Goal: Task Accomplishment & Management: Manage account settings

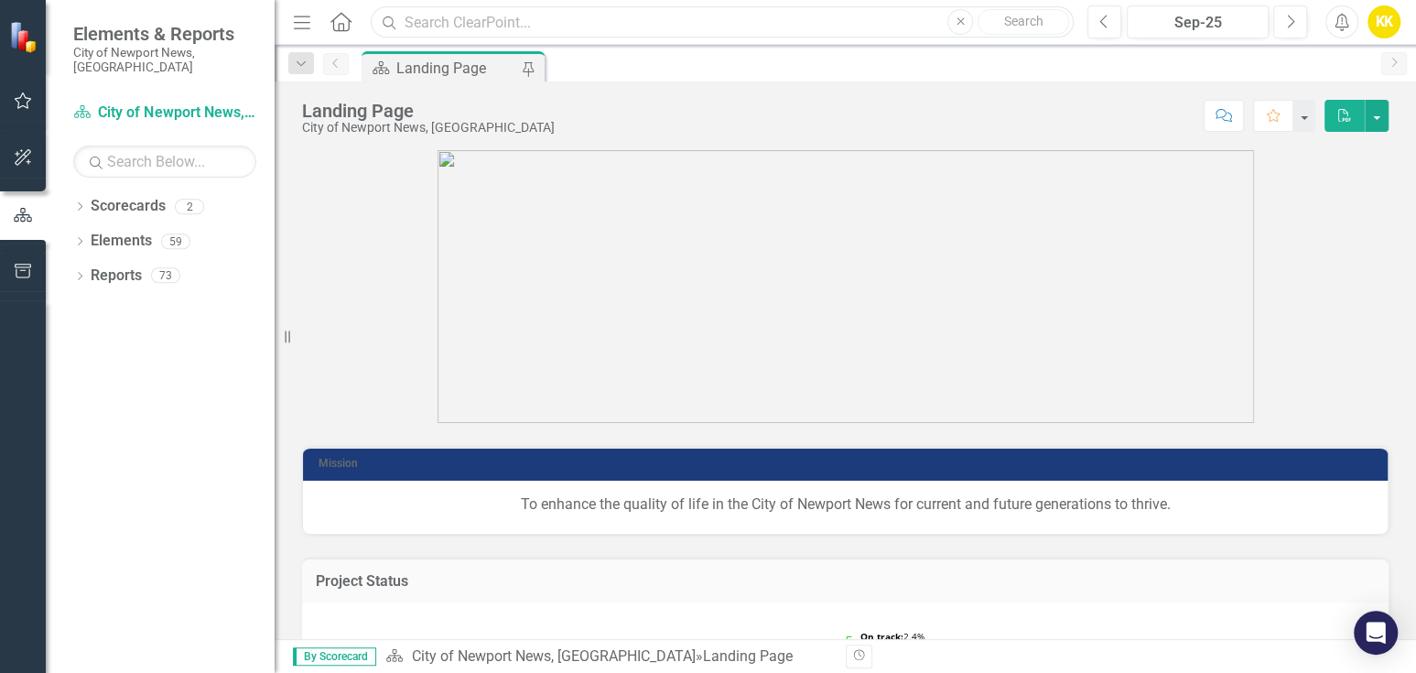
click at [433, 11] on input "text" at bounding box center [722, 22] width 703 height 32
type input "police programs"
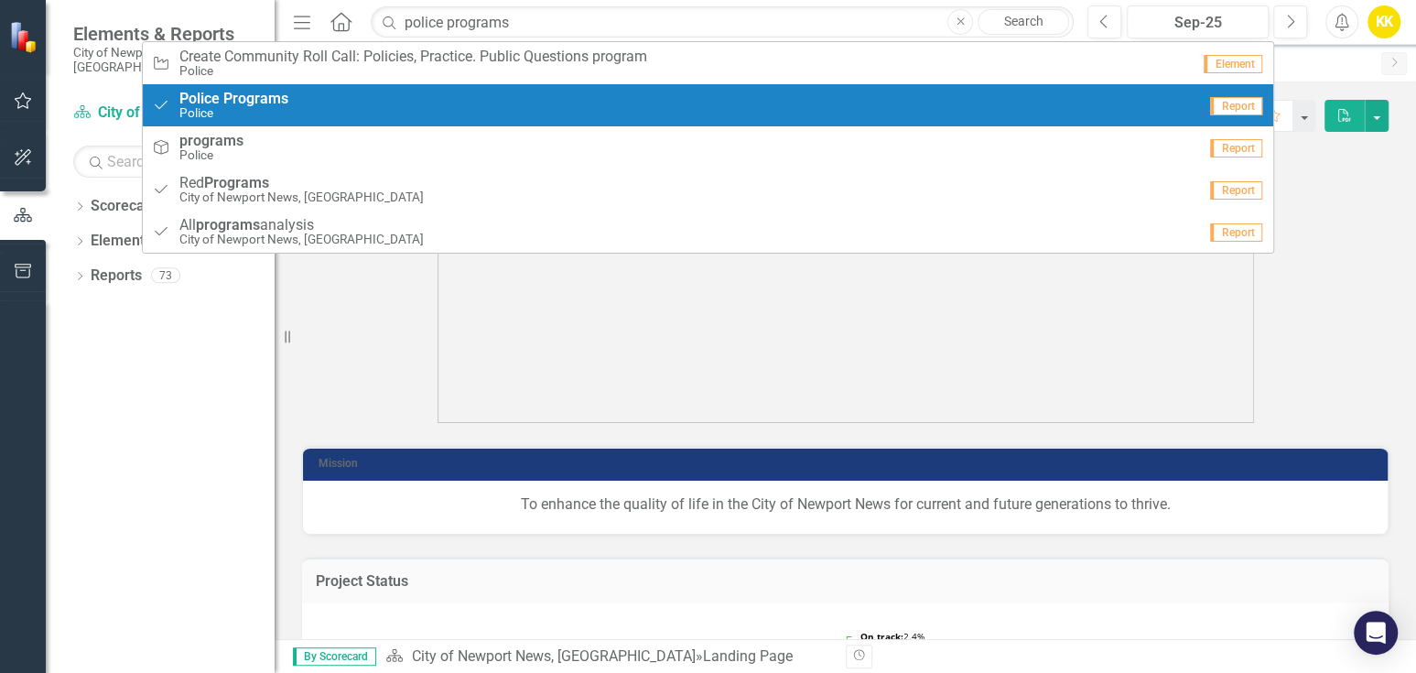
click at [347, 86] on link "Program Police Programs Police Report" at bounding box center [708, 105] width 1131 height 42
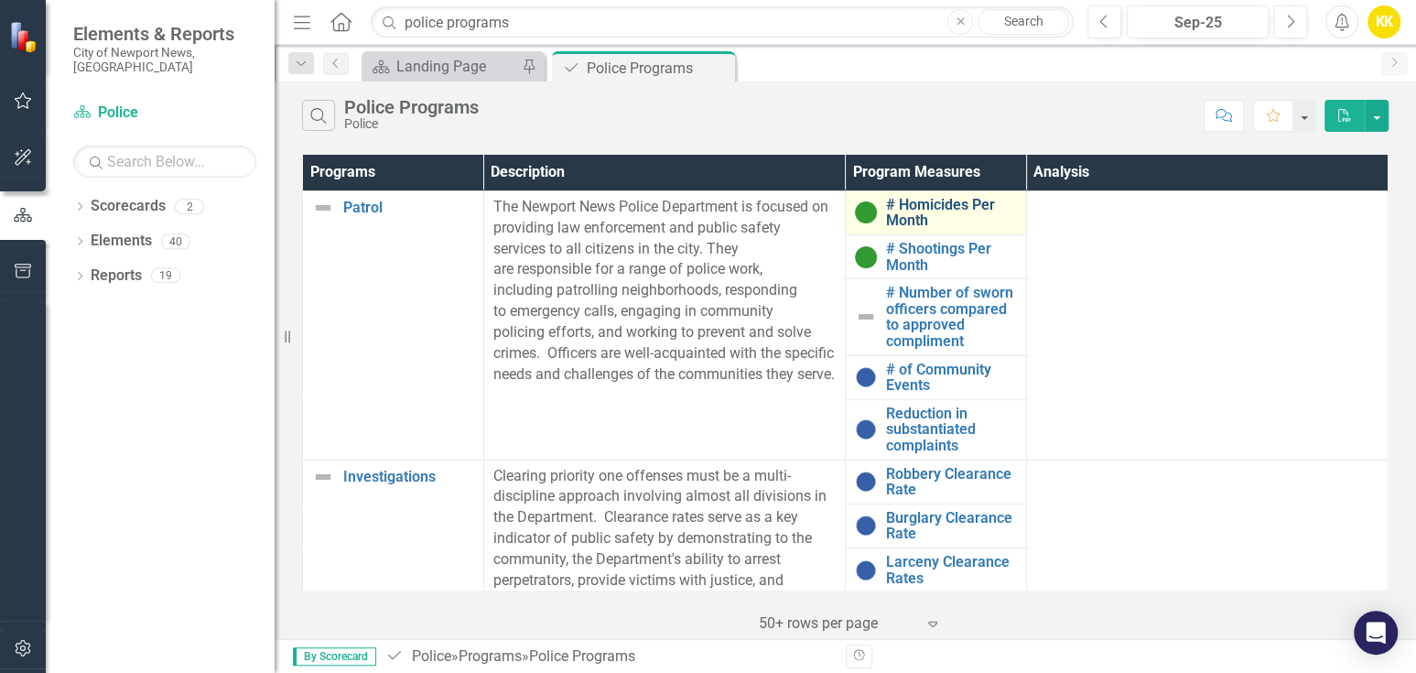
click at [916, 211] on link "# Homicides Per Month" at bounding box center [951, 213] width 131 height 32
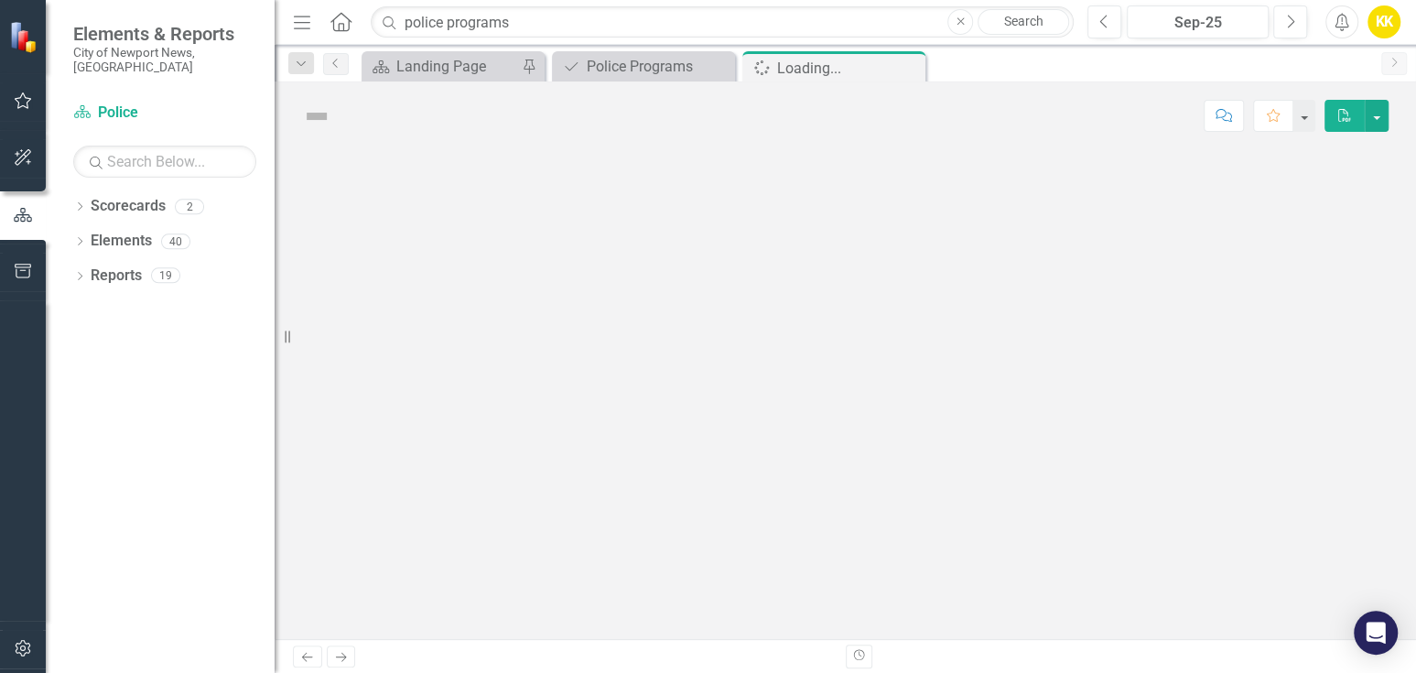
click at [916, 211] on div at bounding box center [845, 394] width 1141 height 489
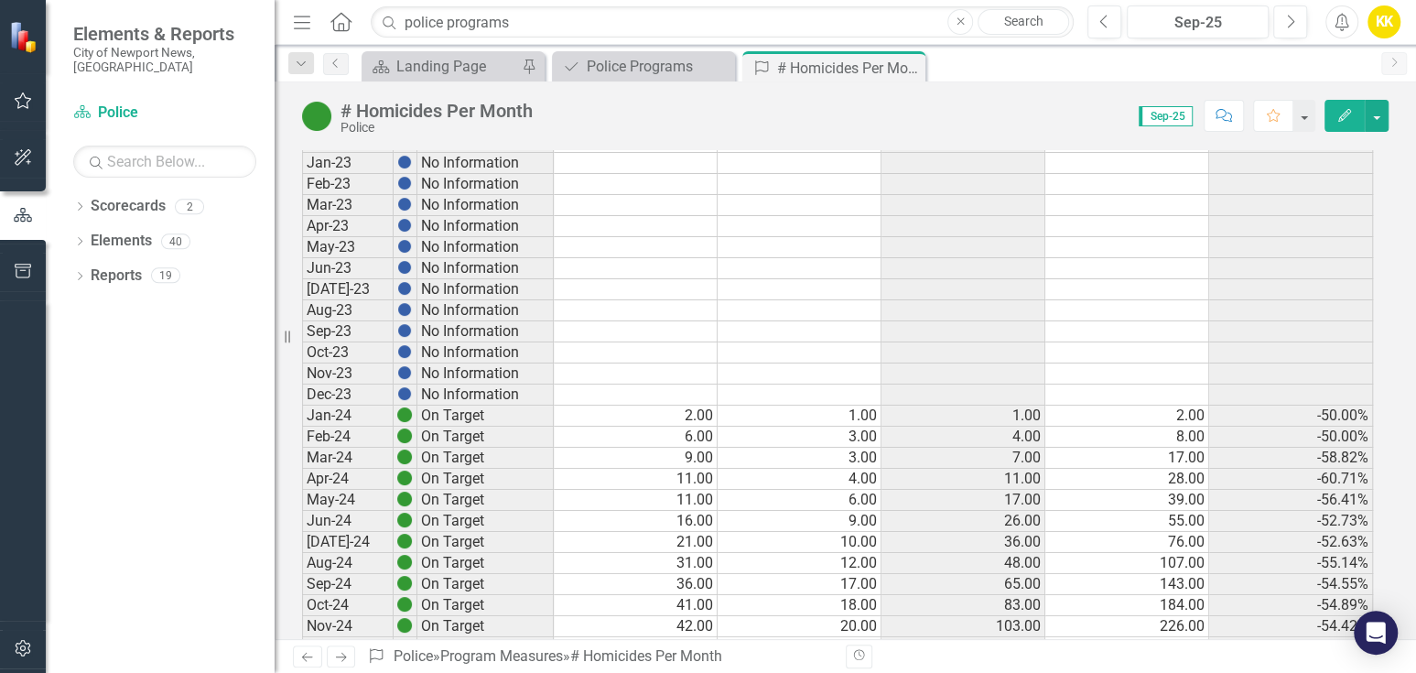
scroll to position [1322, 0]
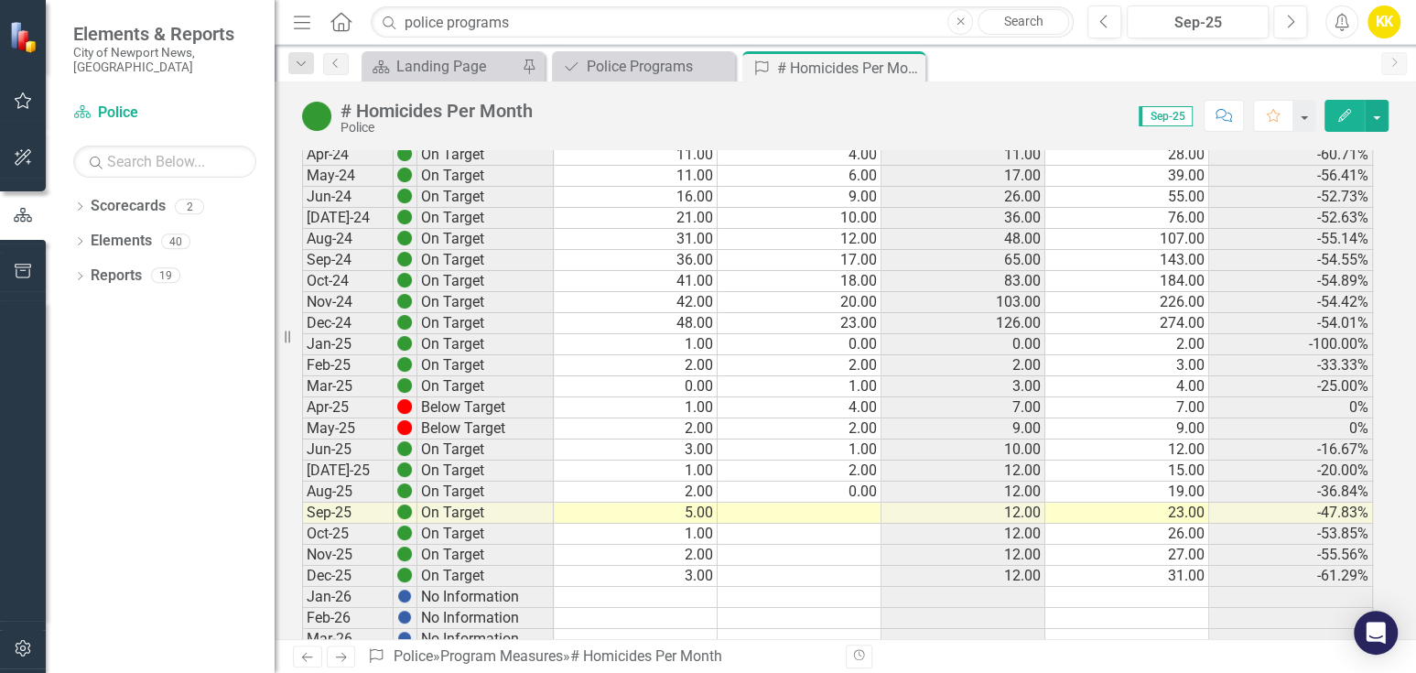
click at [704, 587] on td at bounding box center [636, 597] width 164 height 21
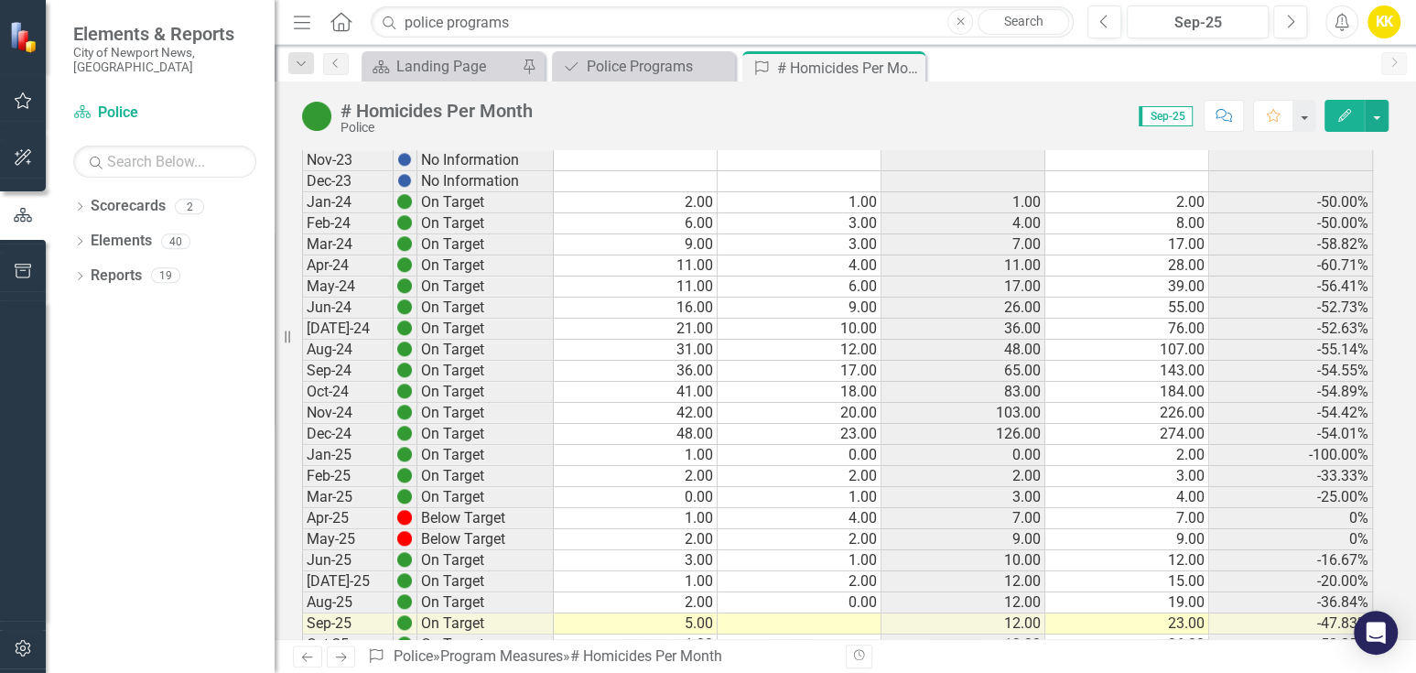
scroll to position [1291, 0]
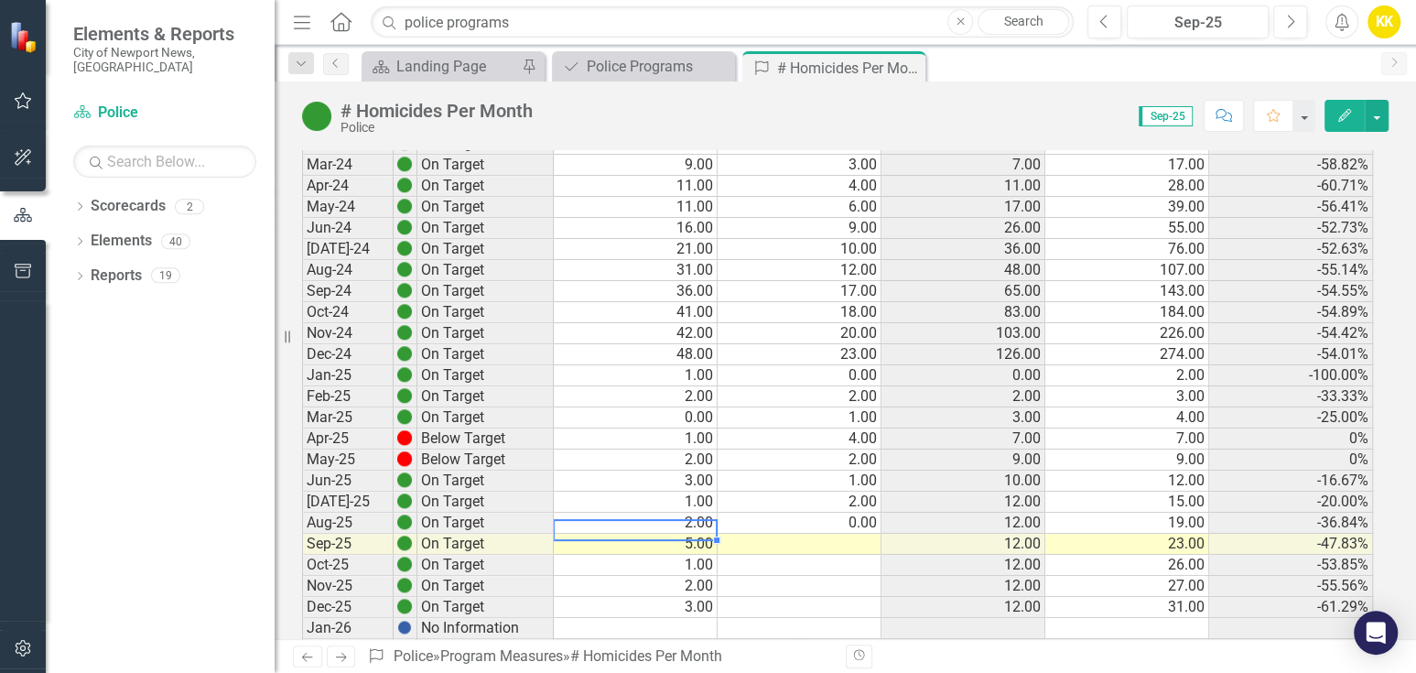
click at [693, 534] on td "5.00" at bounding box center [636, 544] width 164 height 21
click at [356, 534] on td "Sep-25" at bounding box center [348, 544] width 92 height 21
click at [689, 555] on td "1.00" at bounding box center [636, 565] width 164 height 21
click at [689, 576] on td "2.00" at bounding box center [636, 586] width 164 height 21
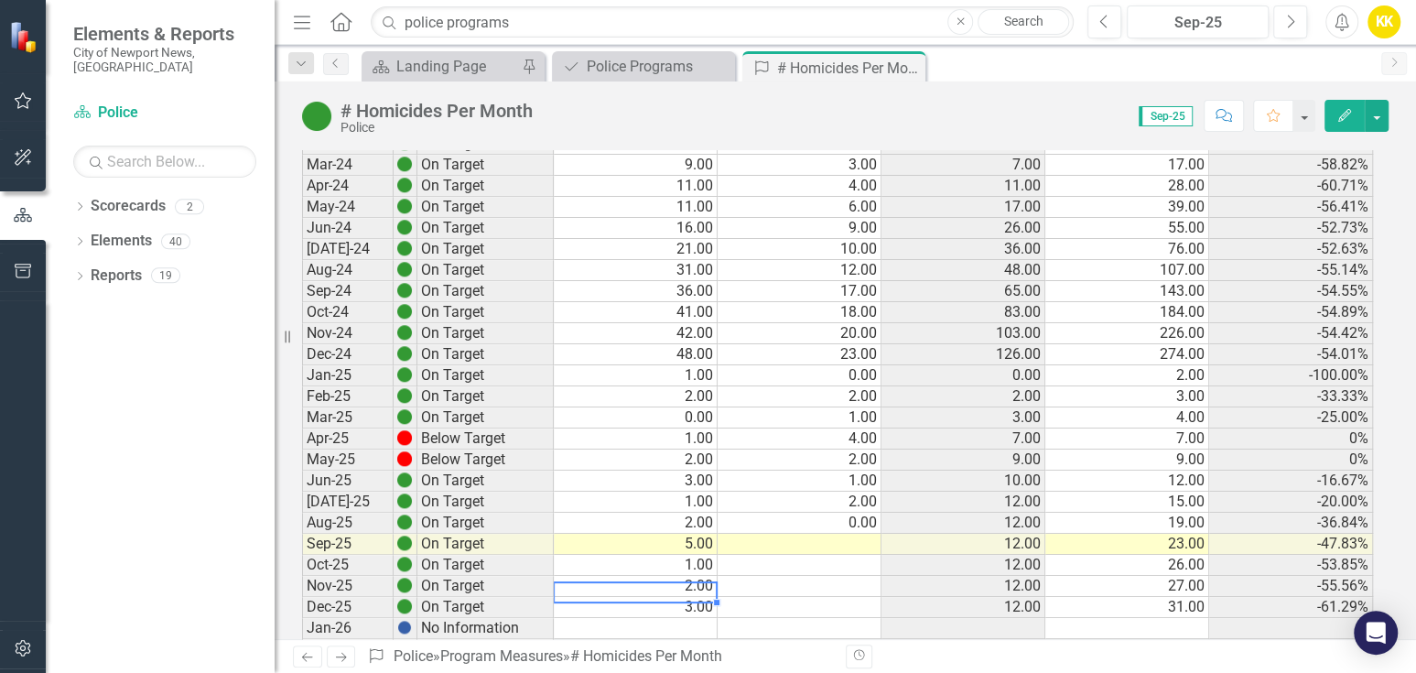
click at [690, 597] on td "3.00" at bounding box center [636, 607] width 164 height 21
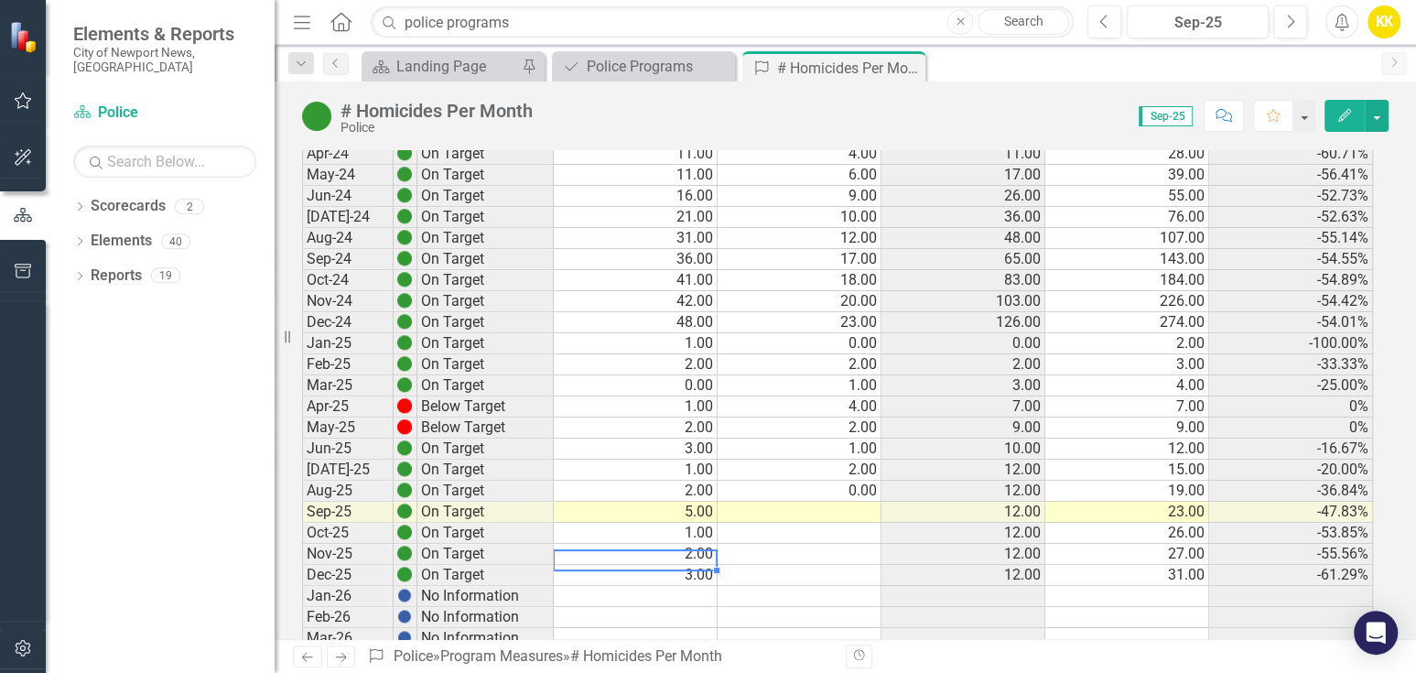
scroll to position [1322, 0]
click at [828, 502] on td at bounding box center [800, 512] width 164 height 21
click at [827, 502] on td at bounding box center [800, 512] width 164 height 21
type textarea "0"
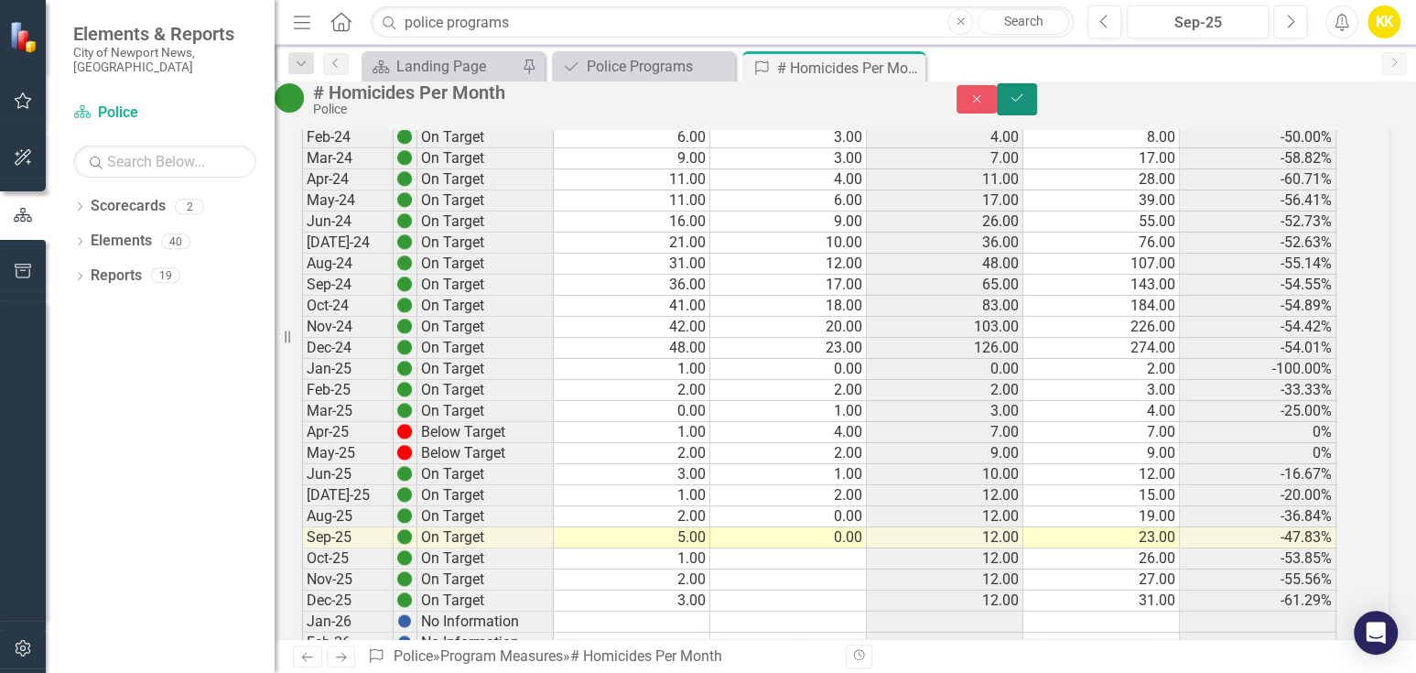
click at [1025, 103] on icon "Save" at bounding box center [1017, 98] width 16 height 13
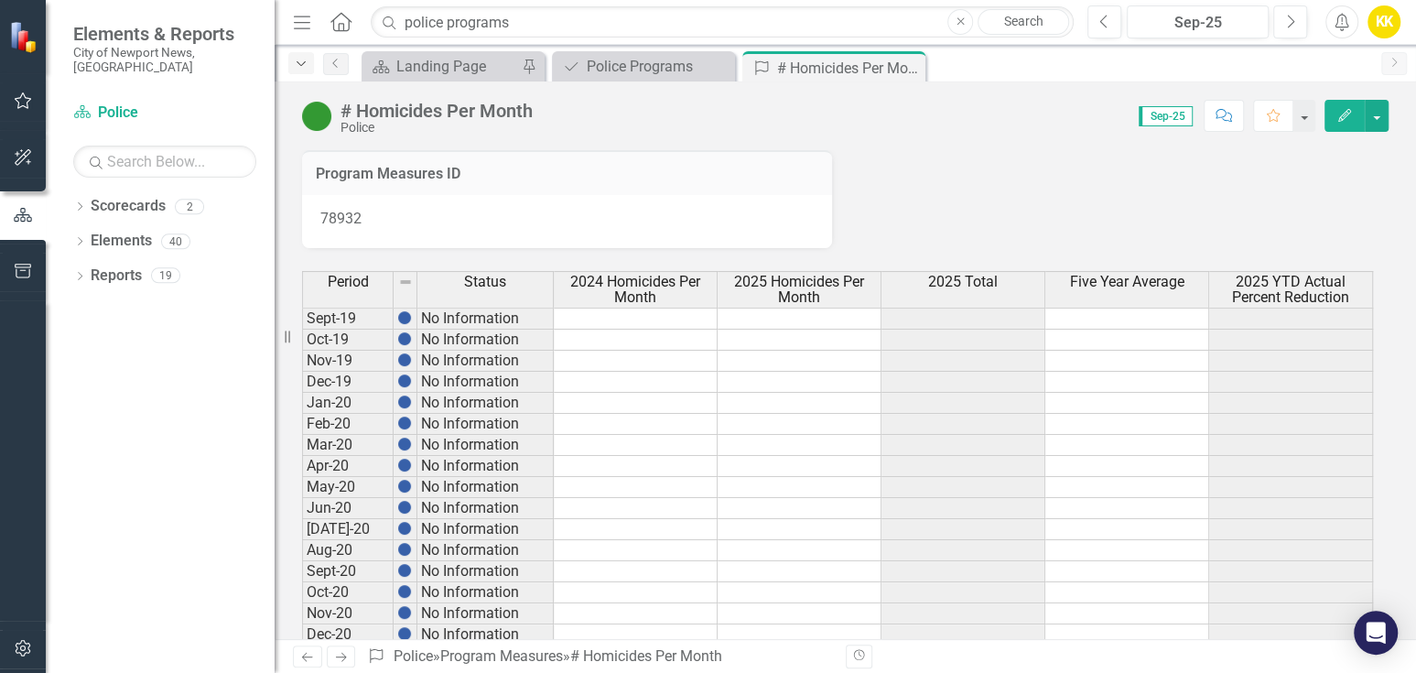
click at [303, 62] on icon "Dropdown" at bounding box center [301, 64] width 16 height 13
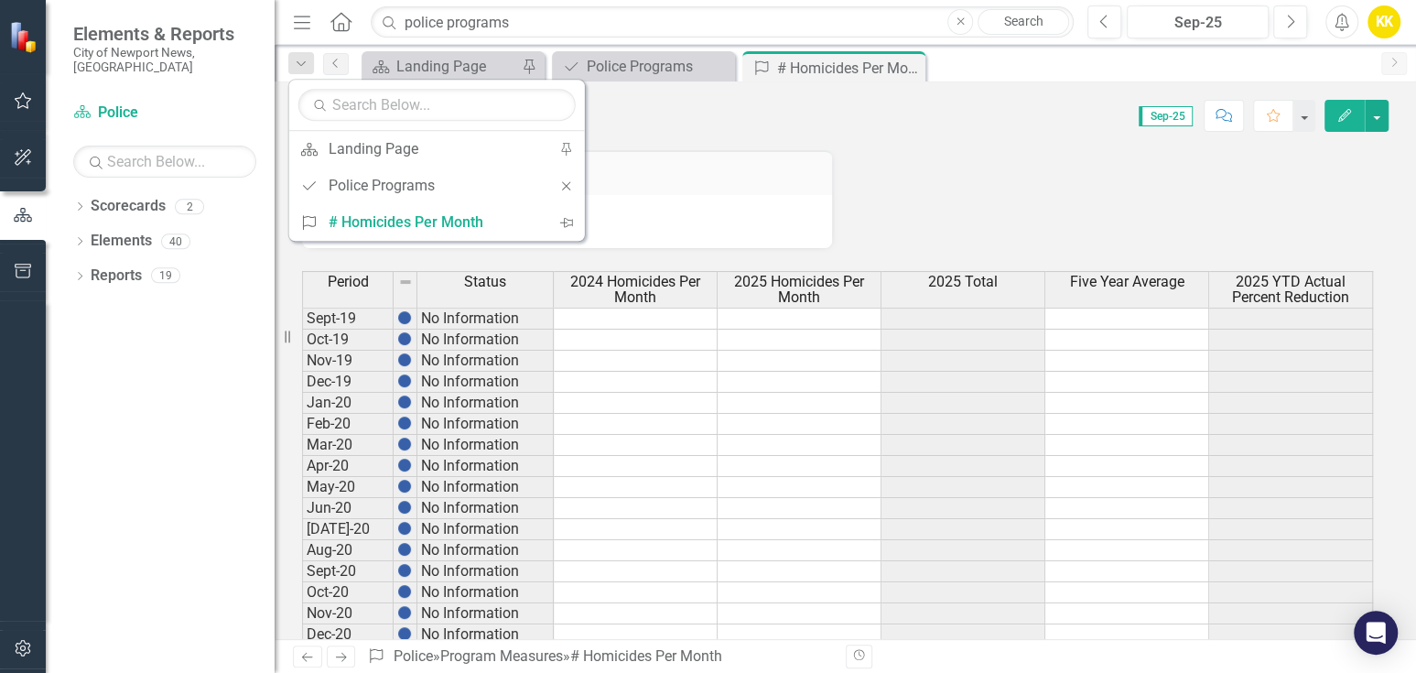
click at [706, 113] on div "Score: 0.00 Sep-25 Completed Comment Favorite Edit" at bounding box center [965, 115] width 847 height 31
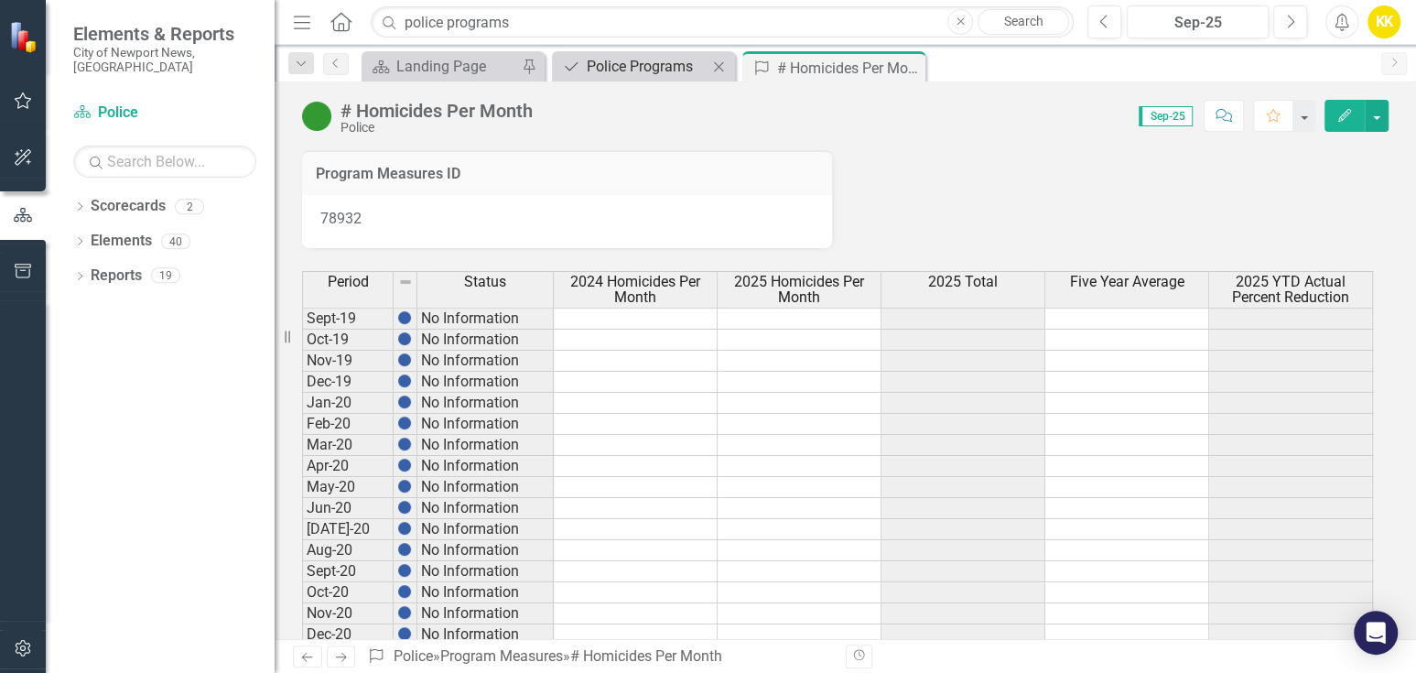
click at [663, 71] on div "Police Programs" at bounding box center [647, 66] width 121 height 23
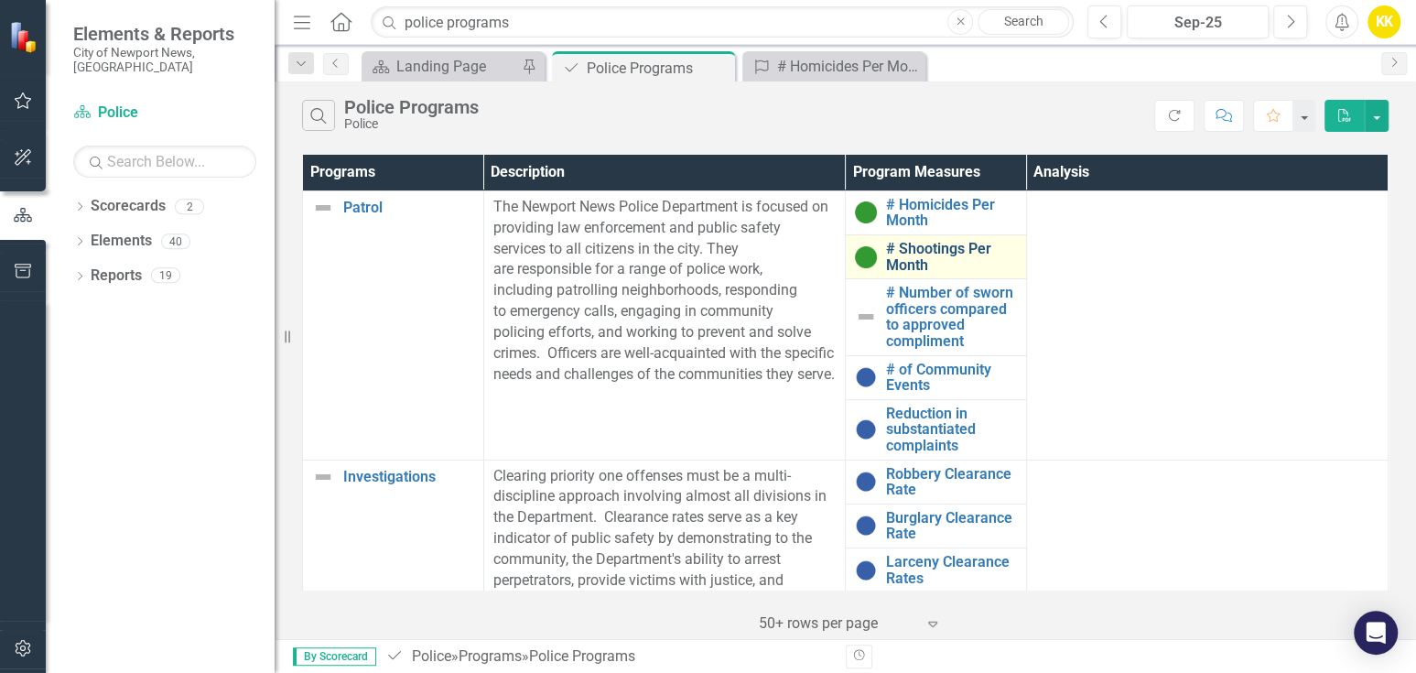
click at [932, 245] on link "# Shootings Per Month" at bounding box center [951, 257] width 131 height 32
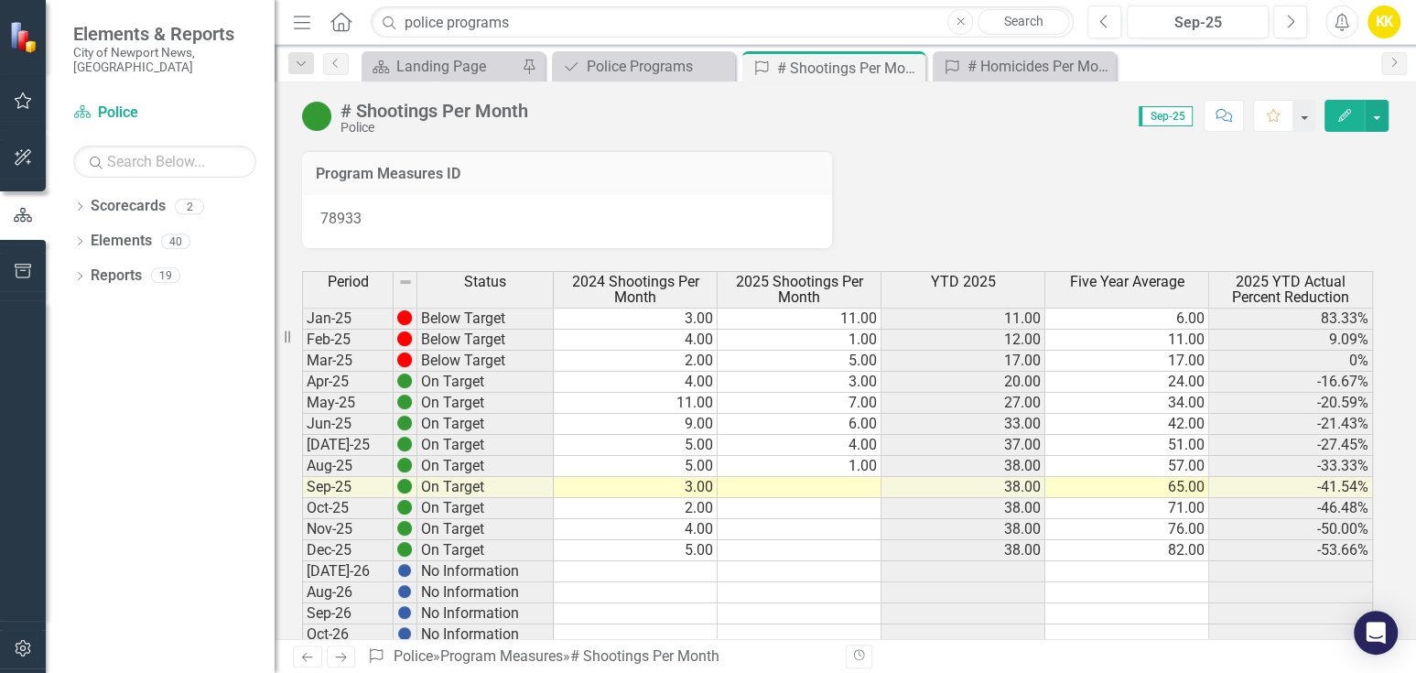
click at [857, 477] on td at bounding box center [800, 487] width 164 height 21
type textarea "5"
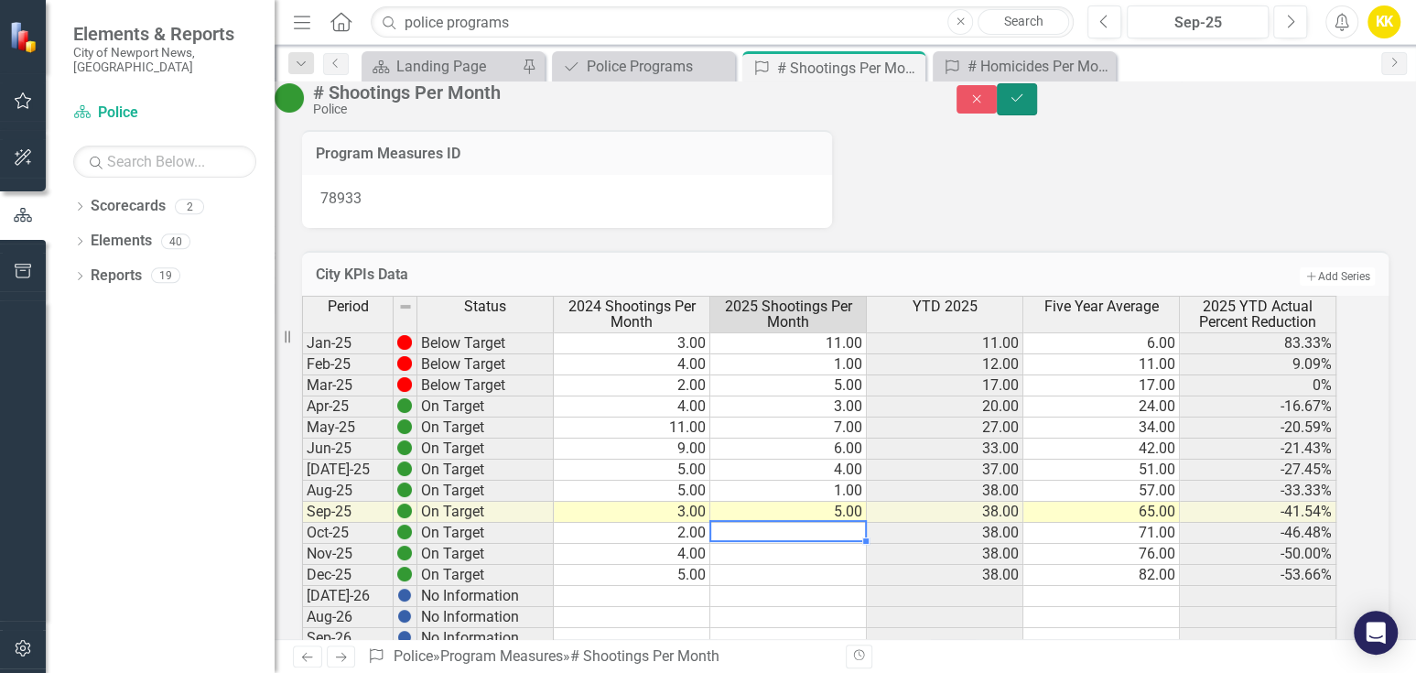
click at [1025, 104] on icon "Save" at bounding box center [1017, 98] width 16 height 13
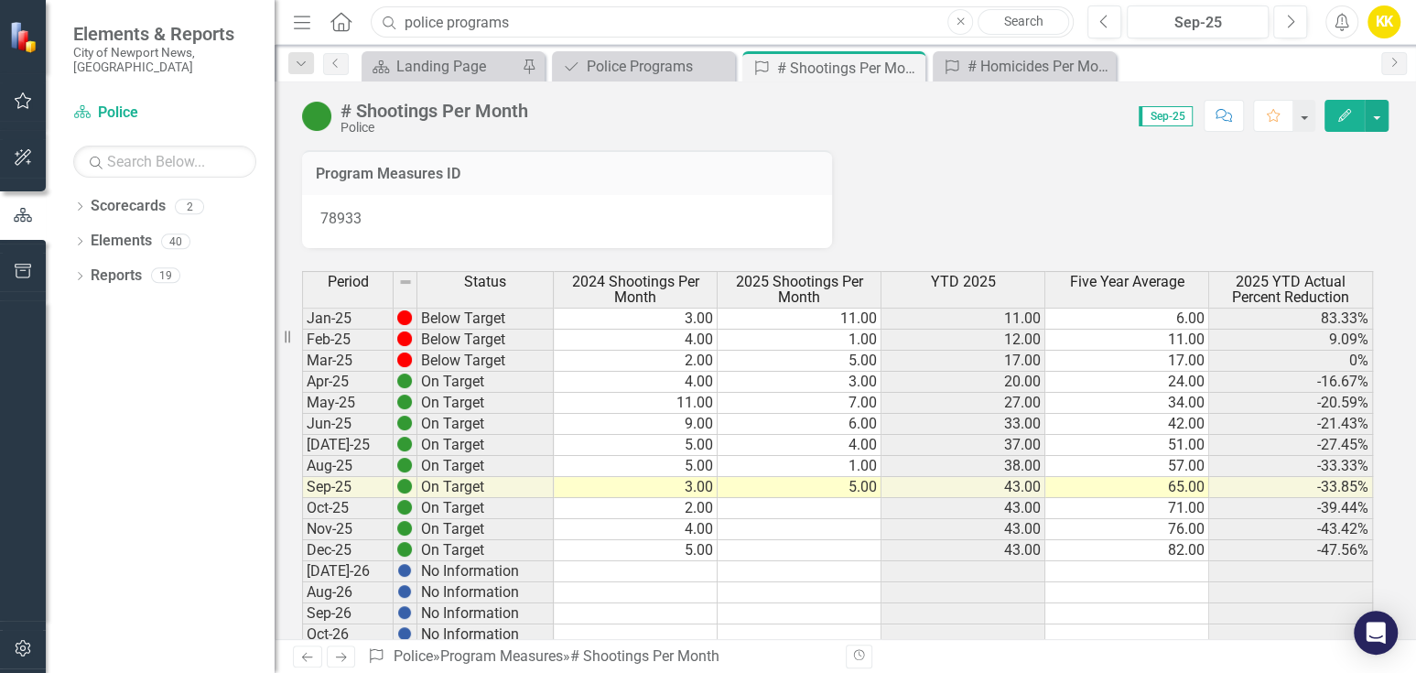
click at [566, 20] on input "police programs" at bounding box center [722, 22] width 703 height 32
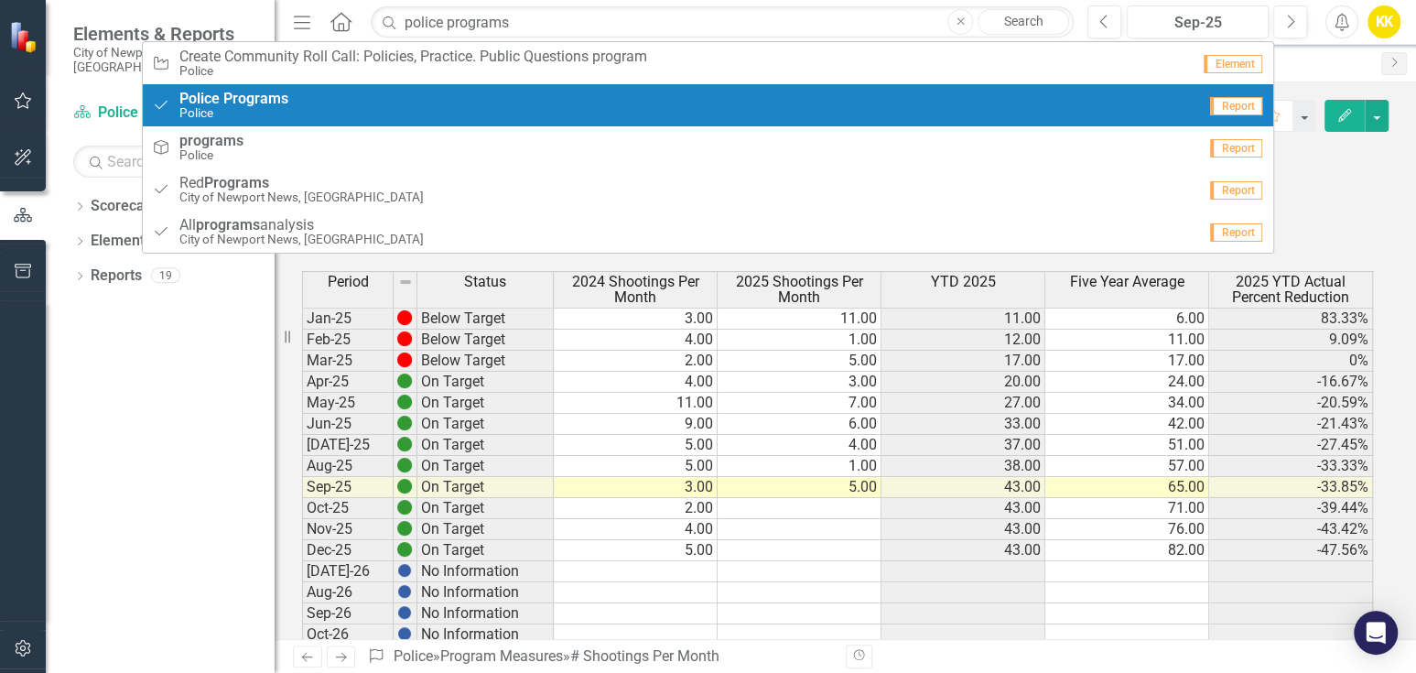
click at [359, 92] on div "Program Police Programs Police" at bounding box center [674, 106] width 1045 height 30
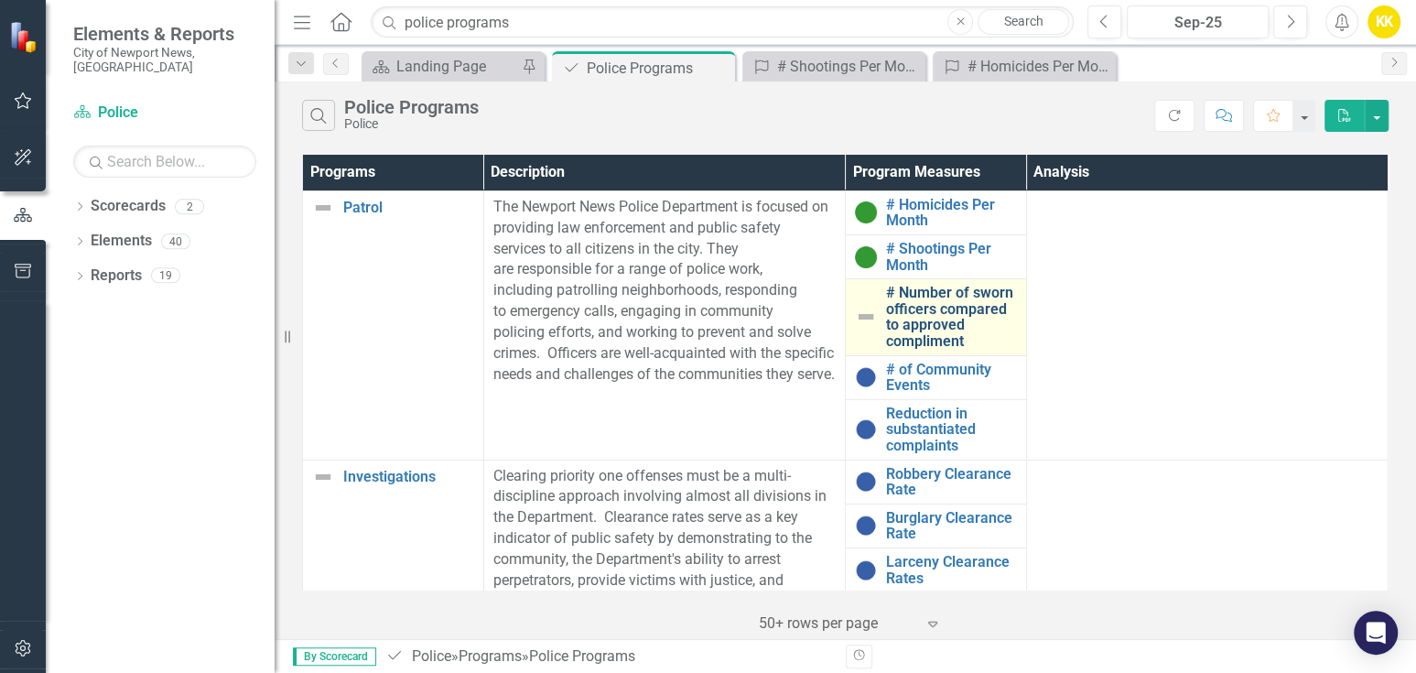
click at [913, 324] on link "# Number of sworn officers compared to approved compliment" at bounding box center [951, 317] width 131 height 64
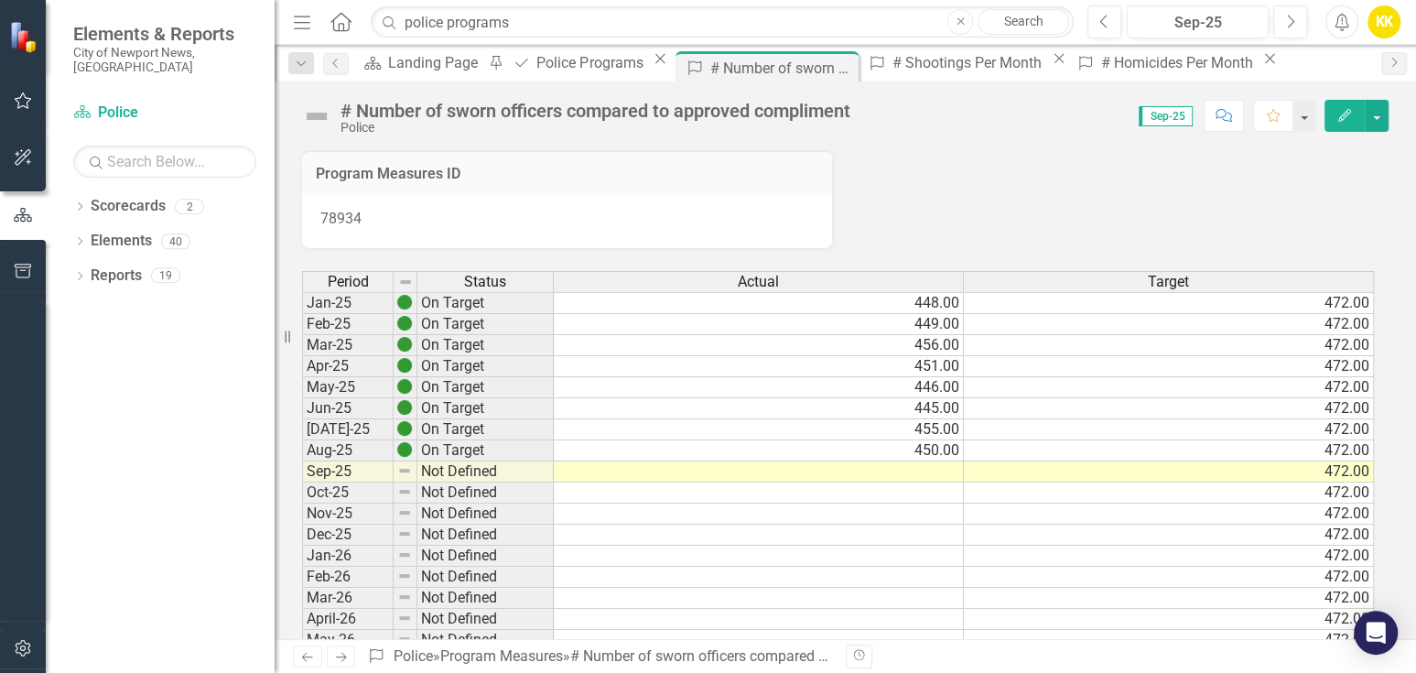
click at [932, 464] on td at bounding box center [759, 471] width 410 height 21
click at [933, 463] on td at bounding box center [759, 471] width 410 height 21
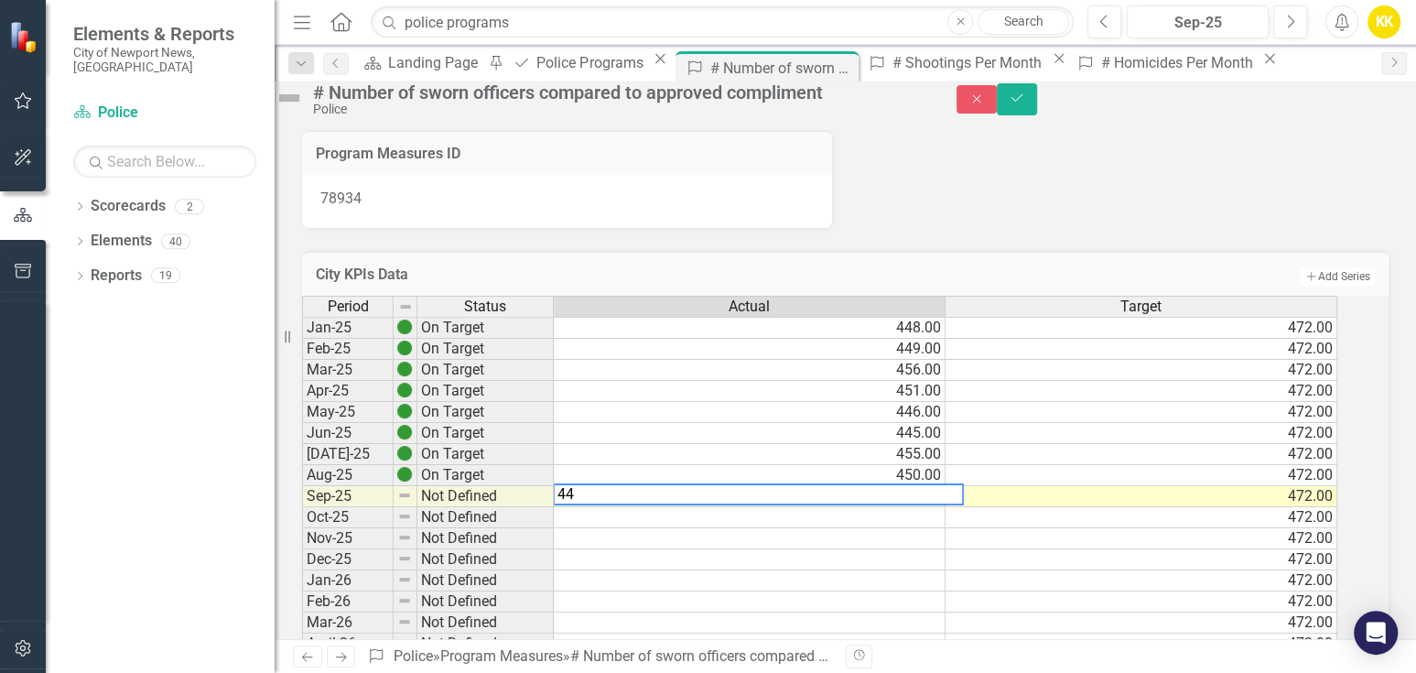
type textarea "448"
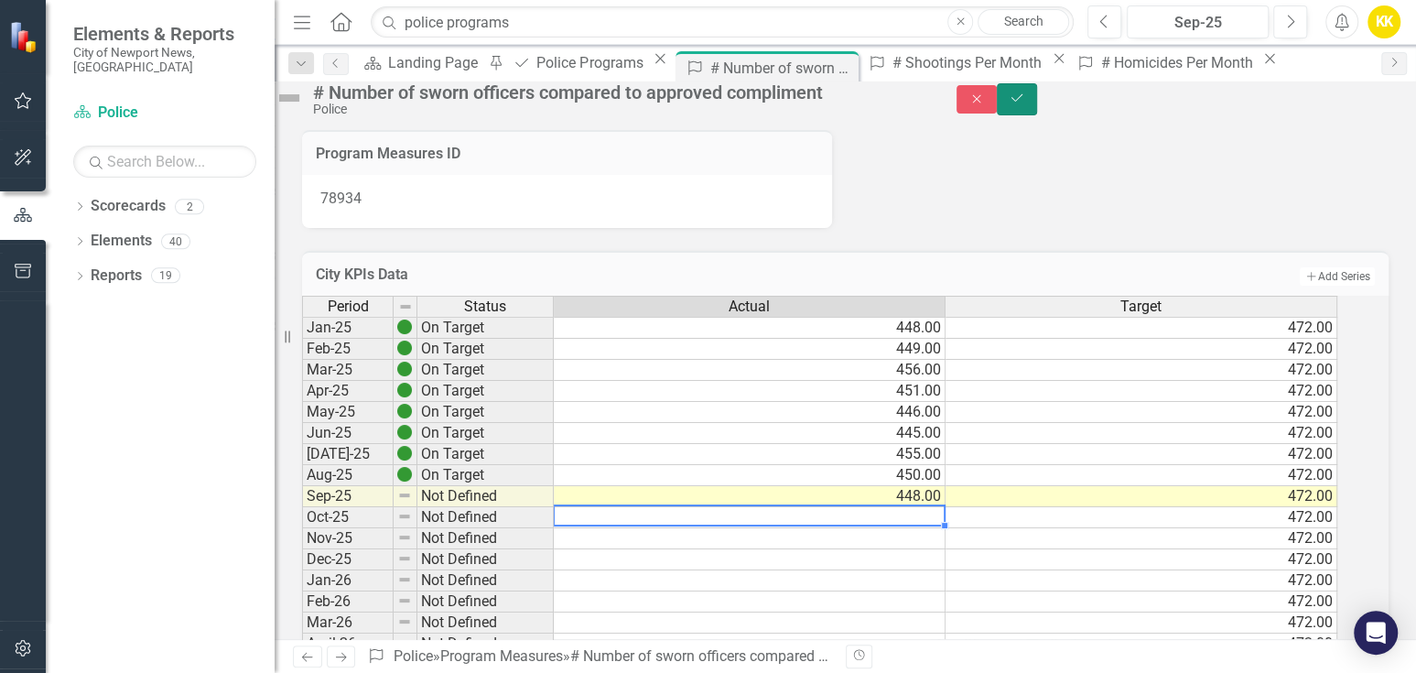
click at [1037, 107] on button "Save" at bounding box center [1017, 99] width 40 height 32
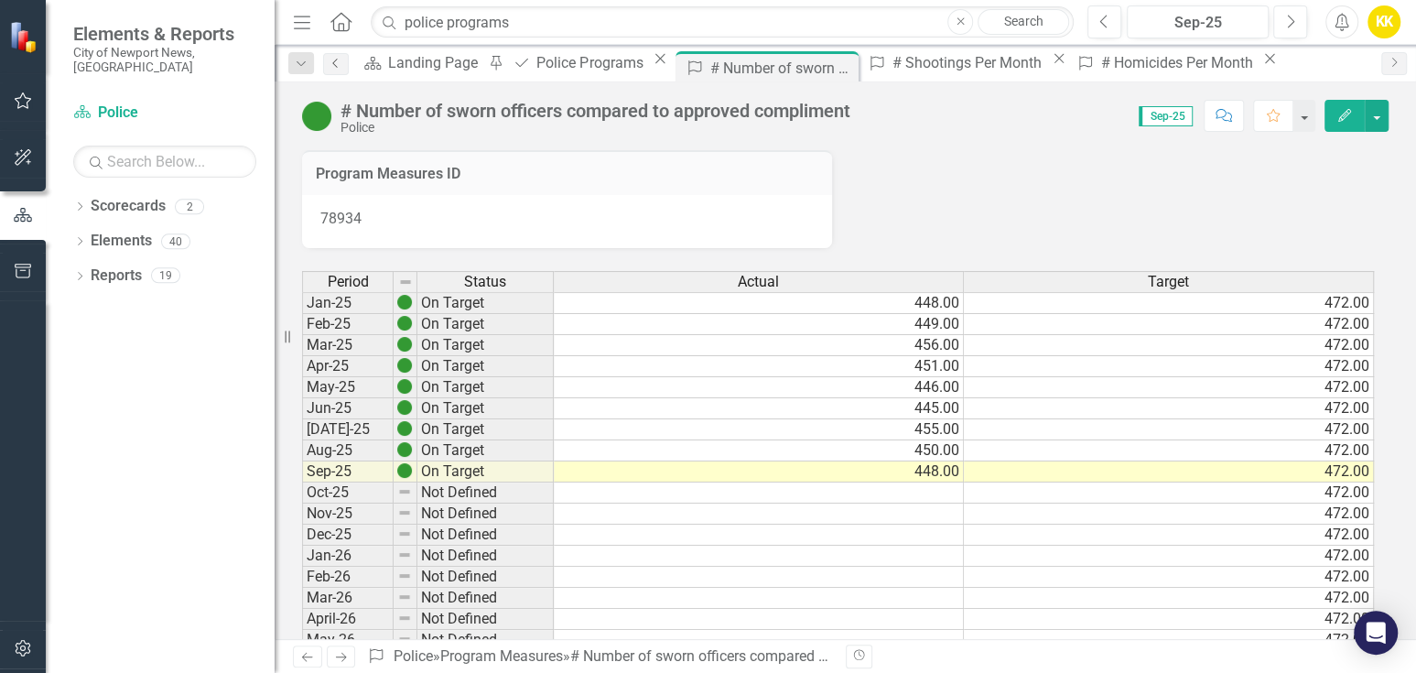
click at [331, 59] on icon "Previous" at bounding box center [336, 63] width 15 height 11
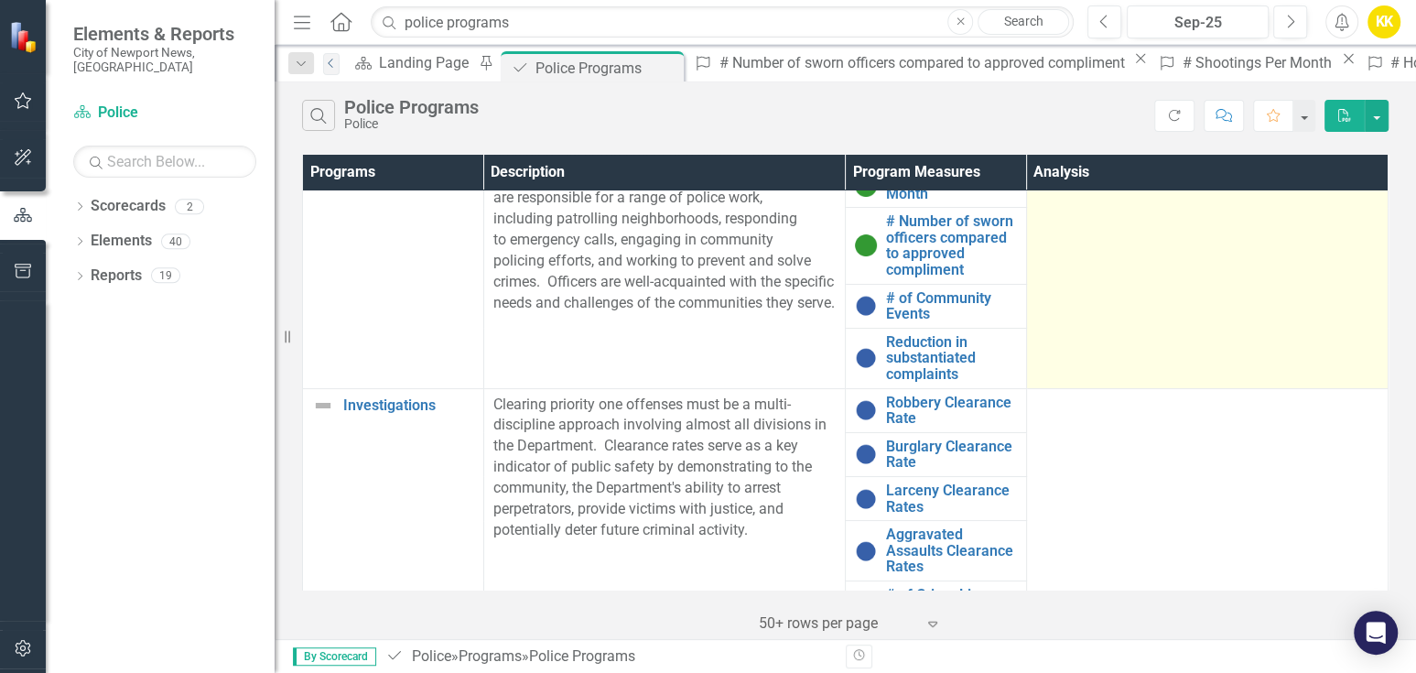
scroll to position [102, 0]
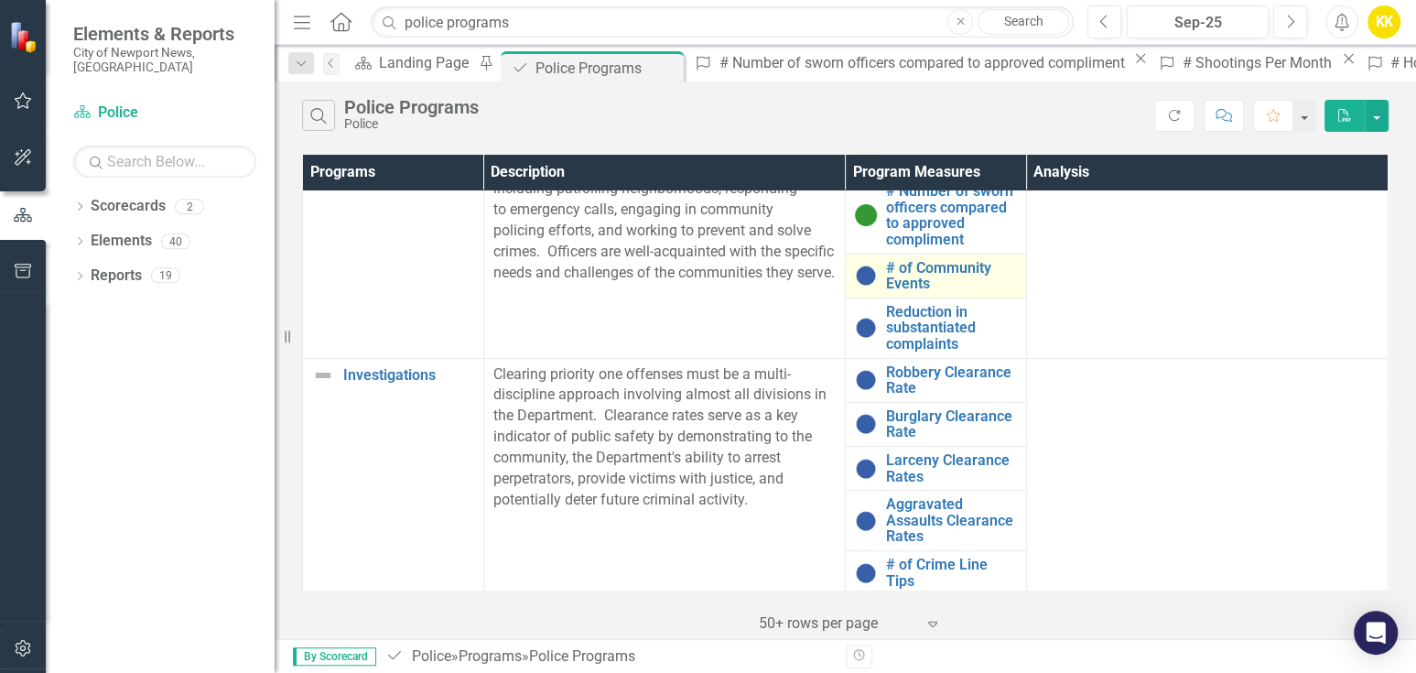
click at [873, 268] on div "# of Community Events" at bounding box center [936, 276] width 162 height 32
click at [945, 275] on link "# of Community Events" at bounding box center [951, 276] width 131 height 32
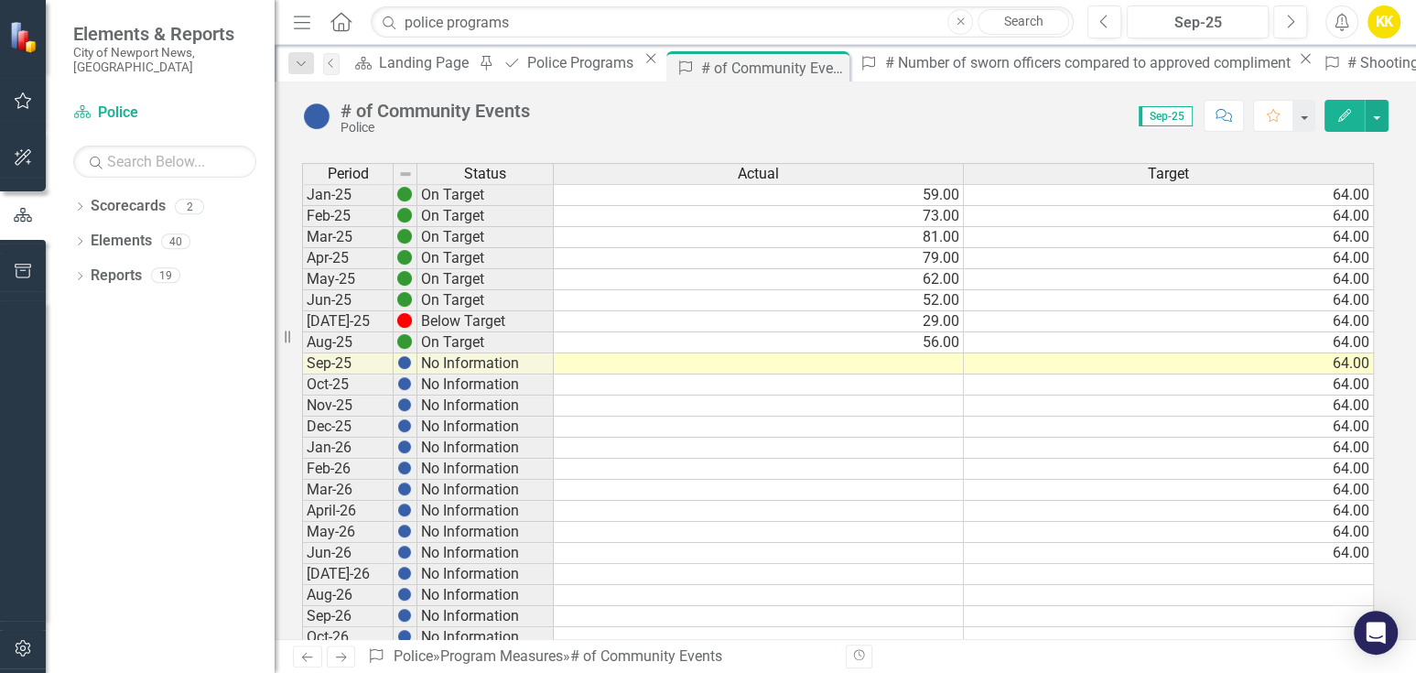
scroll to position [406, 0]
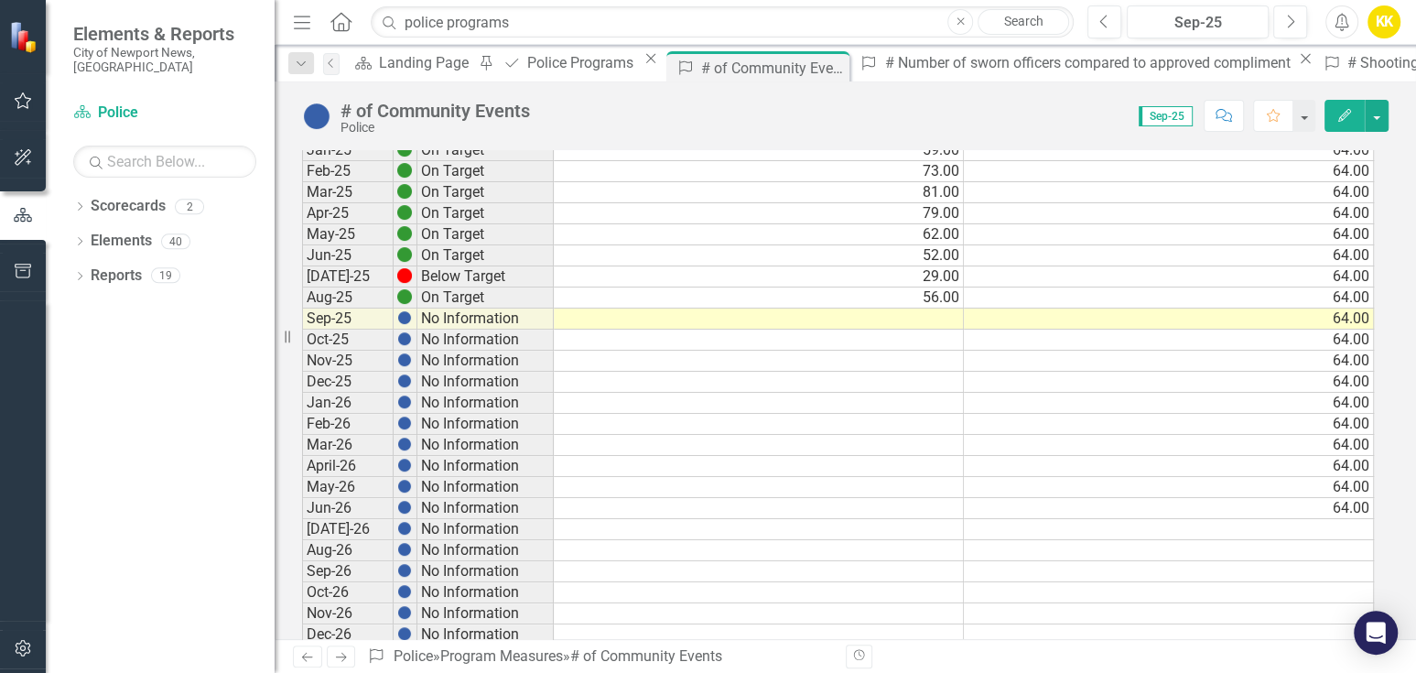
click at [941, 302] on td "56.00" at bounding box center [759, 297] width 410 height 21
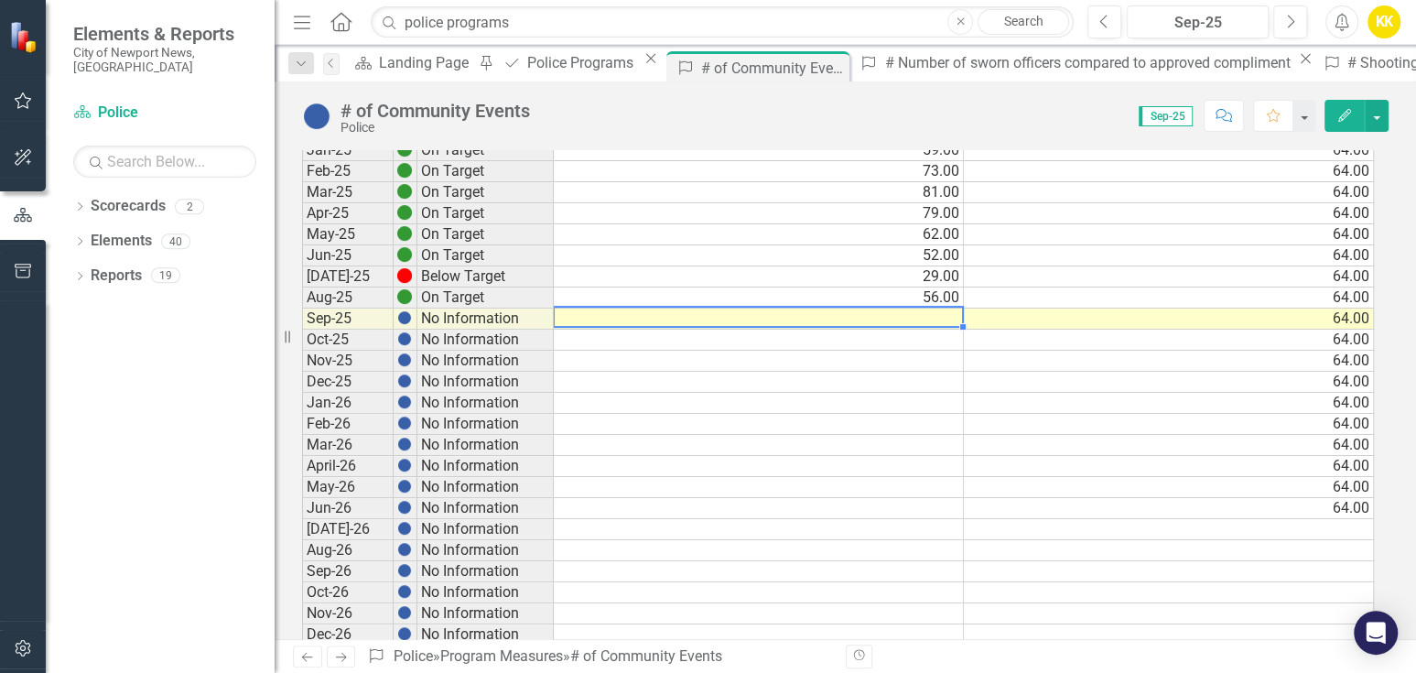
click at [945, 323] on td at bounding box center [759, 318] width 410 height 21
type textarea "51"
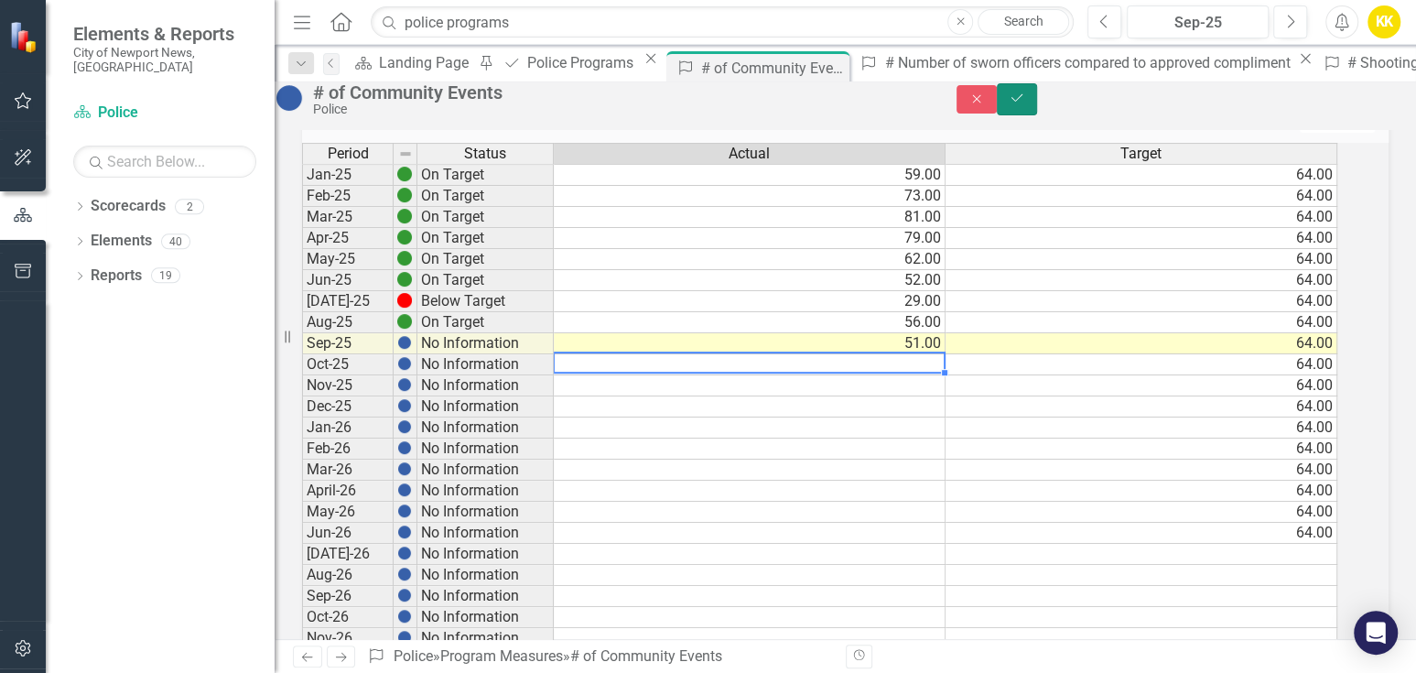
click at [1037, 109] on button "Save" at bounding box center [1017, 99] width 40 height 32
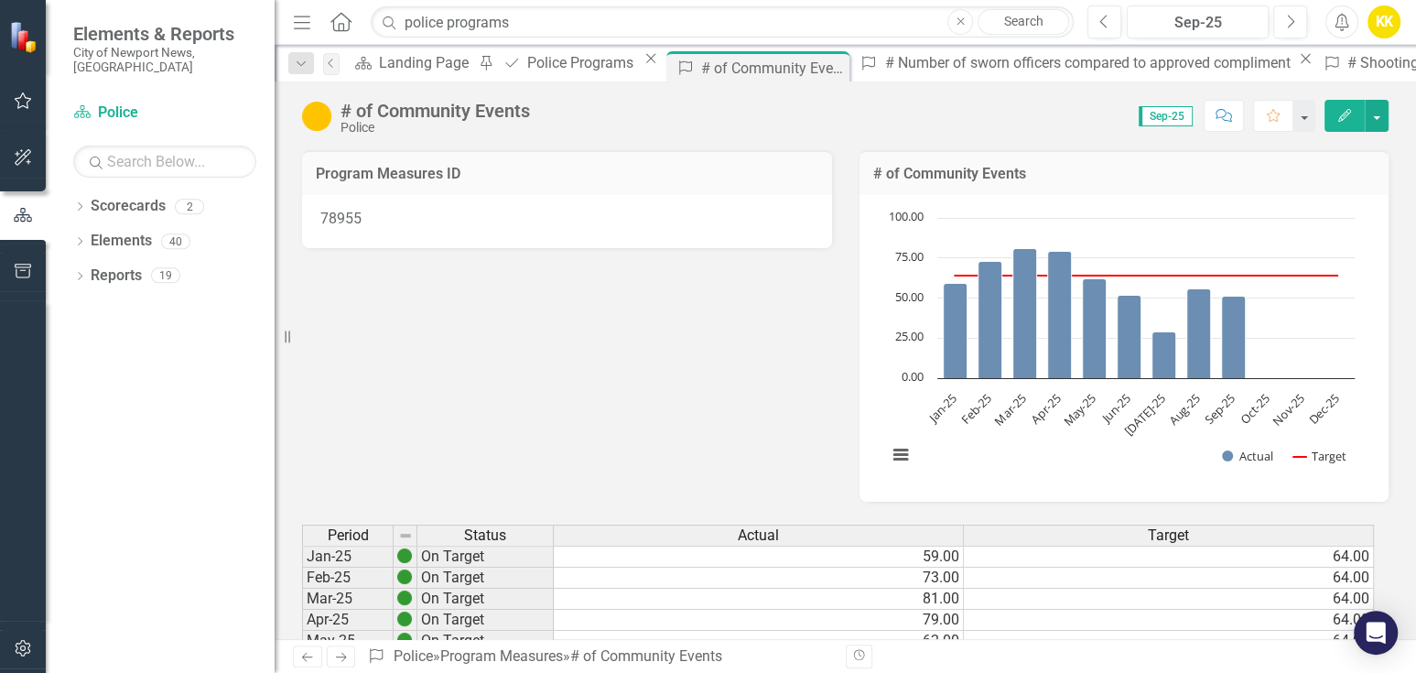
click at [586, 366] on div "Program Measures ID 78955 # of Community Events Chart Combination chart with 2 …" at bounding box center [845, 314] width 1114 height 374
click at [328, 66] on icon "Previous" at bounding box center [331, 63] width 15 height 11
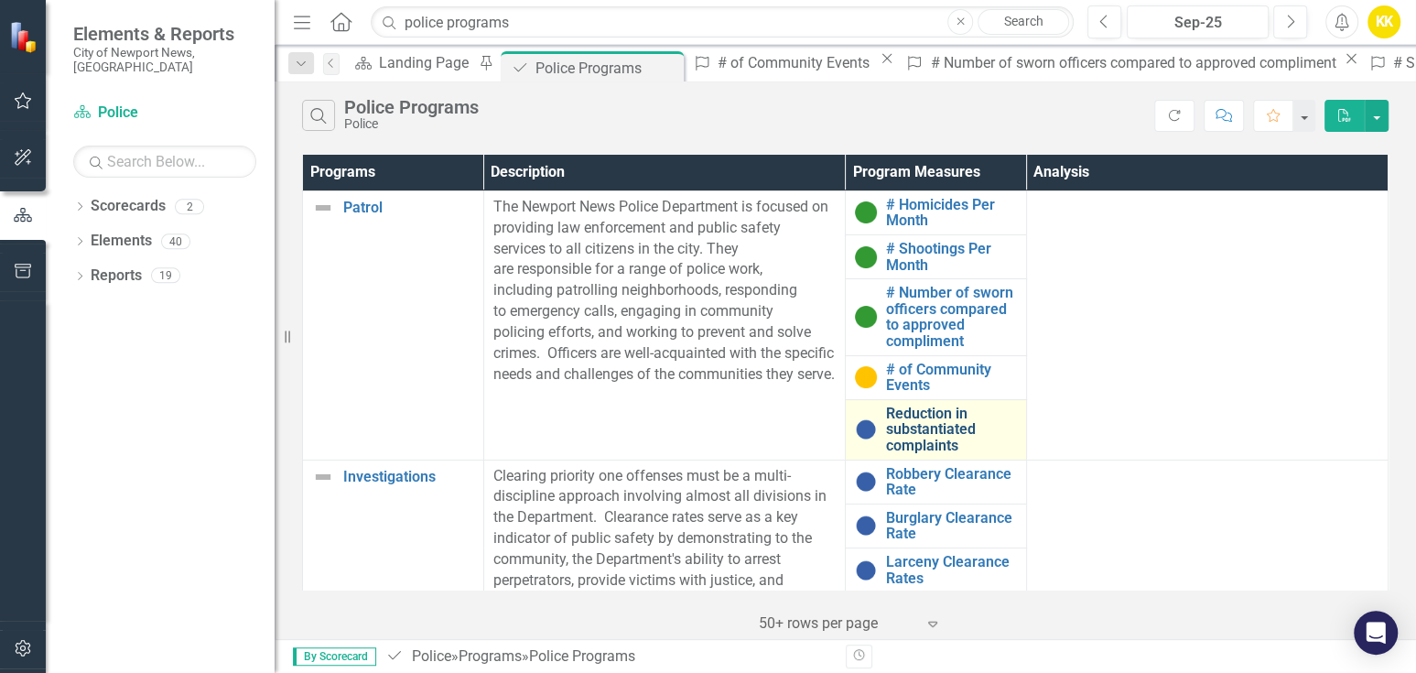
click at [912, 434] on link "Reduction in substantiated complaints" at bounding box center [951, 429] width 131 height 49
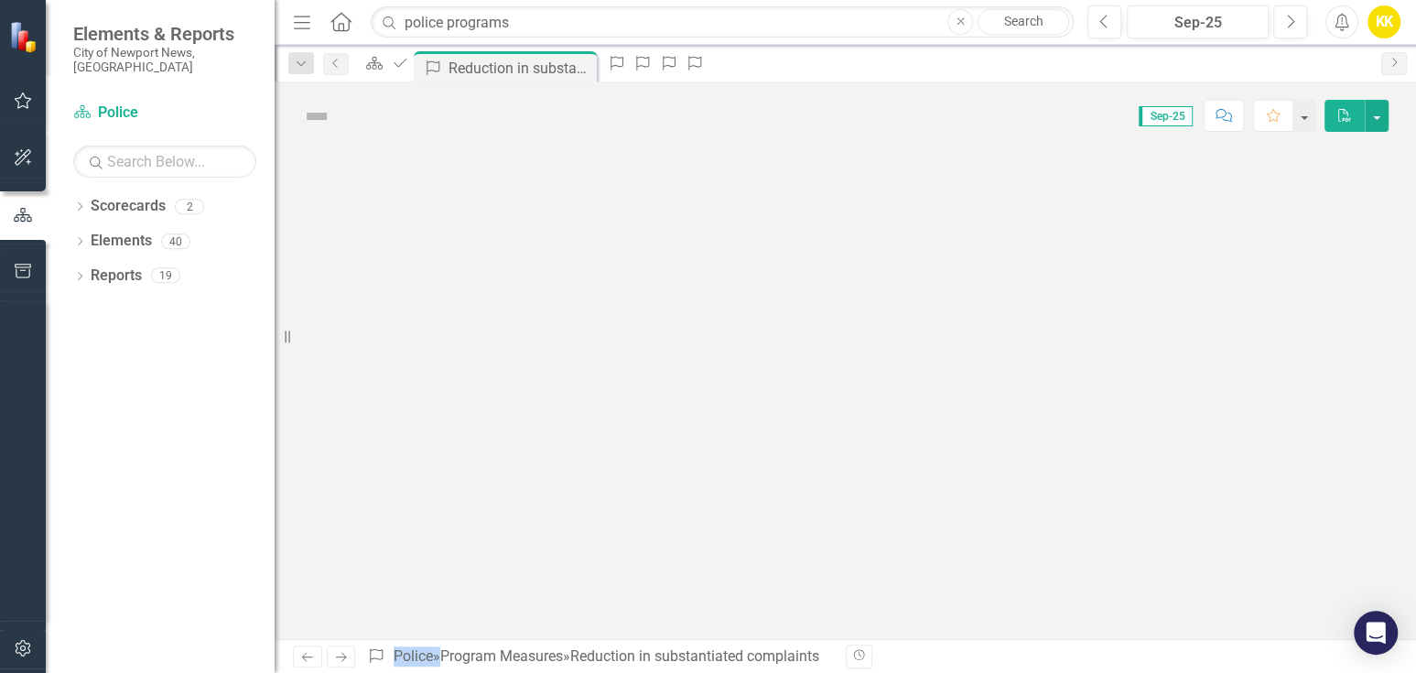
click at [912, 434] on div at bounding box center [845, 394] width 1141 height 489
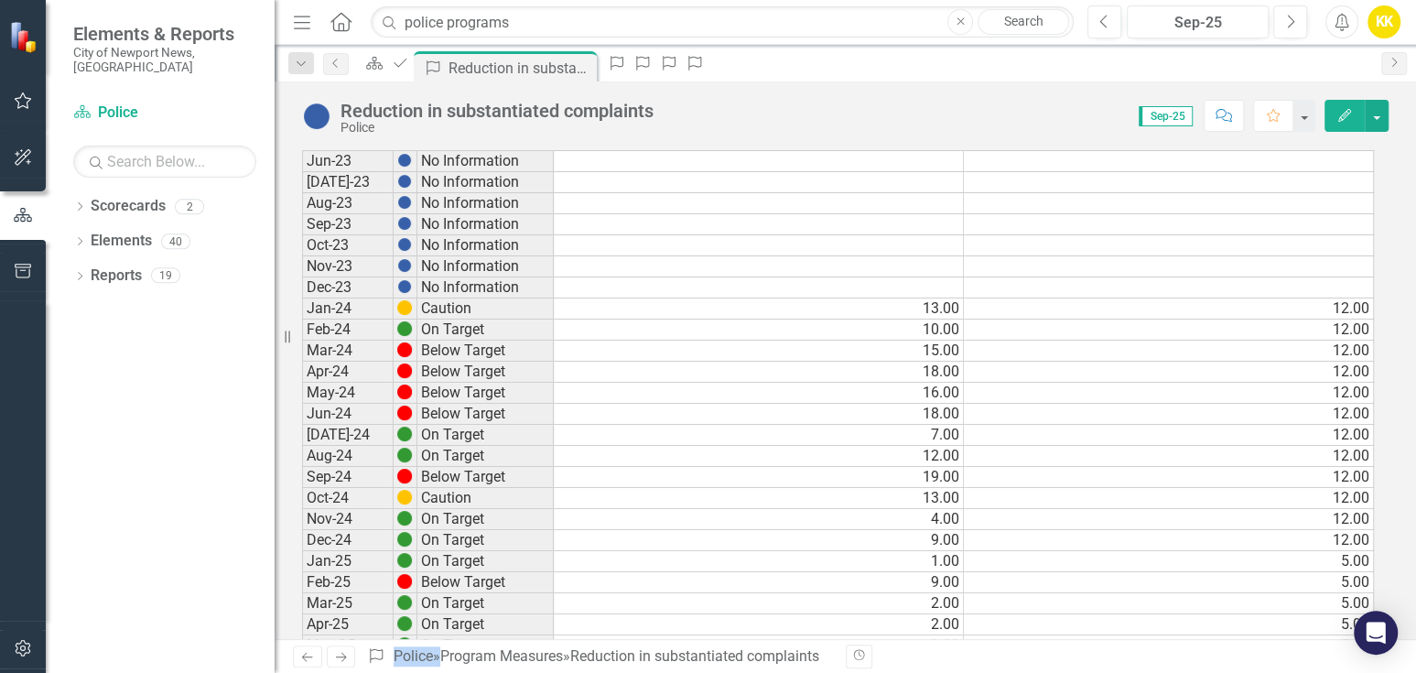
scroll to position [1220, 0]
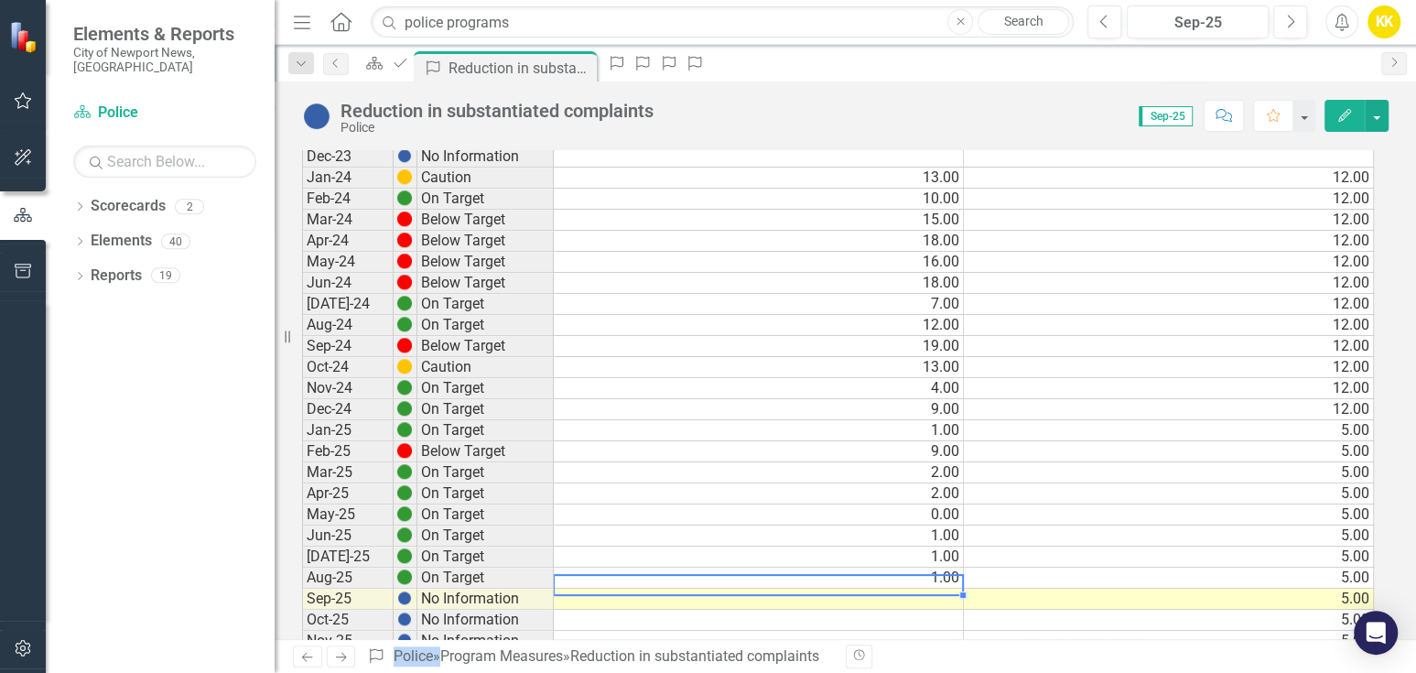
click at [921, 589] on td at bounding box center [759, 599] width 410 height 21
type textarea "3"
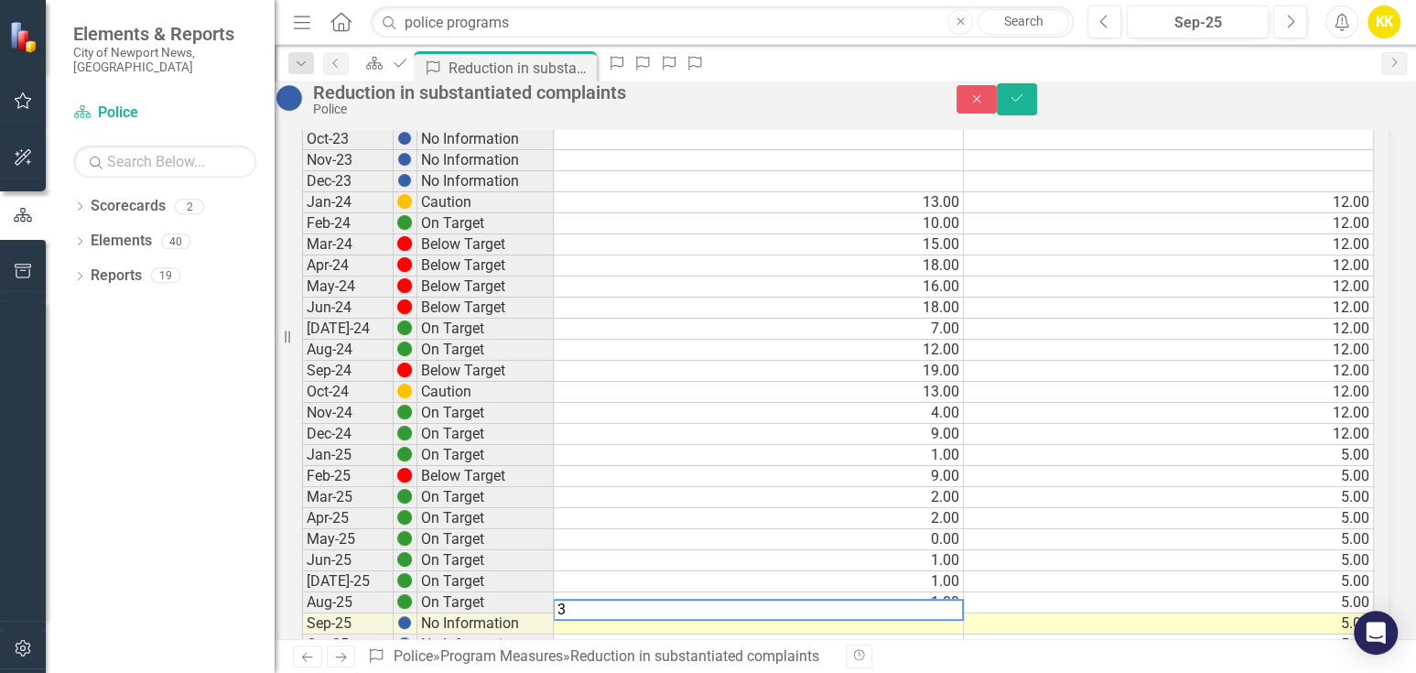
scroll to position [1233, 0]
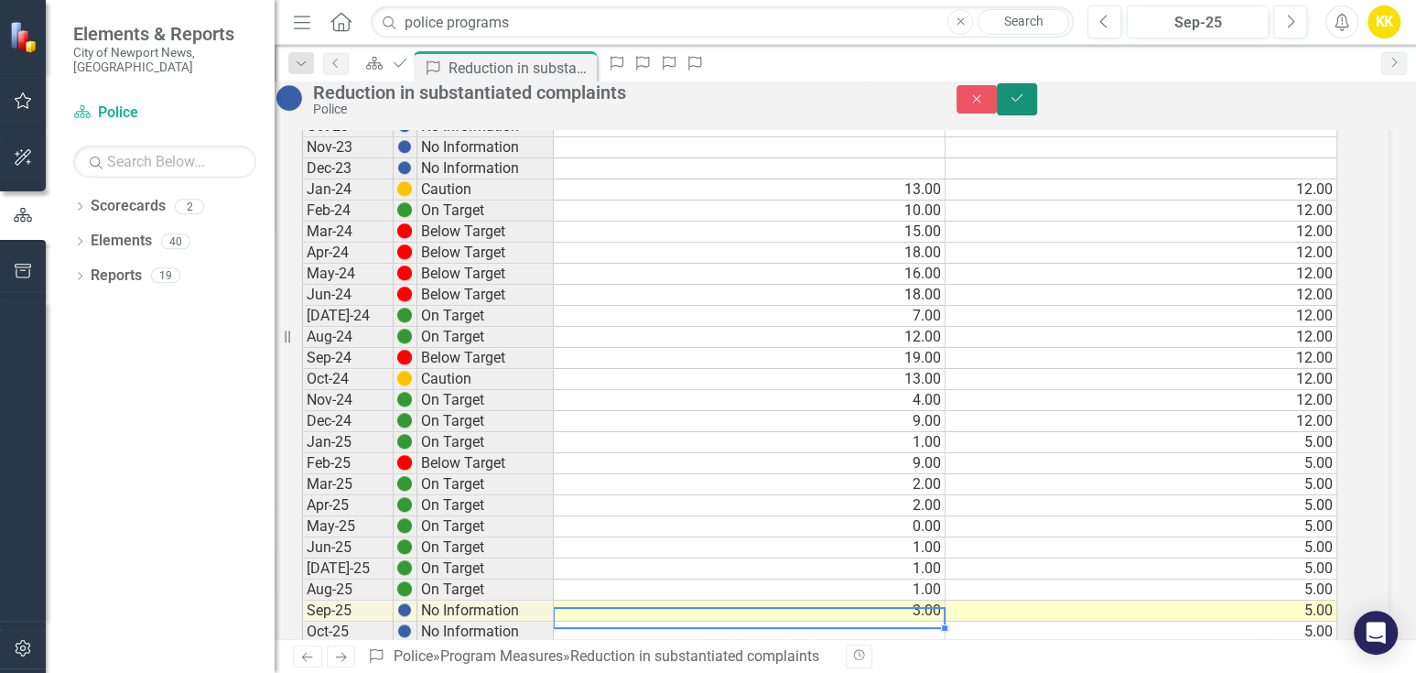
click at [1037, 101] on button "Save" at bounding box center [1017, 99] width 40 height 32
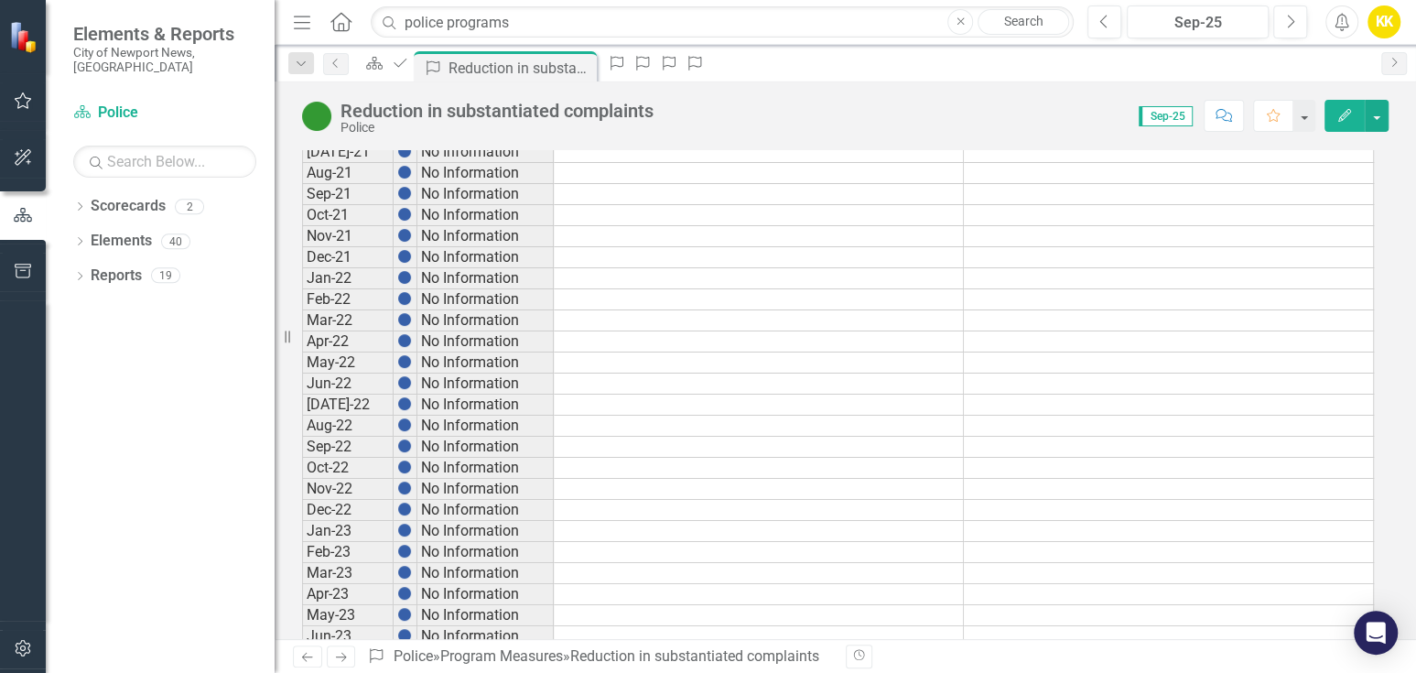
scroll to position [508, 0]
click at [330, 60] on icon "Previous" at bounding box center [336, 63] width 15 height 11
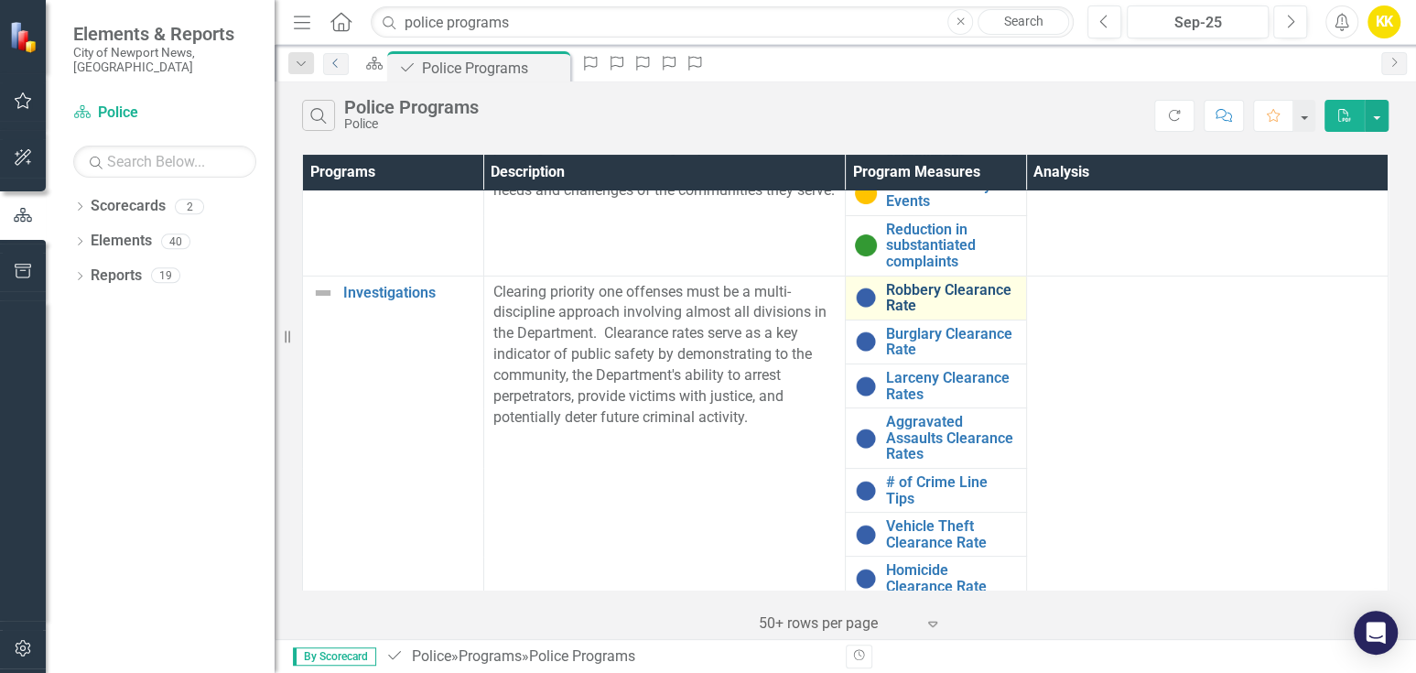
scroll to position [203, 0]
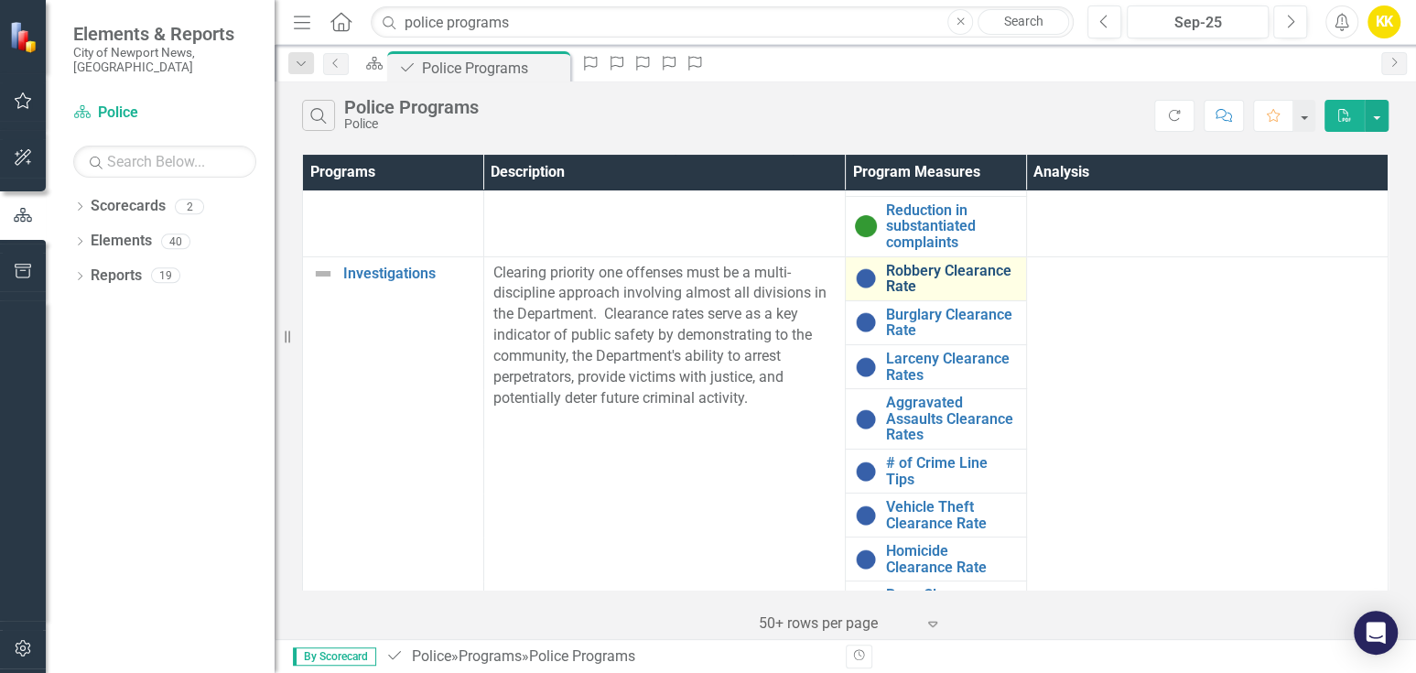
click at [923, 278] on link "Robbery Clearance Rate" at bounding box center [951, 279] width 131 height 32
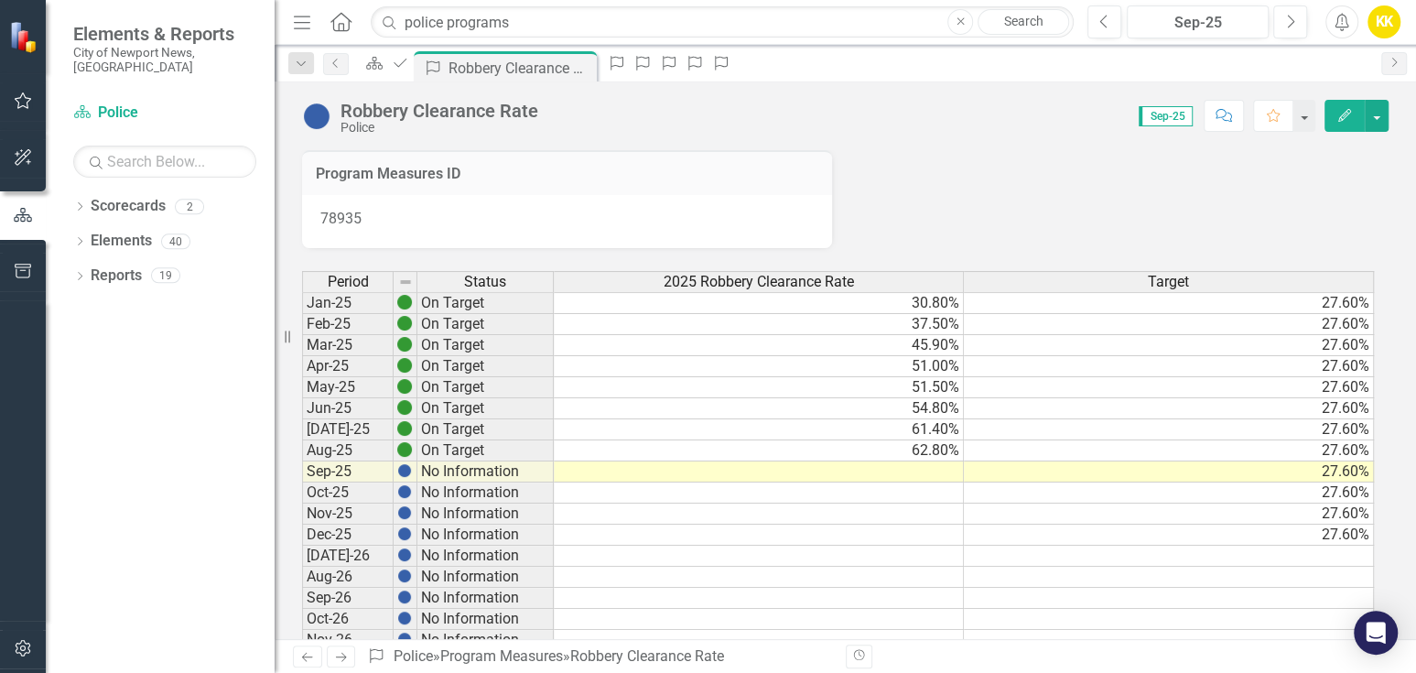
click at [945, 472] on td at bounding box center [759, 471] width 410 height 21
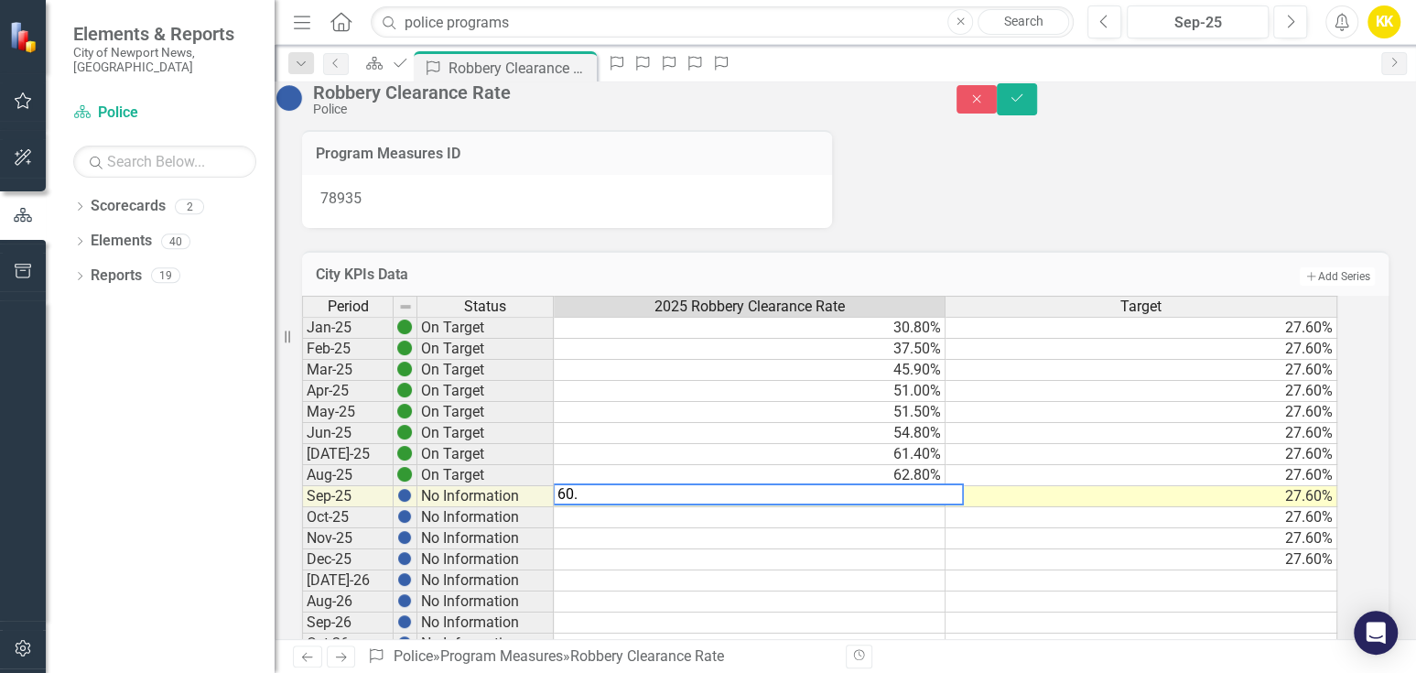
type textarea "60.8"
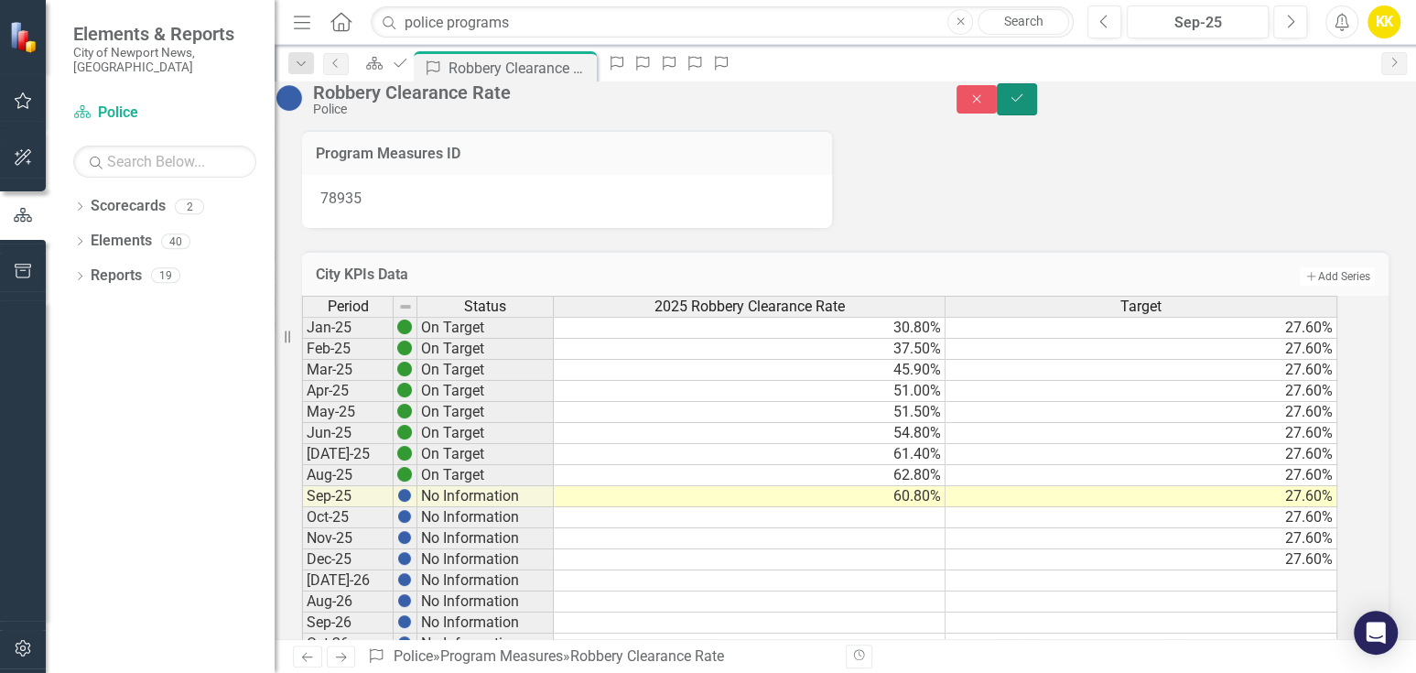
click at [1037, 98] on button "Save" at bounding box center [1017, 99] width 40 height 32
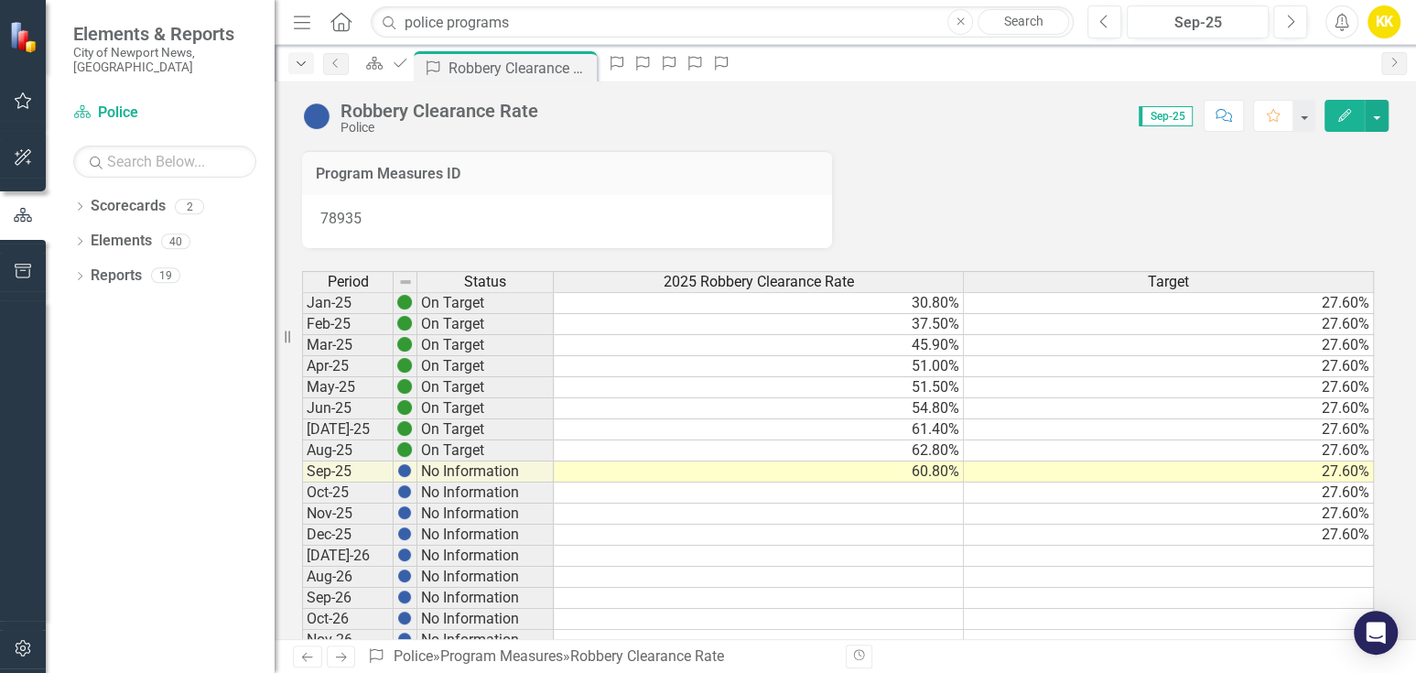
click at [296, 60] on icon "Dropdown" at bounding box center [301, 64] width 16 height 13
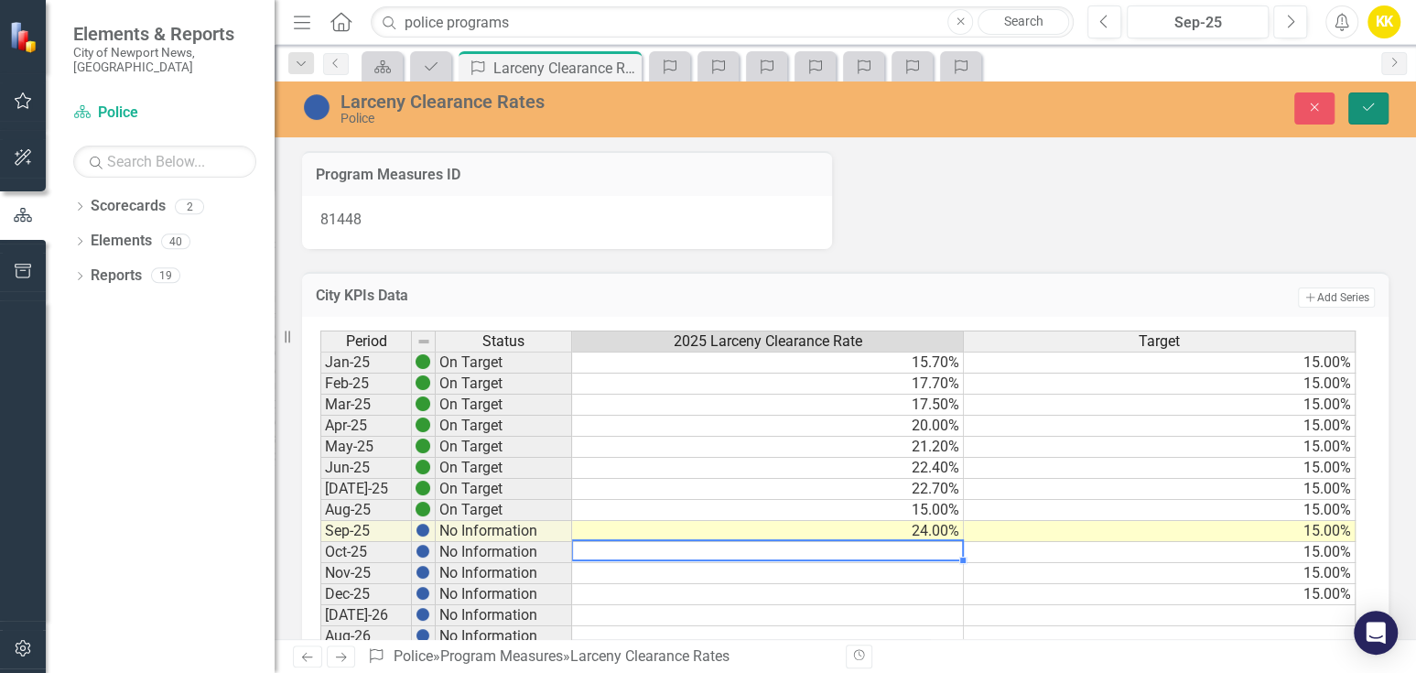
click at [1364, 109] on icon "Save" at bounding box center [1368, 107] width 16 height 13
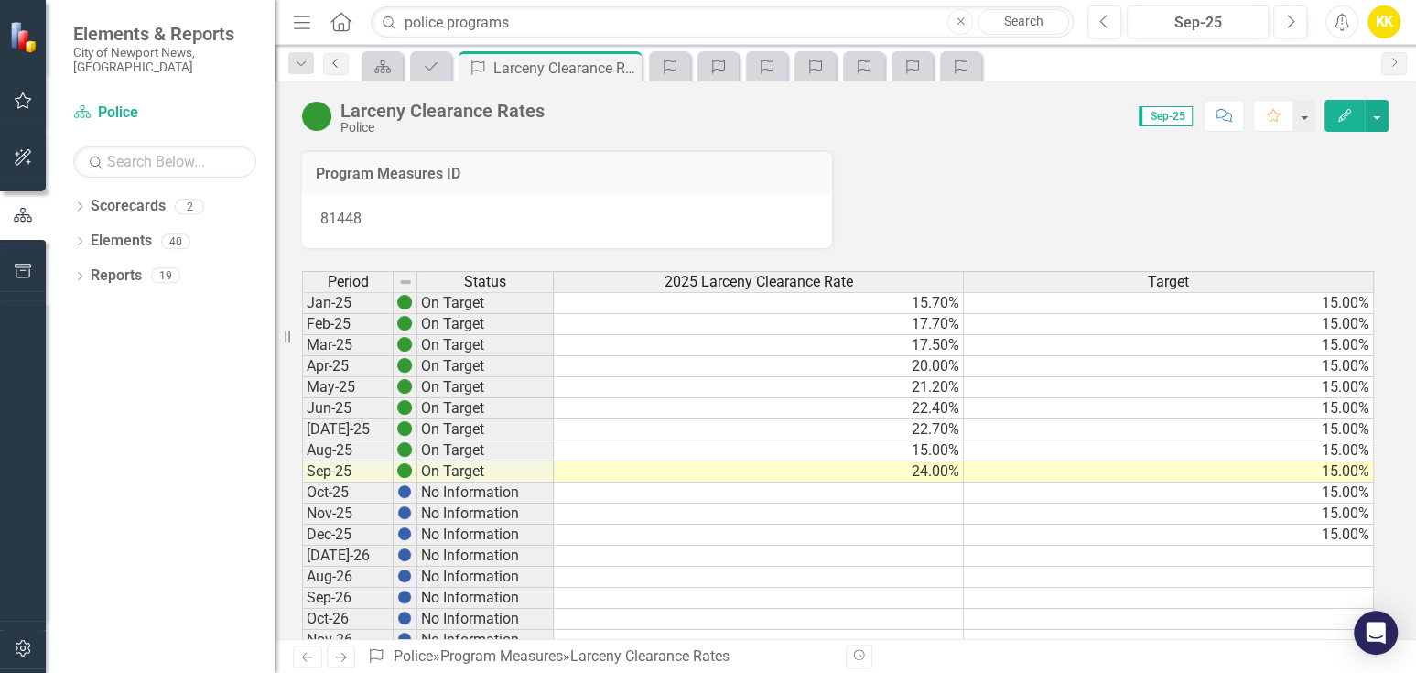
drag, startPoint x: 334, startPoint y: 62, endPoint x: 327, endPoint y: 75, distance: 14.8
click at [333, 62] on icon "Previous" at bounding box center [336, 63] width 15 height 11
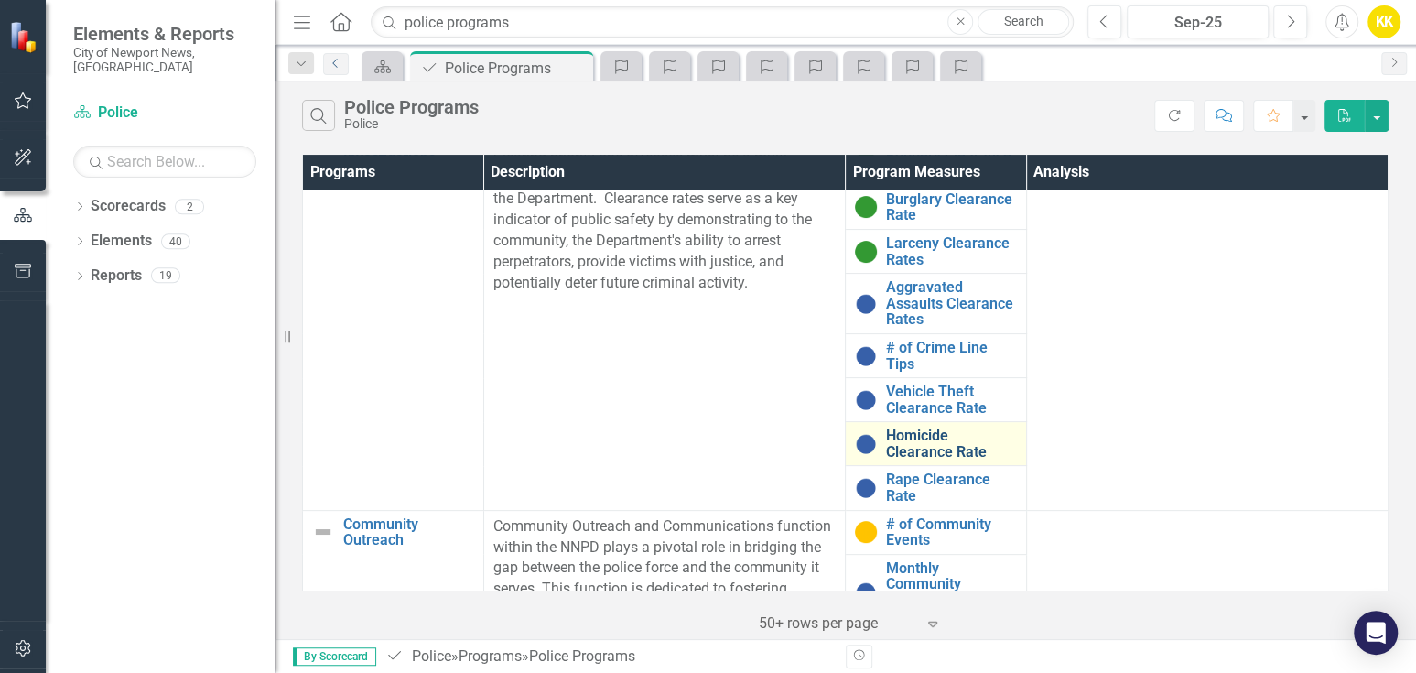
scroll to position [203, 0]
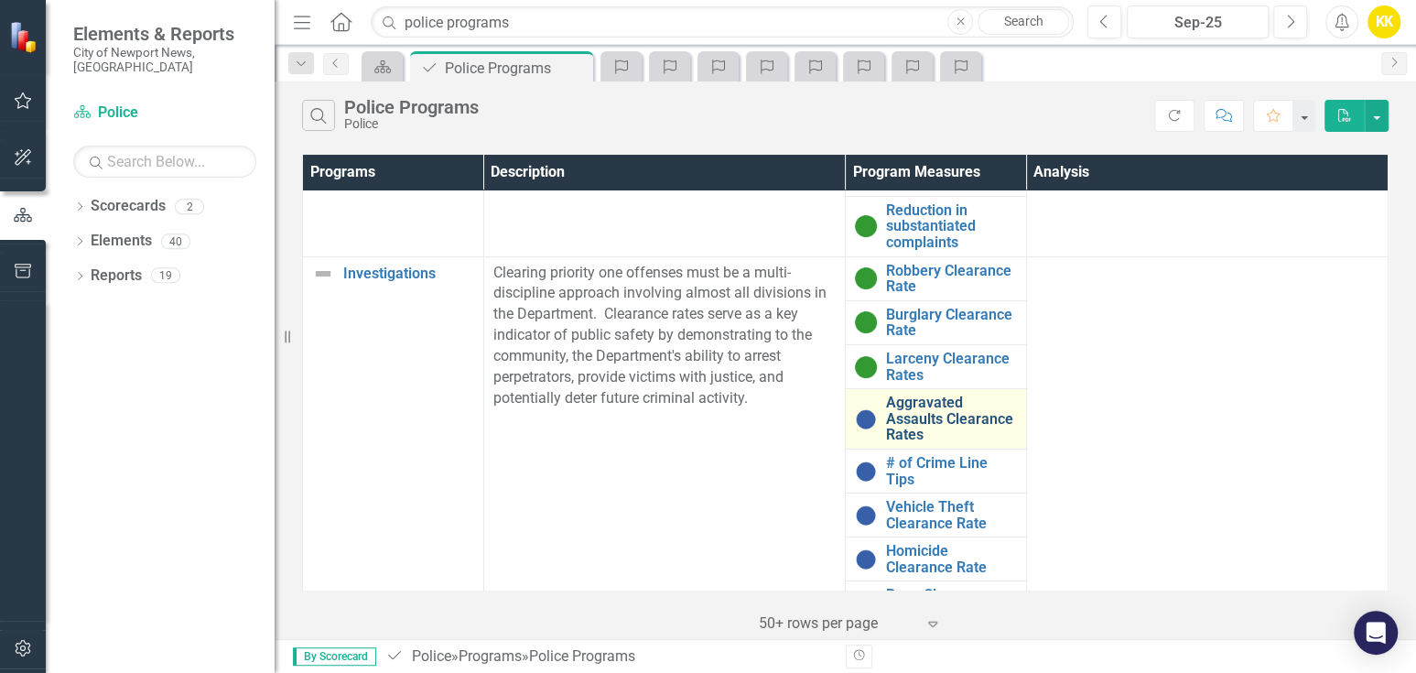
click at [916, 423] on link "Aggravated Assaults Clearance Rates" at bounding box center [951, 418] width 131 height 49
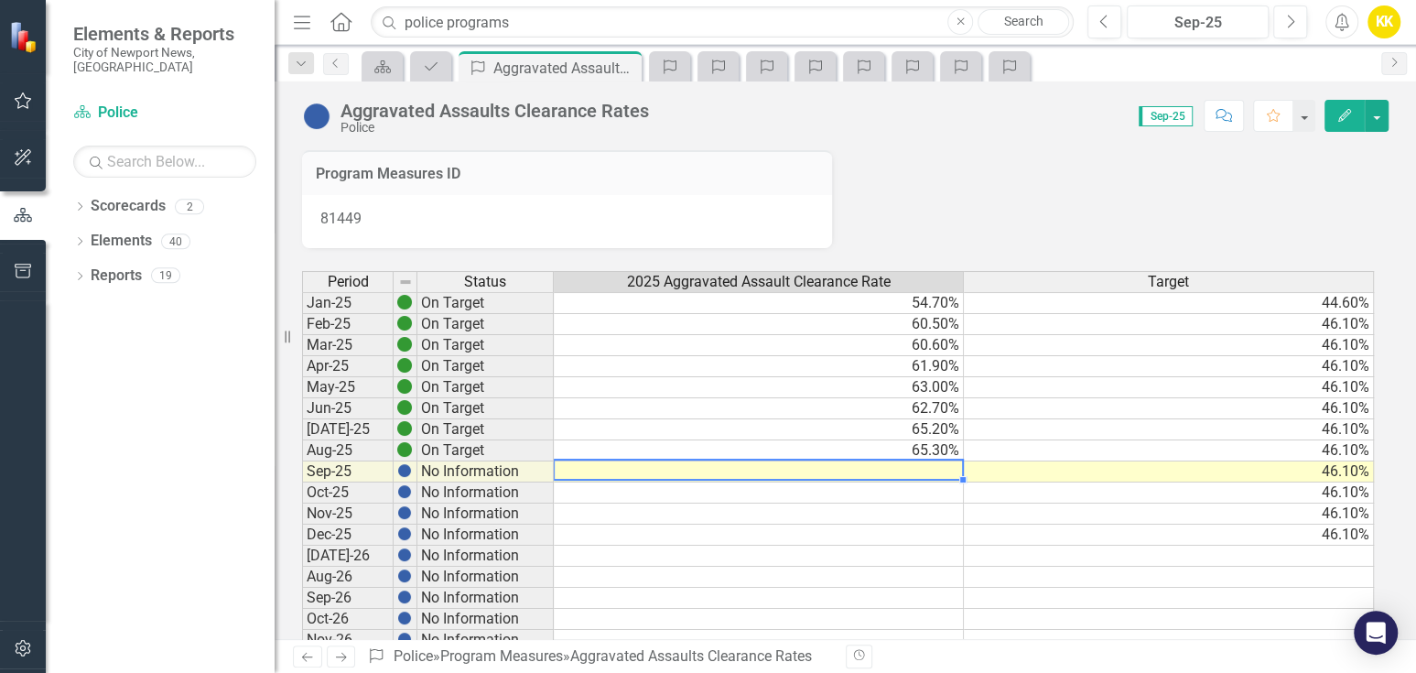
click at [934, 464] on td at bounding box center [759, 471] width 410 height 21
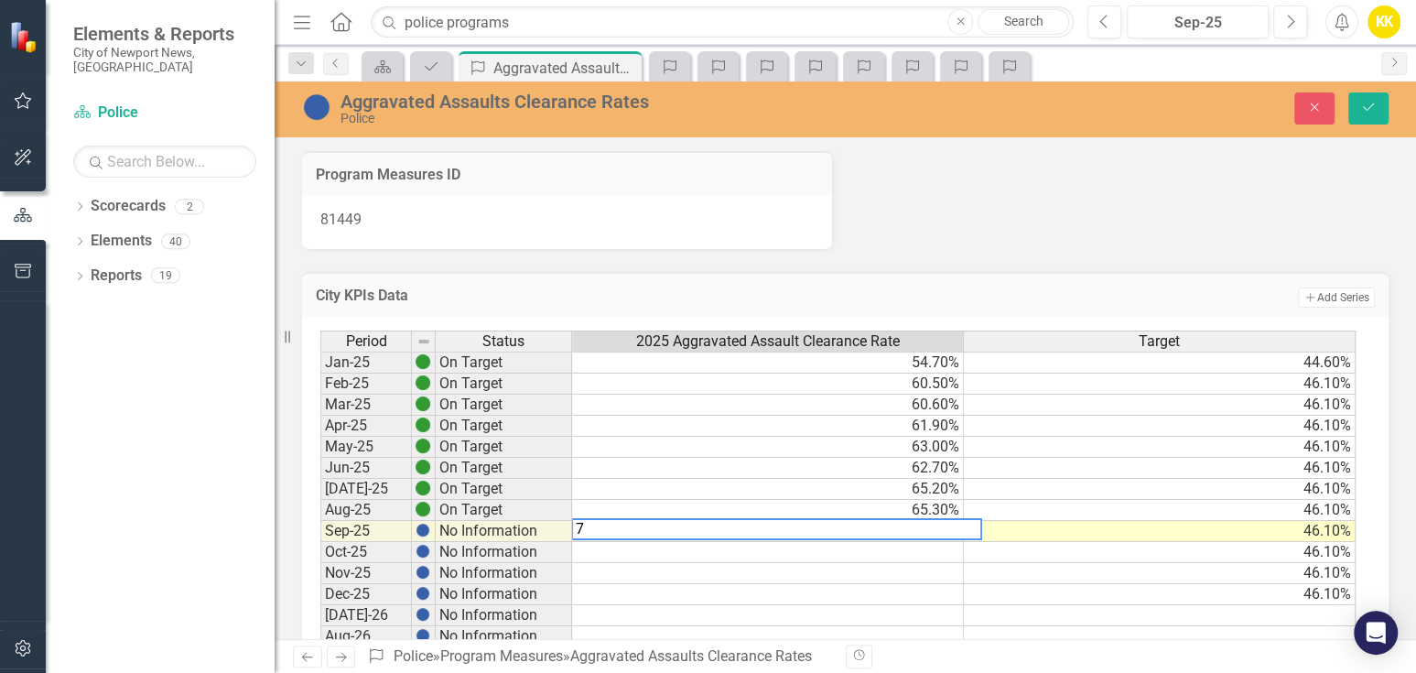
type textarea "71"
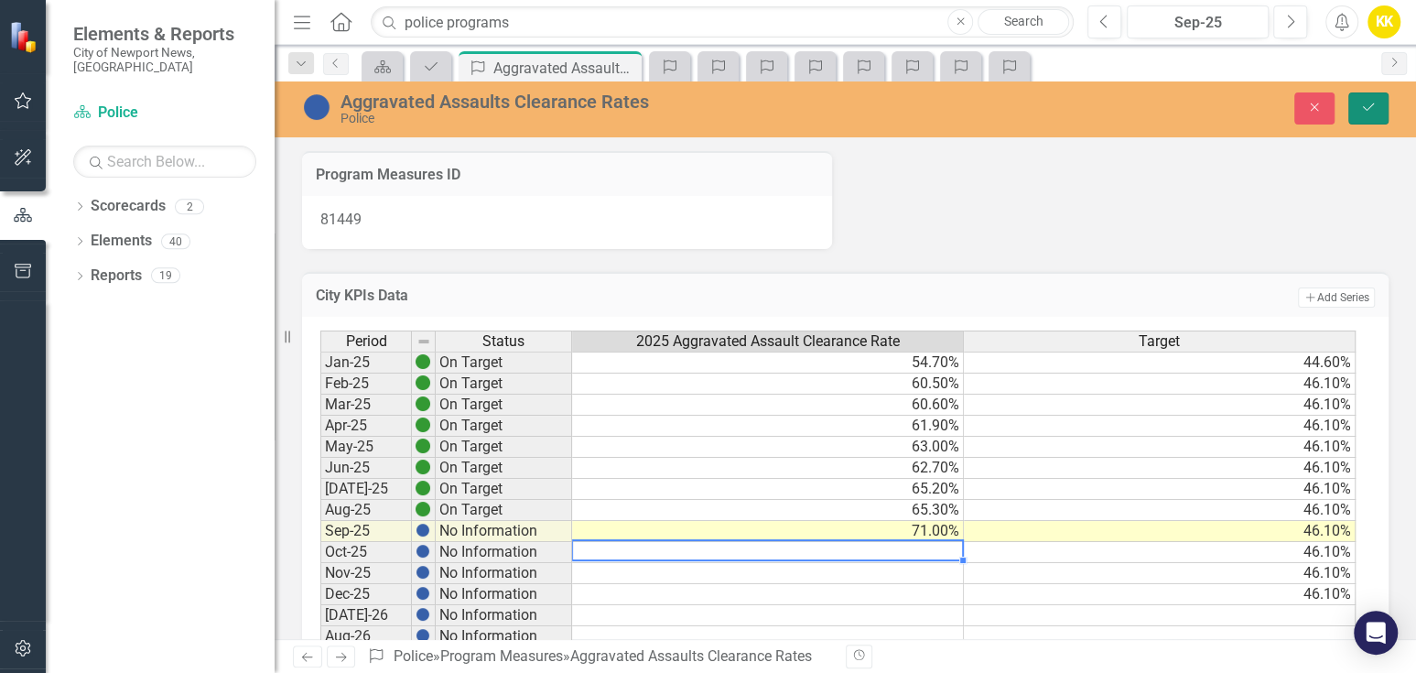
click at [1368, 105] on icon "Save" at bounding box center [1368, 107] width 16 height 13
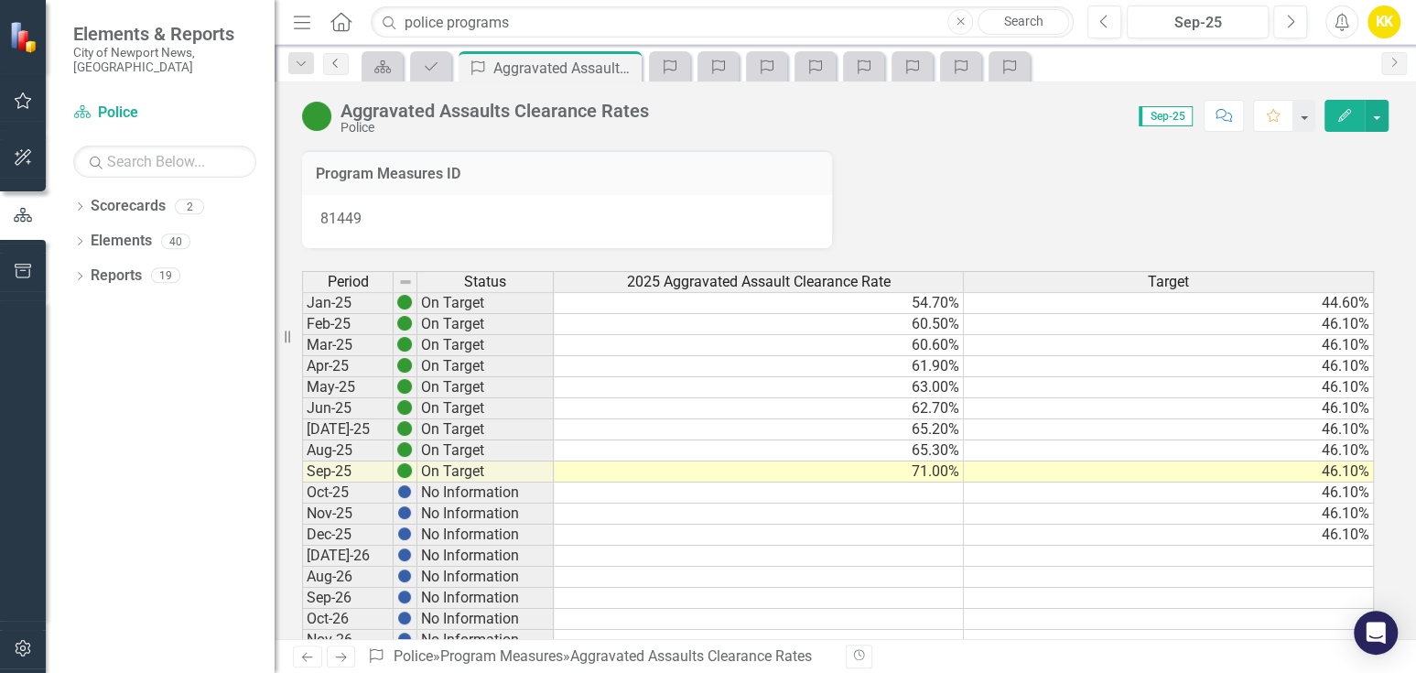
click at [334, 68] on icon "Previous" at bounding box center [336, 63] width 15 height 11
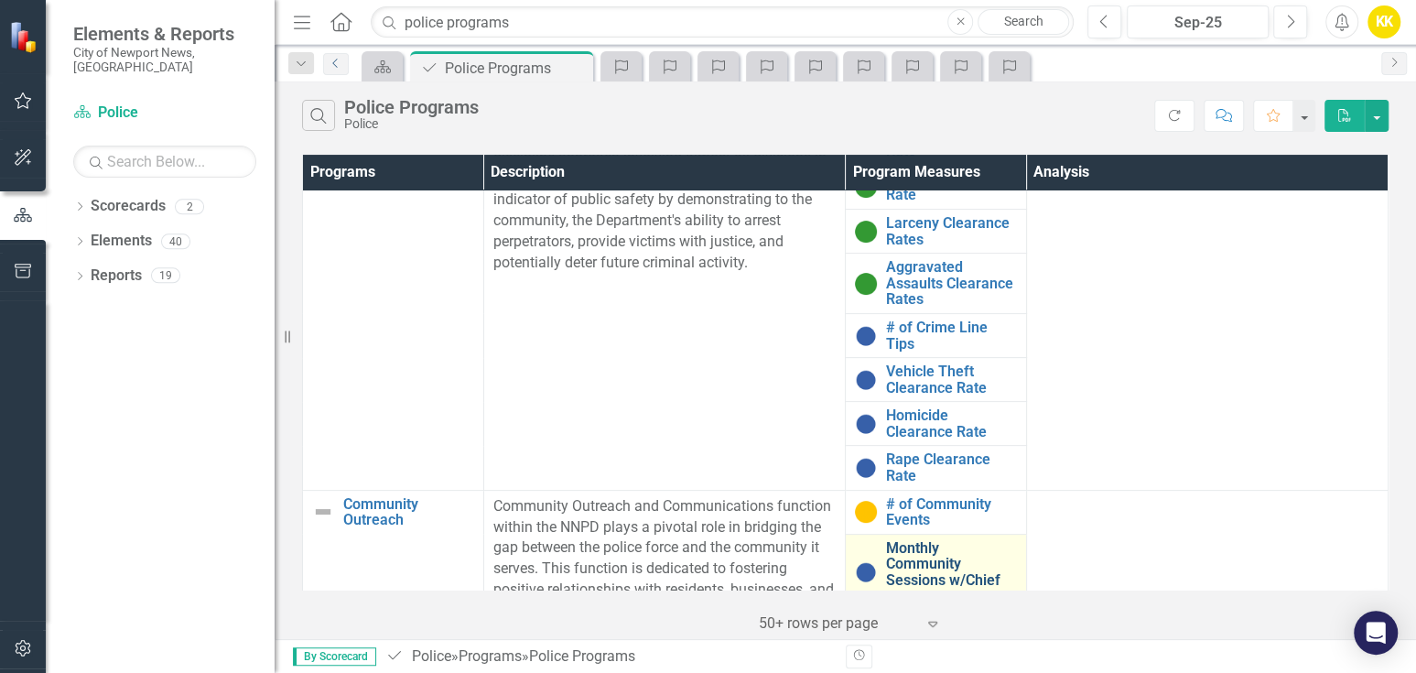
scroll to position [305, 0]
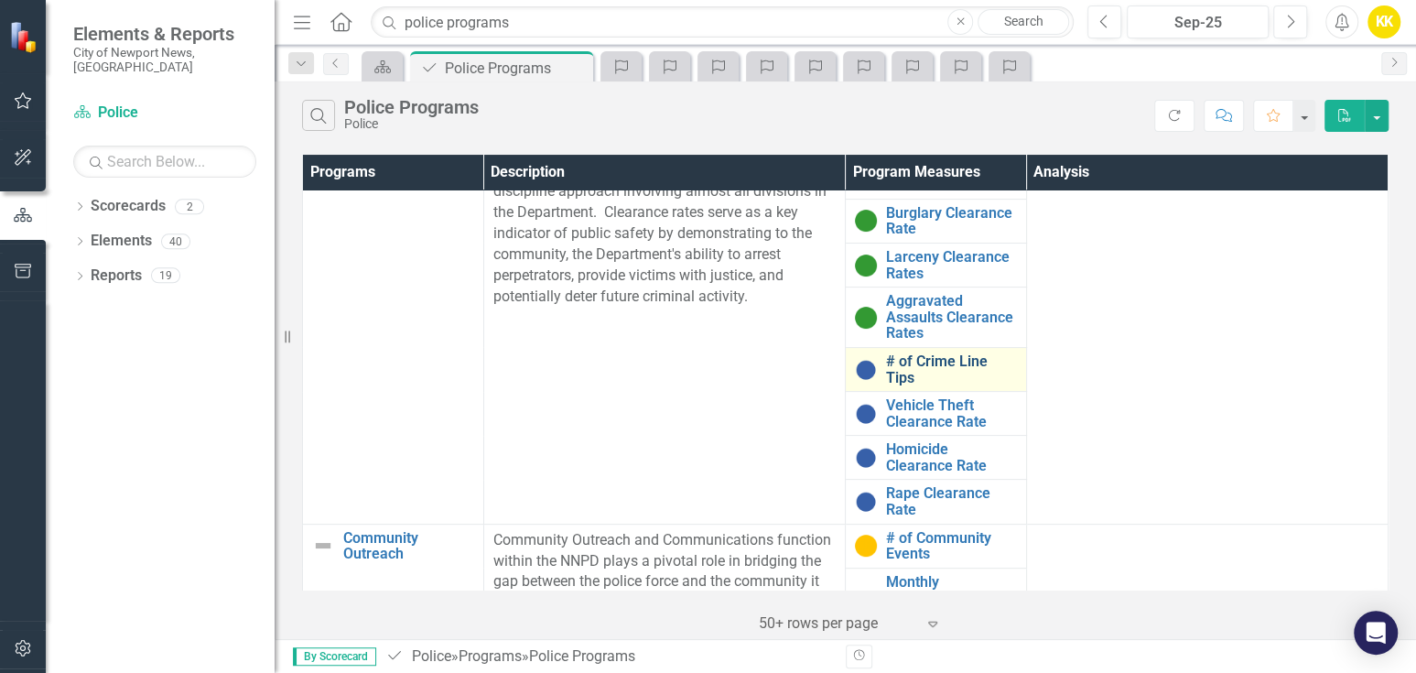
click at [891, 357] on link "# of Crime Line Tips" at bounding box center [951, 369] width 131 height 32
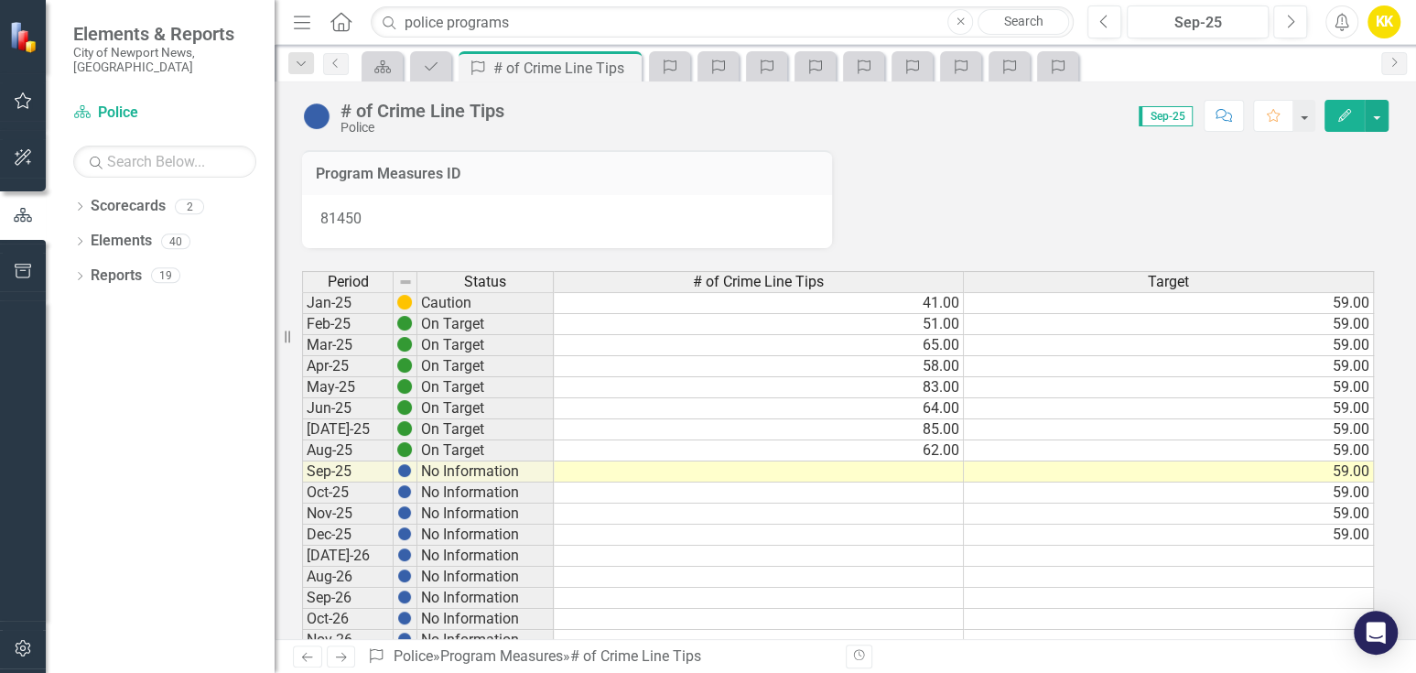
click at [945, 471] on td at bounding box center [759, 471] width 410 height 21
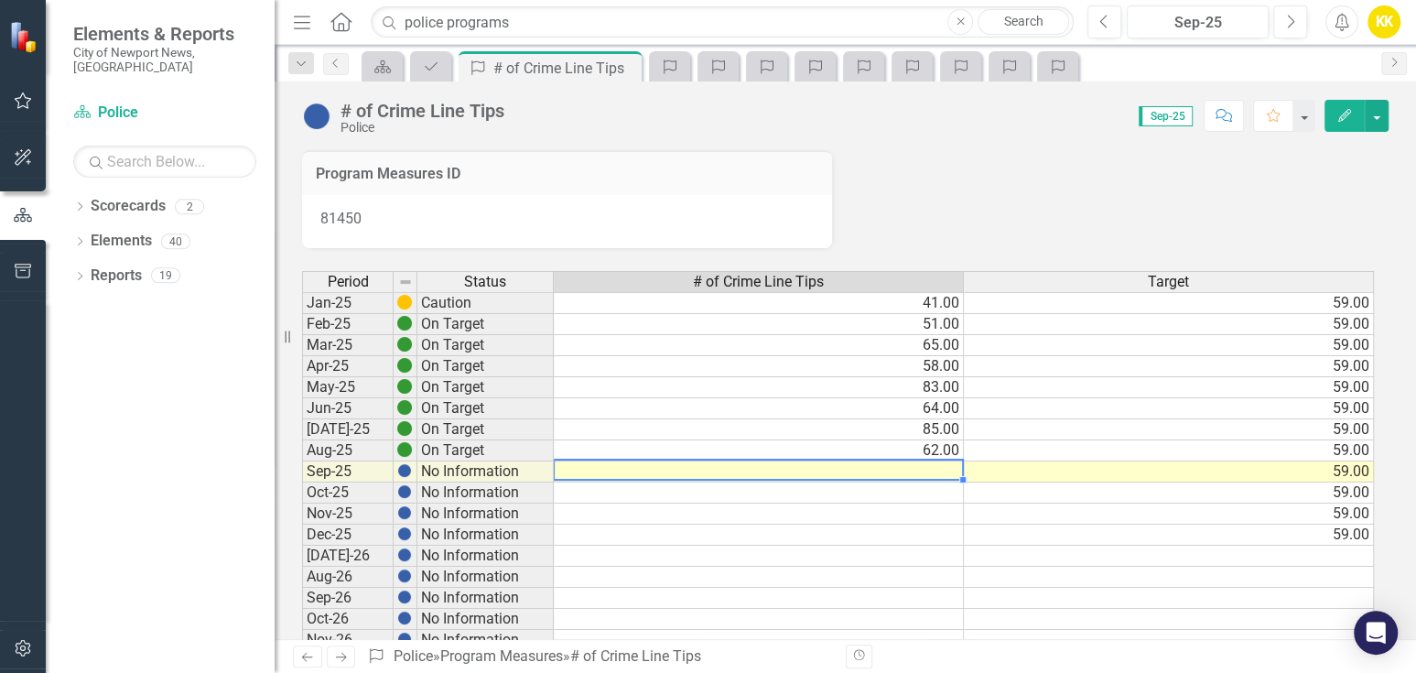
type textarea "46"
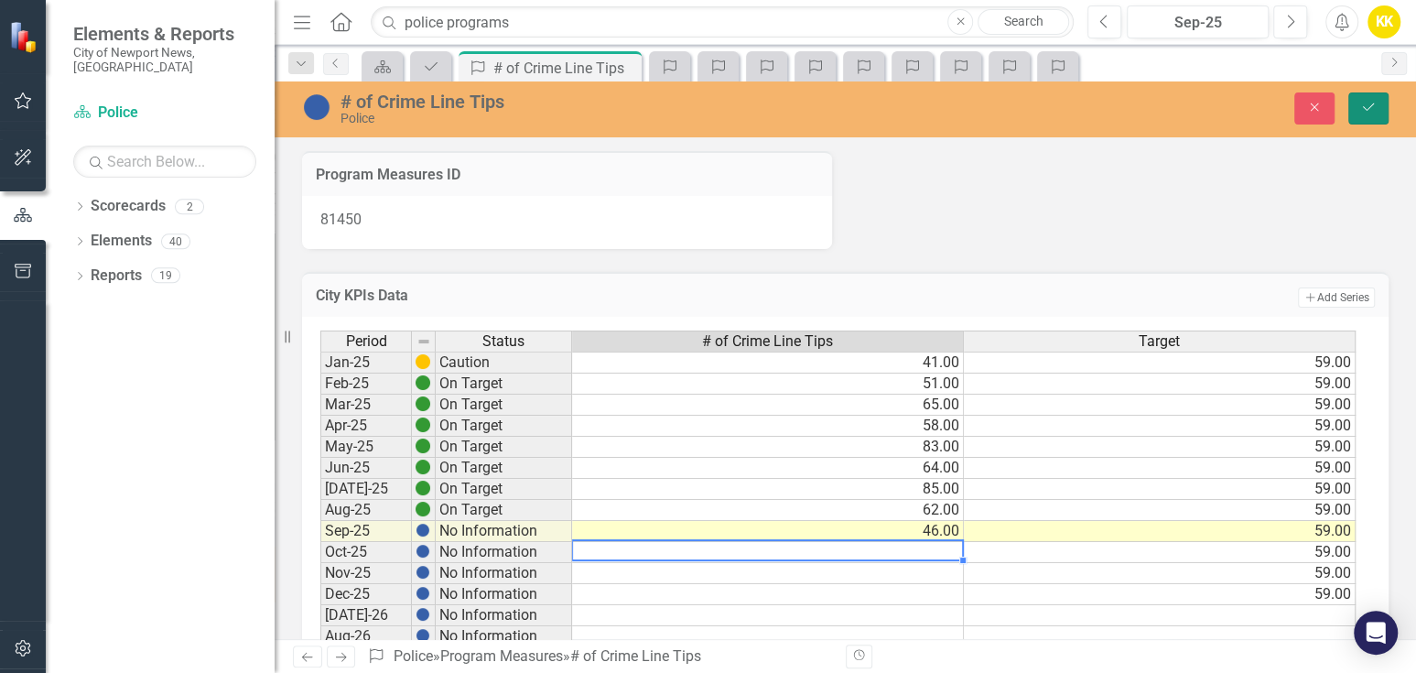
click at [1366, 103] on icon "Save" at bounding box center [1368, 107] width 16 height 13
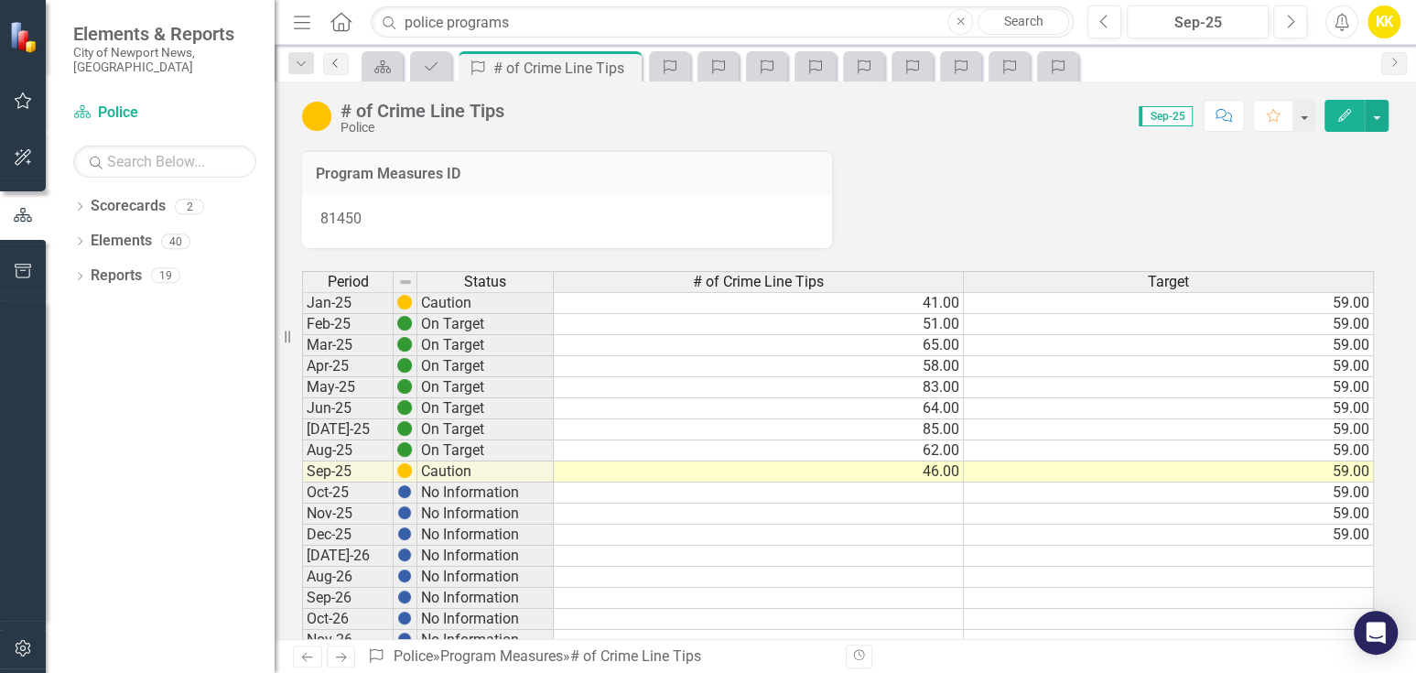
click at [340, 61] on icon "Previous" at bounding box center [336, 63] width 15 height 11
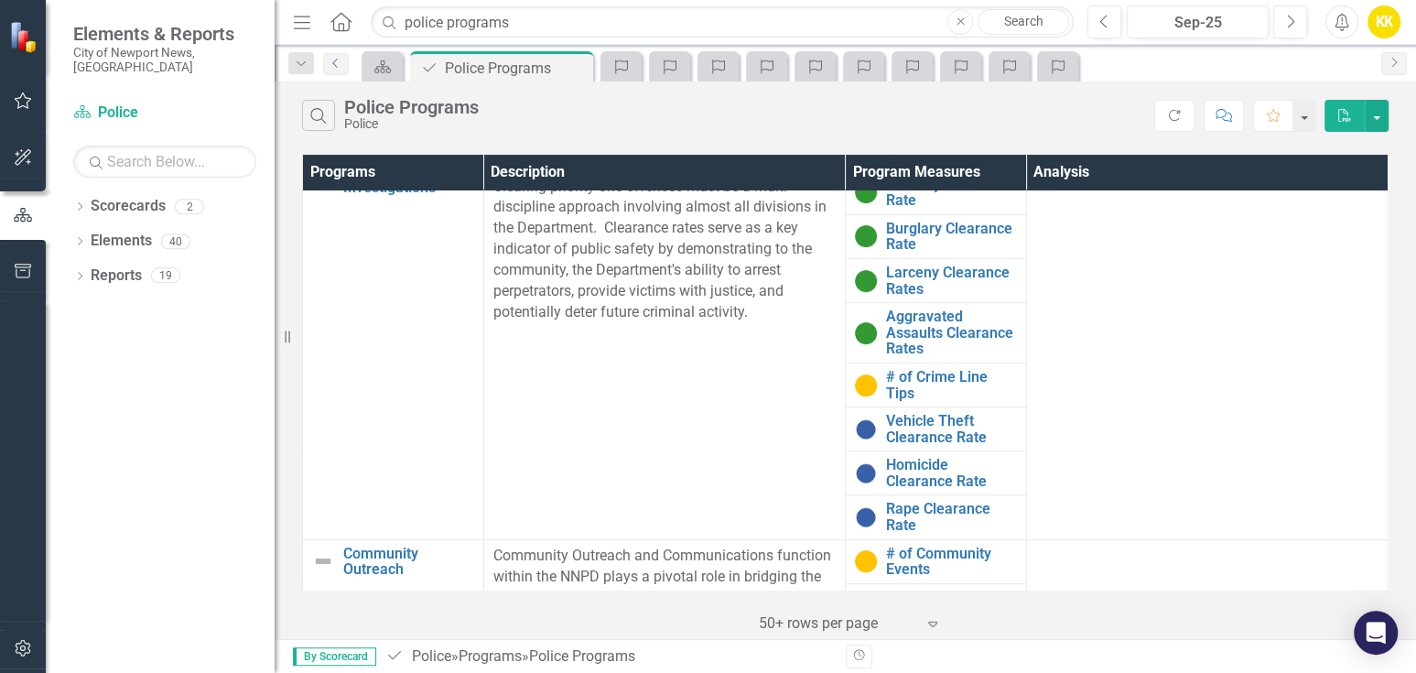
scroll to position [305, 0]
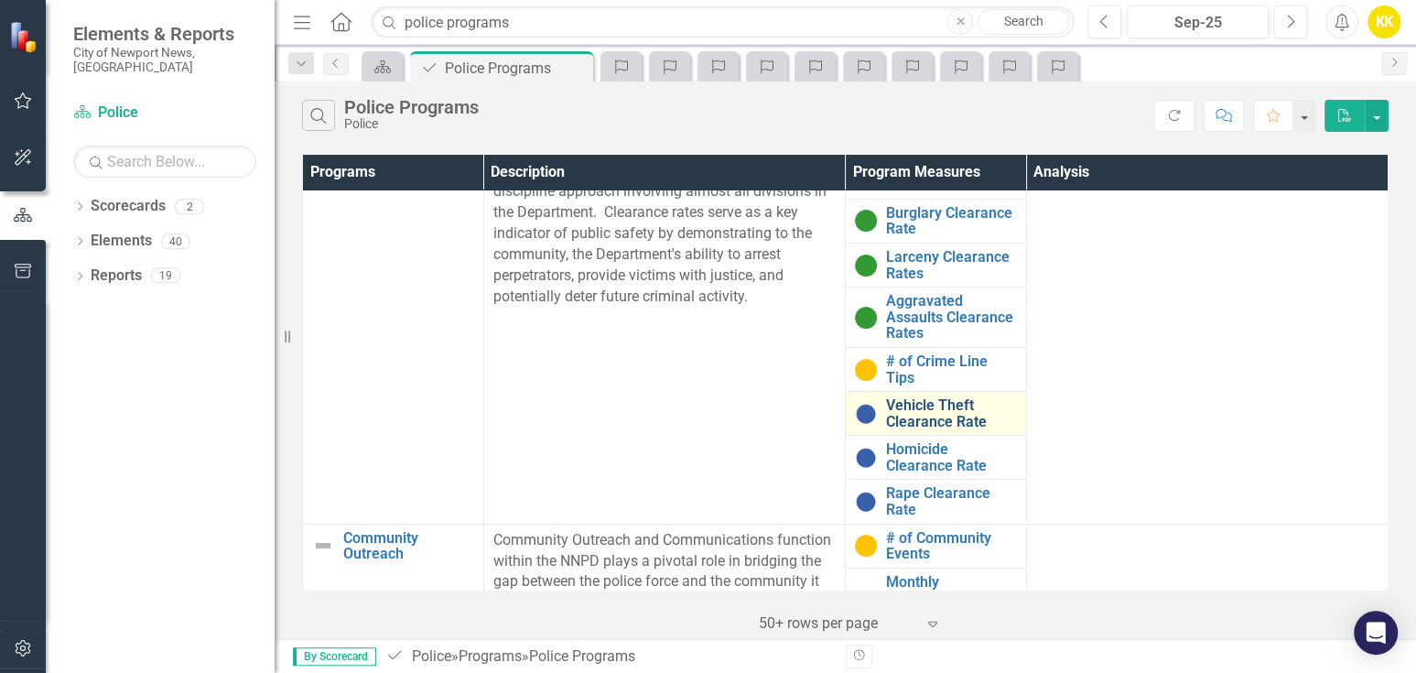
click at [925, 412] on link "Vehicle Theft Clearance Rate" at bounding box center [951, 413] width 131 height 32
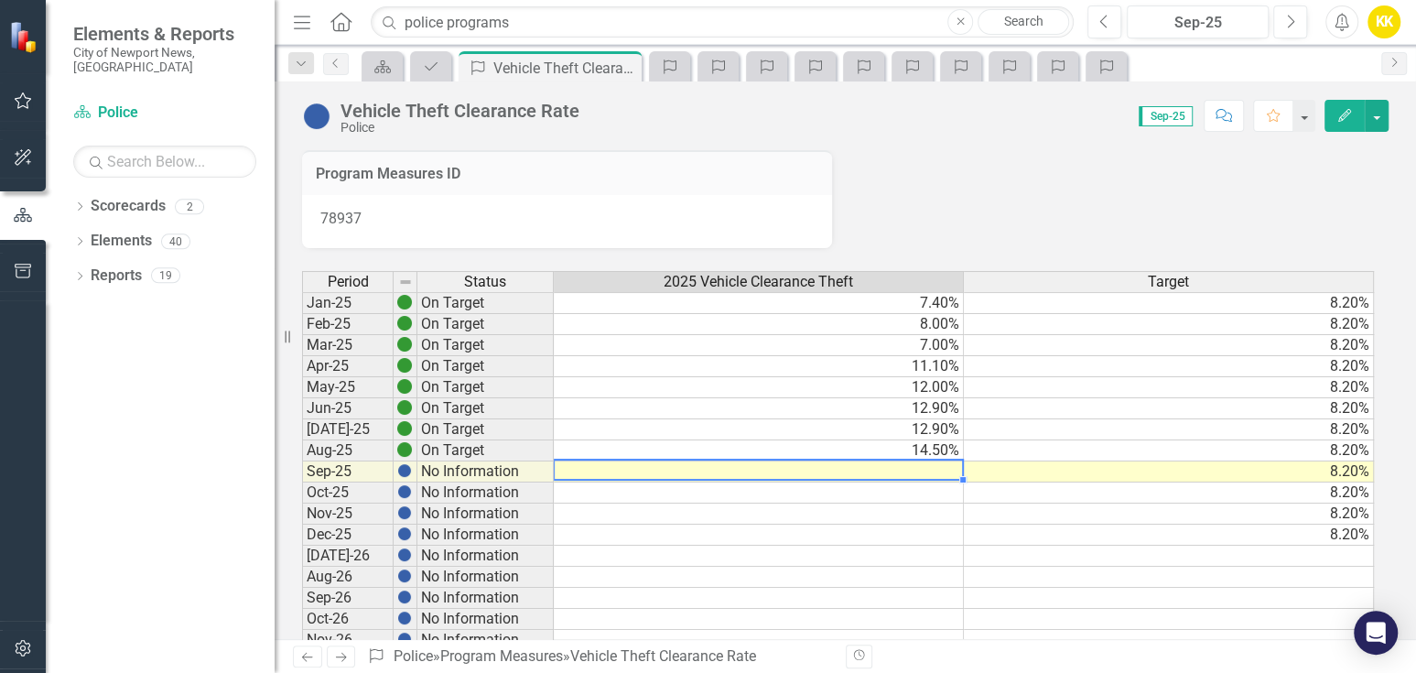
click at [928, 465] on td at bounding box center [759, 471] width 410 height 21
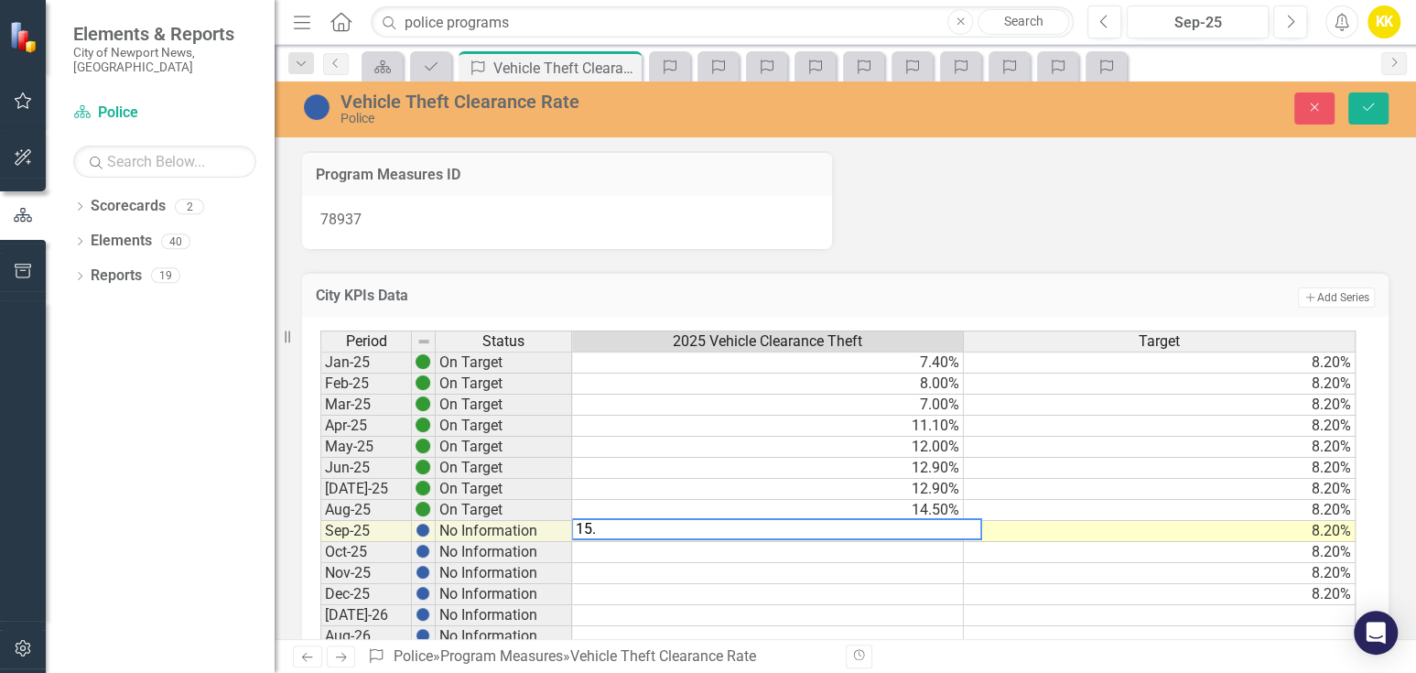
type textarea "15.5"
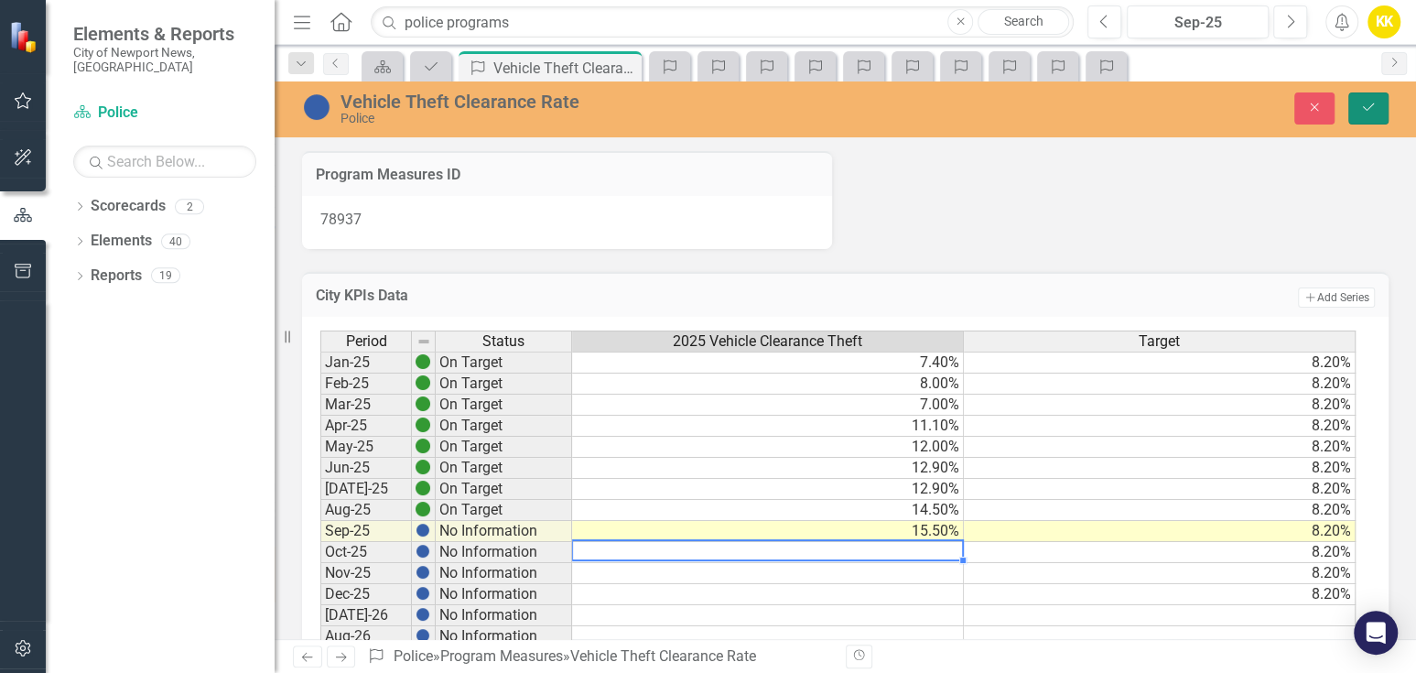
click at [1377, 112] on button "Save" at bounding box center [1368, 108] width 40 height 32
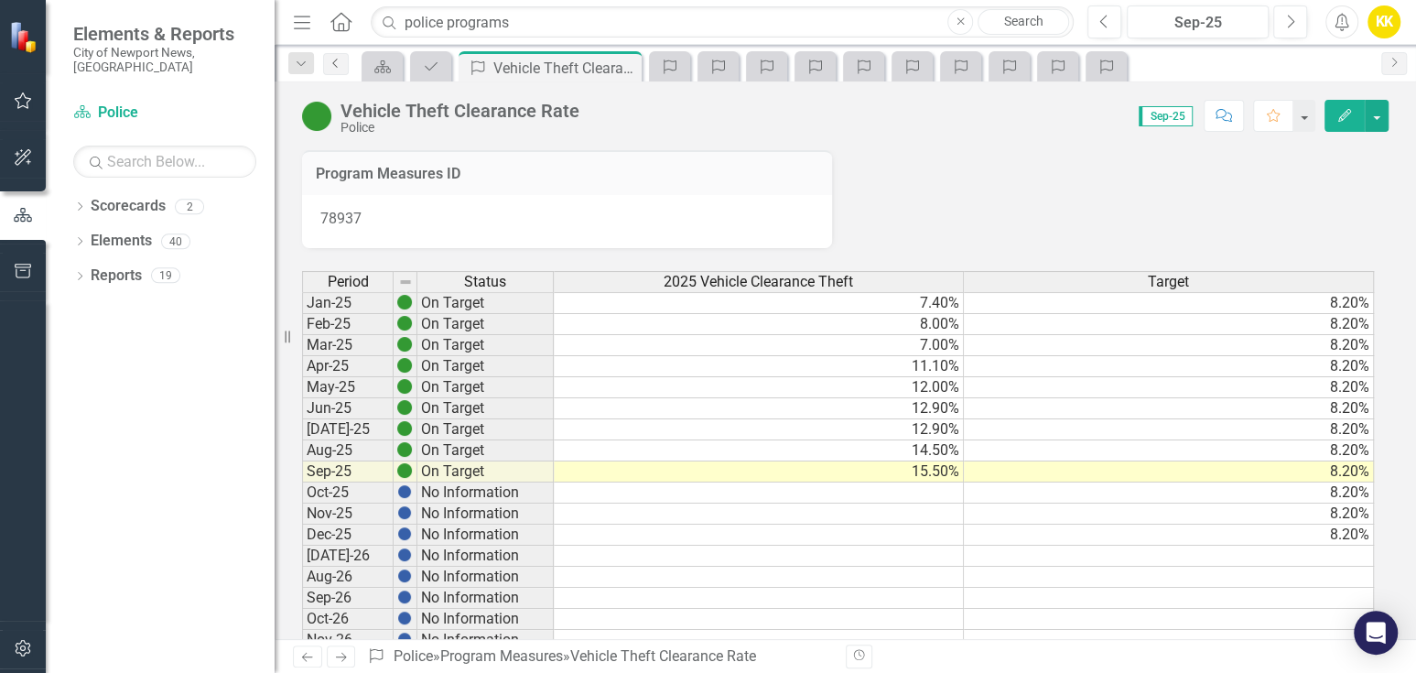
click at [340, 59] on icon "Previous" at bounding box center [336, 63] width 15 height 11
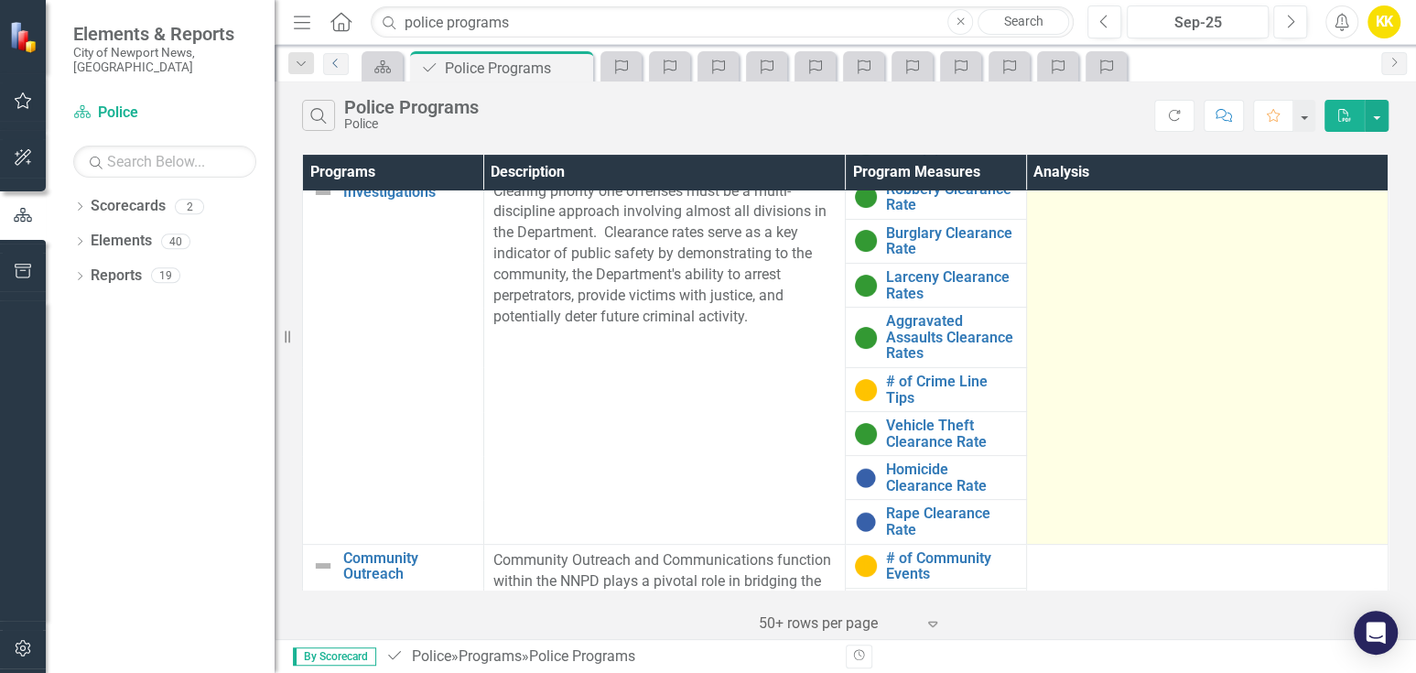
scroll to position [305, 0]
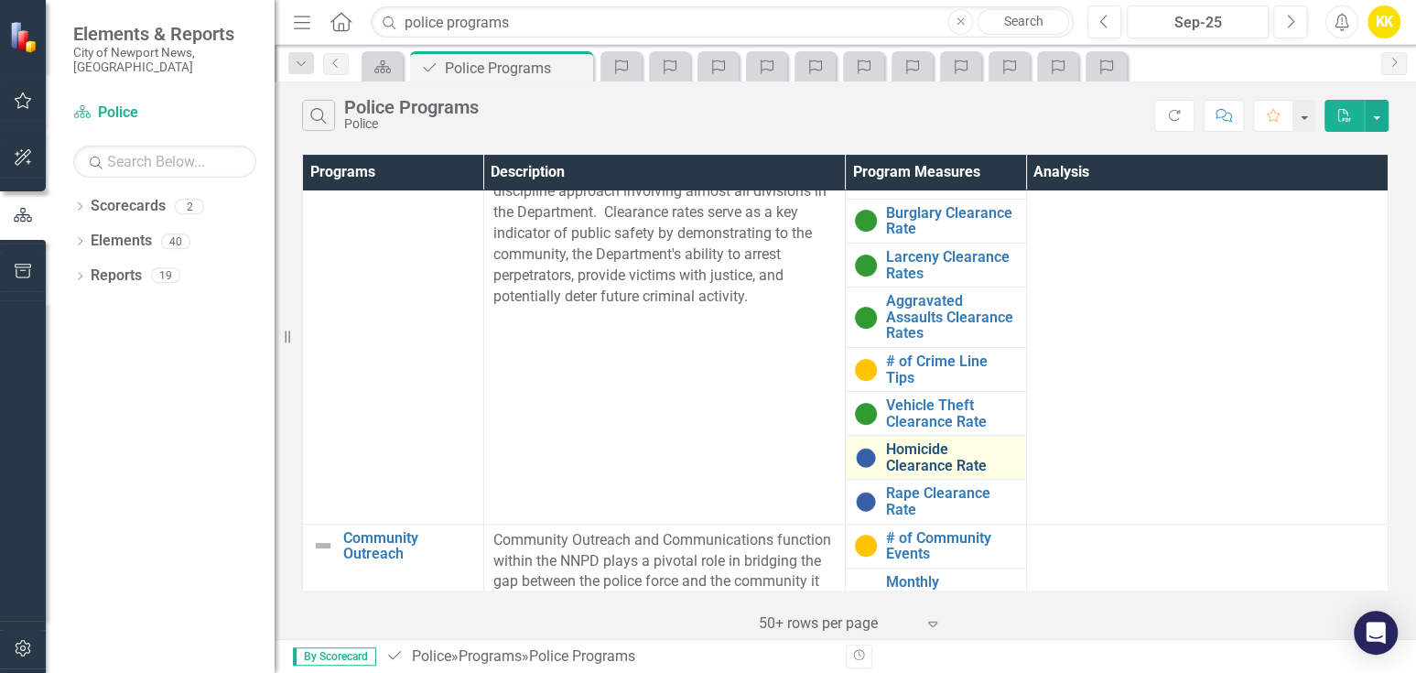
click at [908, 456] on link "Homicide Clearance Rate" at bounding box center [951, 457] width 131 height 32
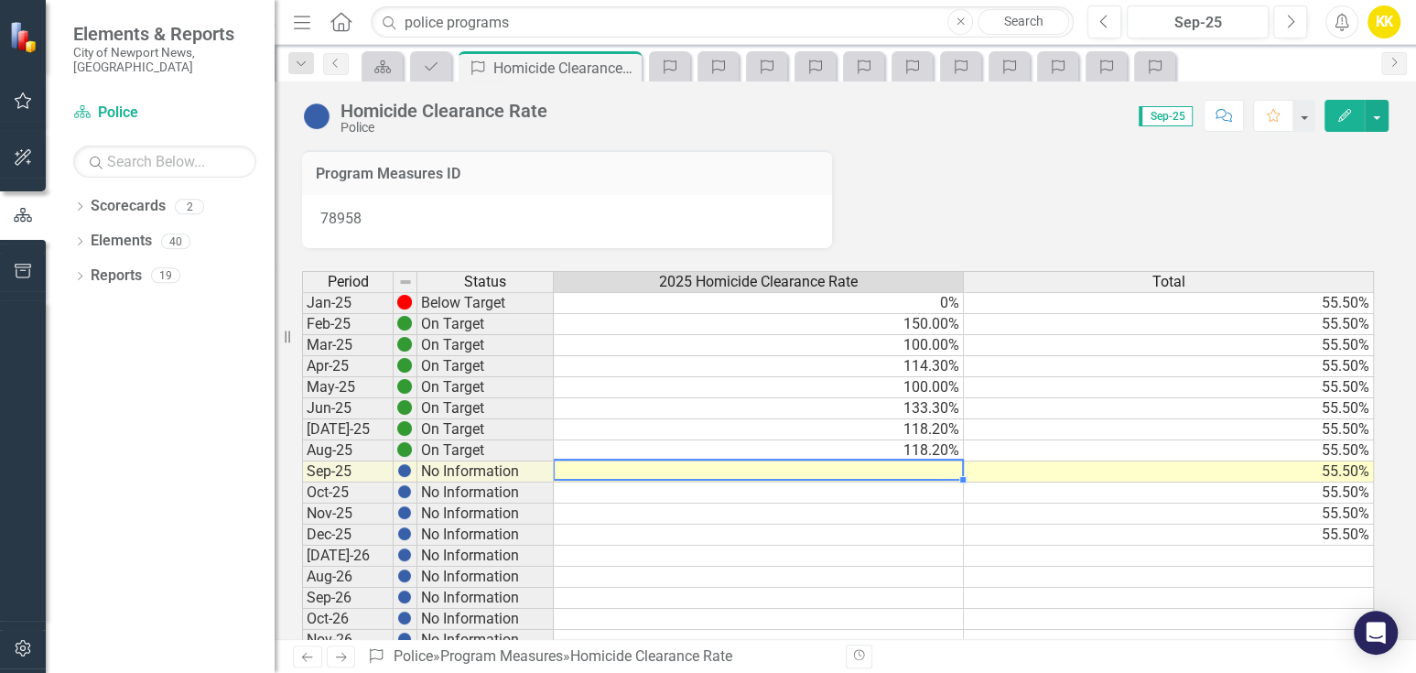
click at [912, 472] on td at bounding box center [759, 471] width 410 height 21
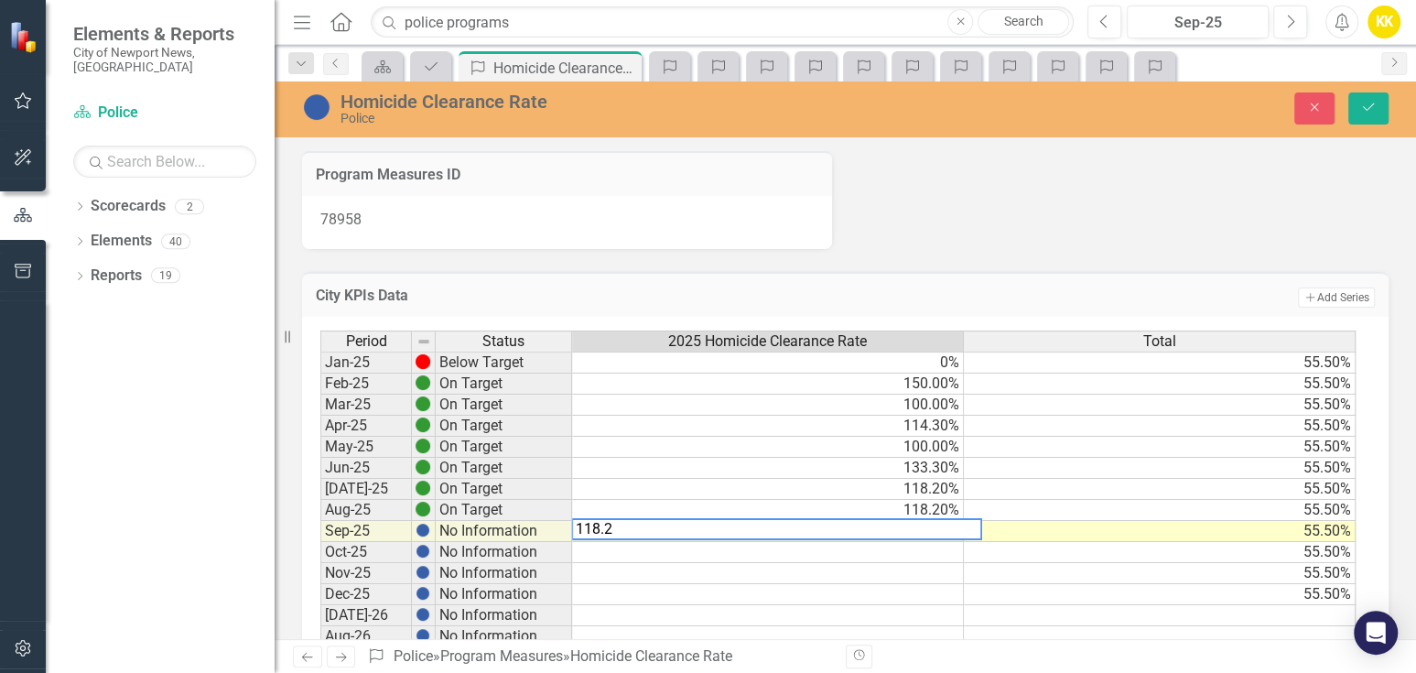
type textarea "118.20"
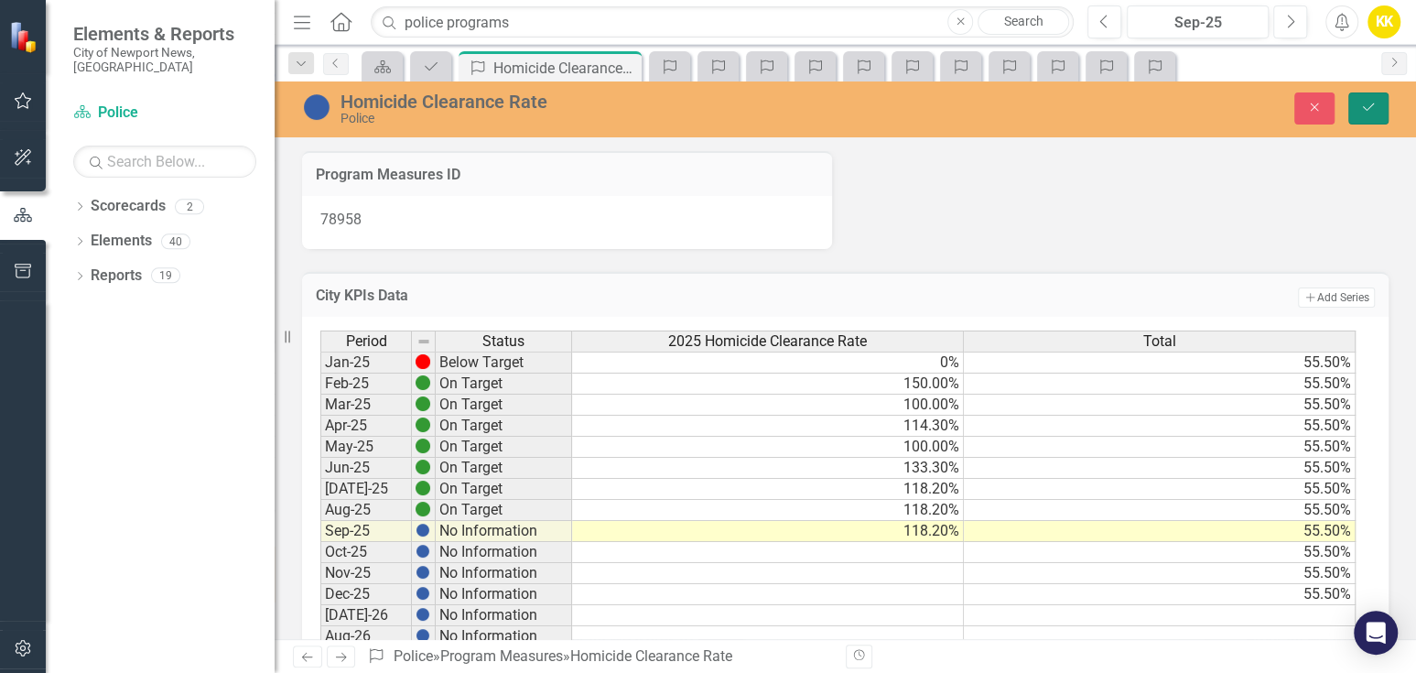
click at [1367, 106] on icon "Save" at bounding box center [1368, 107] width 16 height 13
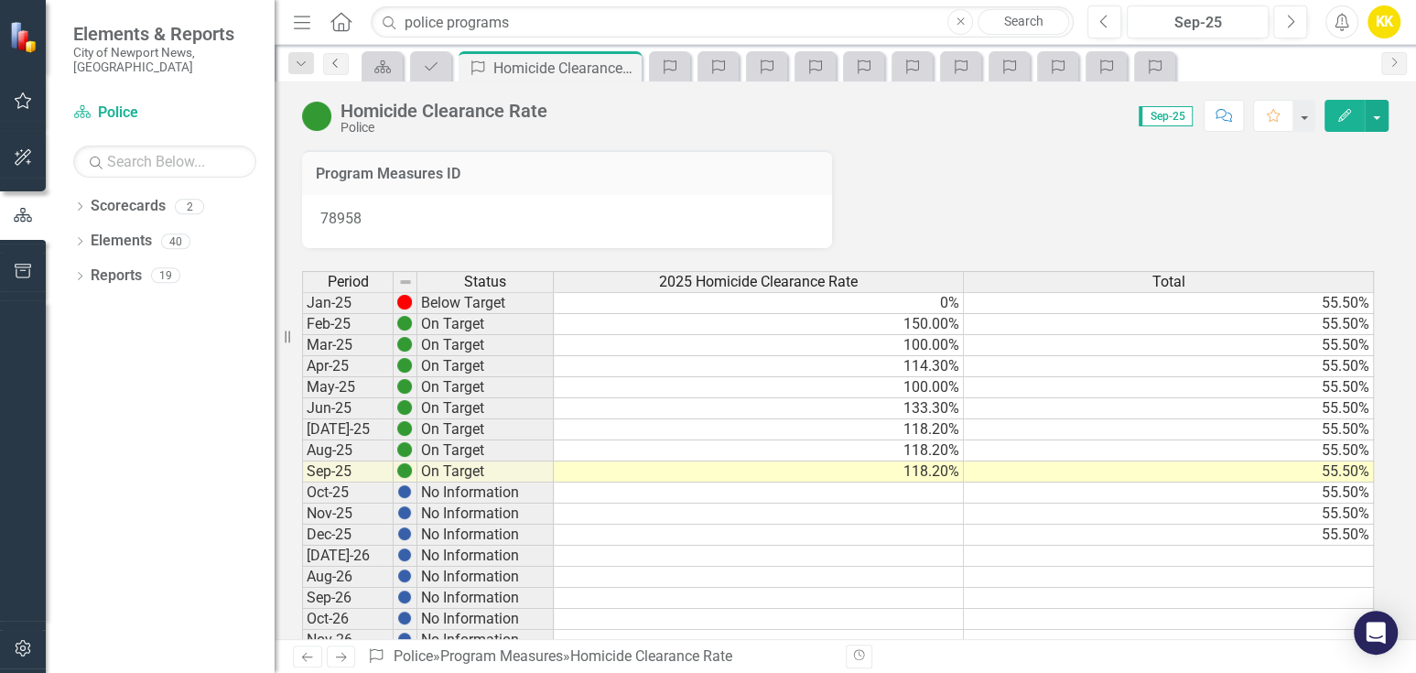
click at [334, 62] on icon "Previous" at bounding box center [336, 63] width 15 height 11
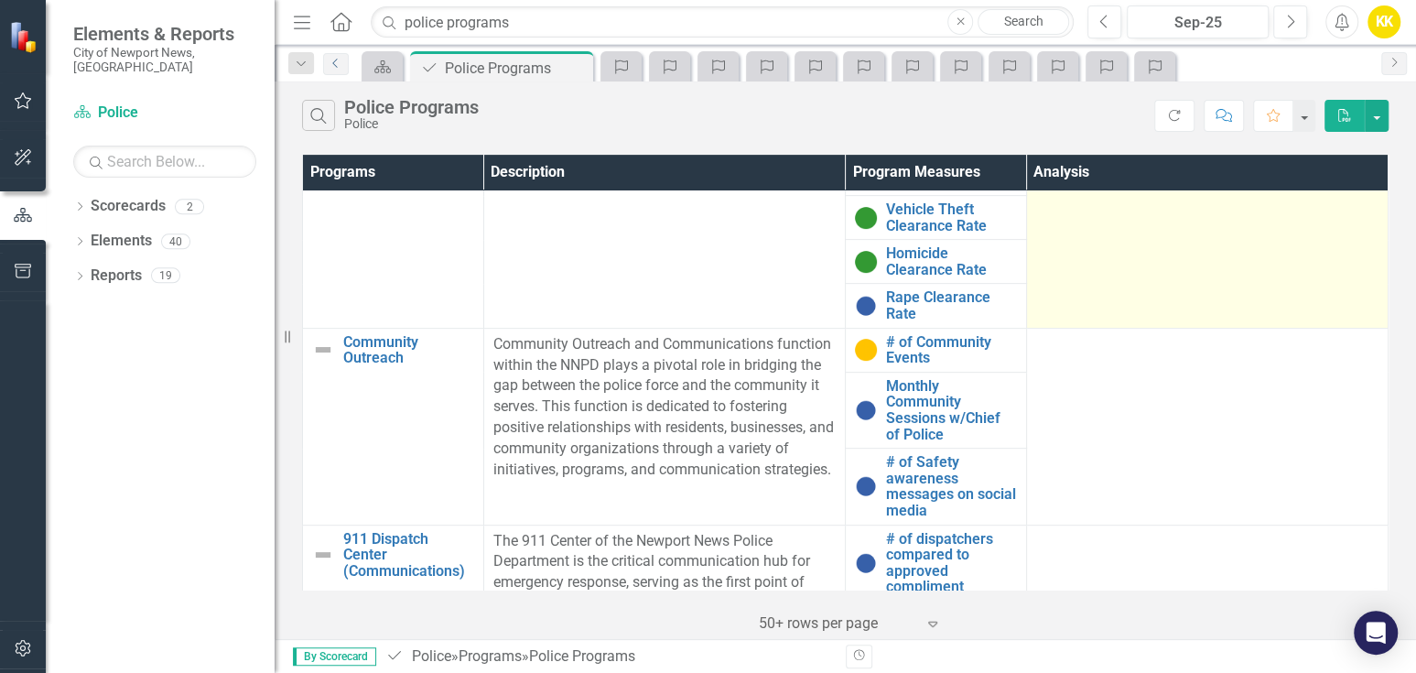
scroll to position [508, 0]
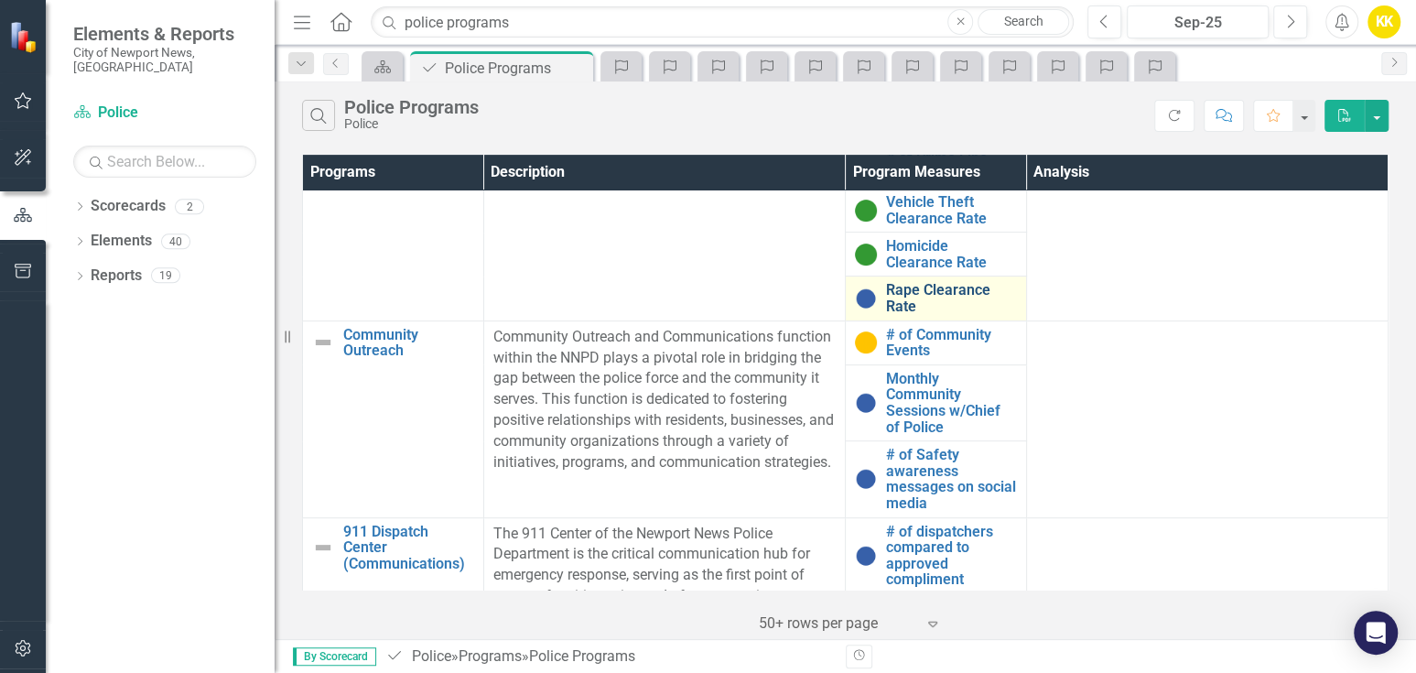
click at [927, 291] on link "Rape Clearance Rate" at bounding box center [951, 298] width 131 height 32
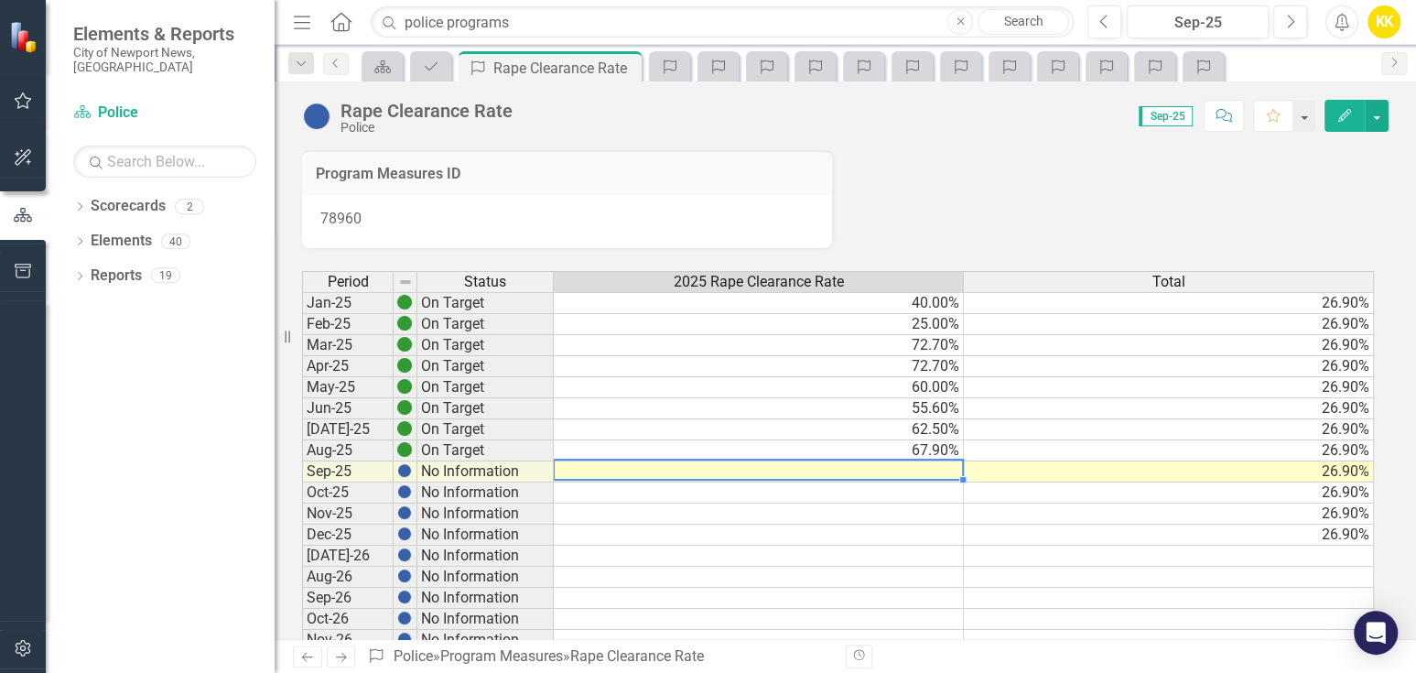
click at [947, 469] on td at bounding box center [759, 471] width 410 height 21
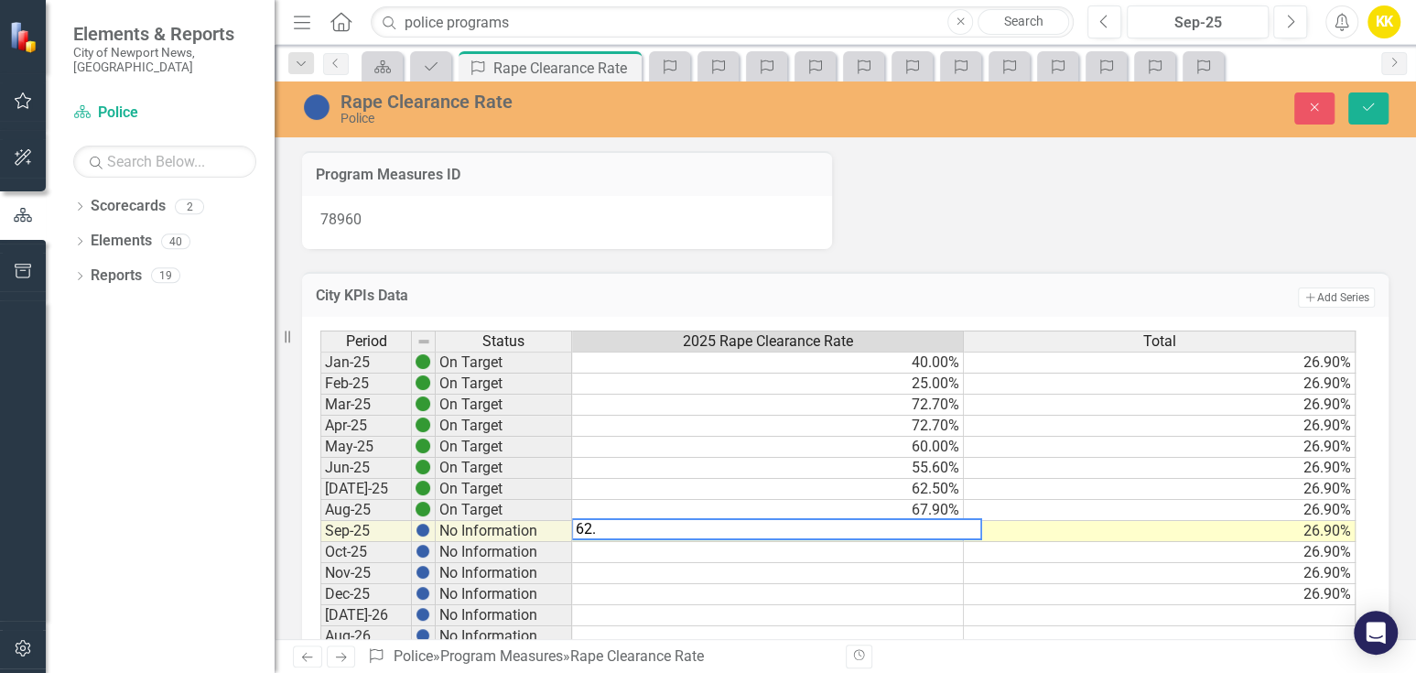
type textarea "62.2"
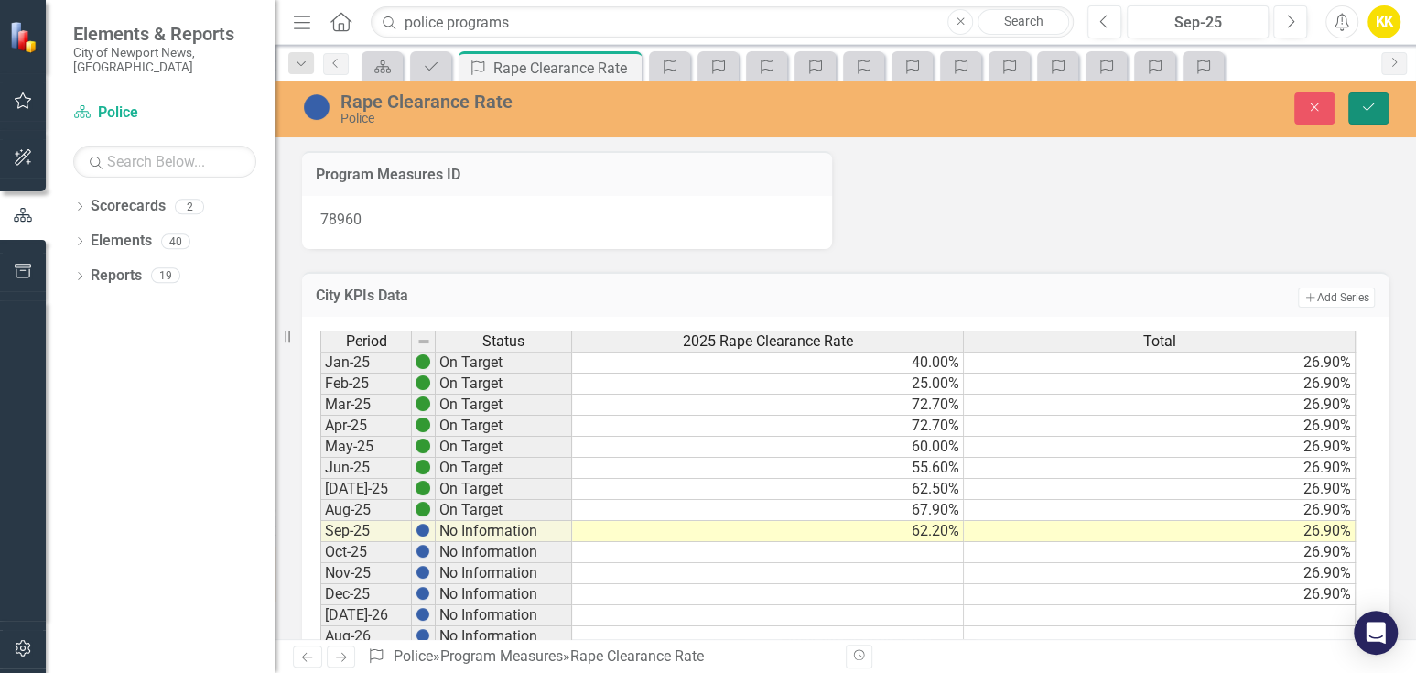
click at [1366, 109] on icon "Save" at bounding box center [1368, 107] width 16 height 13
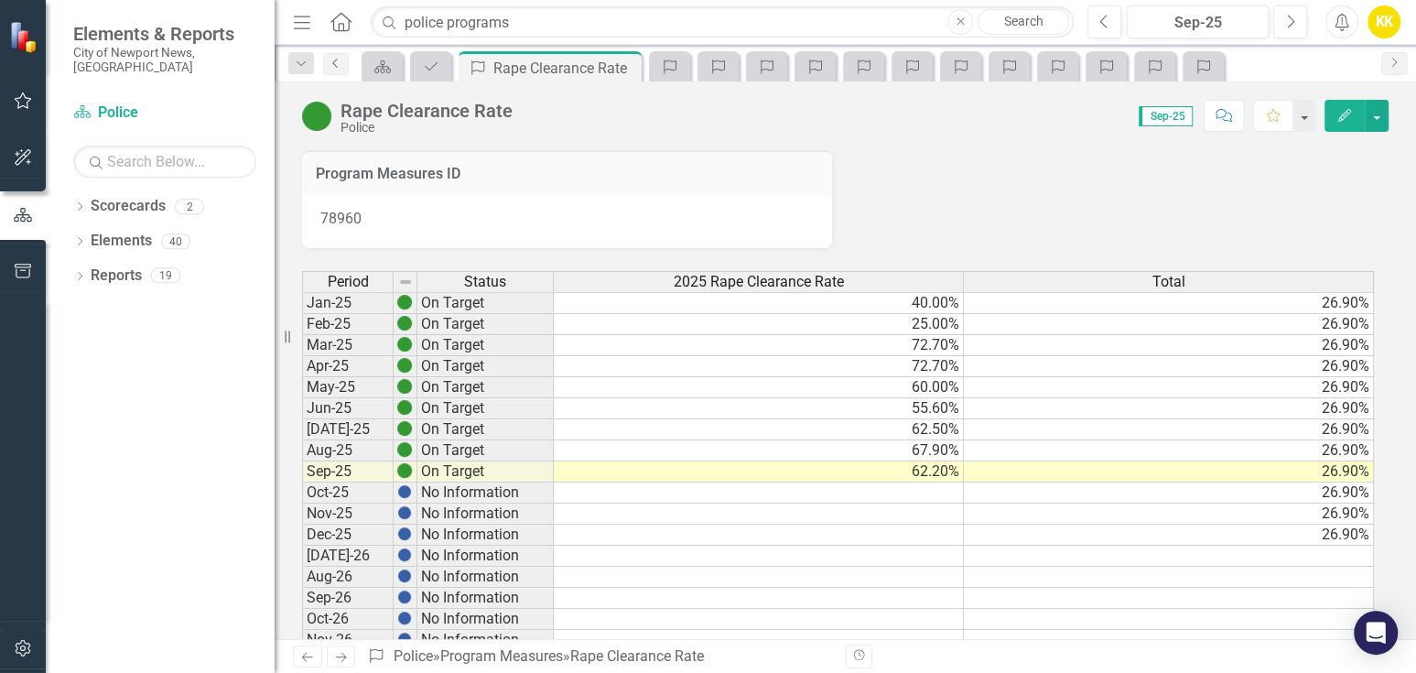
click at [336, 65] on icon at bounding box center [334, 63] width 5 height 9
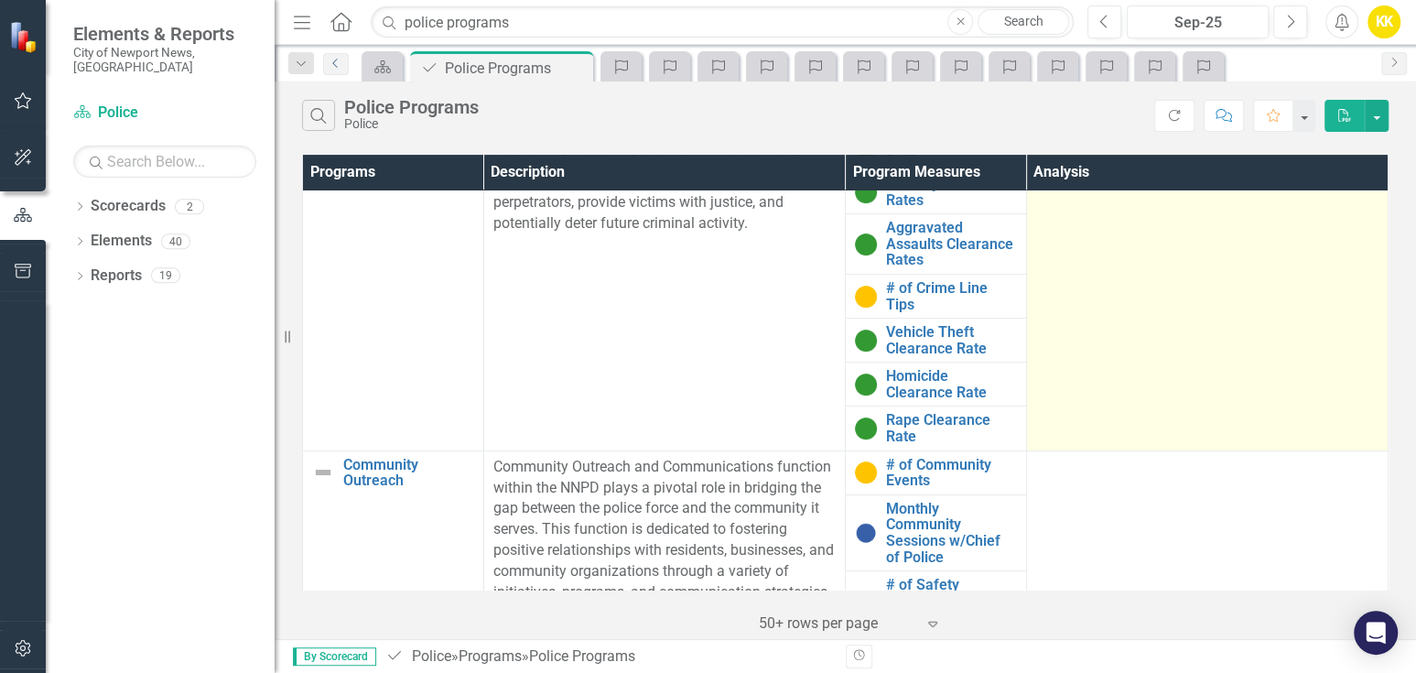
scroll to position [406, 0]
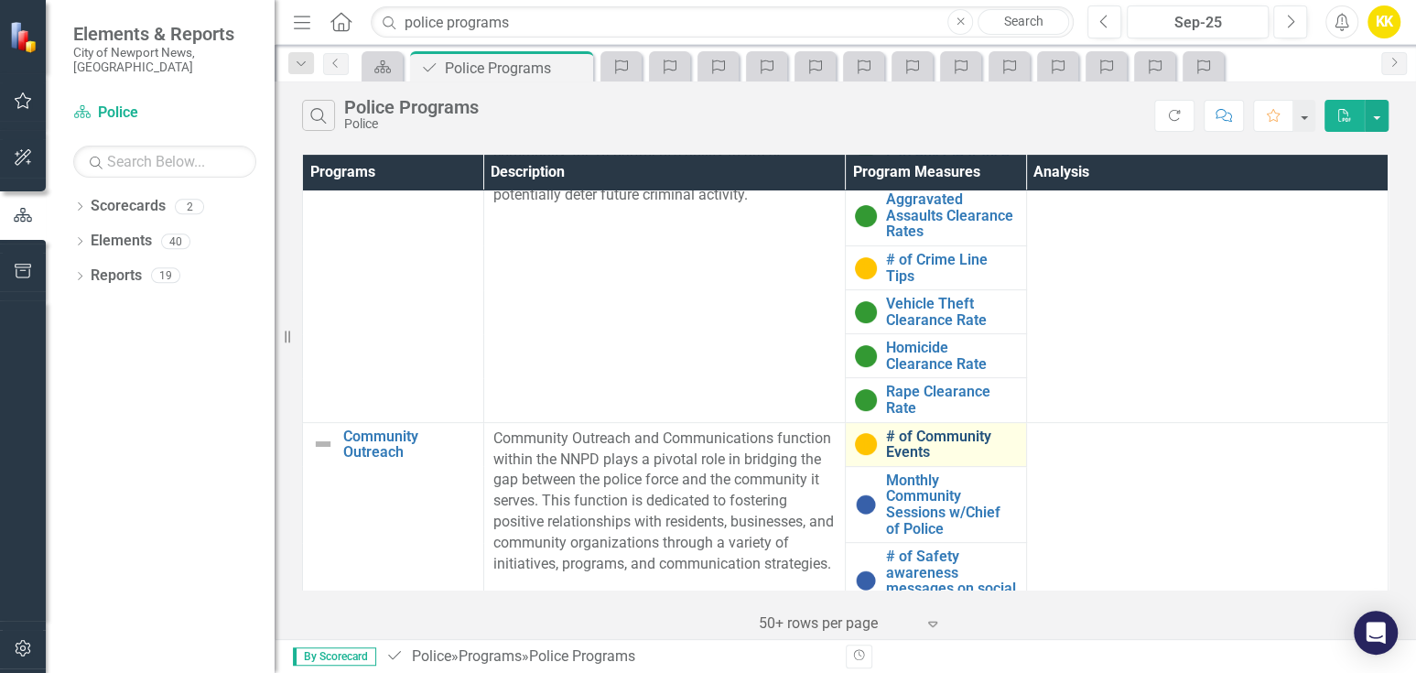
click at [901, 446] on link "# of Community Events" at bounding box center [951, 444] width 131 height 32
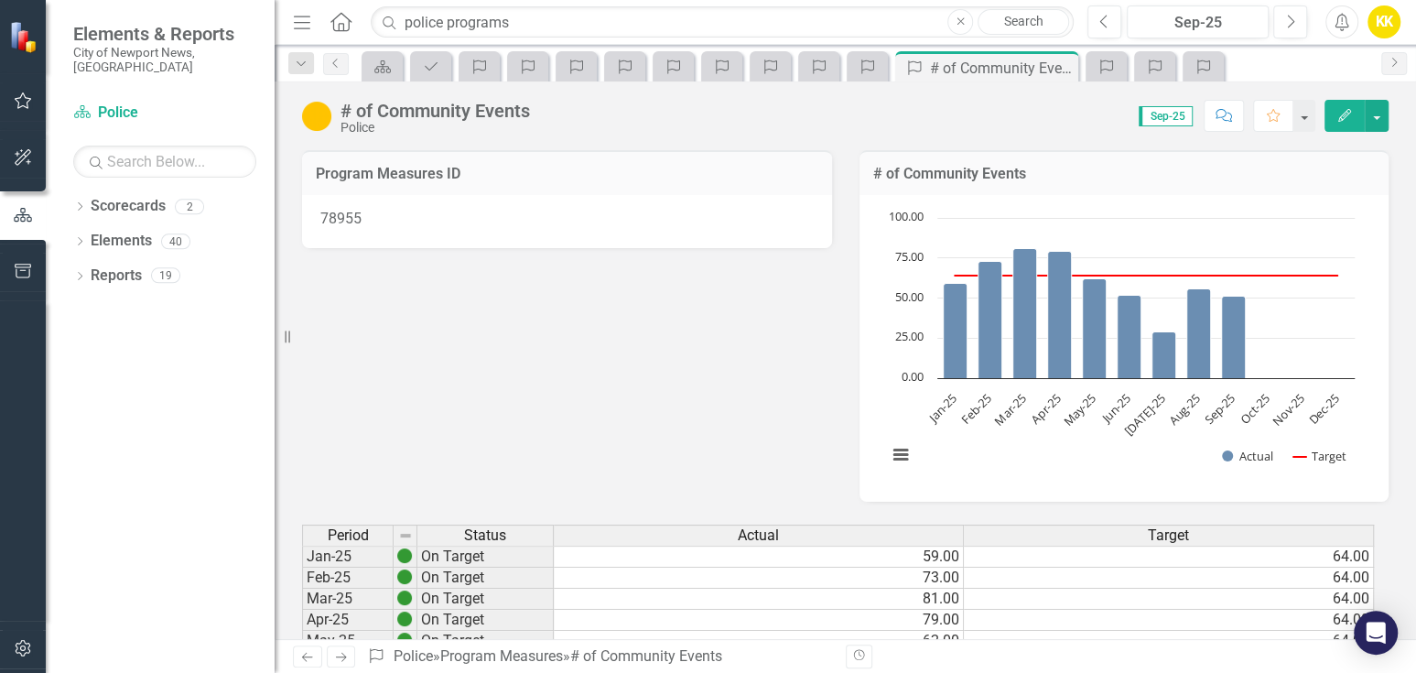
scroll to position [508, 0]
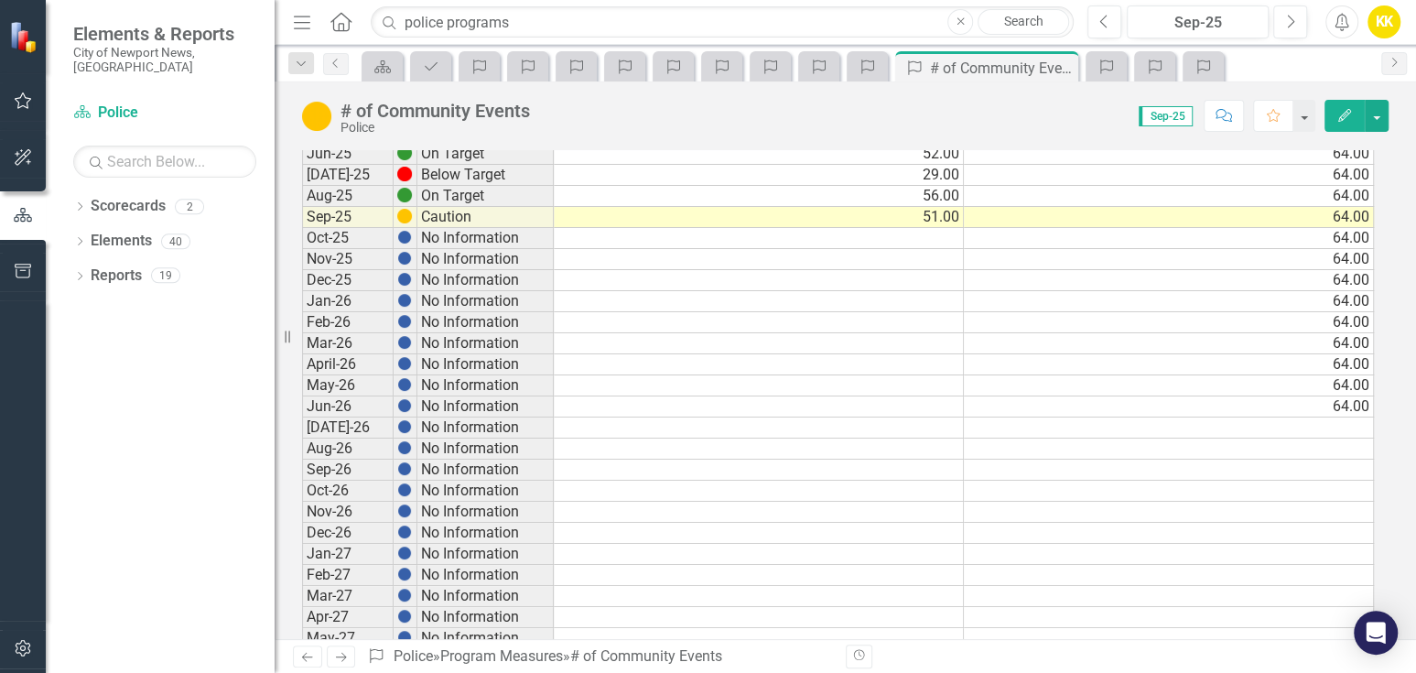
click at [941, 230] on td at bounding box center [759, 238] width 410 height 21
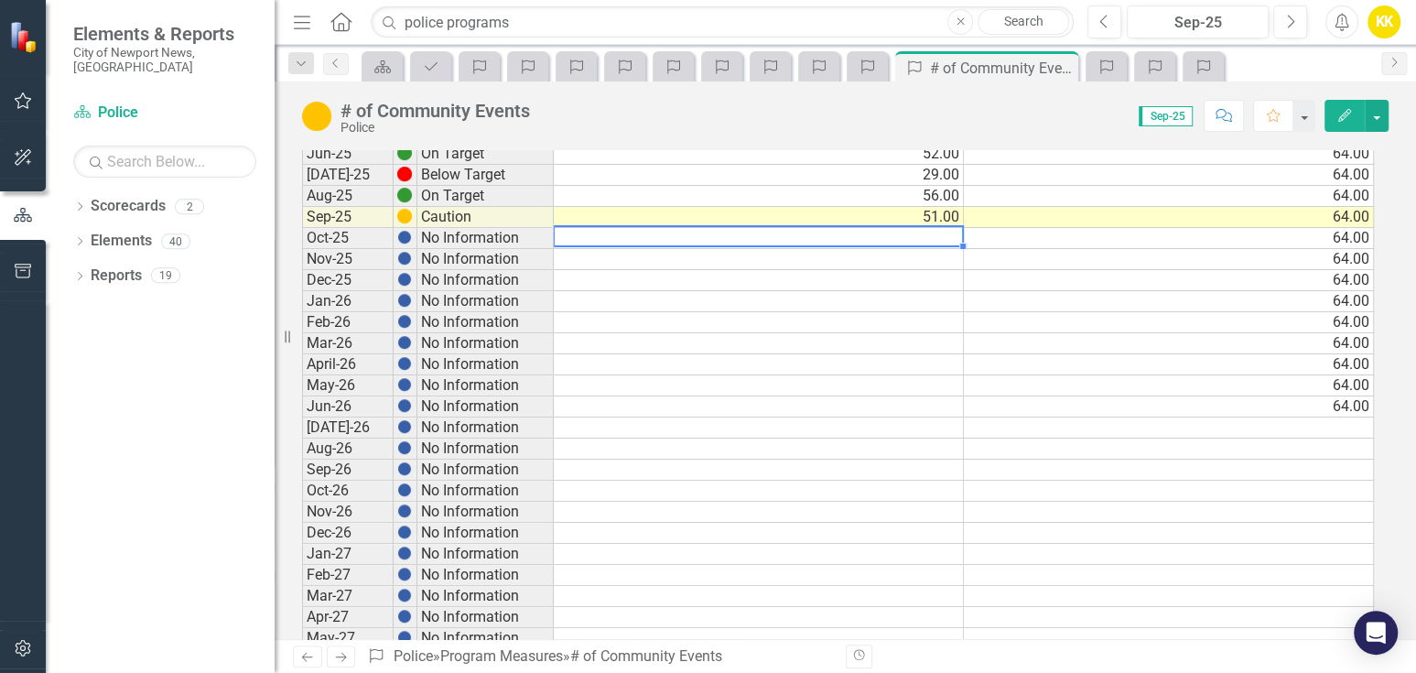
click at [944, 208] on td "51.00" at bounding box center [759, 217] width 410 height 21
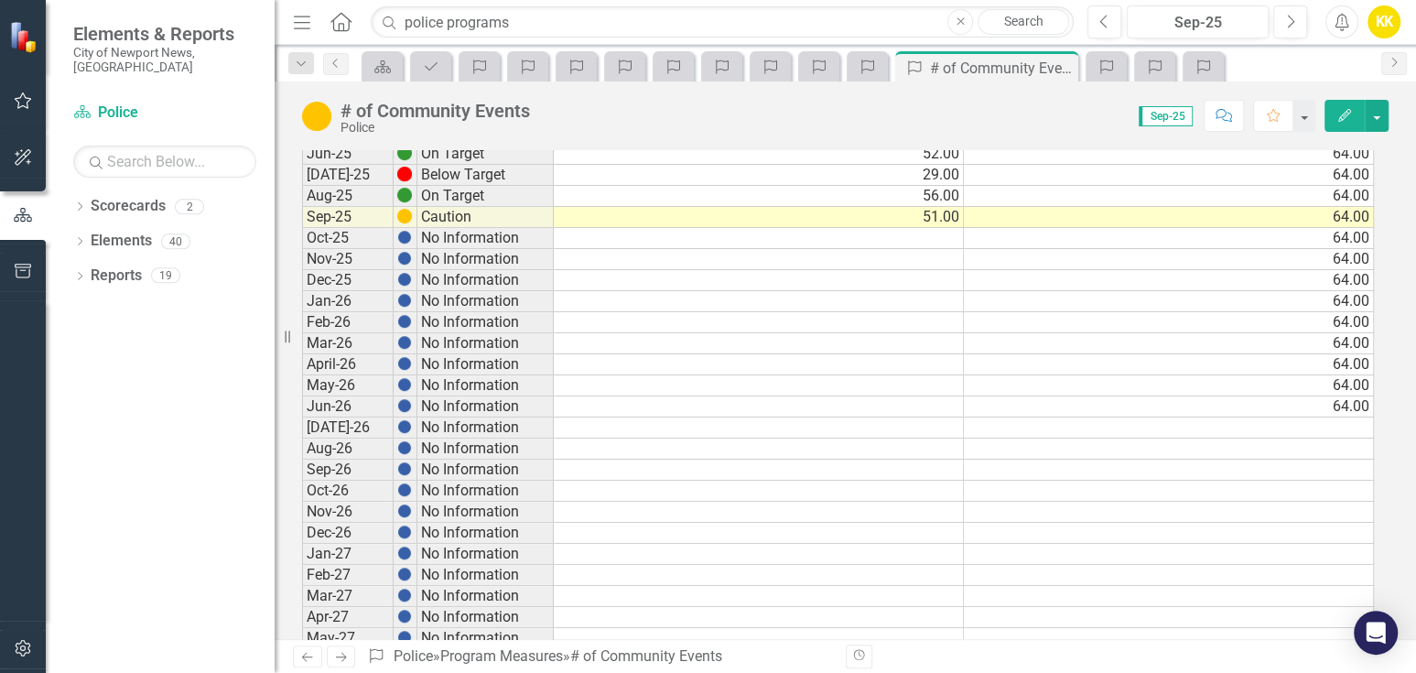
click at [908, 104] on div "Score: 0.00 Sep-25 Completed Comment Favorite Edit" at bounding box center [963, 115] width 849 height 31
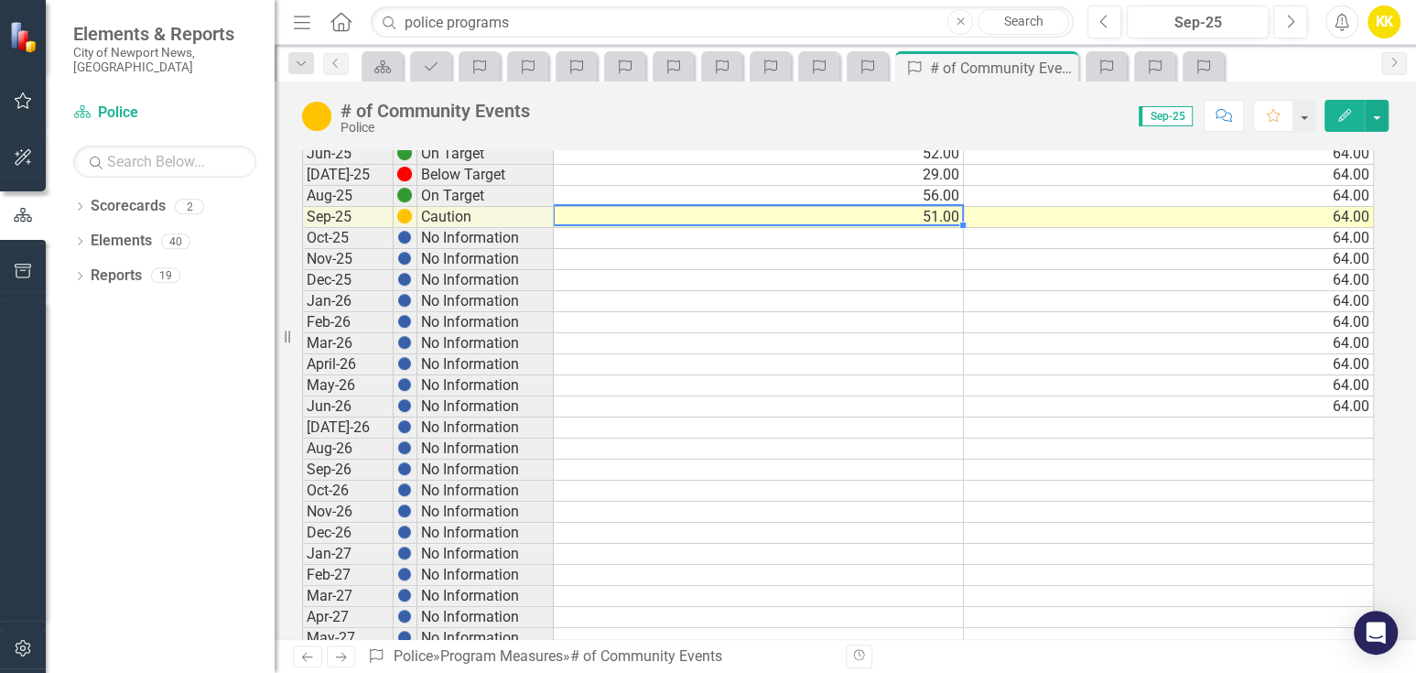
click at [934, 213] on td "51.00" at bounding box center [759, 217] width 410 height 21
type textarea "51"
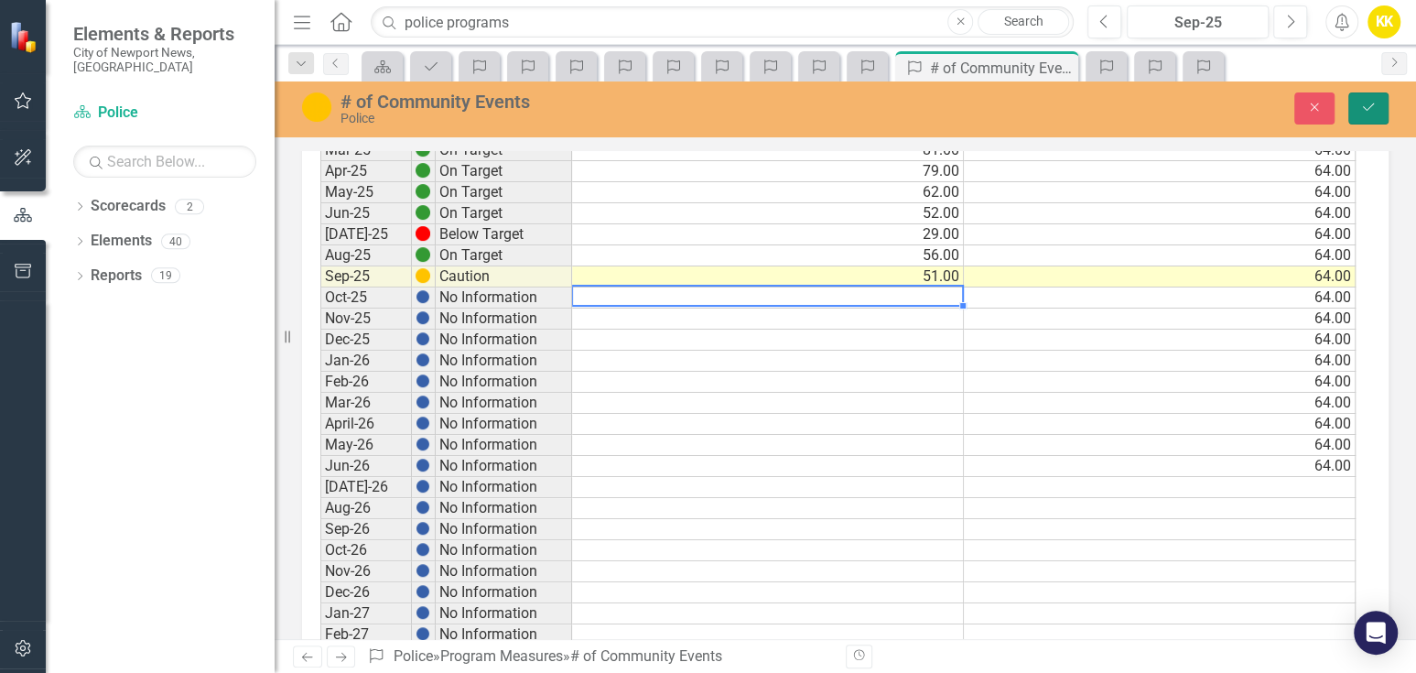
click at [1380, 108] on button "Save" at bounding box center [1368, 108] width 40 height 32
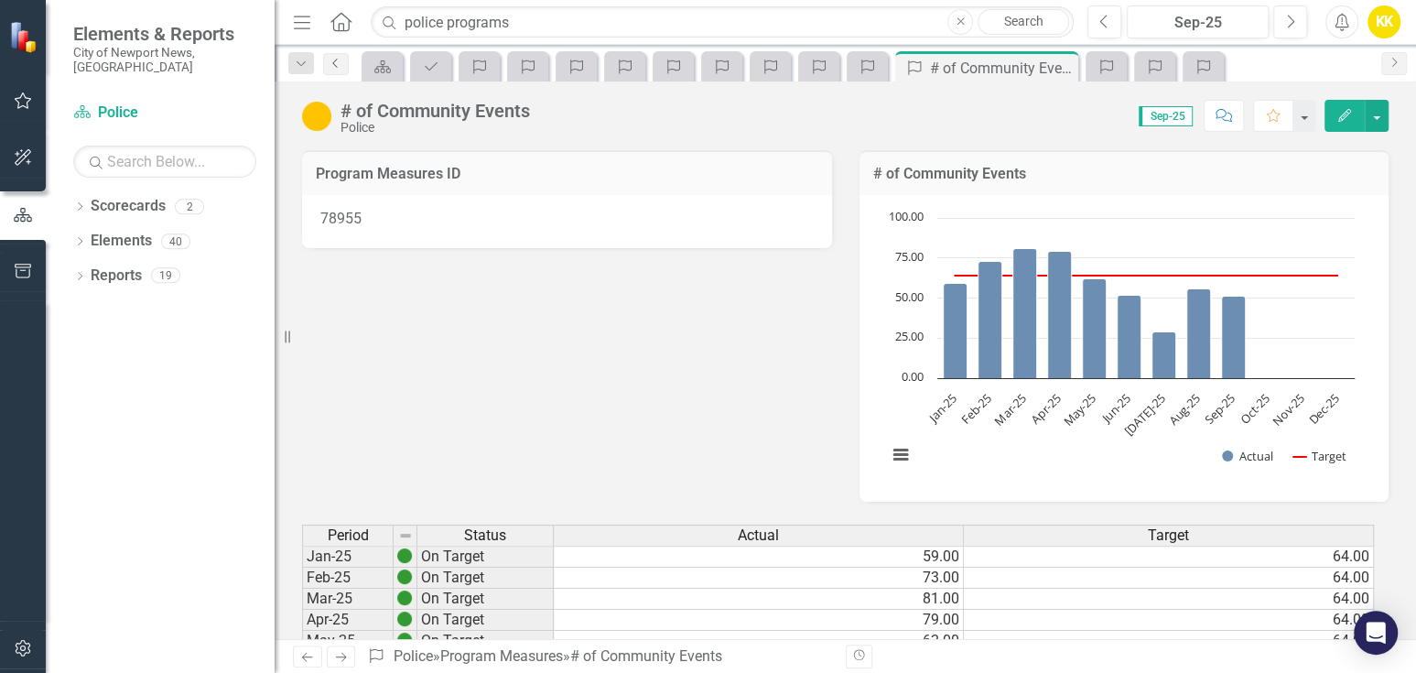
click at [332, 61] on icon "Previous" at bounding box center [336, 63] width 15 height 11
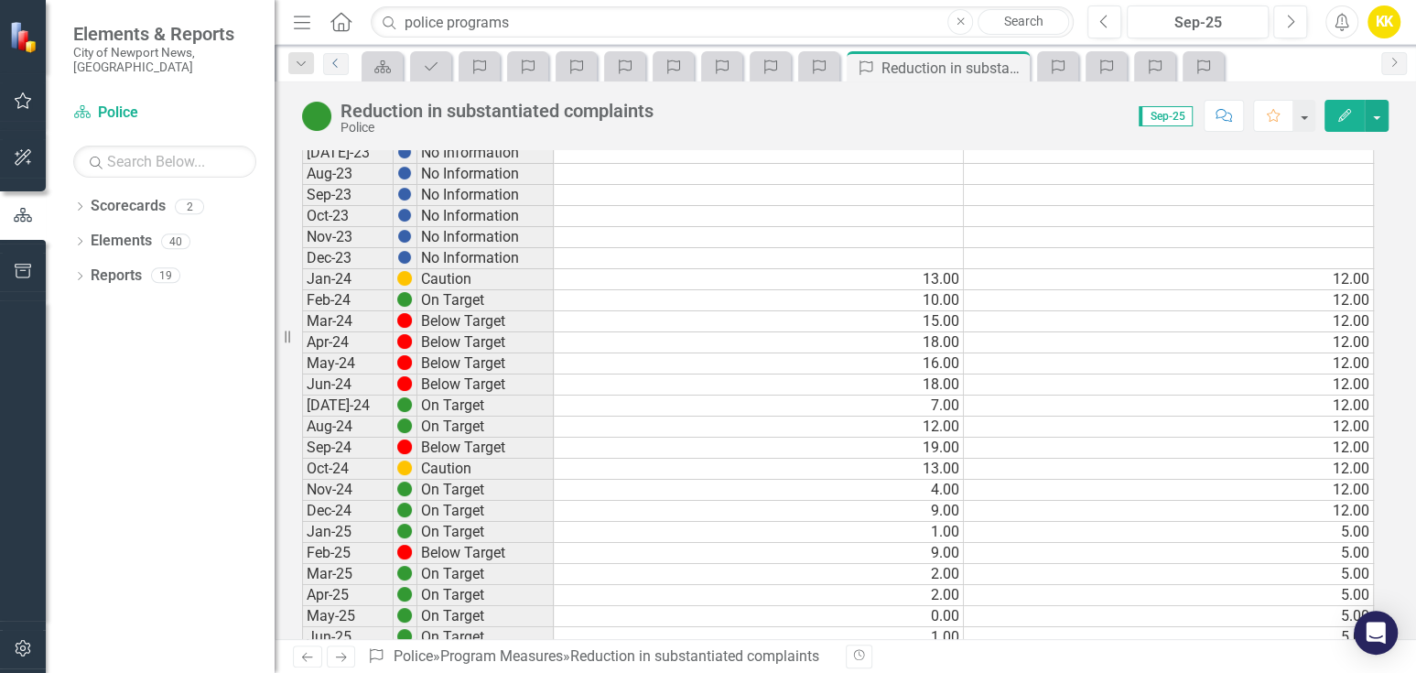
scroll to position [1626, 0]
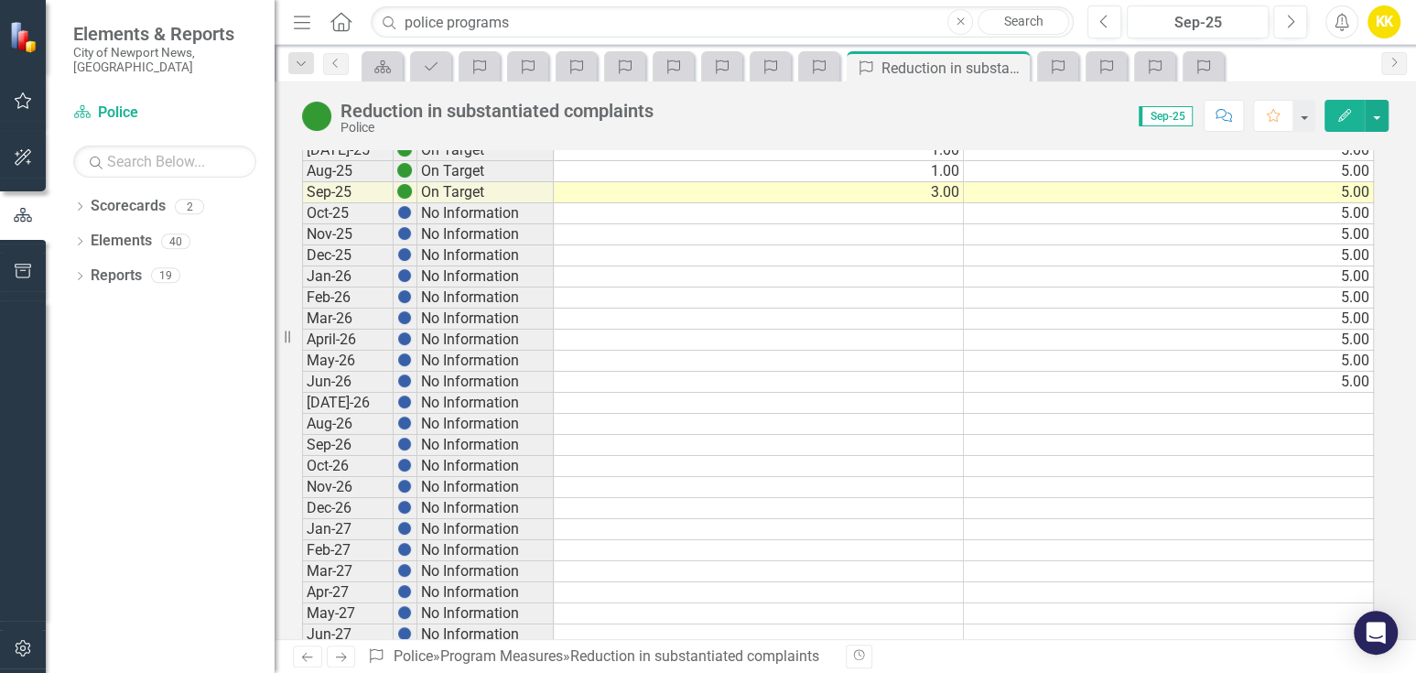
click at [943, 203] on td at bounding box center [759, 213] width 410 height 21
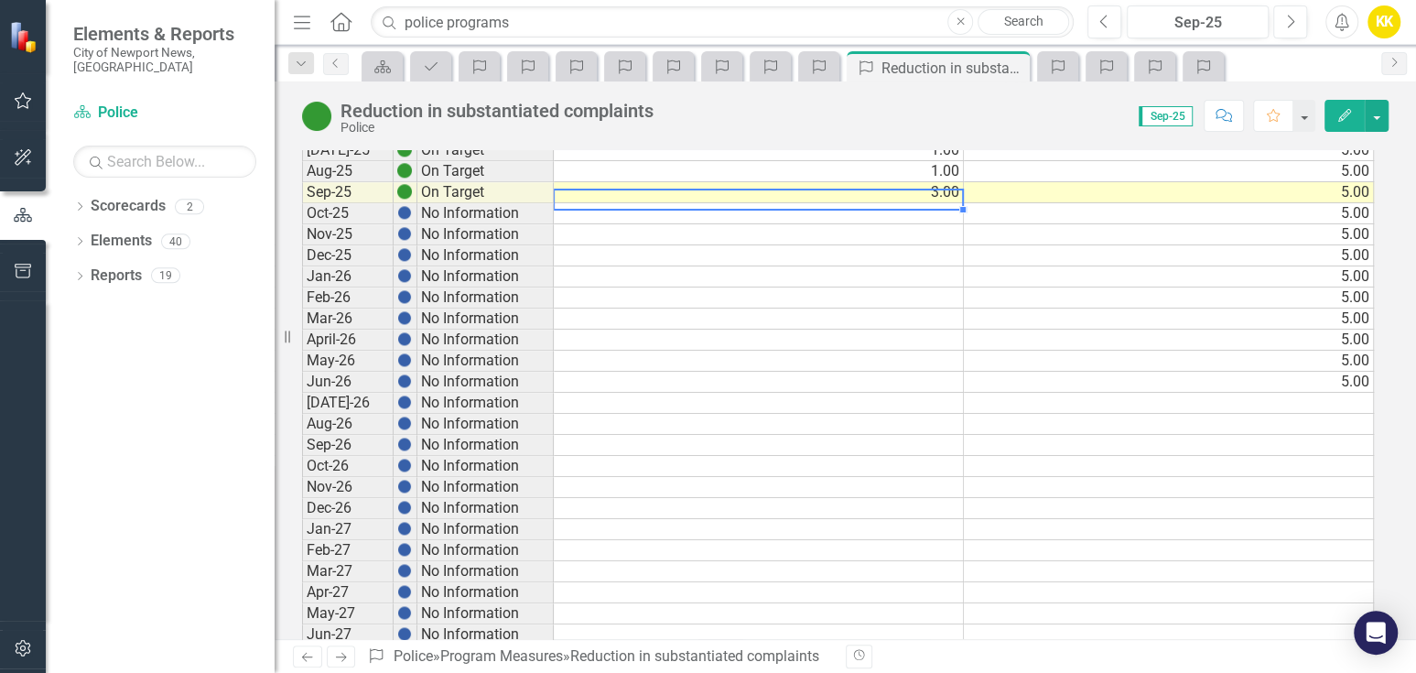
type textarea "3"
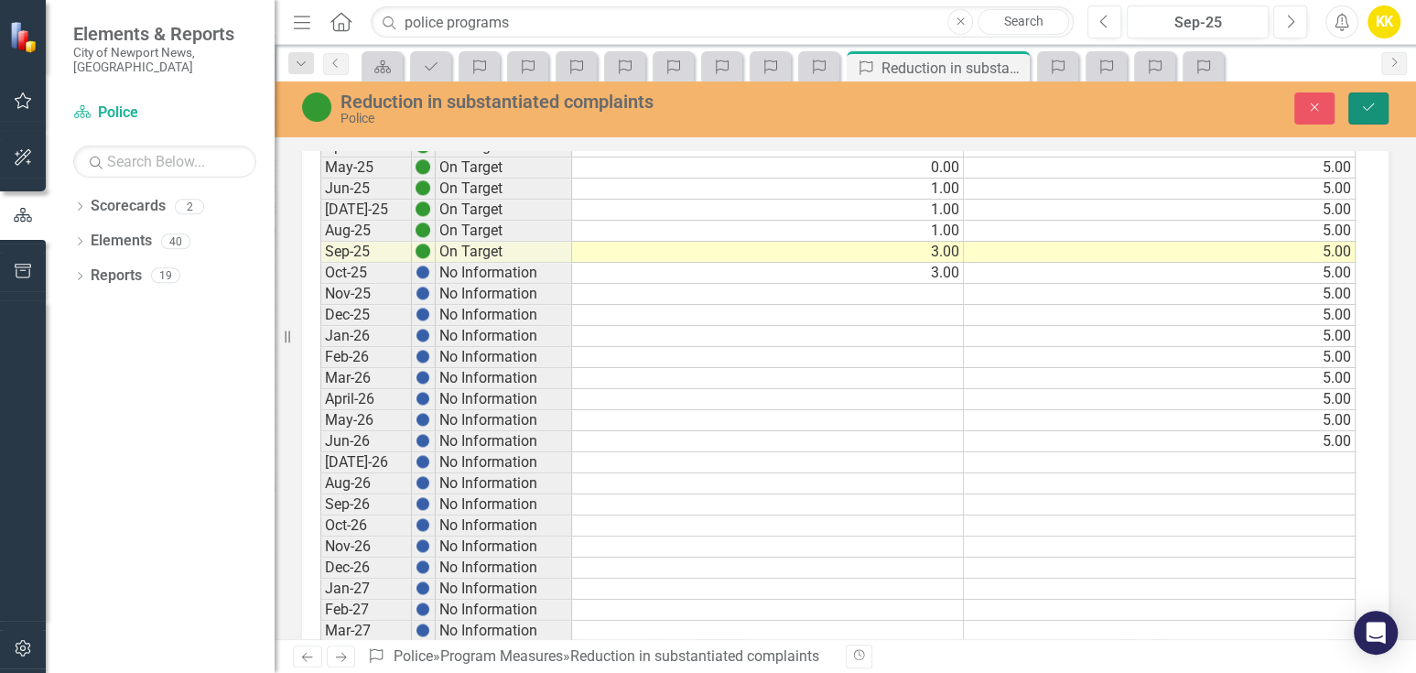
click at [1370, 104] on icon "Save" at bounding box center [1368, 107] width 16 height 13
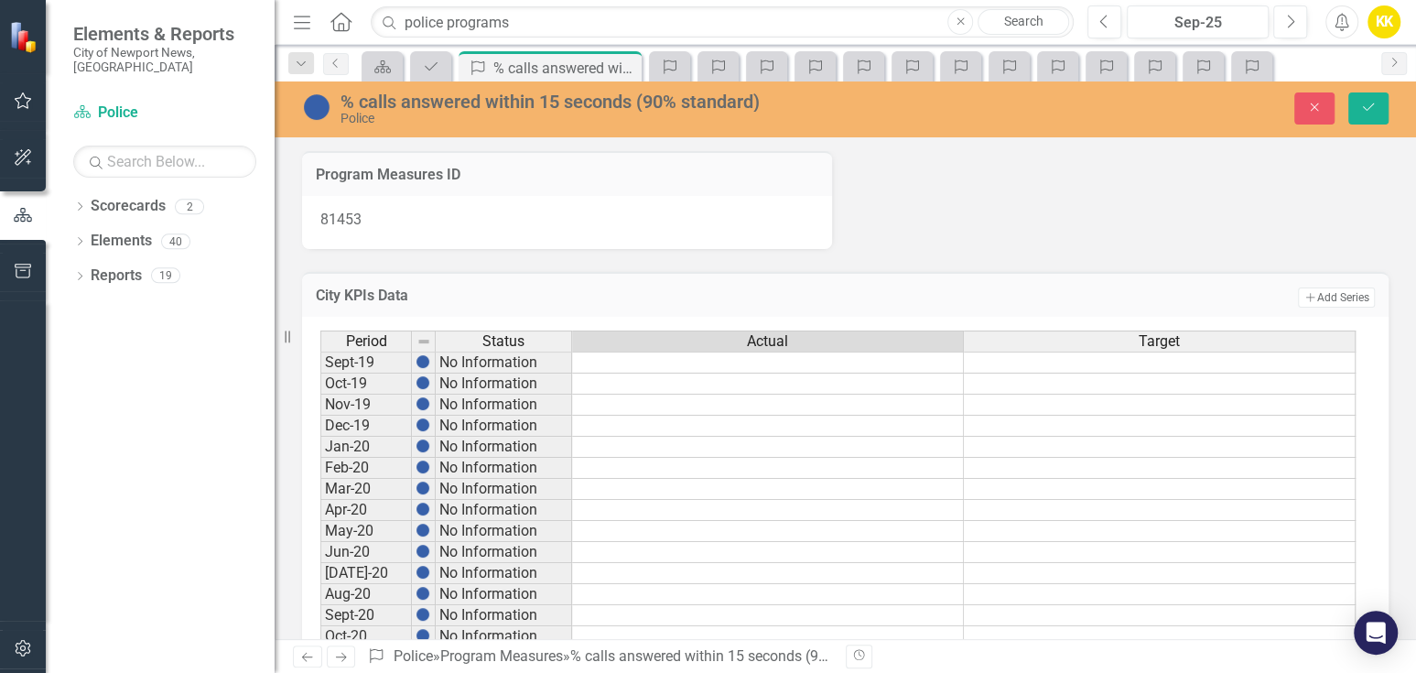
scroll to position [1423, 0]
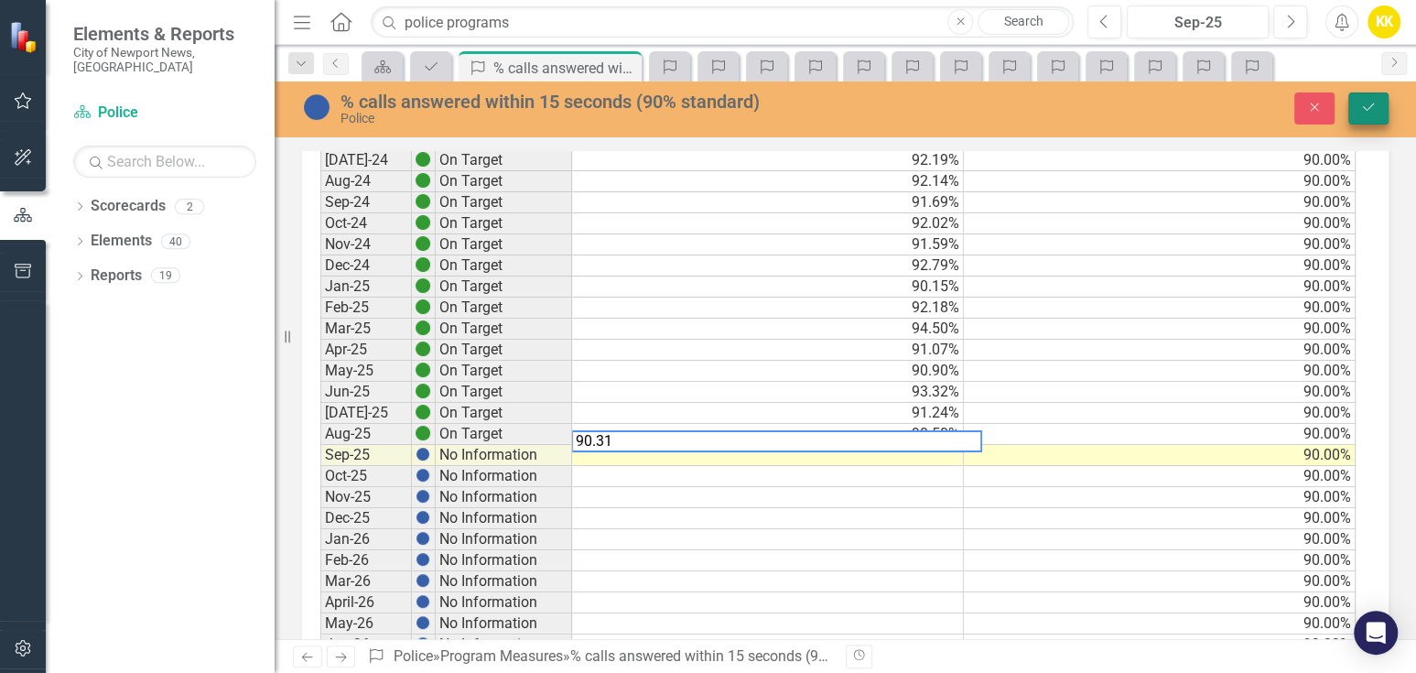
type textarea "90.31"
click at [1373, 112] on icon "Save" at bounding box center [1368, 107] width 16 height 13
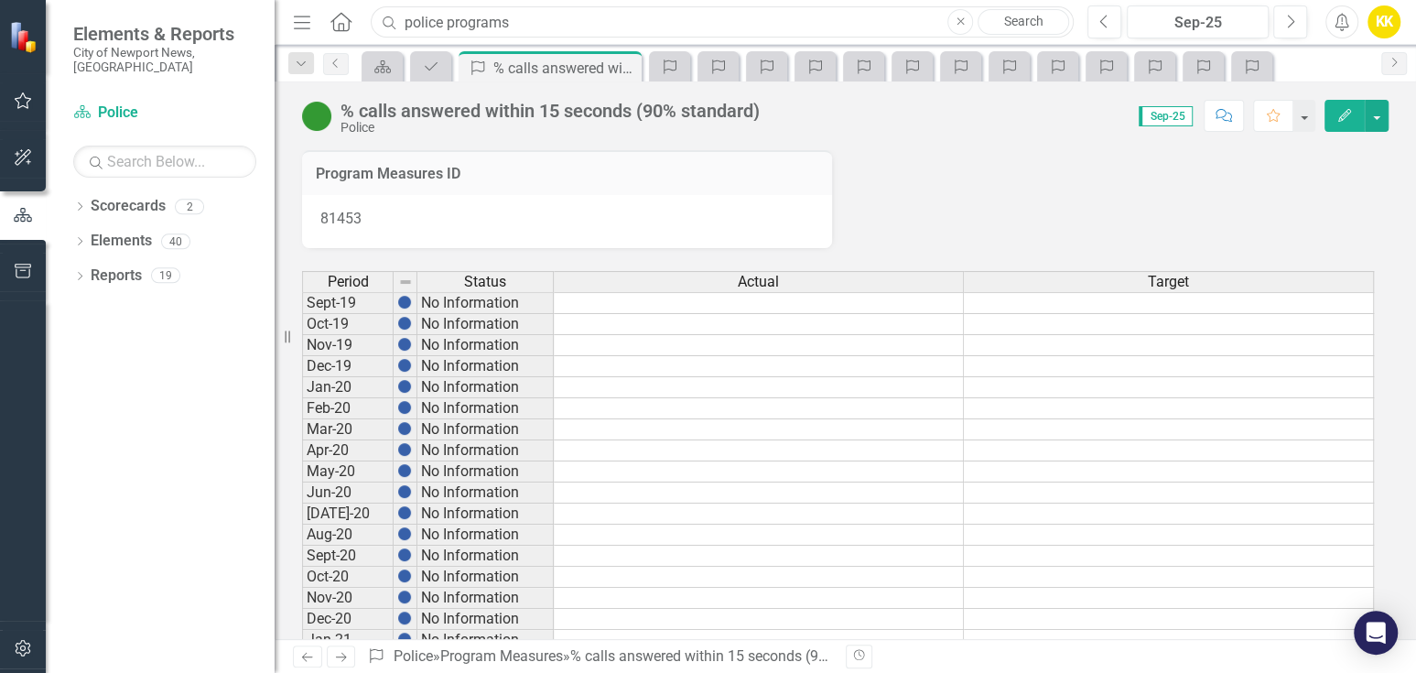
click at [558, 27] on input "police programs" at bounding box center [722, 22] width 703 height 32
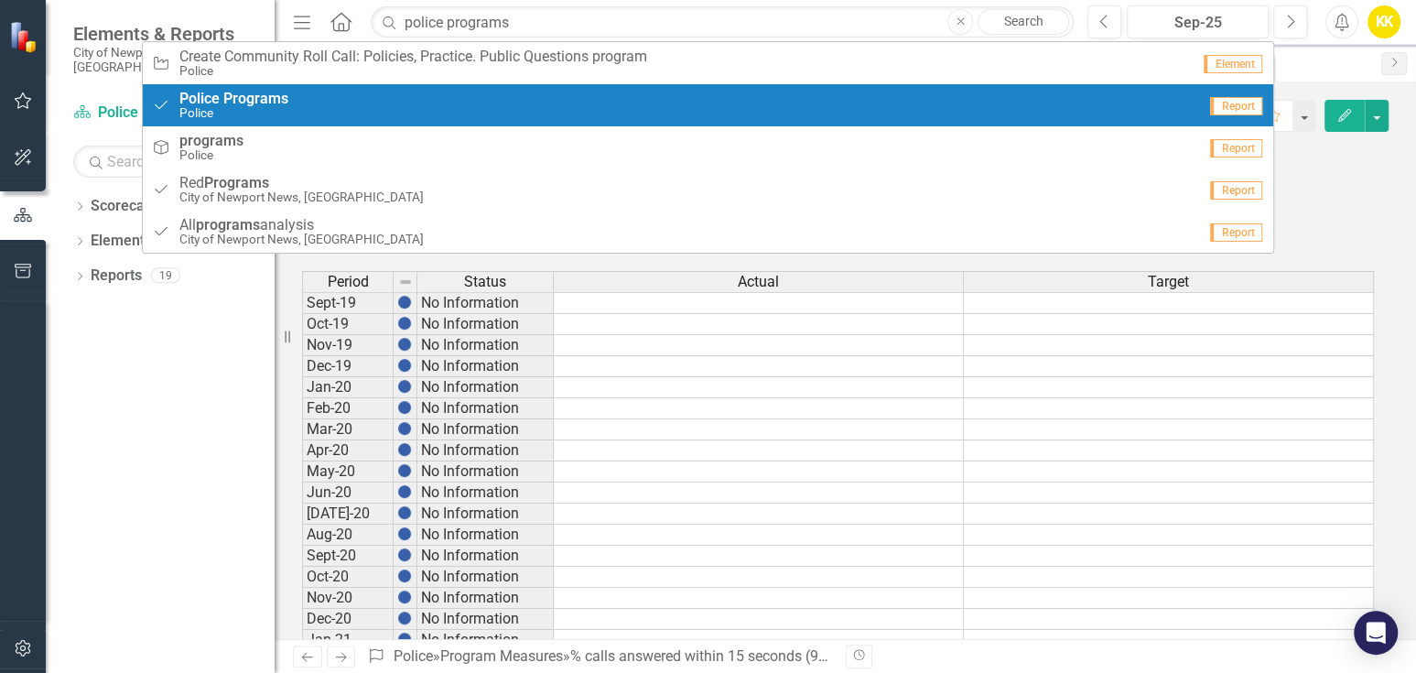
click at [349, 101] on div "Program Police Programs Police" at bounding box center [674, 106] width 1045 height 30
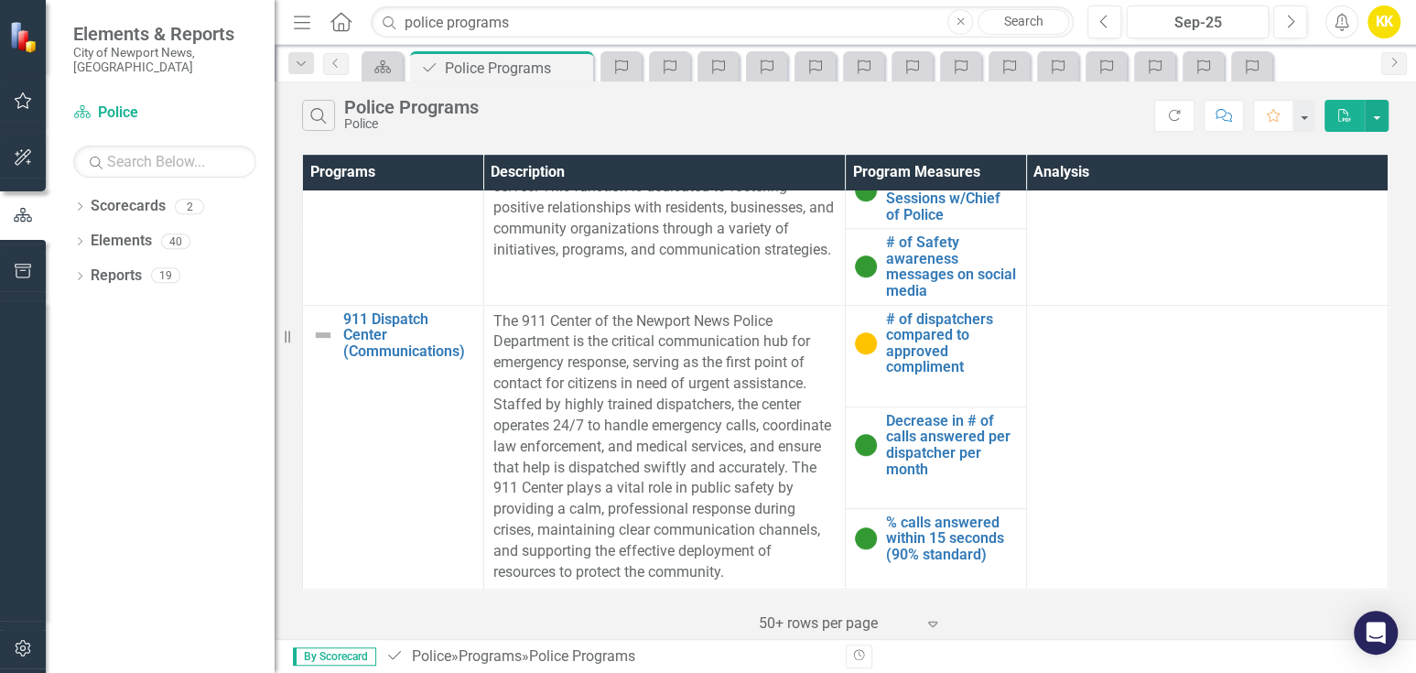
scroll to position [736, 0]
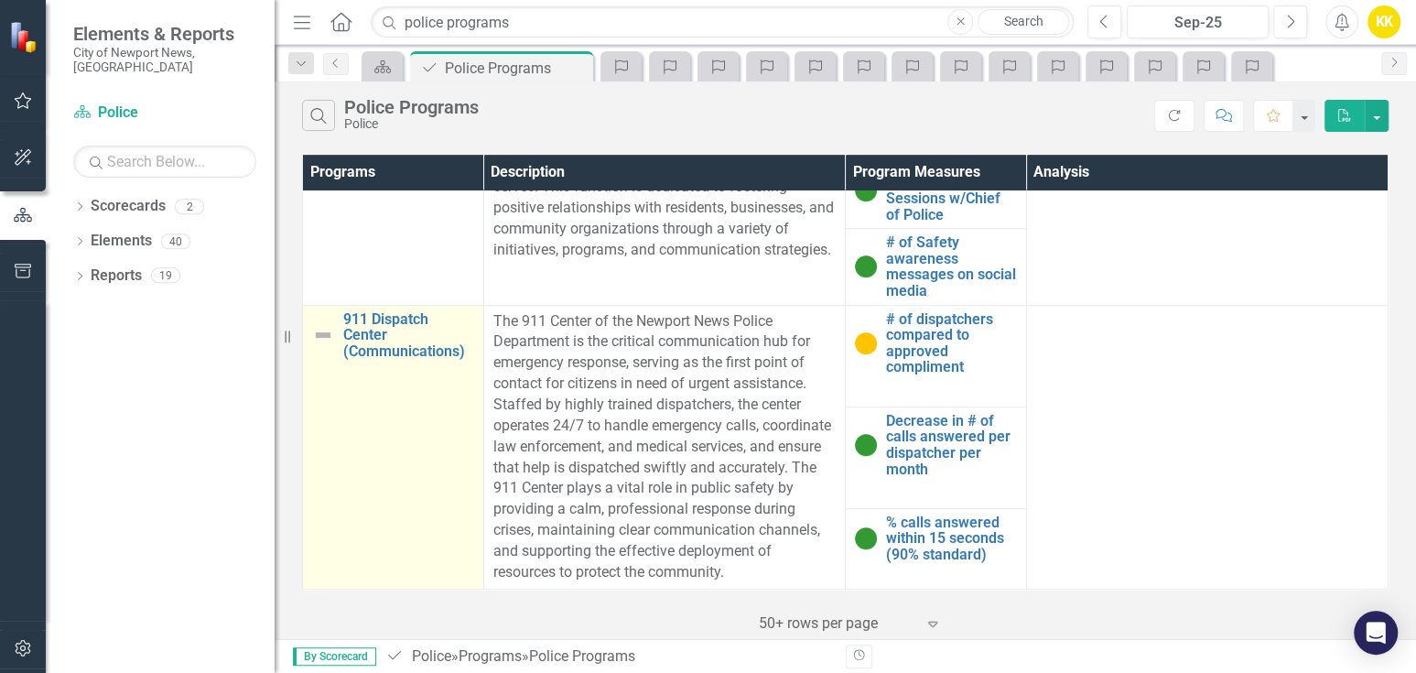
click at [388, 460] on td "911 Dispatch Center (Communications) Edit Edit Program Link Open Element" at bounding box center [393, 447] width 181 height 284
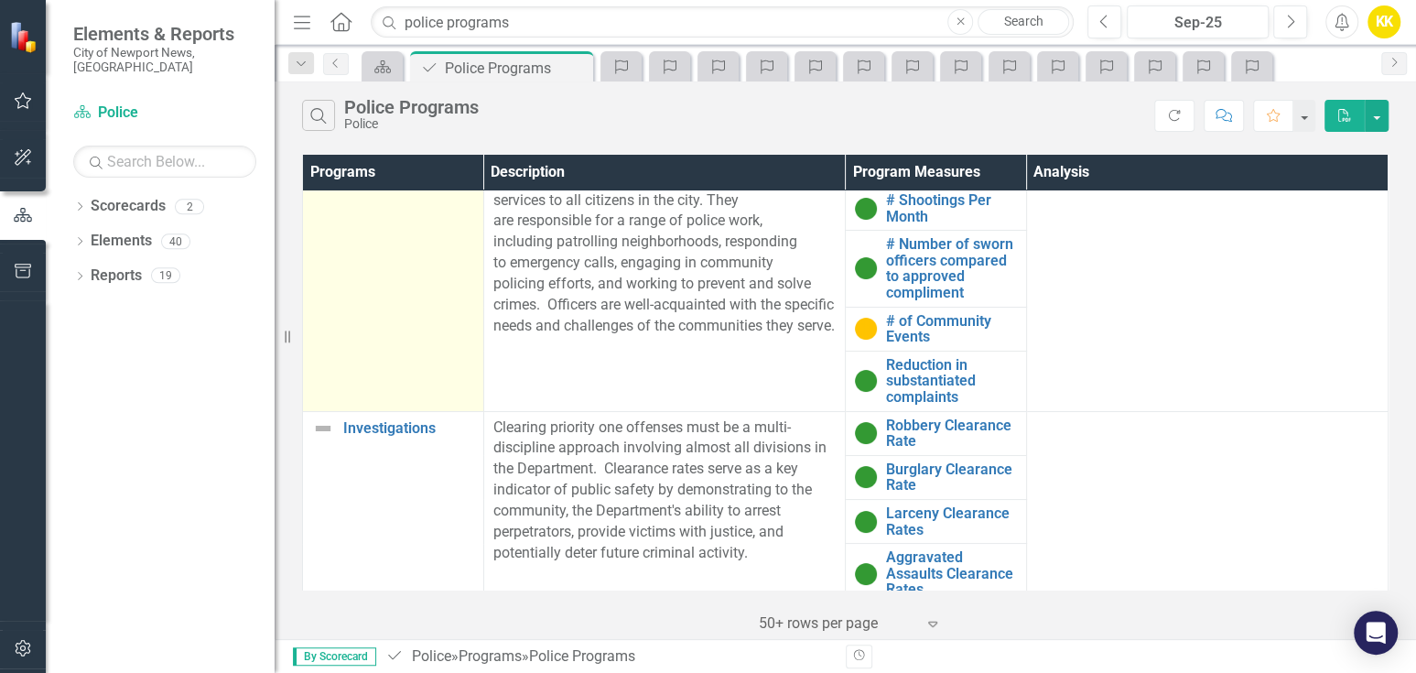
scroll to position [0, 0]
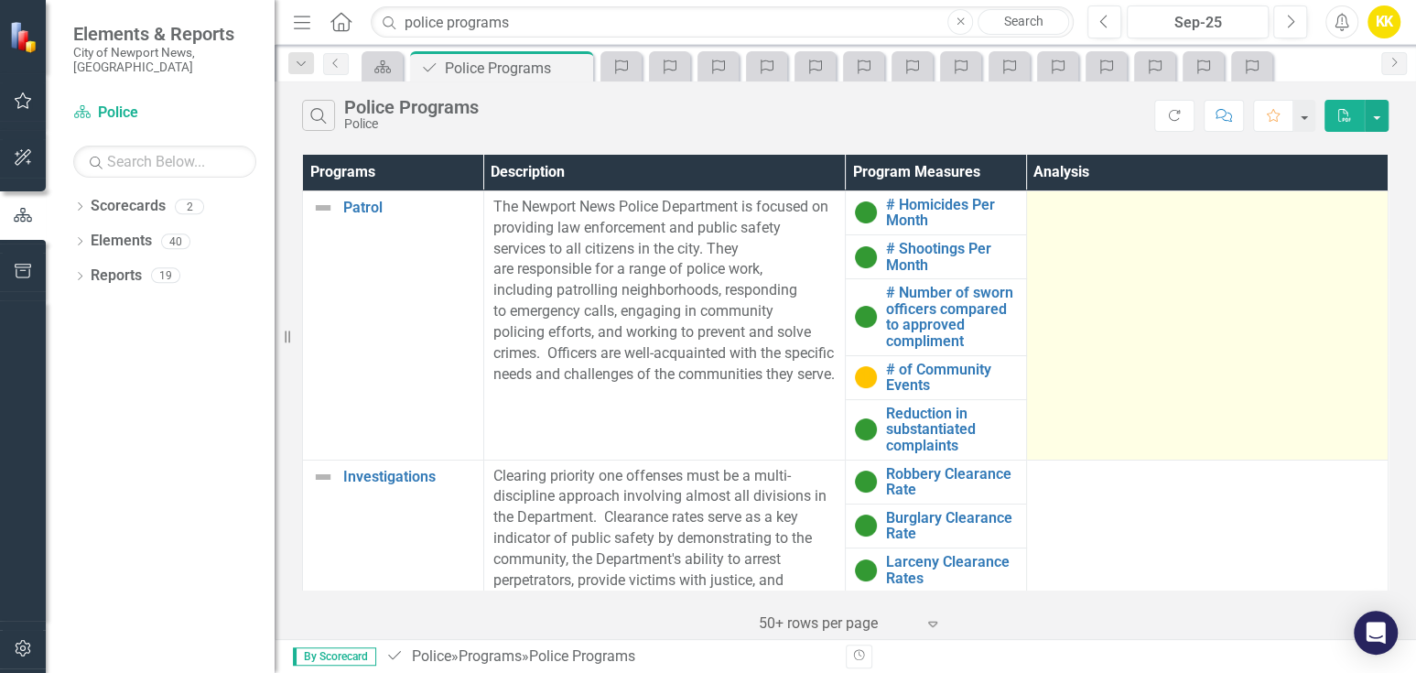
click at [1219, 319] on td at bounding box center [1207, 324] width 362 height 269
click at [1196, 342] on td at bounding box center [1207, 324] width 362 height 269
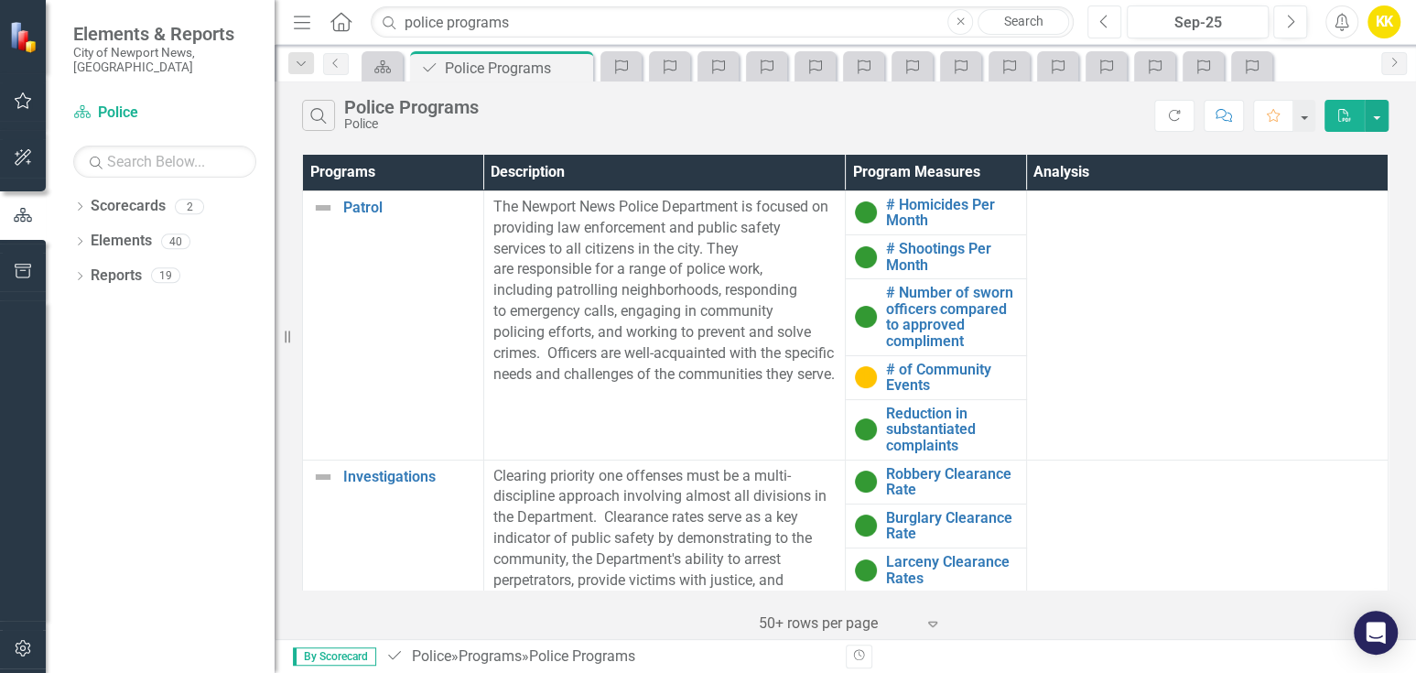
click at [1100, 18] on icon "Previous" at bounding box center [1104, 22] width 10 height 16
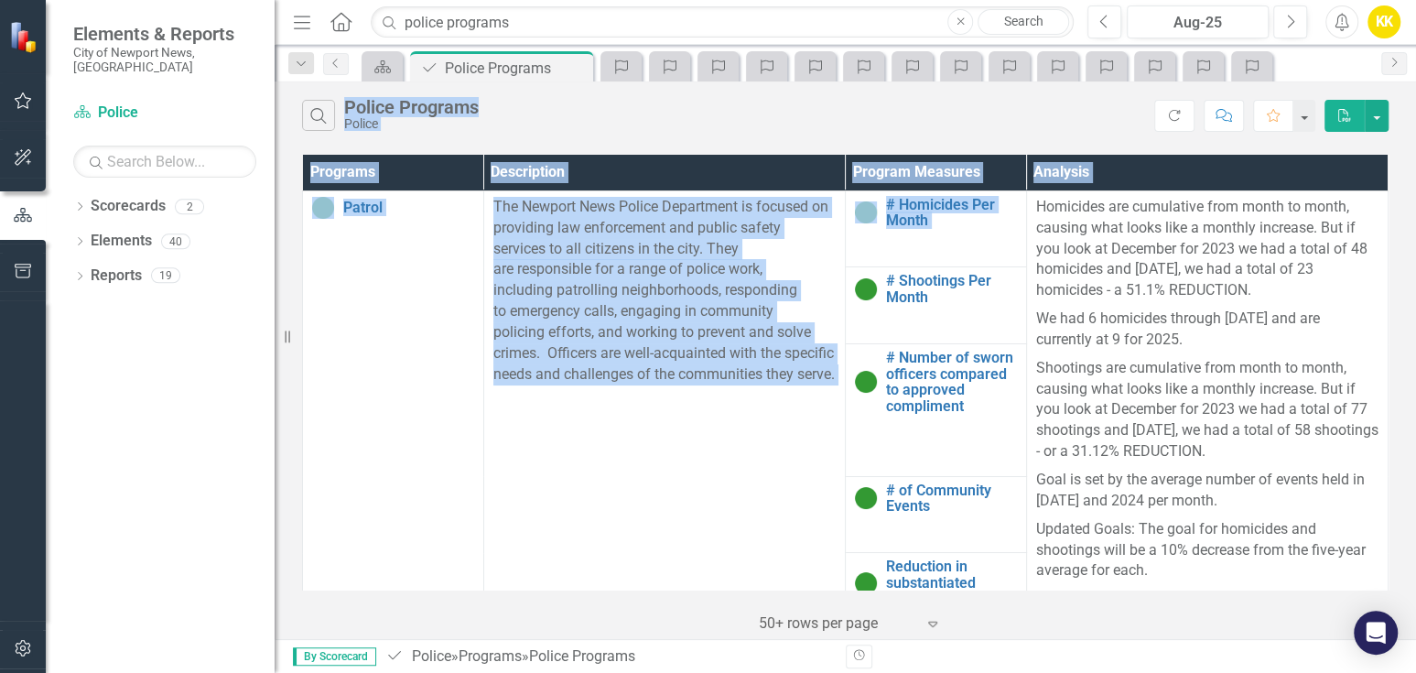
drag, startPoint x: 1031, startPoint y: 203, endPoint x: 1168, endPoint y: 50, distance: 204.8
click at [1168, 50] on div "Menu Home Search police programs Close Search Previous Aug-25 Next Alerts KK Us…" at bounding box center [845, 336] width 1141 height 673
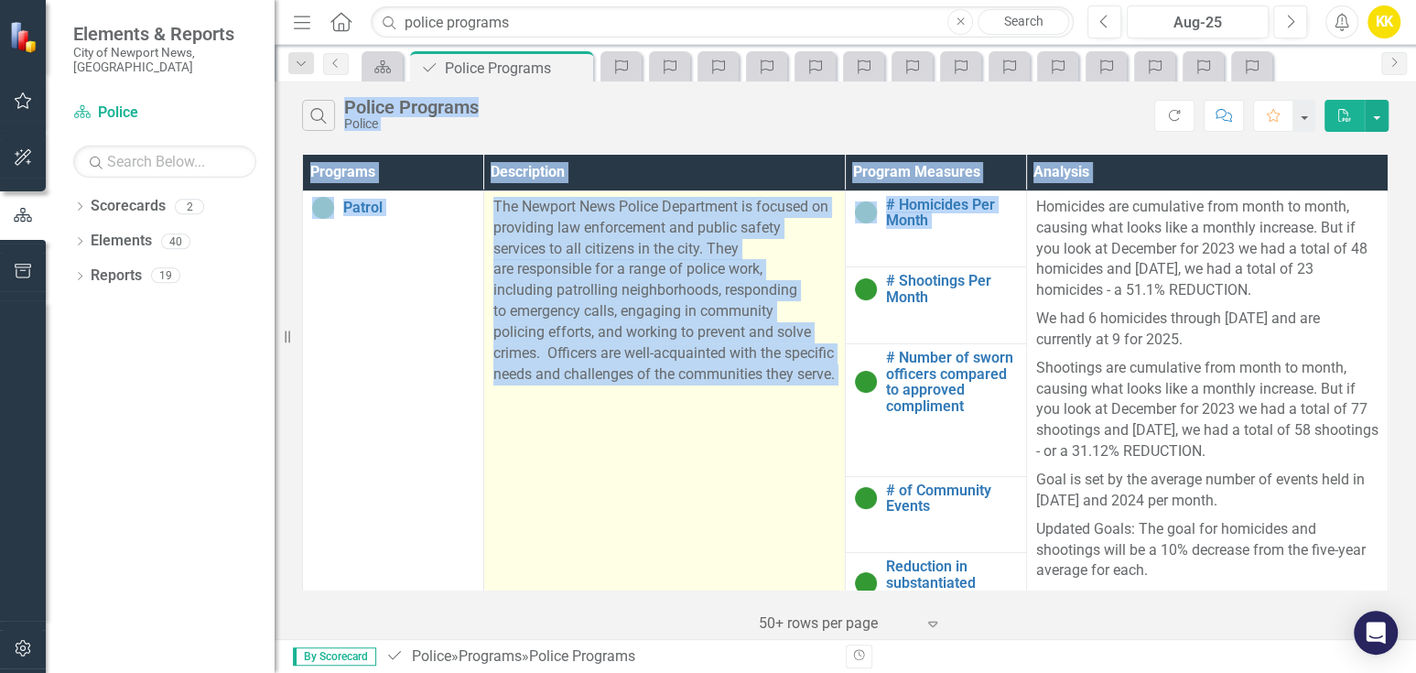
click at [635, 481] on td "The Newport News Police Department is focused on providing law enforcement and …" at bounding box center [664, 423] width 362 height 467
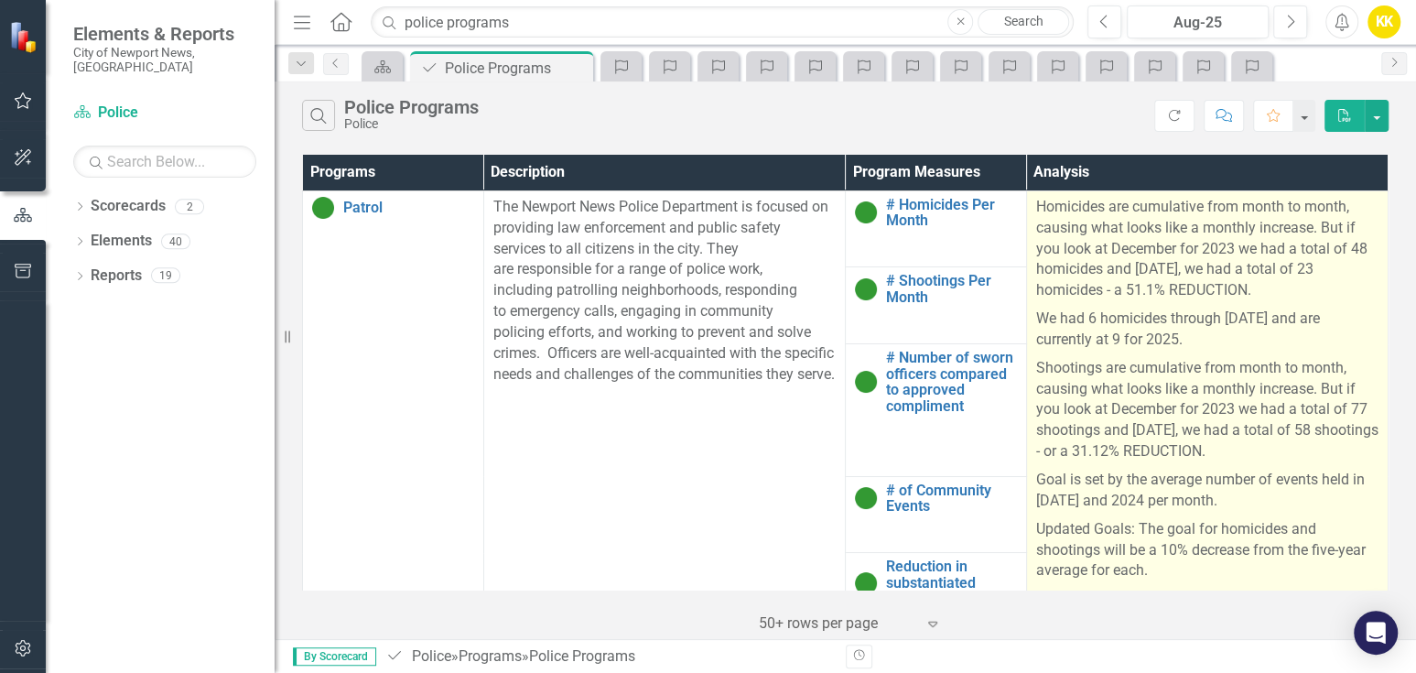
drag, startPoint x: 1183, startPoint y: 245, endPoint x: 1119, endPoint y: 230, distance: 65.9
click at [1183, 245] on p "Homicides are cumulative from month to month, causing what looks like a monthly…" at bounding box center [1207, 251] width 342 height 108
drag, startPoint x: 1028, startPoint y: 208, endPoint x: 1206, endPoint y: 569, distance: 403.2
click at [1206, 569] on div "Homicides are cumulative from month to month, causing what looks like a monthly…" at bounding box center [1207, 424] width 342 height 455
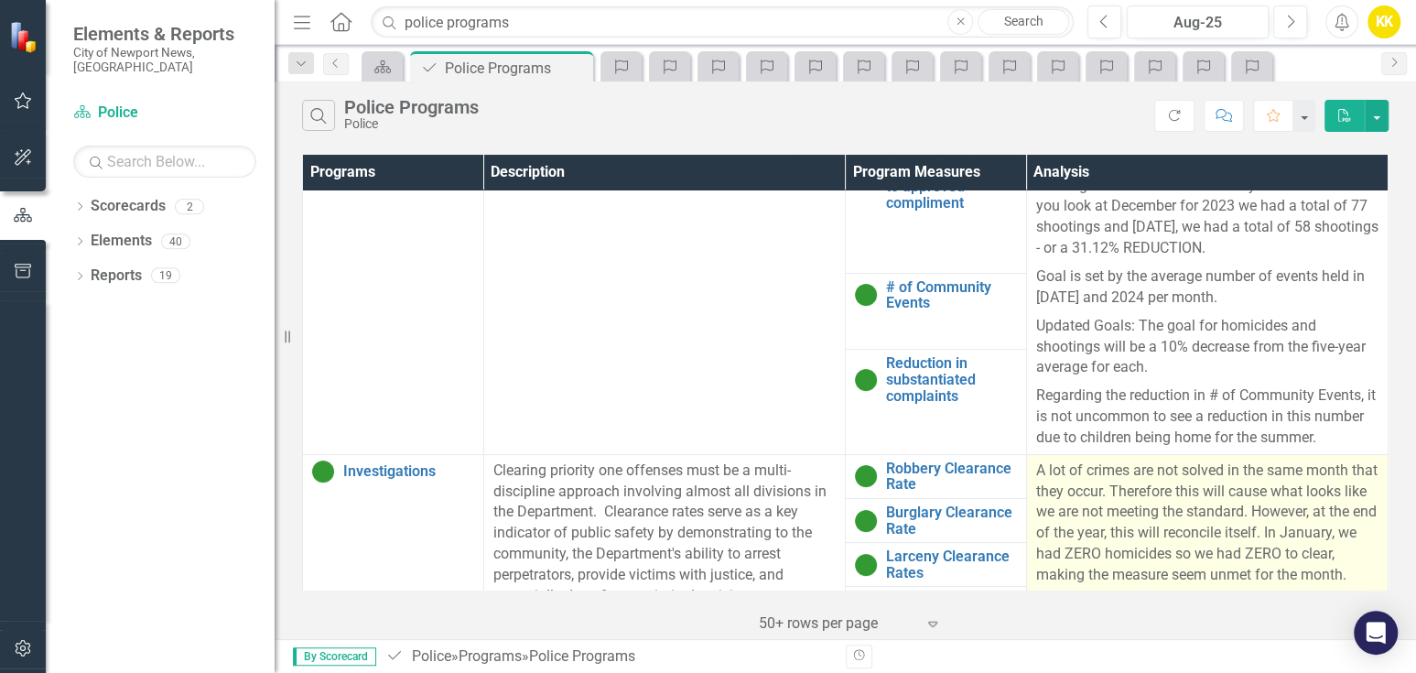
scroll to position [102, 0]
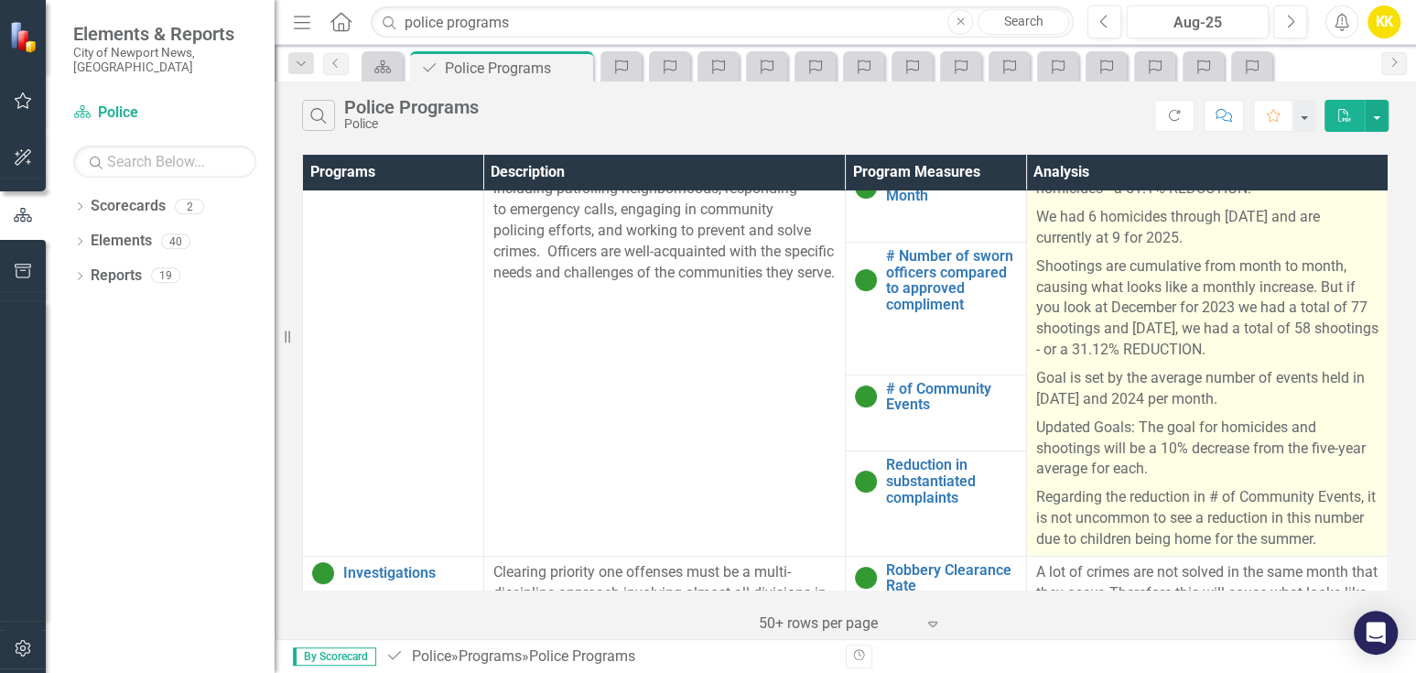
click at [1363, 538] on p "Regarding the reduction in # of Community Events, it is not uncommon to see a r…" at bounding box center [1207, 516] width 342 height 67
drag, startPoint x: 1361, startPoint y: 540, endPoint x: 1351, endPoint y: 538, distance: 10.2
click at [1351, 538] on p "Regarding the reduction in # of Community Events, it is not uncommon to see a r…" at bounding box center [1207, 516] width 342 height 67
click at [1364, 540] on p "Regarding the reduction in # of Community Events, it is not uncommon to see a r…" at bounding box center [1207, 516] width 342 height 67
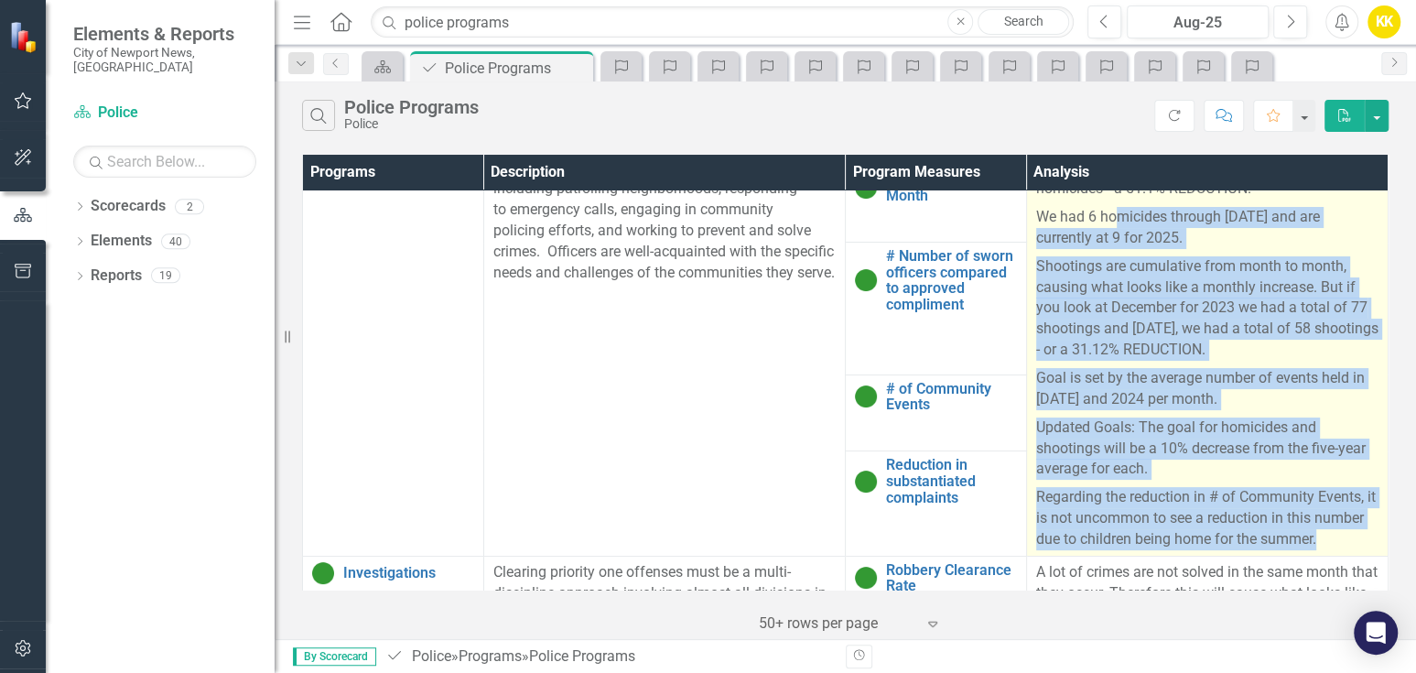
drag, startPoint x: 1366, startPoint y: 536, endPoint x: 1105, endPoint y: 202, distance: 423.8
click at [1105, 202] on td "Homicides are cumulative from month to month, causing what looks like a monthly…" at bounding box center [1207, 322] width 362 height 467
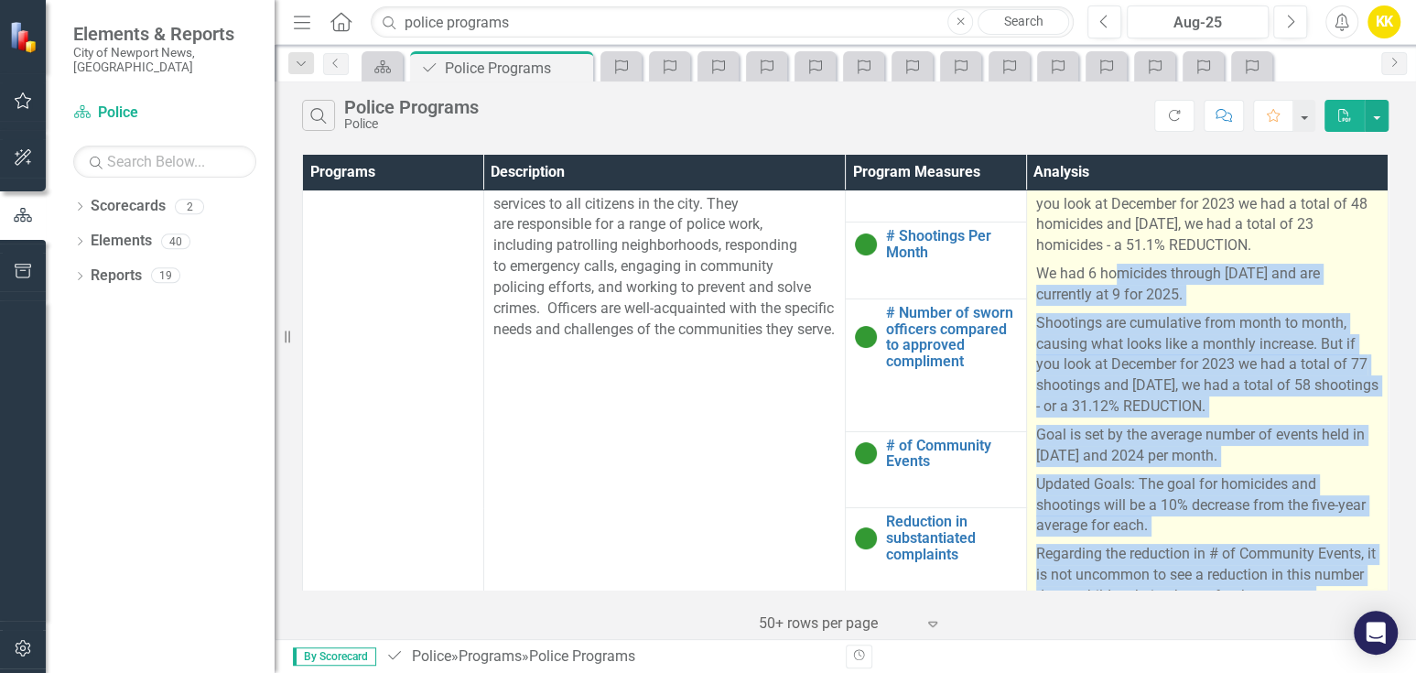
scroll to position [0, 0]
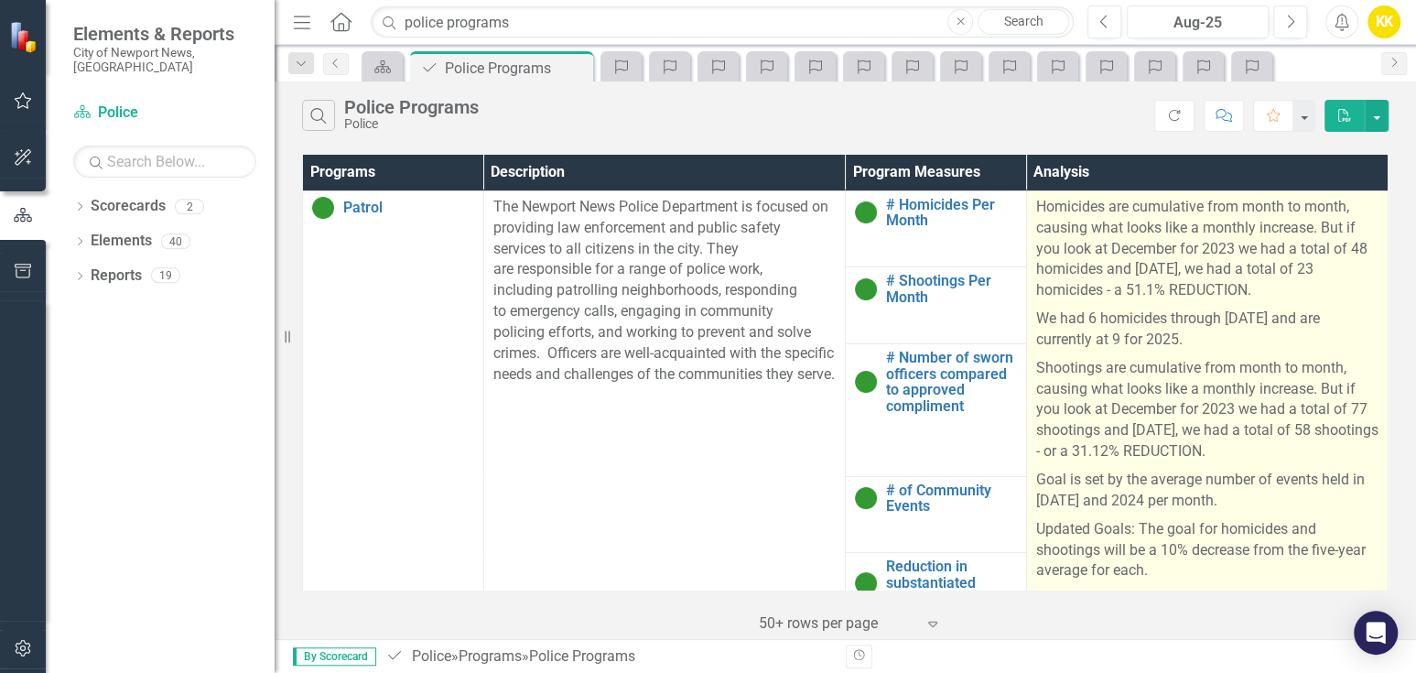
click at [1036, 208] on p "Homicides are cumulative from month to month, causing what looks like a monthly…" at bounding box center [1207, 251] width 342 height 108
drag, startPoint x: 1210, startPoint y: 250, endPoint x: 1091, endPoint y: 225, distance: 121.5
click at [1206, 249] on p "Homicides are cumulative from month to month, causing what looks like a monthly…" at bounding box center [1207, 251] width 342 height 108
click at [1083, 221] on p "Homicides are cumulative from month to month, causing what looks like a monthly…" at bounding box center [1207, 251] width 342 height 108
click at [1026, 203] on td "Homicides are cumulative from month to month, causing what looks like a monthly…" at bounding box center [1207, 423] width 362 height 467
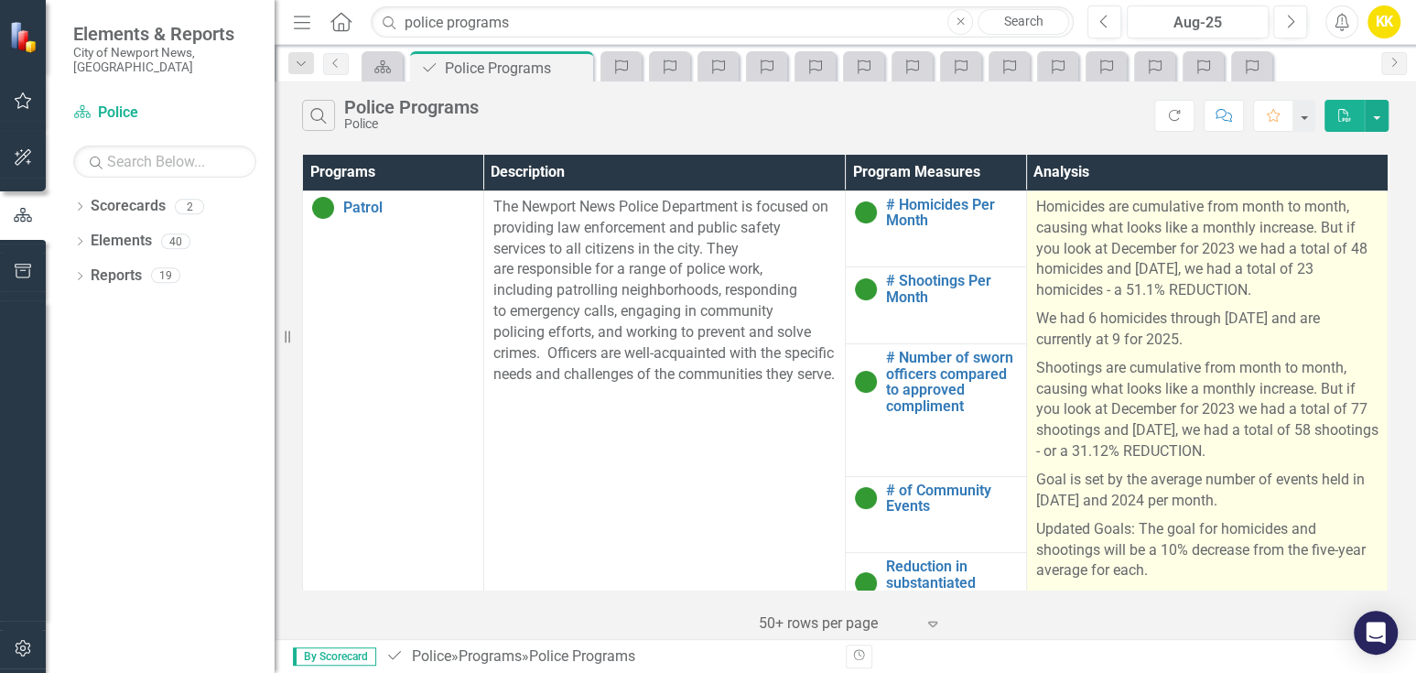
click at [1026, 203] on td "Homicides are cumulative from month to month, causing what looks like a monthly…" at bounding box center [1207, 423] width 362 height 467
click at [1036, 203] on p "Homicides are cumulative from month to month, causing what looks like a monthly…" at bounding box center [1207, 251] width 342 height 108
click at [1036, 204] on p "Homicides are cumulative from month to month, causing what looks like a monthly…" at bounding box center [1207, 251] width 342 height 108
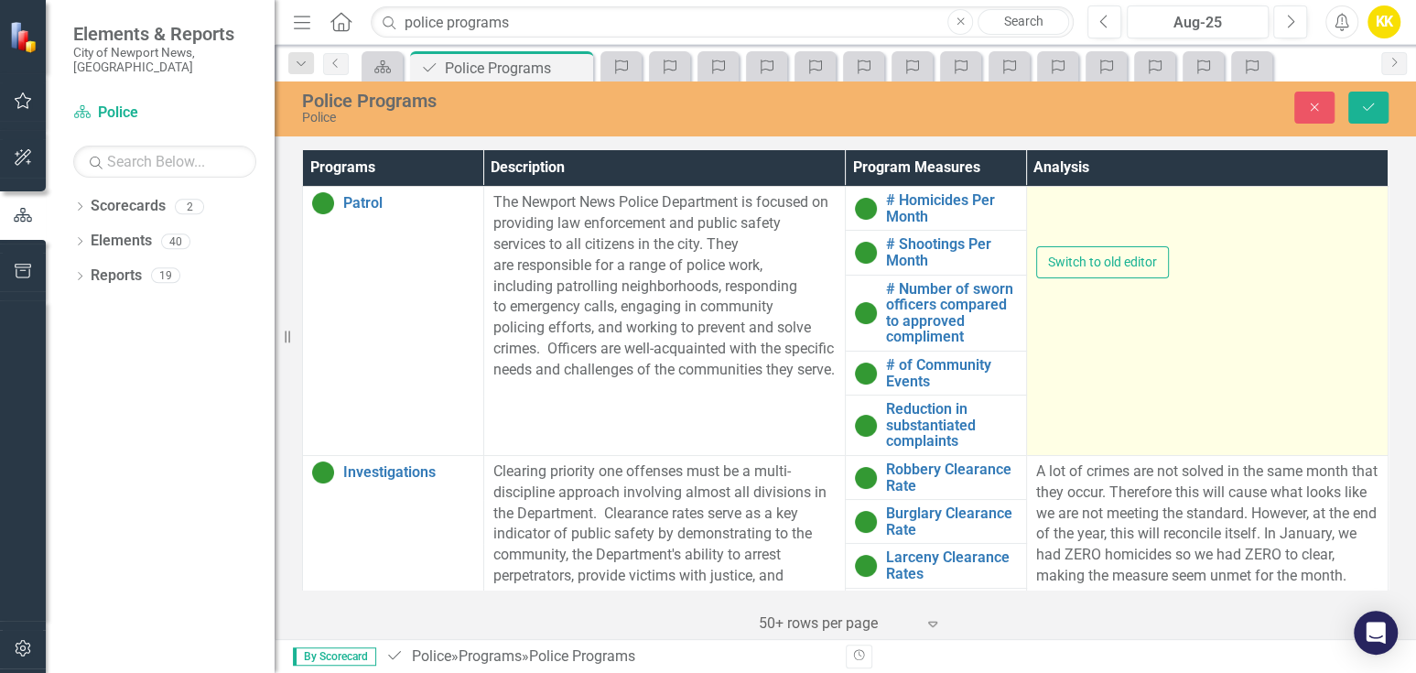
type textarea "<p>Homicides are cumulative from month to month, causing what looks like a mont…"
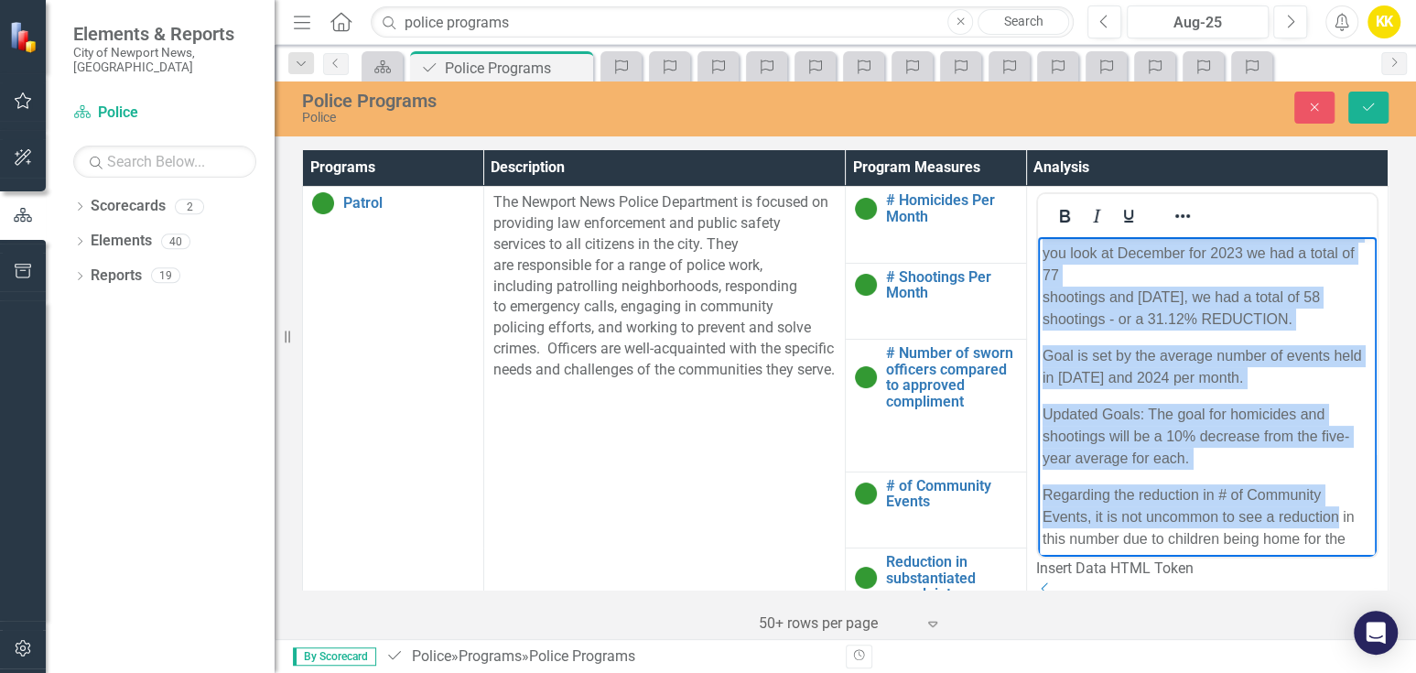
scroll to position [304, 0]
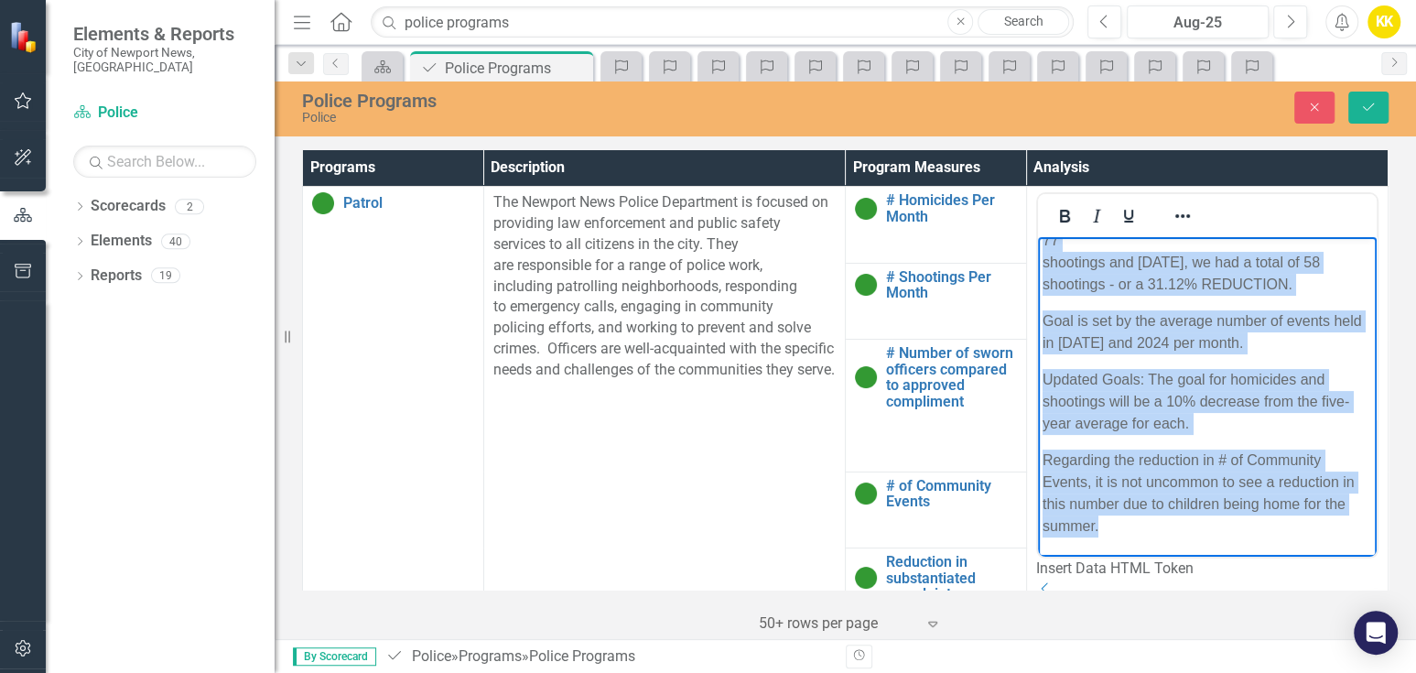
drag, startPoint x: 1041, startPoint y: 247, endPoint x: 1360, endPoint y: 567, distance: 451.7
click at [1360, 556] on html "Homicides are cumulative from month to month, causing what looks like a monthly…" at bounding box center [1206, 255] width 339 height 602
copy body "Homicides are cumulative from month to month, causing what looks like a monthly…"
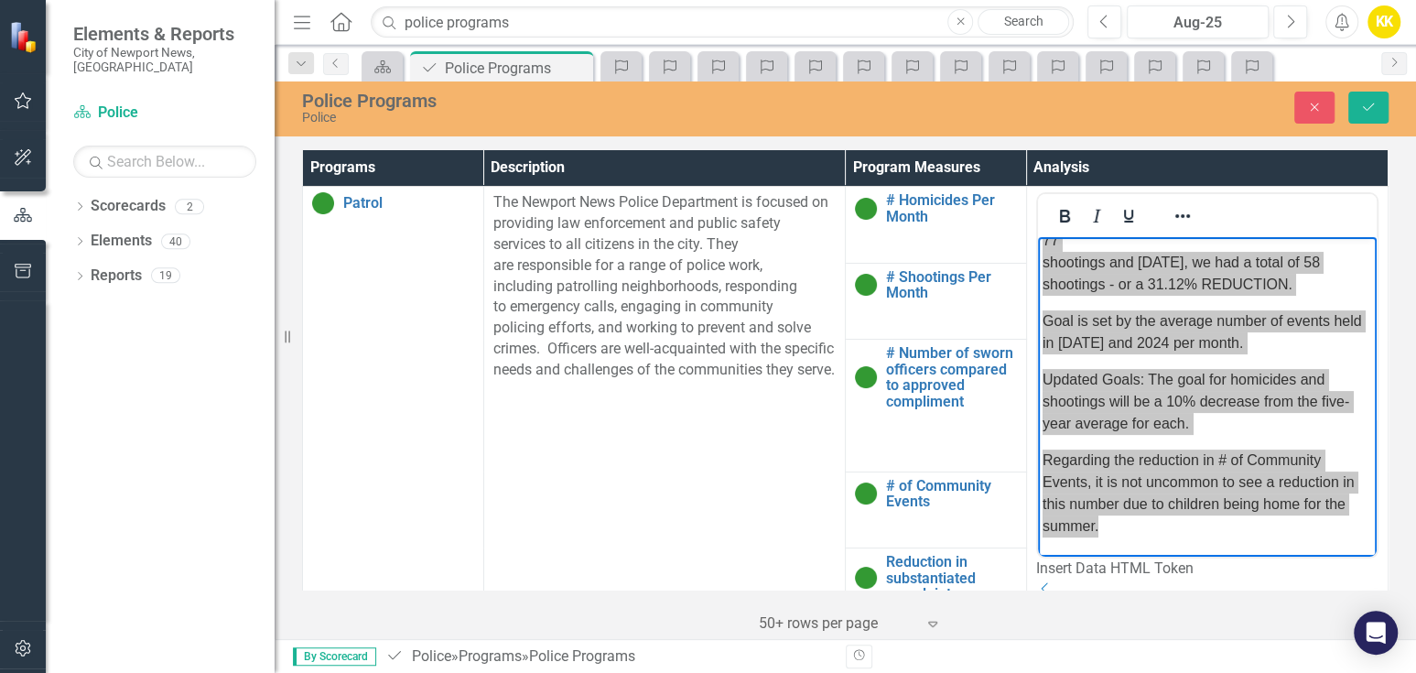
click at [156, 388] on div "Dropdown Scorecards 2 Dropdown City of Newport News, VA Police Dropdown Element…" at bounding box center [160, 431] width 229 height 481
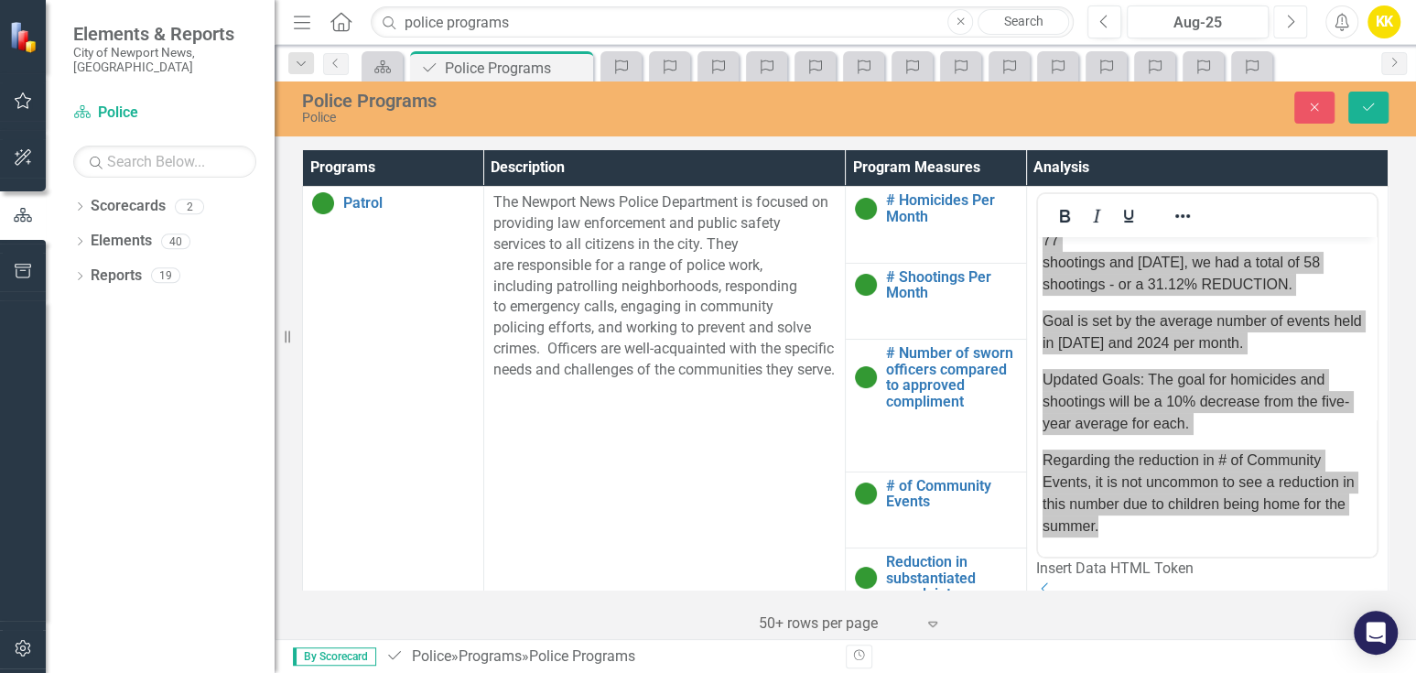
click at [1287, 12] on button "Next" at bounding box center [1290, 21] width 34 height 33
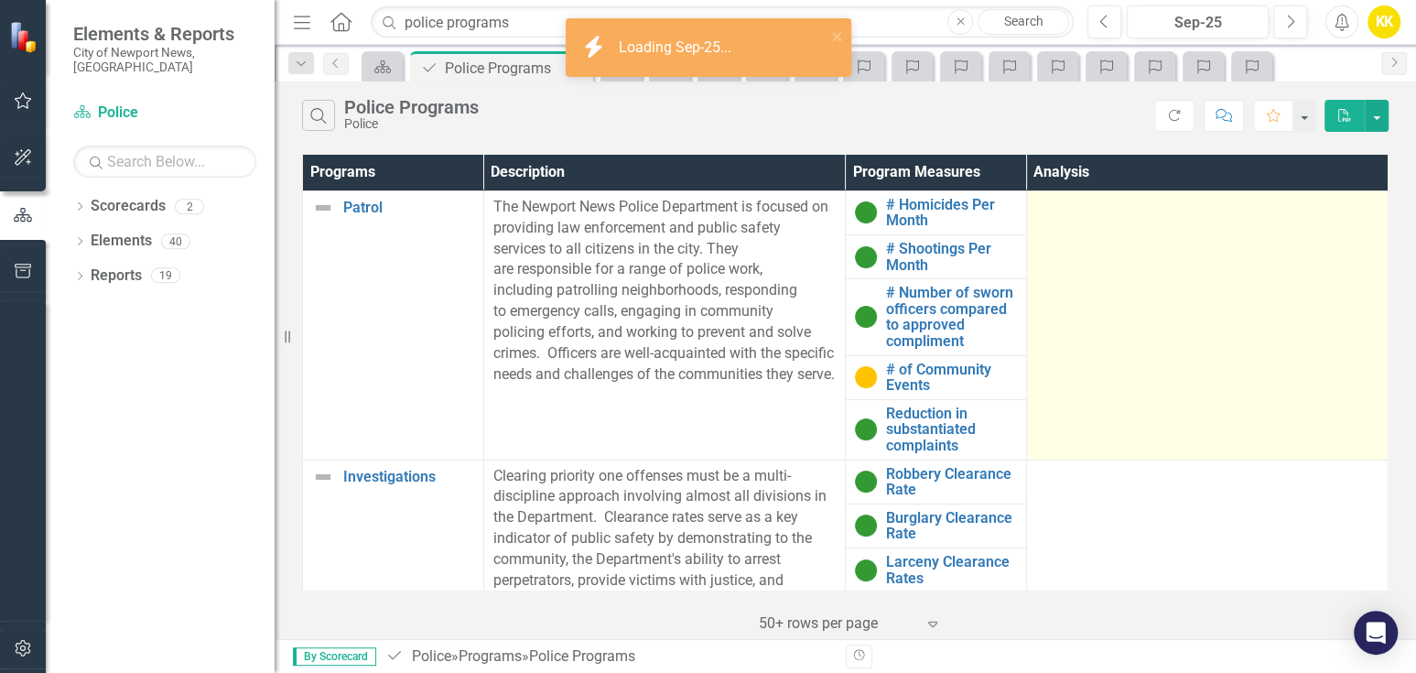
click at [1039, 214] on div at bounding box center [1207, 208] width 342 height 22
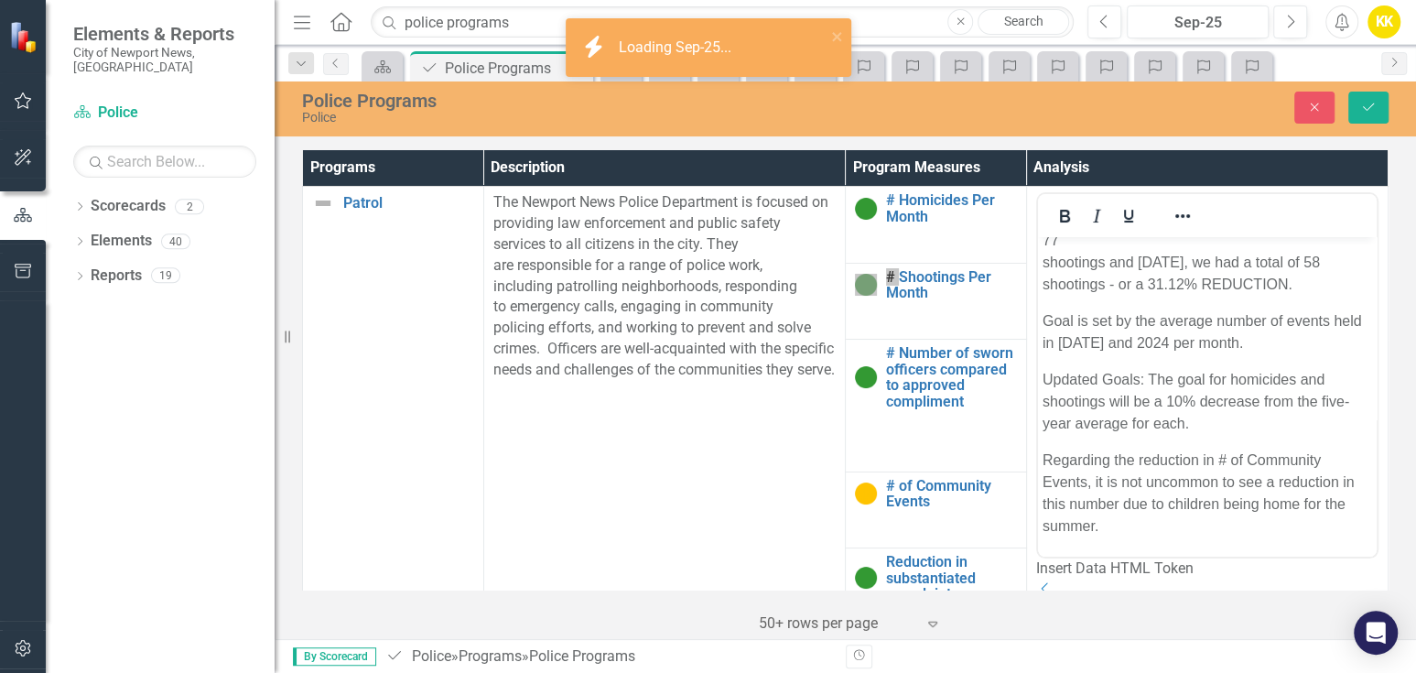
scroll to position [304, 0]
click at [1357, 94] on button "Save" at bounding box center [1368, 108] width 40 height 32
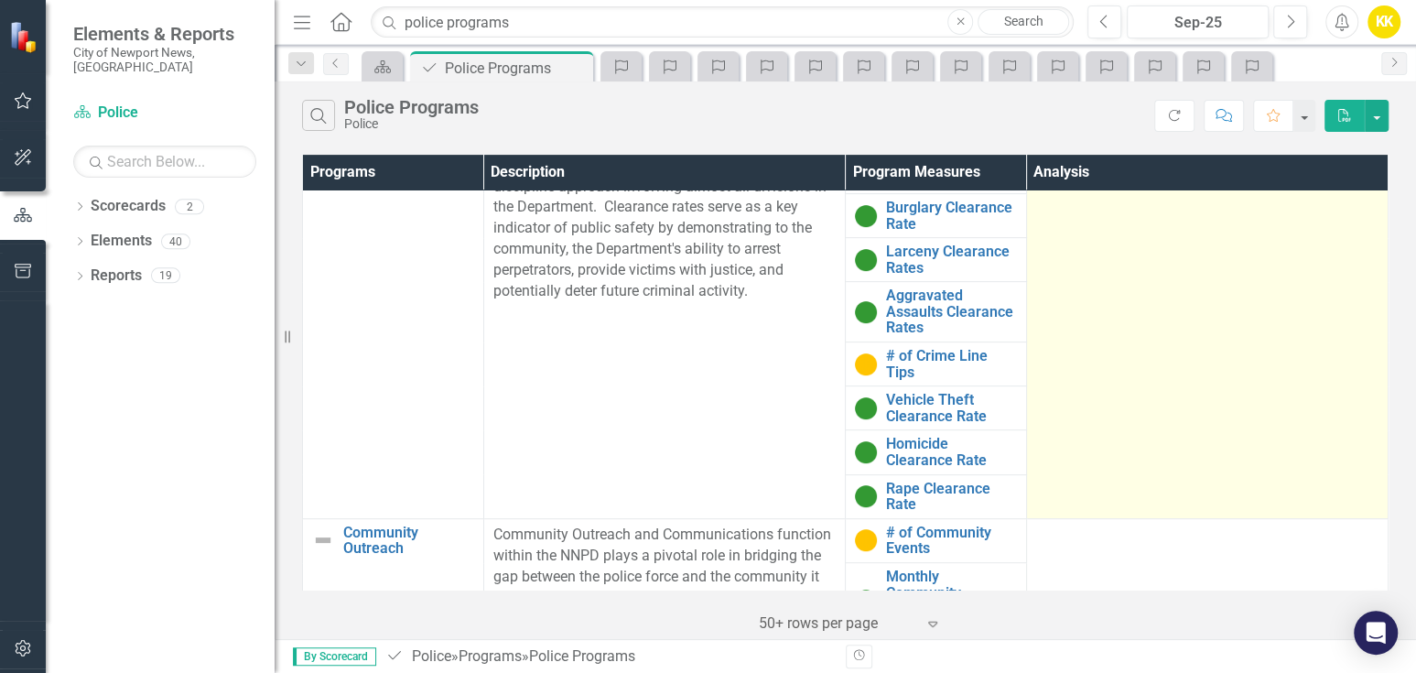
scroll to position [305, 0]
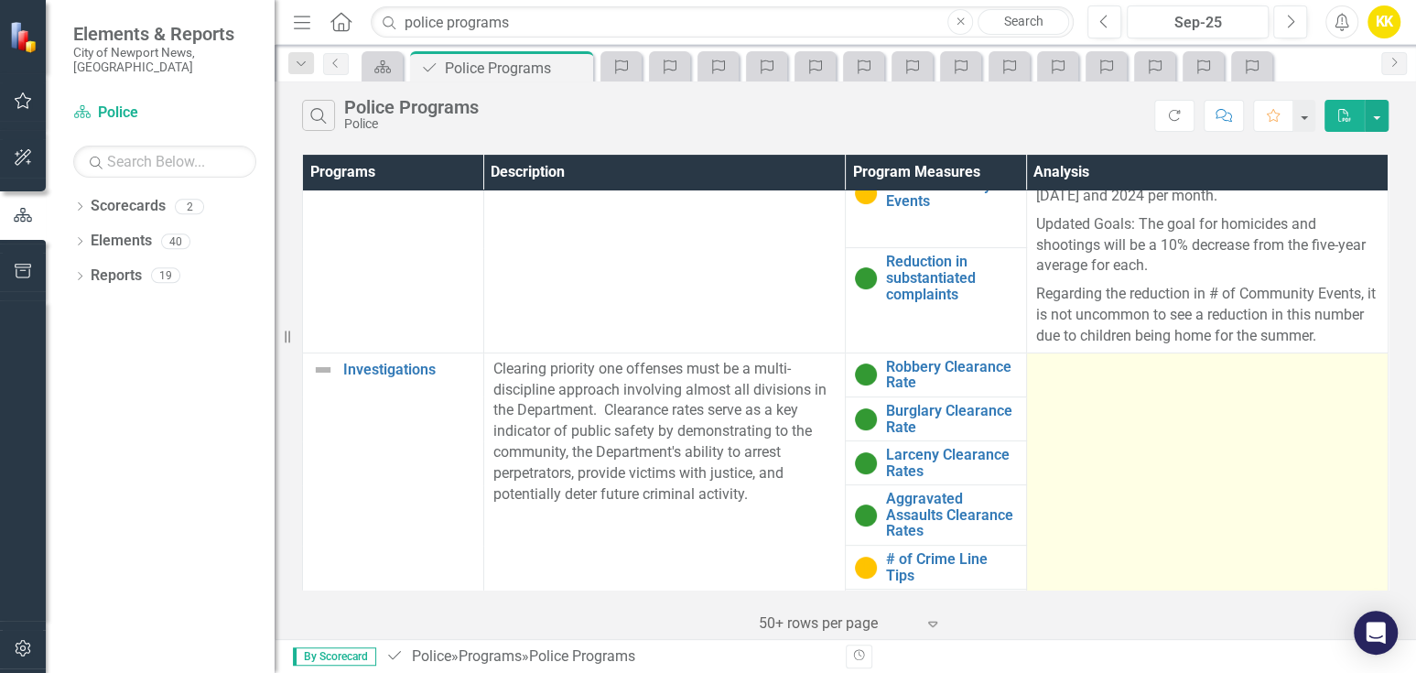
click at [1036, 366] on div at bounding box center [1207, 370] width 342 height 22
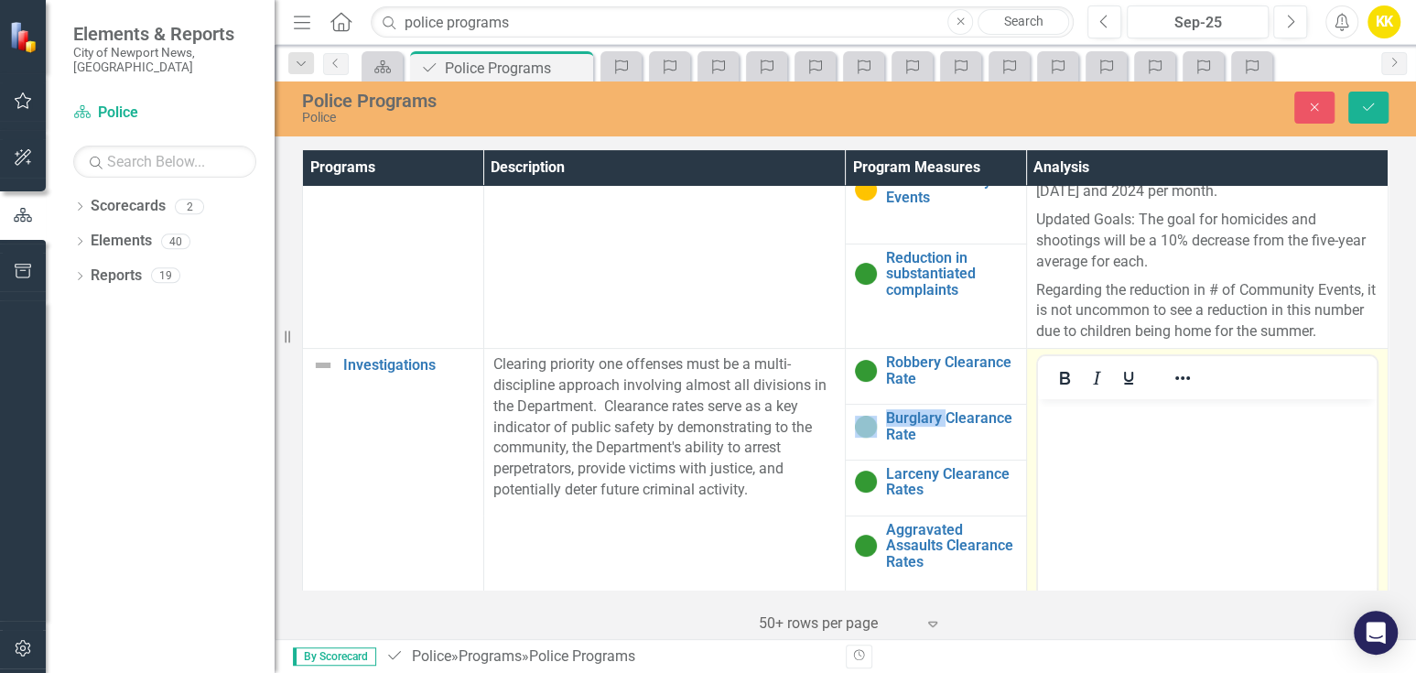
scroll to position [0, 0]
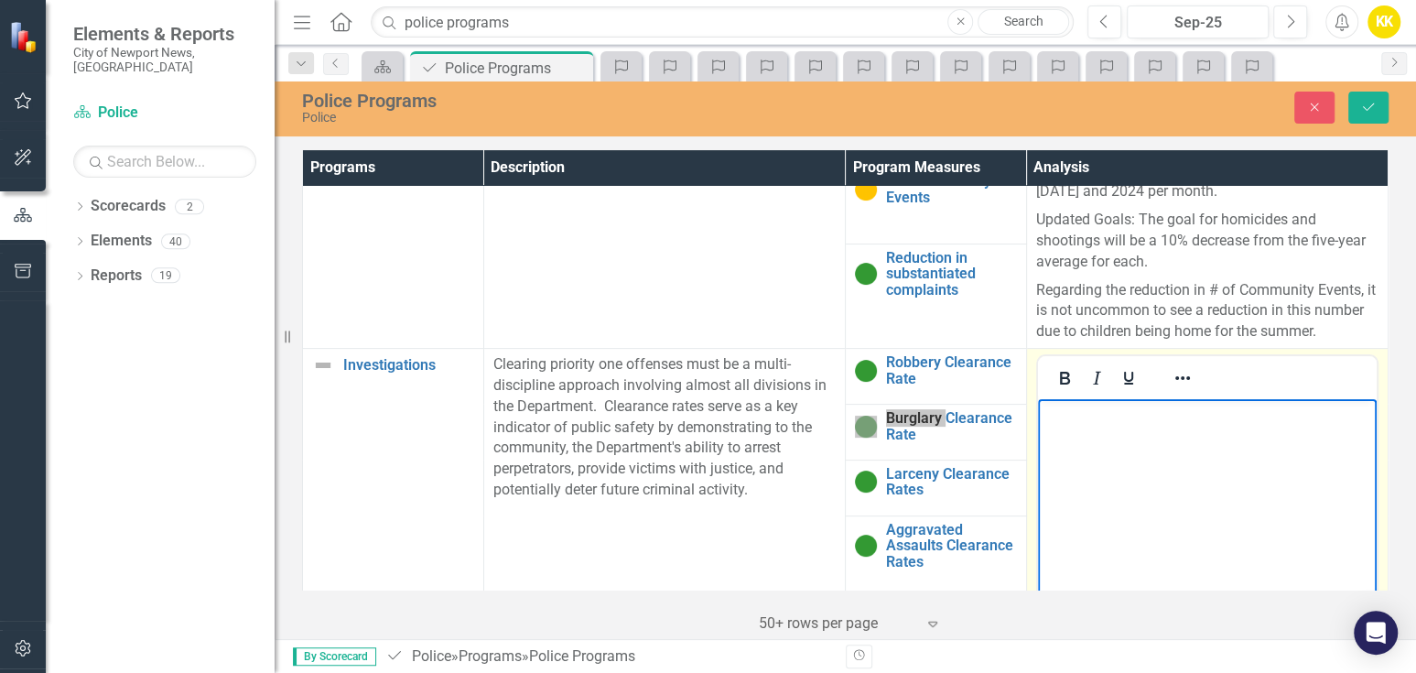
click at [1077, 432] on body "Rich Text Area. Press ALT-0 for help." at bounding box center [1206, 536] width 339 height 275
drag, startPoint x: 1106, startPoint y: 25, endPoint x: 1113, endPoint y: 38, distance: 14.8
click at [1106, 24] on icon "Previous" at bounding box center [1104, 22] width 10 height 16
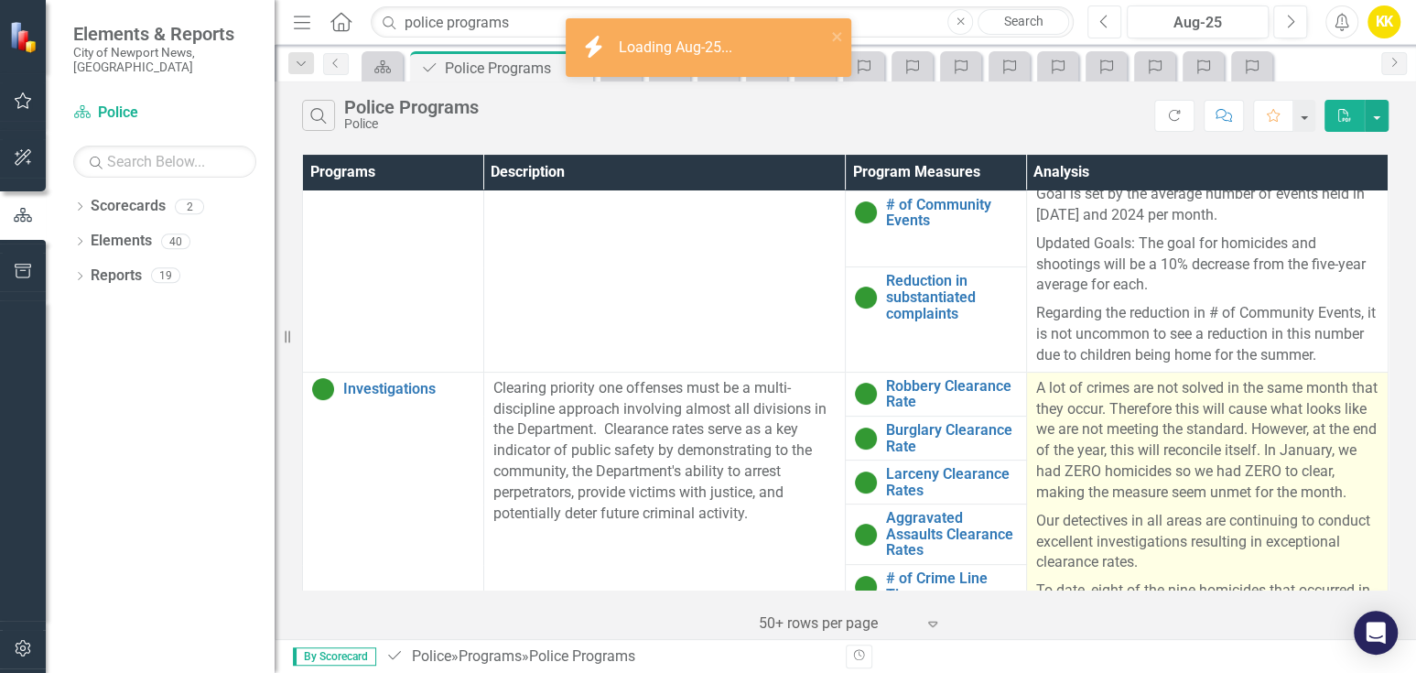
scroll to position [406, 0]
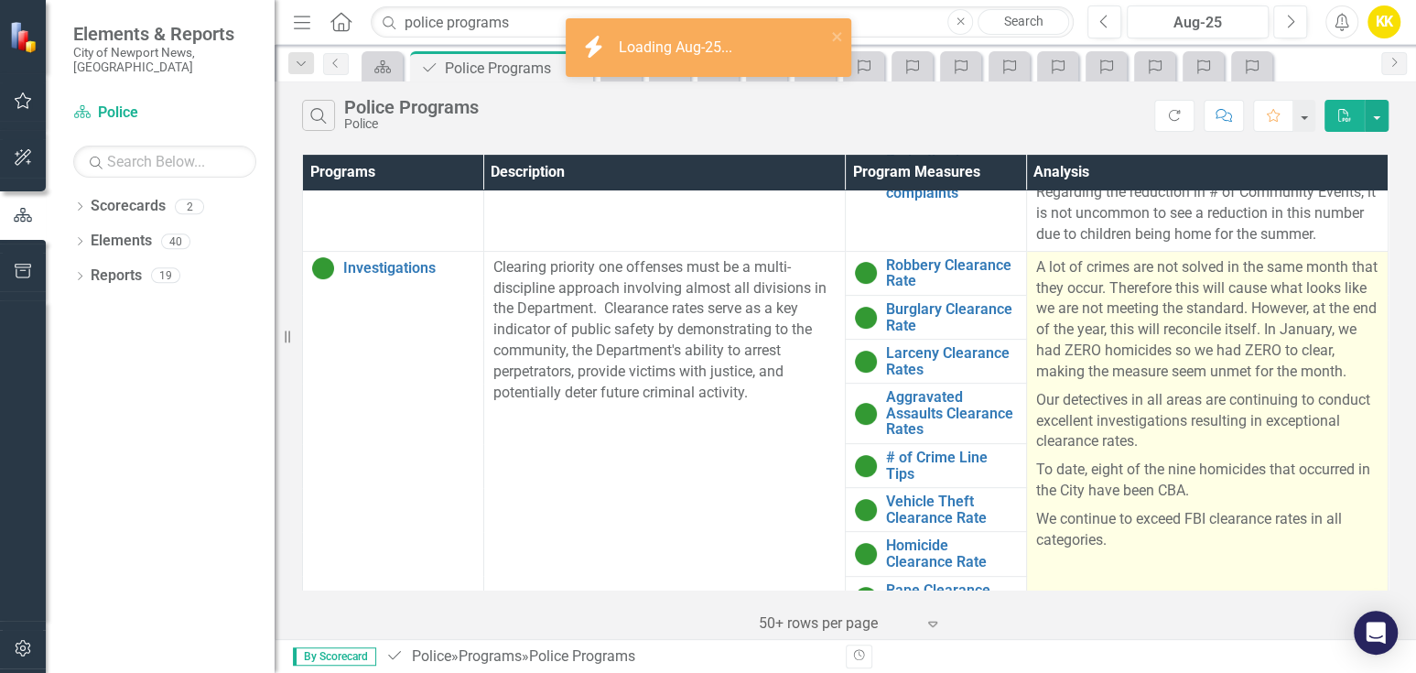
drag, startPoint x: 1162, startPoint y: 395, endPoint x: 1113, endPoint y: 350, distance: 67.4
click at [1161, 386] on p "A lot of crimes are not solved in the same month that they occur. Therefore thi…" at bounding box center [1207, 321] width 342 height 129
click at [1043, 278] on p "A lot of crimes are not solved in the same month that they occur. Therefore thi…" at bounding box center [1207, 321] width 342 height 129
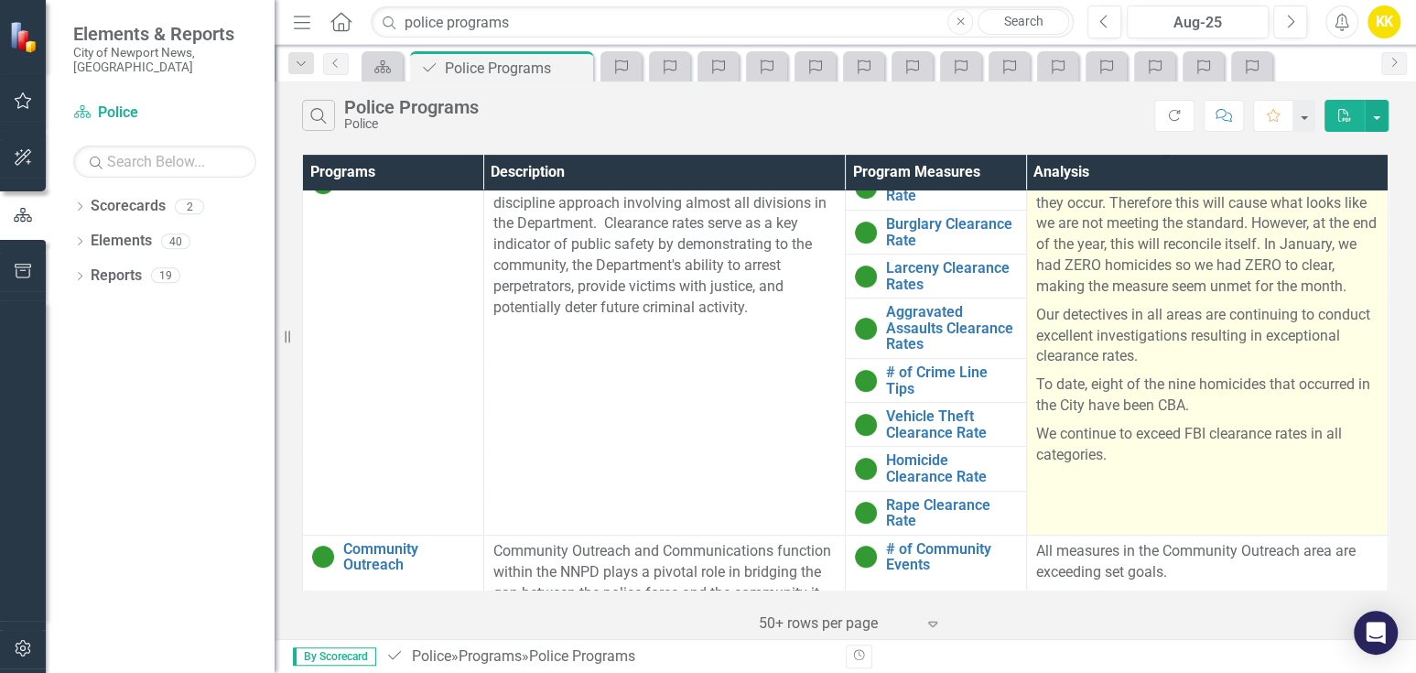
scroll to position [535, 0]
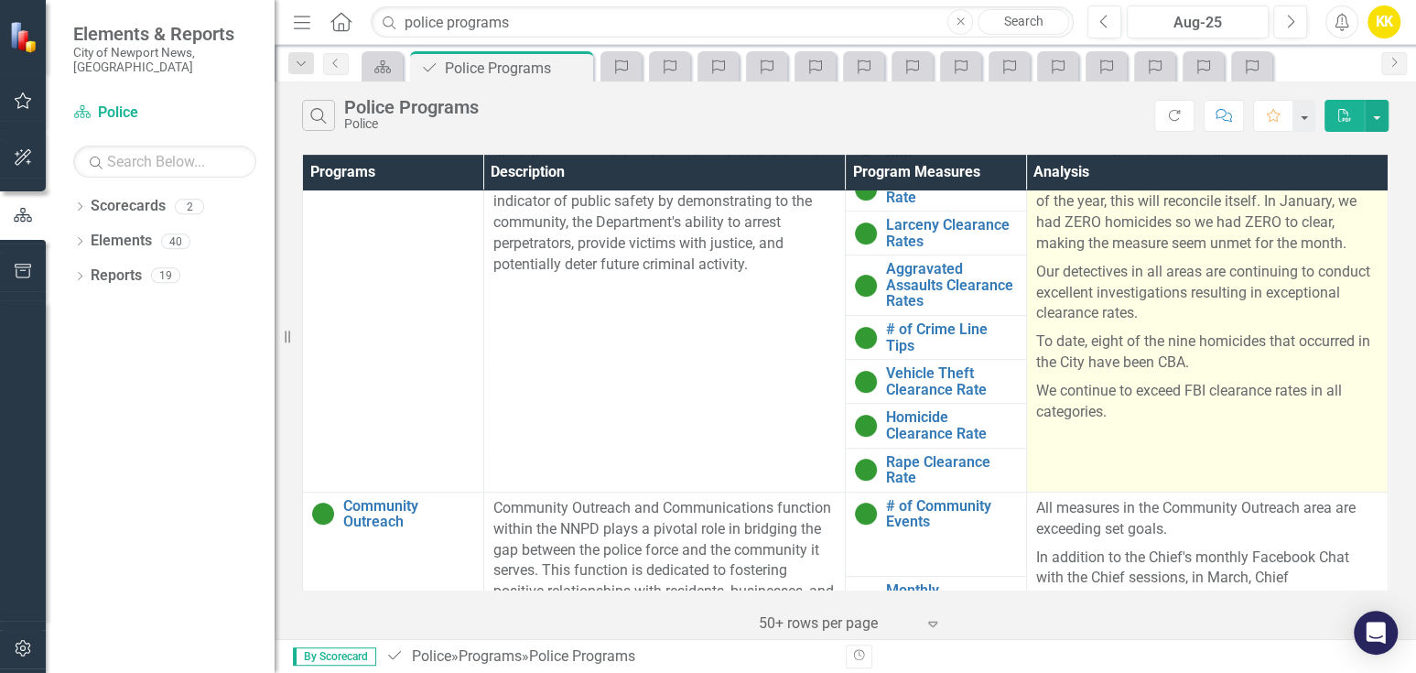
drag, startPoint x: 1029, startPoint y: 266, endPoint x: 1187, endPoint y: 362, distance: 185.2
click at [1255, 445] on td "A lot of crimes are not solved in the same month that they occur. Therefore thi…" at bounding box center [1207, 307] width 362 height 369
copy div "A lot of crimes are not solved in the same month that they occur. Therefore thi…"
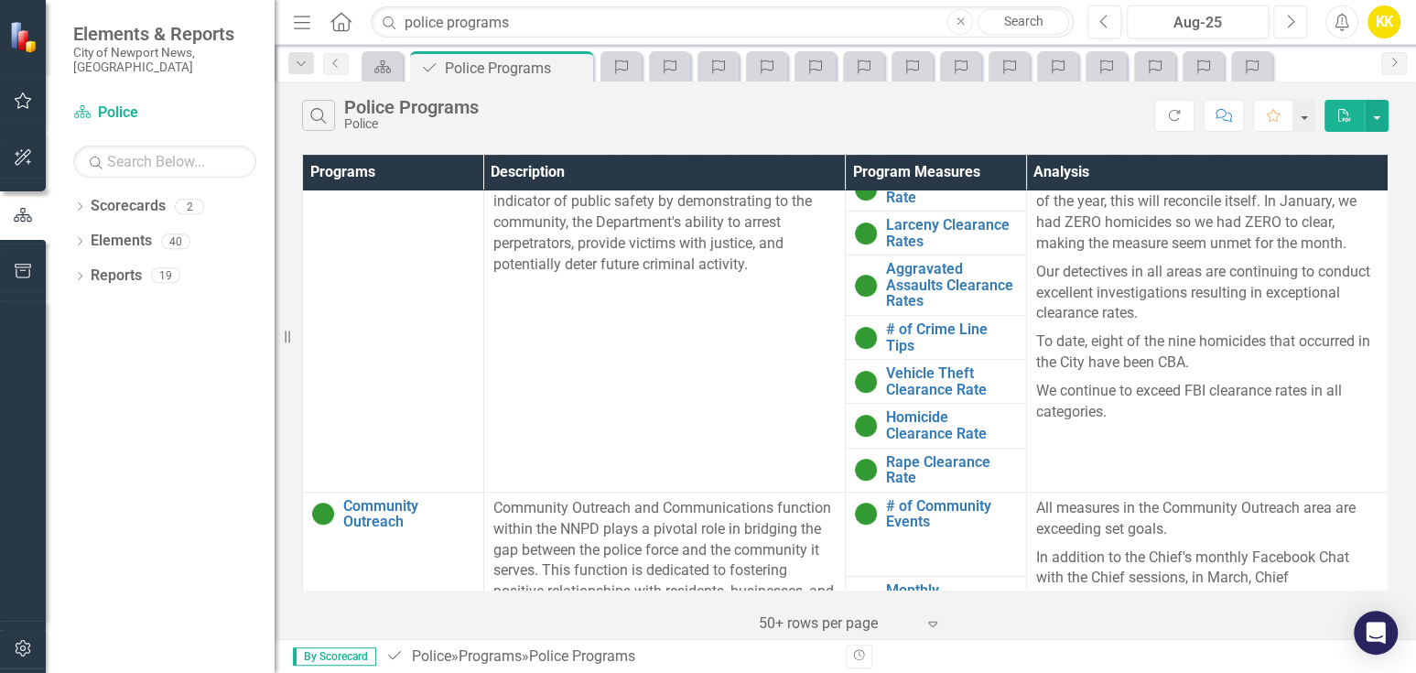
click at [1285, 21] on icon "Next" at bounding box center [1290, 22] width 10 height 16
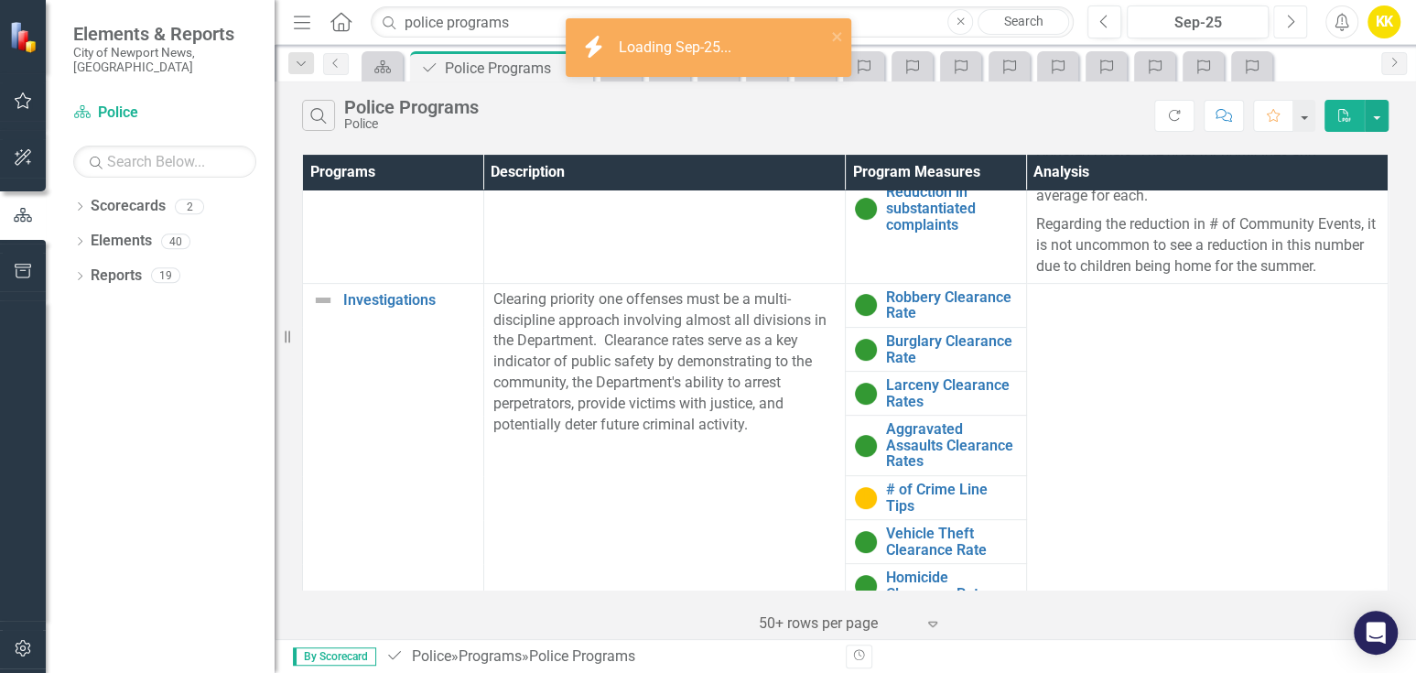
scroll to position [305, 0]
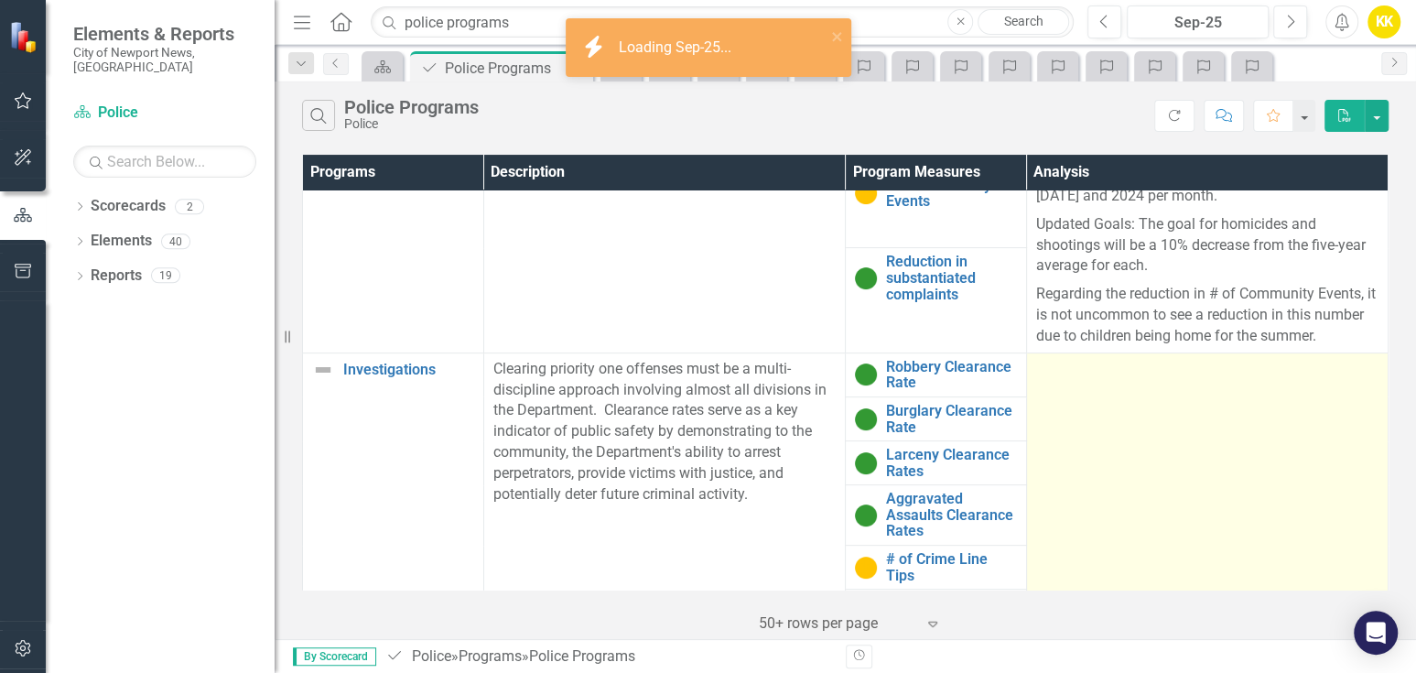
click at [1042, 381] on td at bounding box center [1207, 536] width 362 height 369
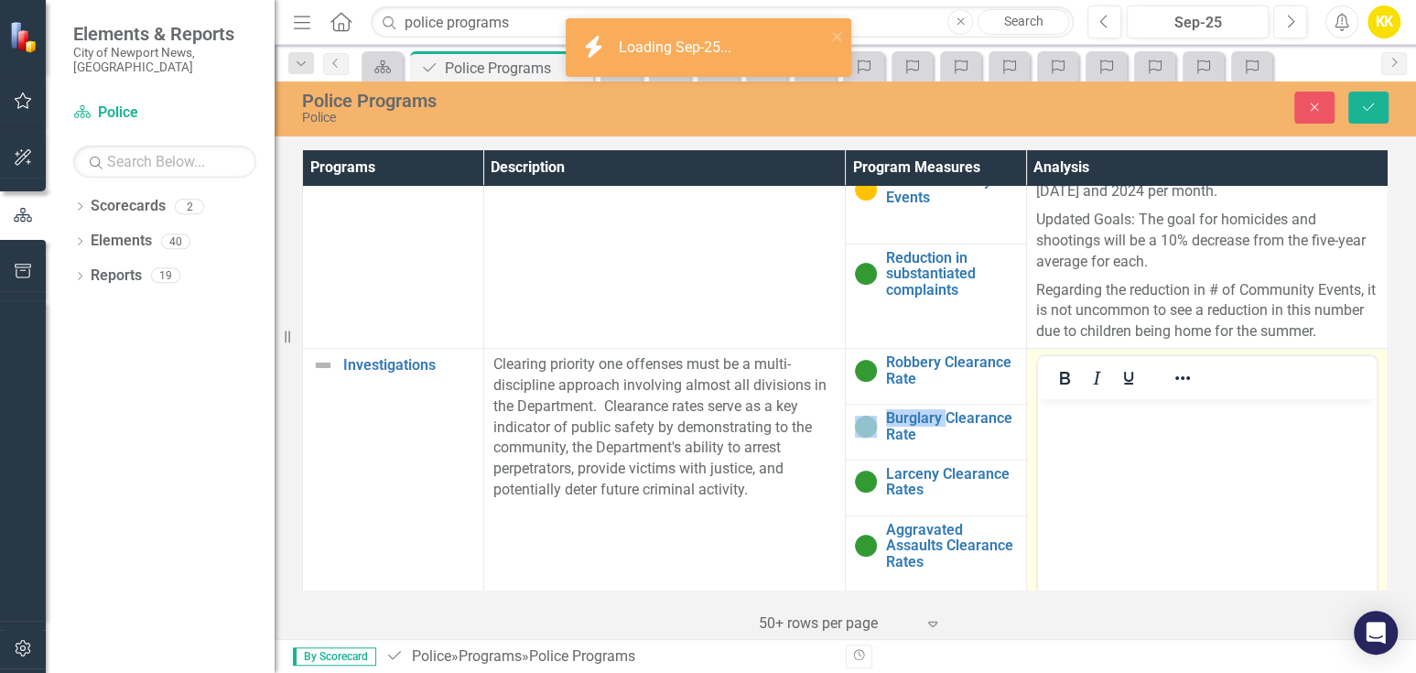
click at [1049, 380] on button "Bold" at bounding box center [1064, 378] width 31 height 26
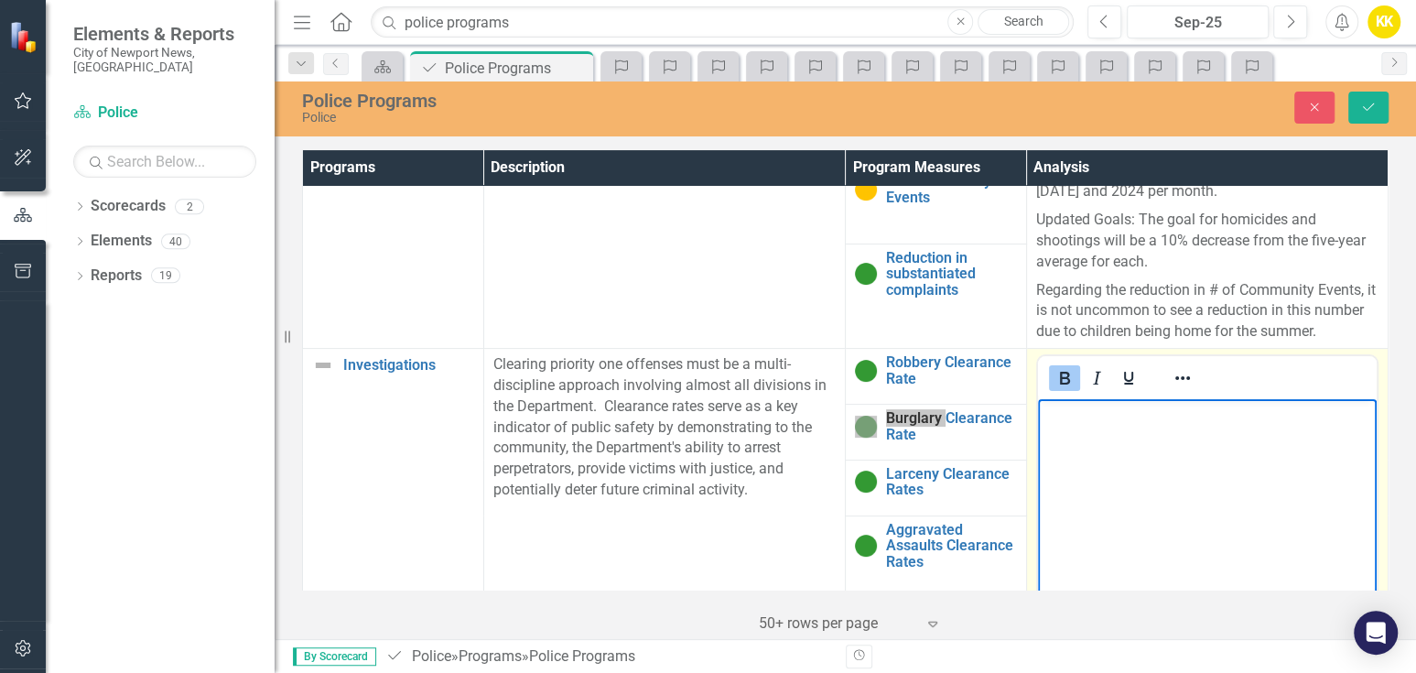
click at [1051, 422] on p "﻿" at bounding box center [1206, 415] width 329 height 22
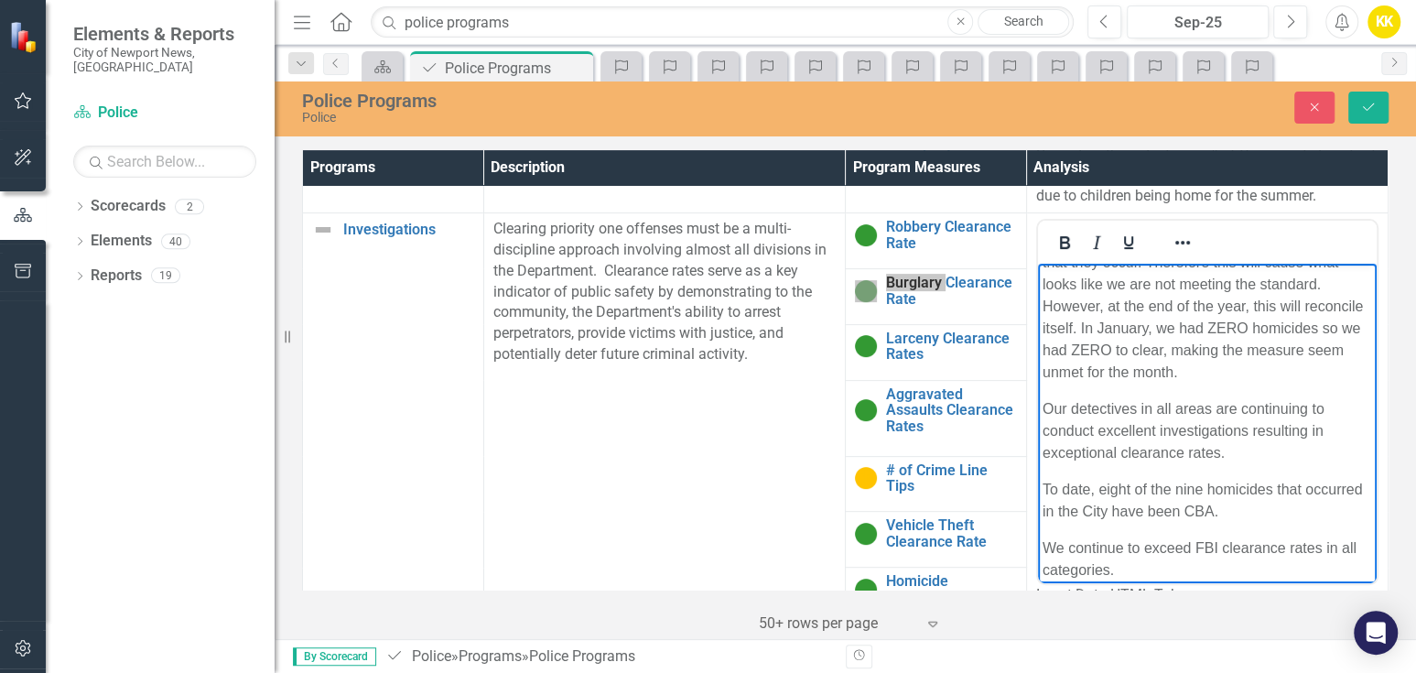
scroll to position [92, 0]
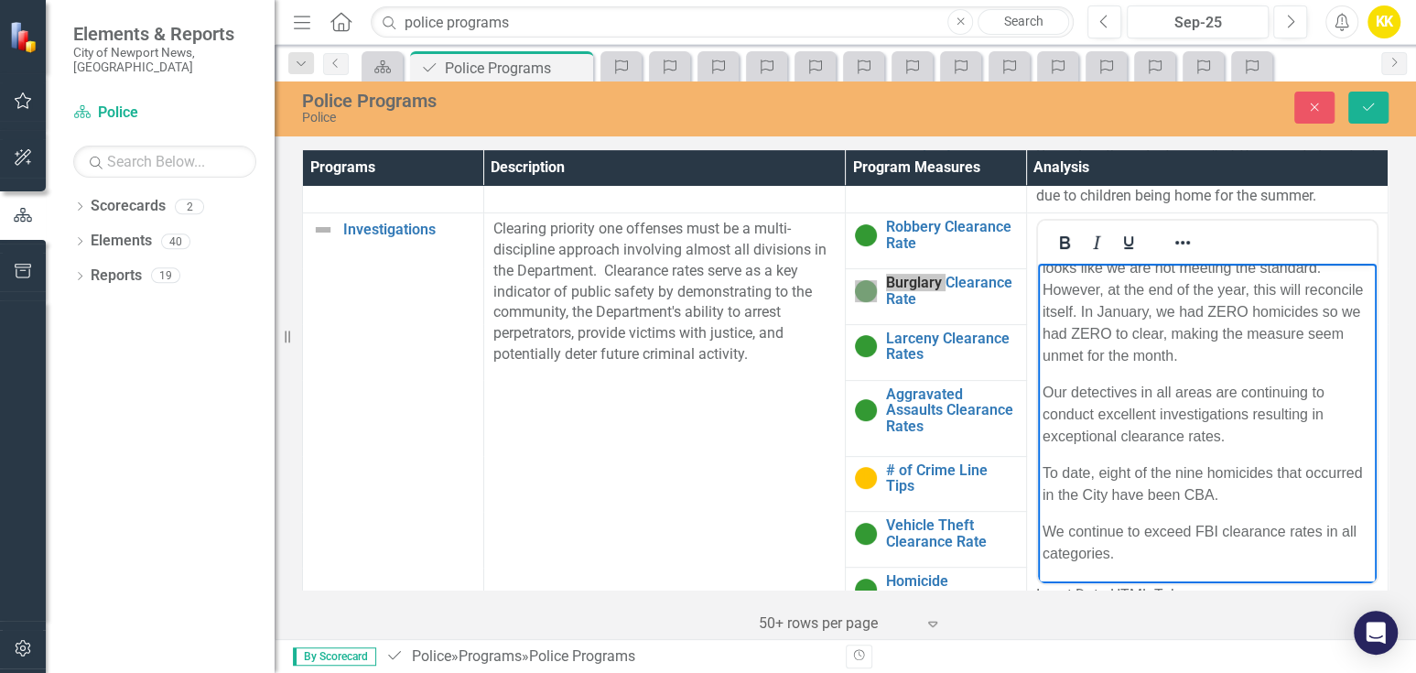
click at [1173, 552] on p "We continue to exceed FBI clearance rates in all categories." at bounding box center [1206, 543] width 329 height 44
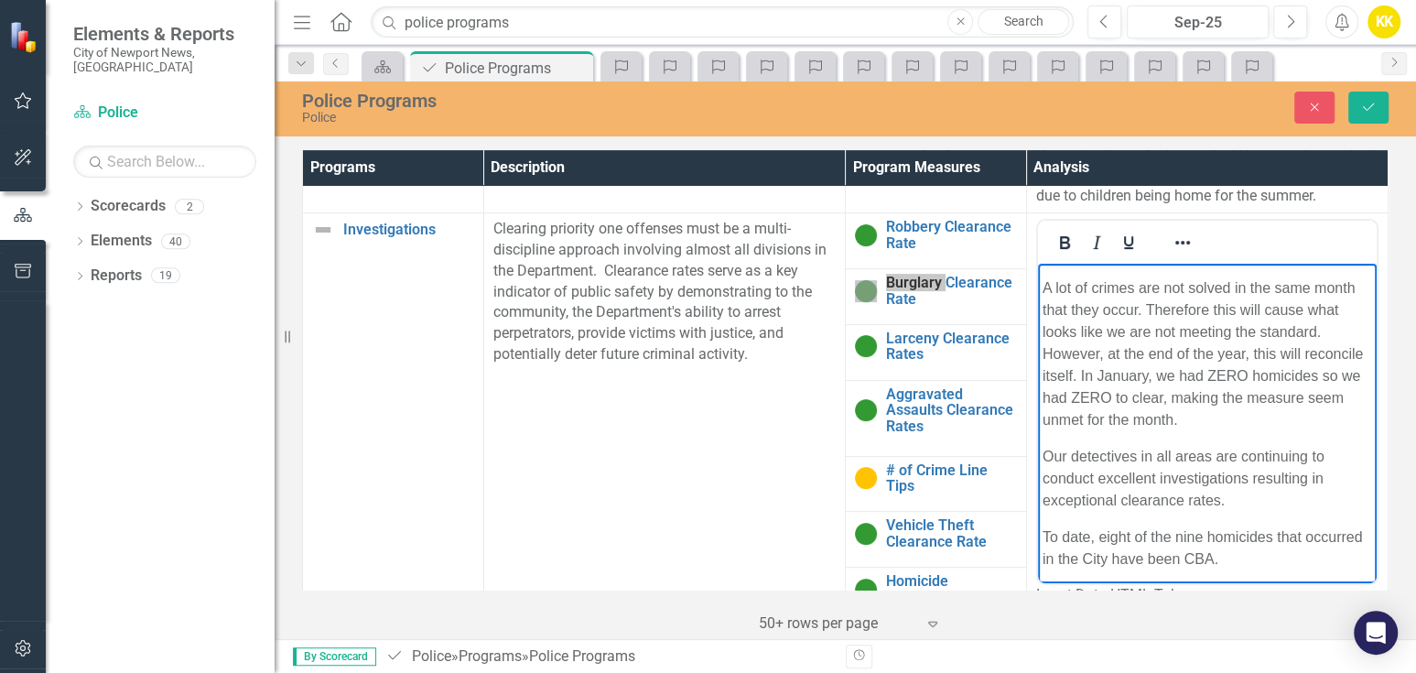
scroll to position [0, 0]
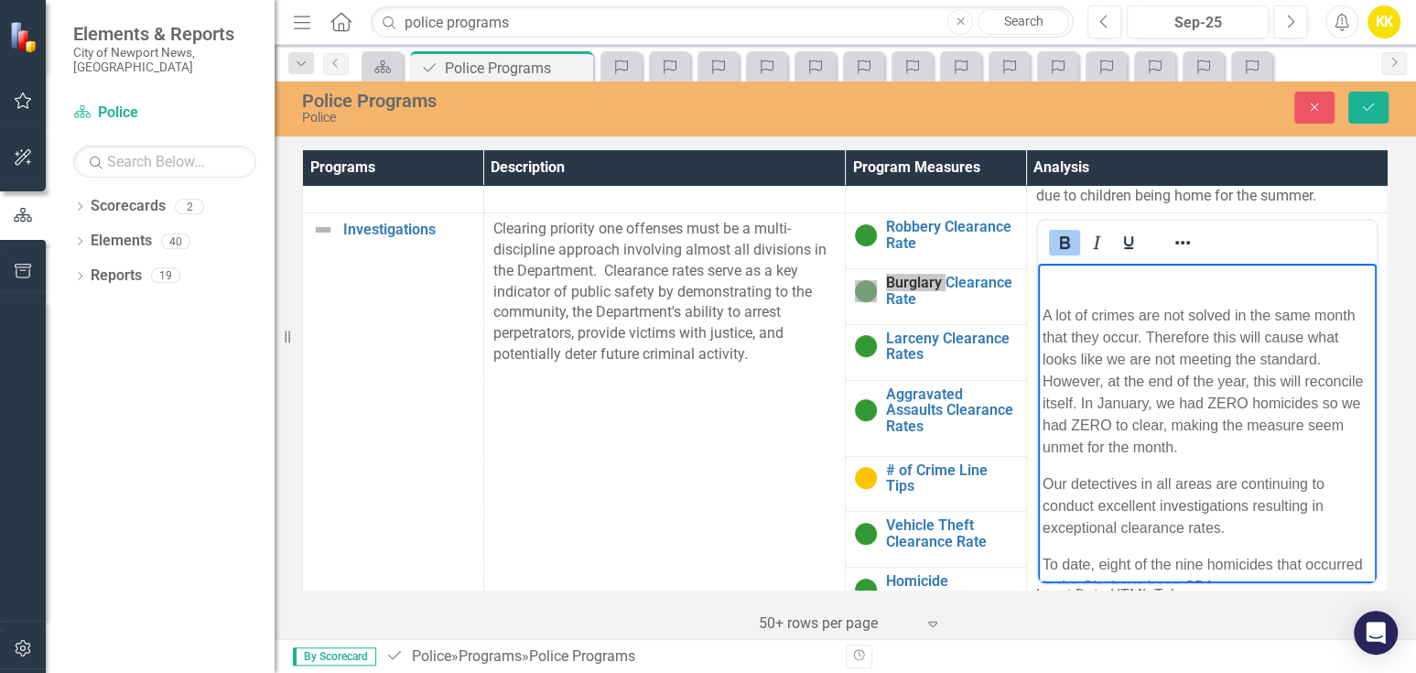
click at [1049, 270] on p "﻿" at bounding box center [1206, 279] width 329 height 22
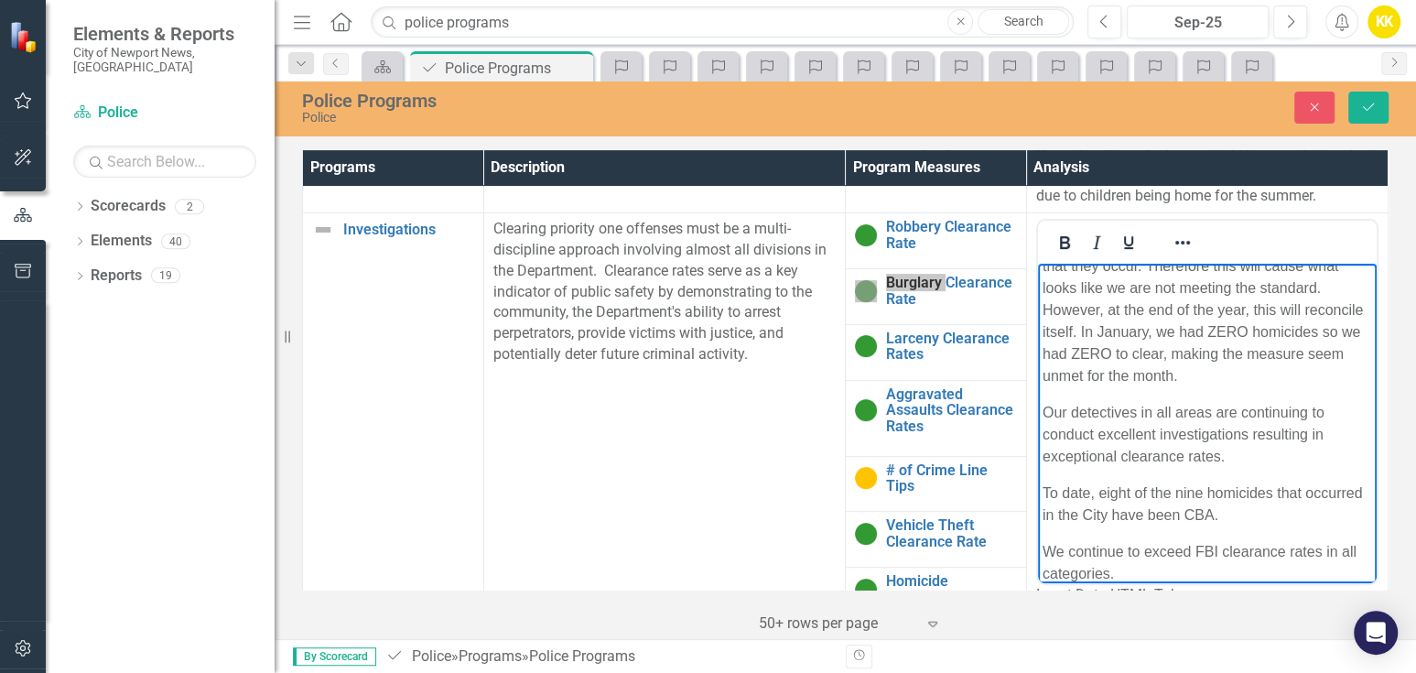
scroll to position [55, 0]
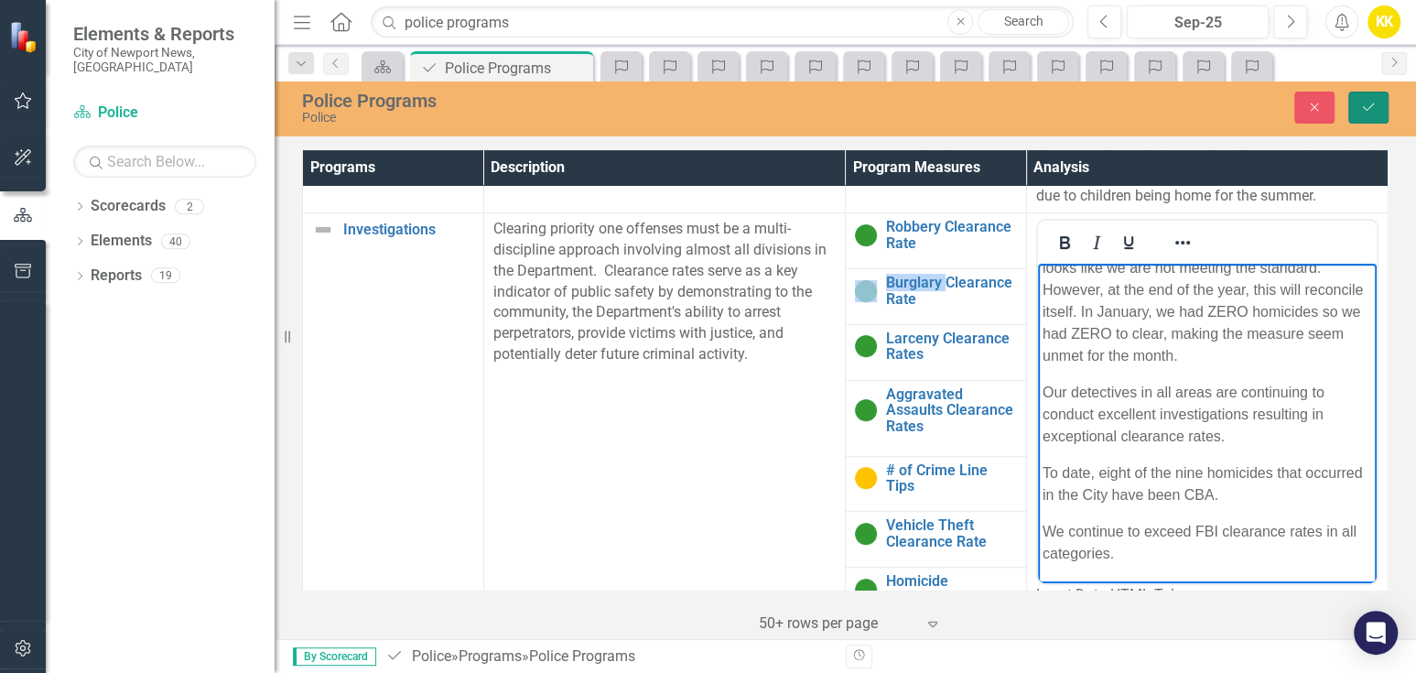
click at [1368, 109] on icon "Save" at bounding box center [1368, 107] width 16 height 13
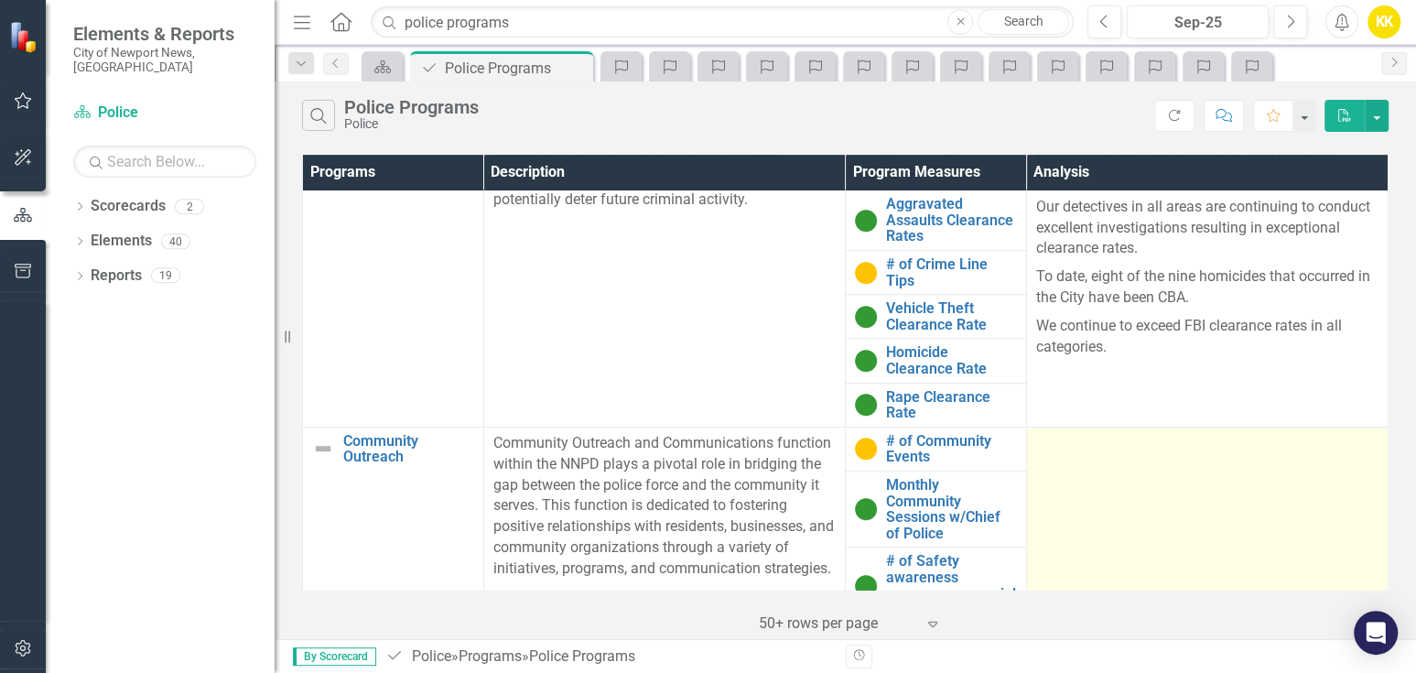
scroll to position [610, 0]
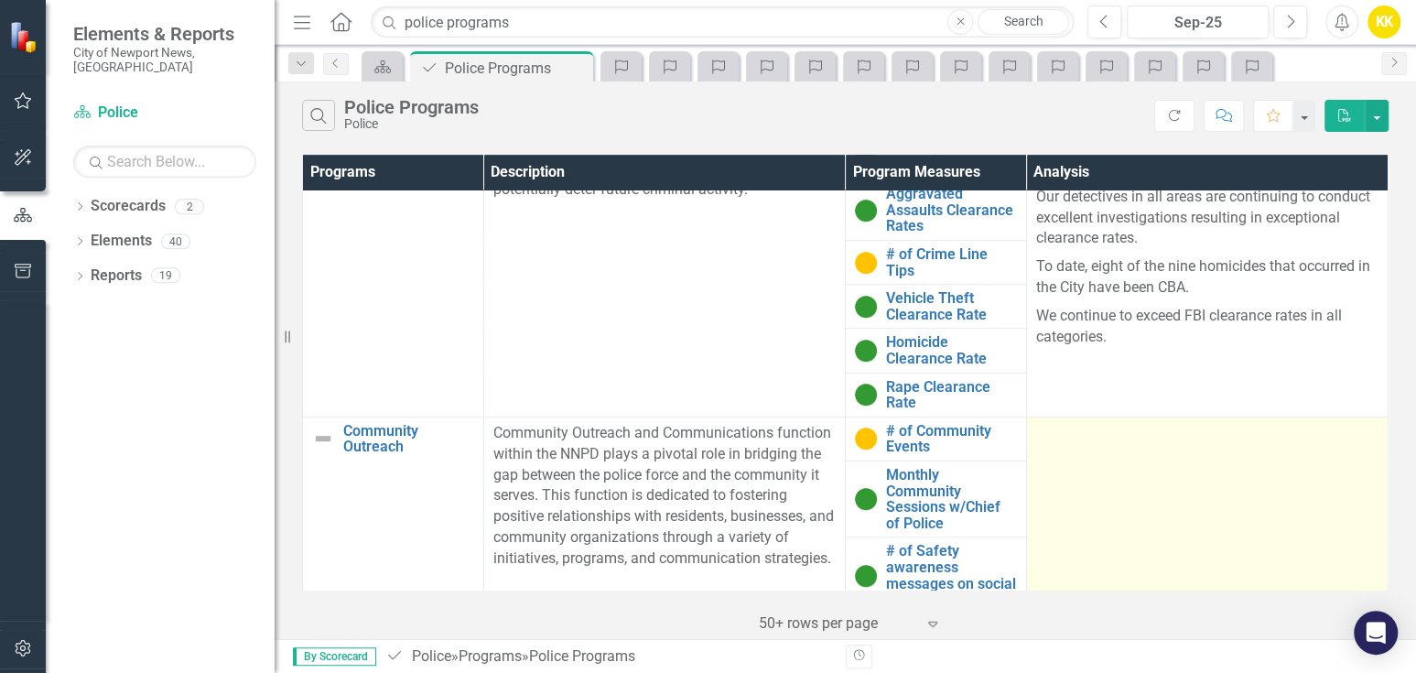
click at [1070, 423] on div at bounding box center [1207, 434] width 342 height 22
click at [1047, 430] on div at bounding box center [1207, 434] width 342 height 22
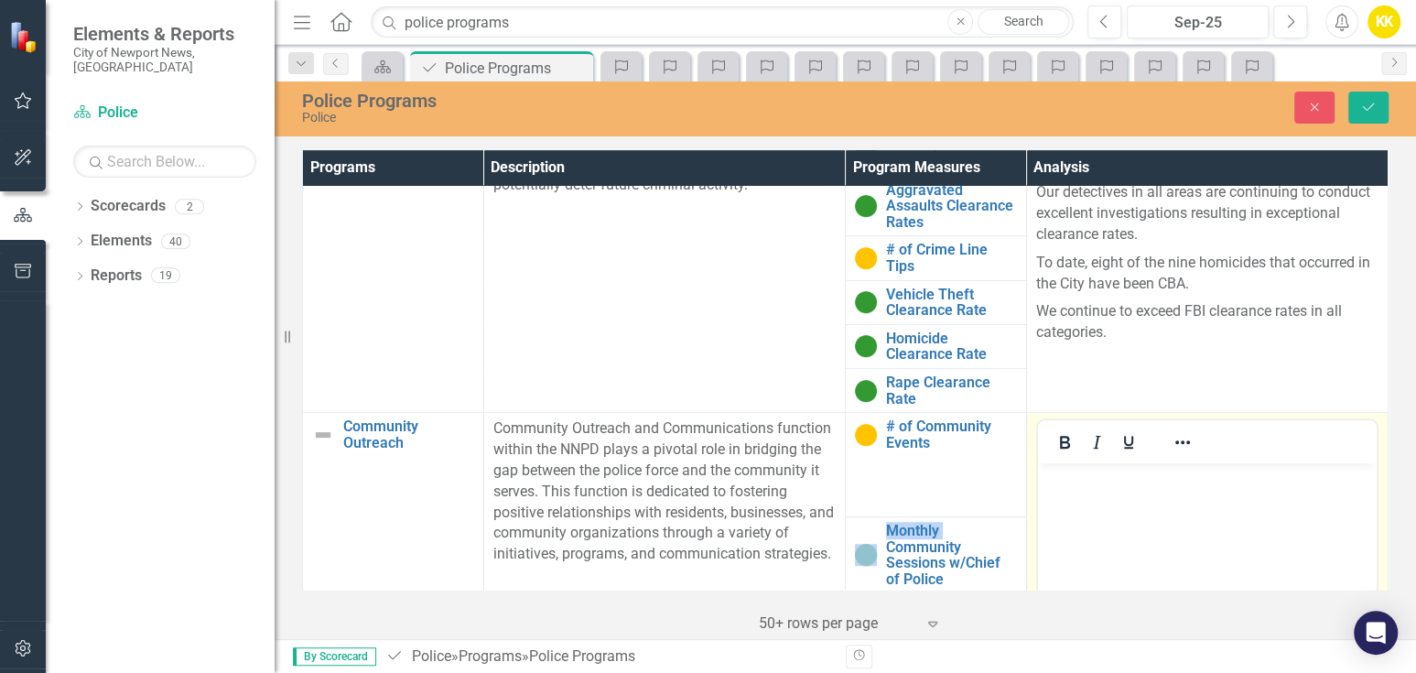
scroll to position [0, 0]
click at [1069, 483] on p "Rich Text Area. Press ALT-0 for help." at bounding box center [1206, 479] width 329 height 22
click at [1111, 22] on button "Previous" at bounding box center [1104, 21] width 34 height 33
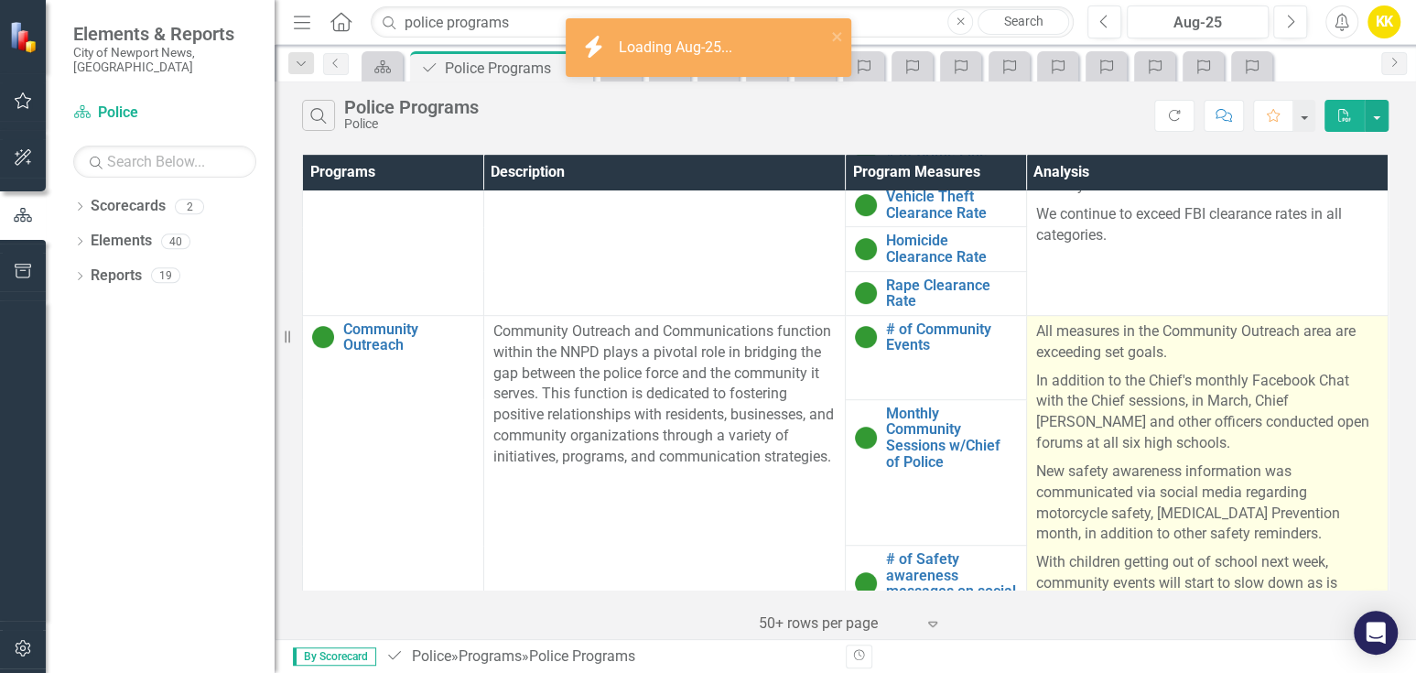
scroll to position [1178, 0]
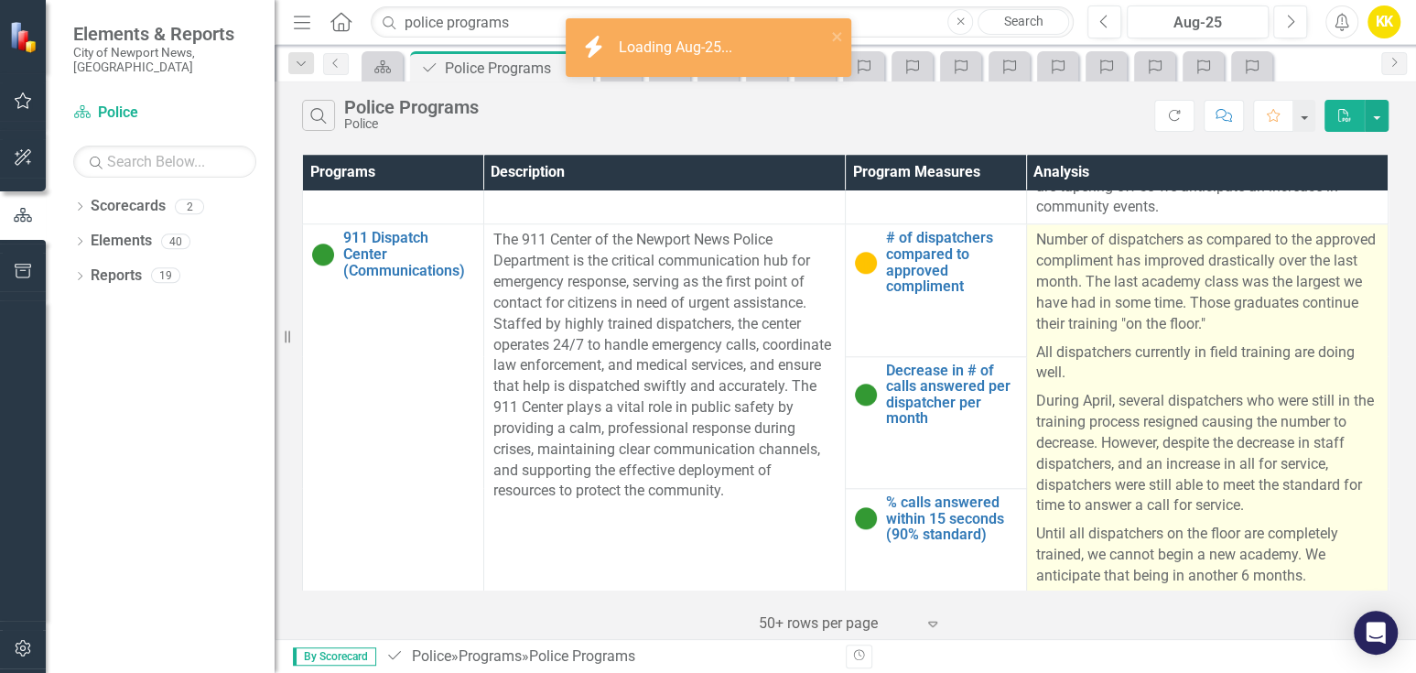
click at [1127, 435] on p "During April, several dispatchers who were still in the training process resign…" at bounding box center [1207, 453] width 342 height 133
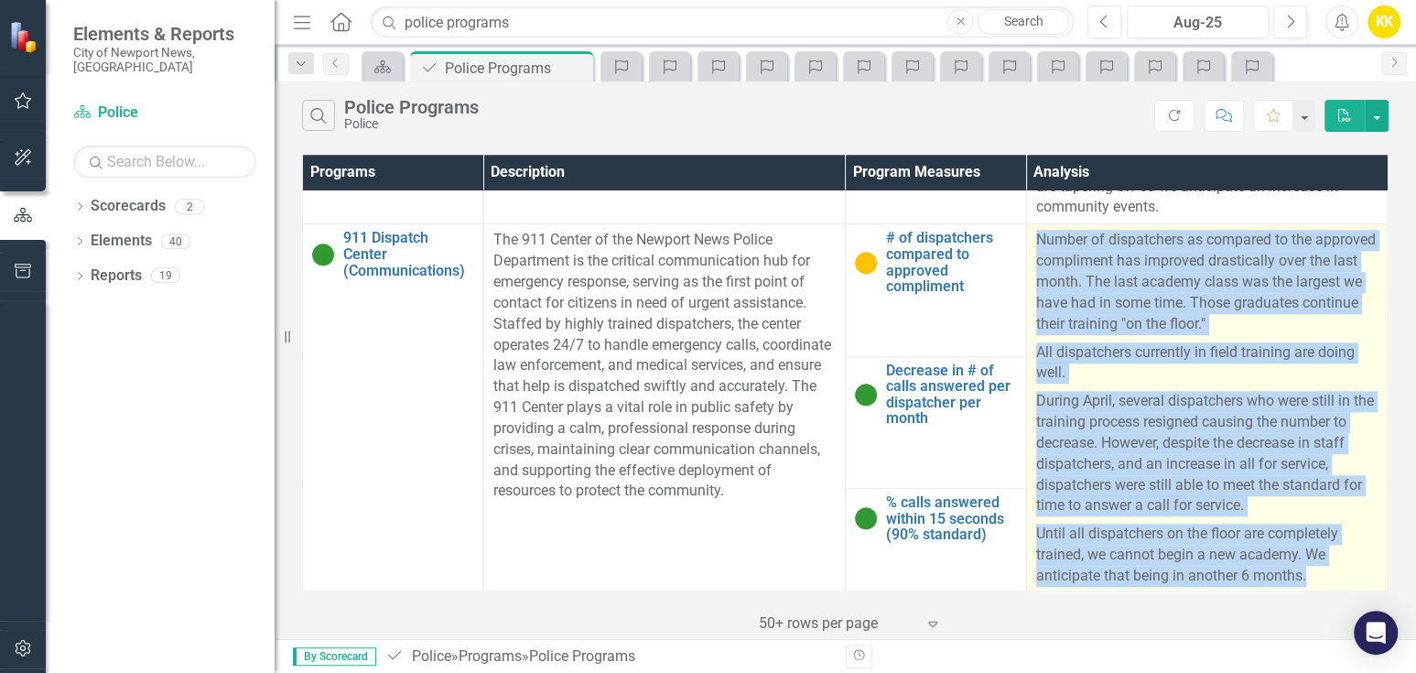
drag, startPoint x: 1024, startPoint y: 230, endPoint x: 1340, endPoint y: 589, distance: 478.6
click at [1340, 589] on td "Number of dispatchers as compared to the approved compliment has improved drast…" at bounding box center [1207, 408] width 362 height 369
drag, startPoint x: 1210, startPoint y: 452, endPoint x: 1247, endPoint y: 480, distance: 46.5
click at [1247, 480] on p "During April, several dispatchers who were still in the training process resign…" at bounding box center [1207, 453] width 342 height 133
click at [1247, 478] on p "During April, several dispatchers who were still in the training process resign…" at bounding box center [1207, 453] width 342 height 133
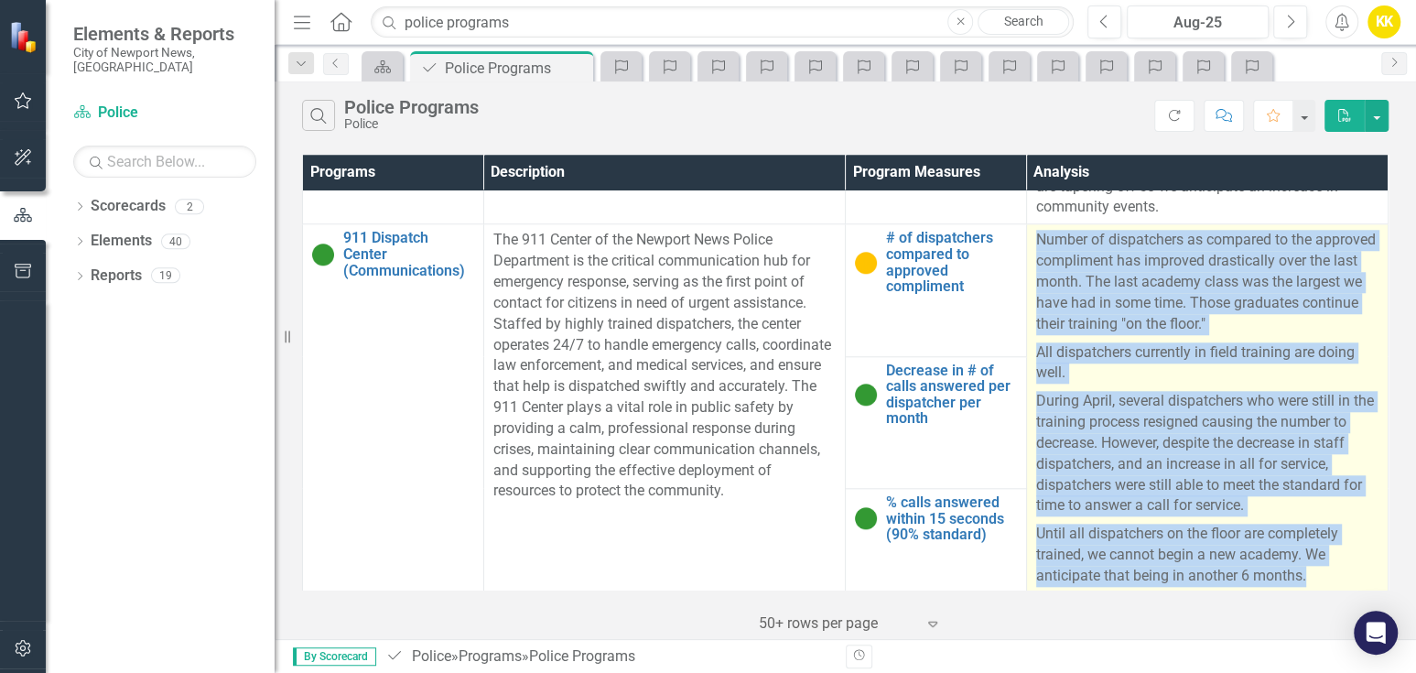
click at [1151, 327] on p "Number of dispatchers as compared to the approved compliment has improved drast…" at bounding box center [1207, 284] width 342 height 108
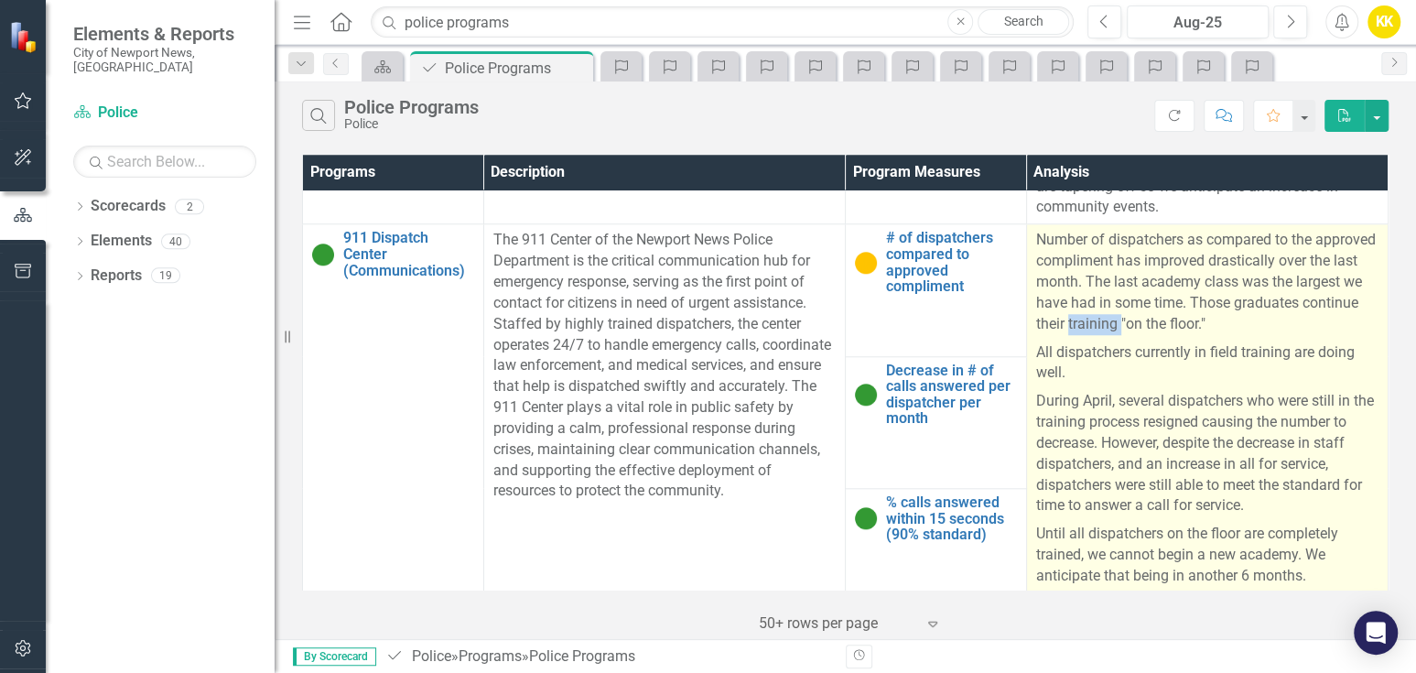
click at [1151, 326] on p "Number of dispatchers as compared to the approved compliment has improved drast…" at bounding box center [1207, 284] width 342 height 108
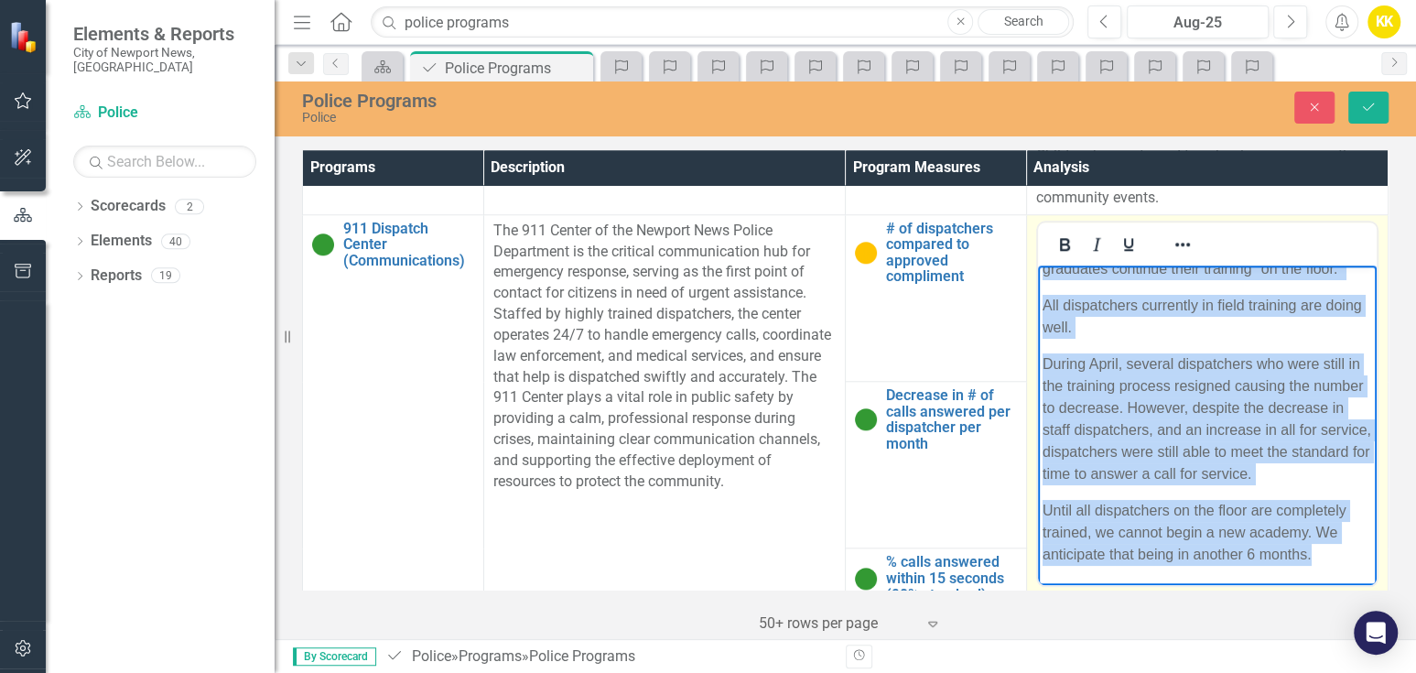
scroll to position [1314, 0]
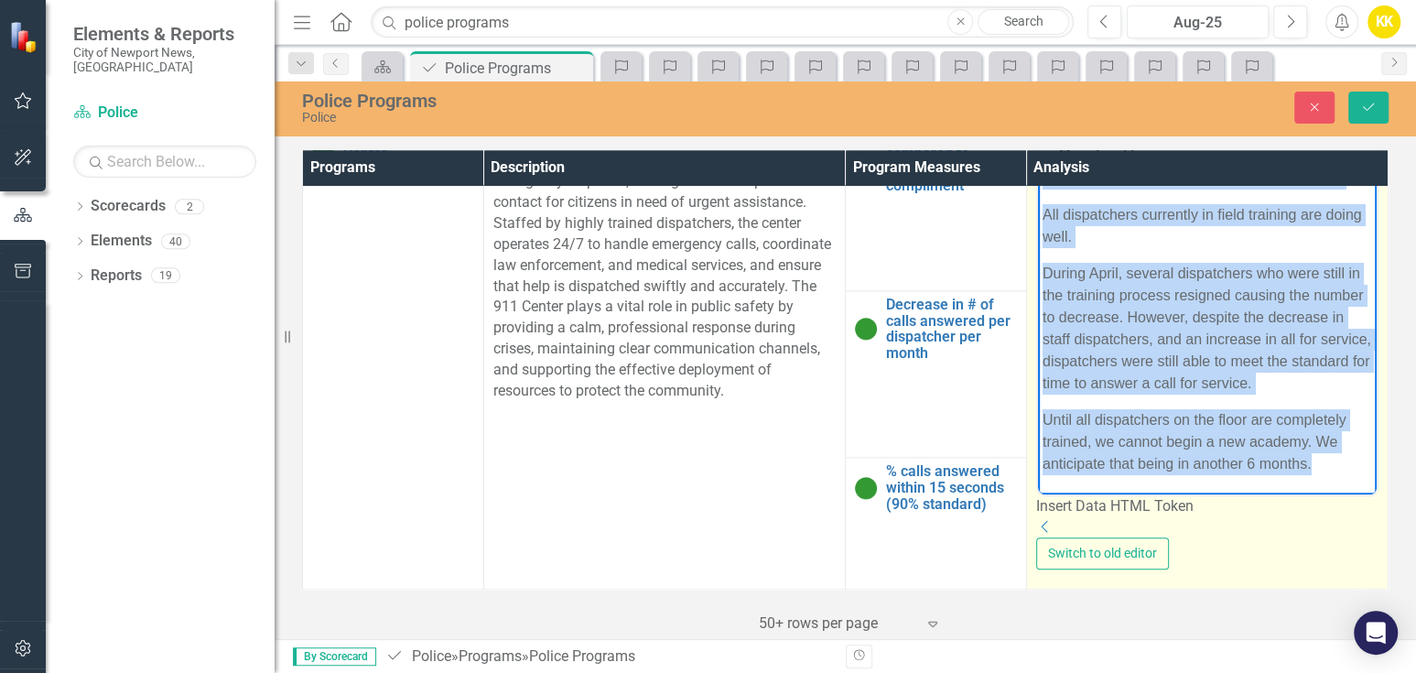
drag, startPoint x: 1042, startPoint y: 185, endPoint x: 1275, endPoint y: 487, distance: 381.7
click at [1340, 493] on html "Number of dispatchers as compared to the approved compliment has improved drast…" at bounding box center [1206, 283] width 339 height 419
copy body "Number of dispatchers as compared to the approved compliment has improved drast…"
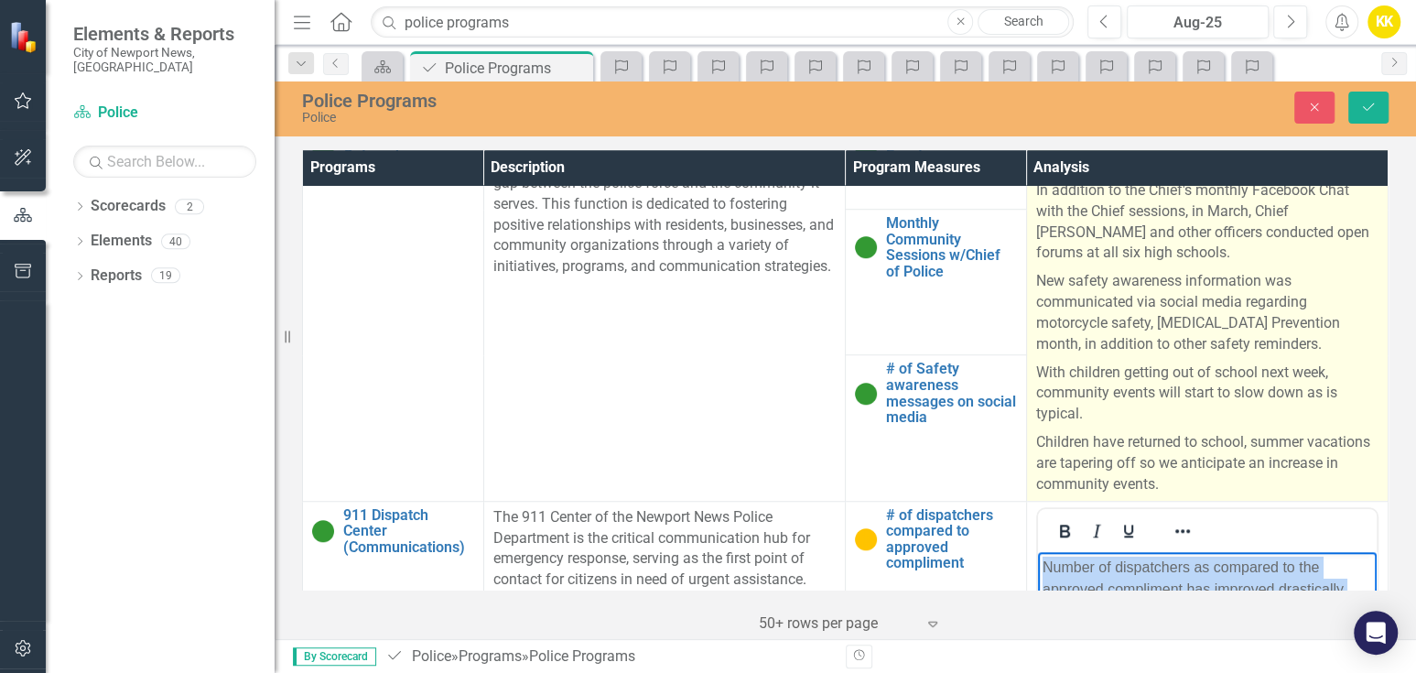
scroll to position [805, 0]
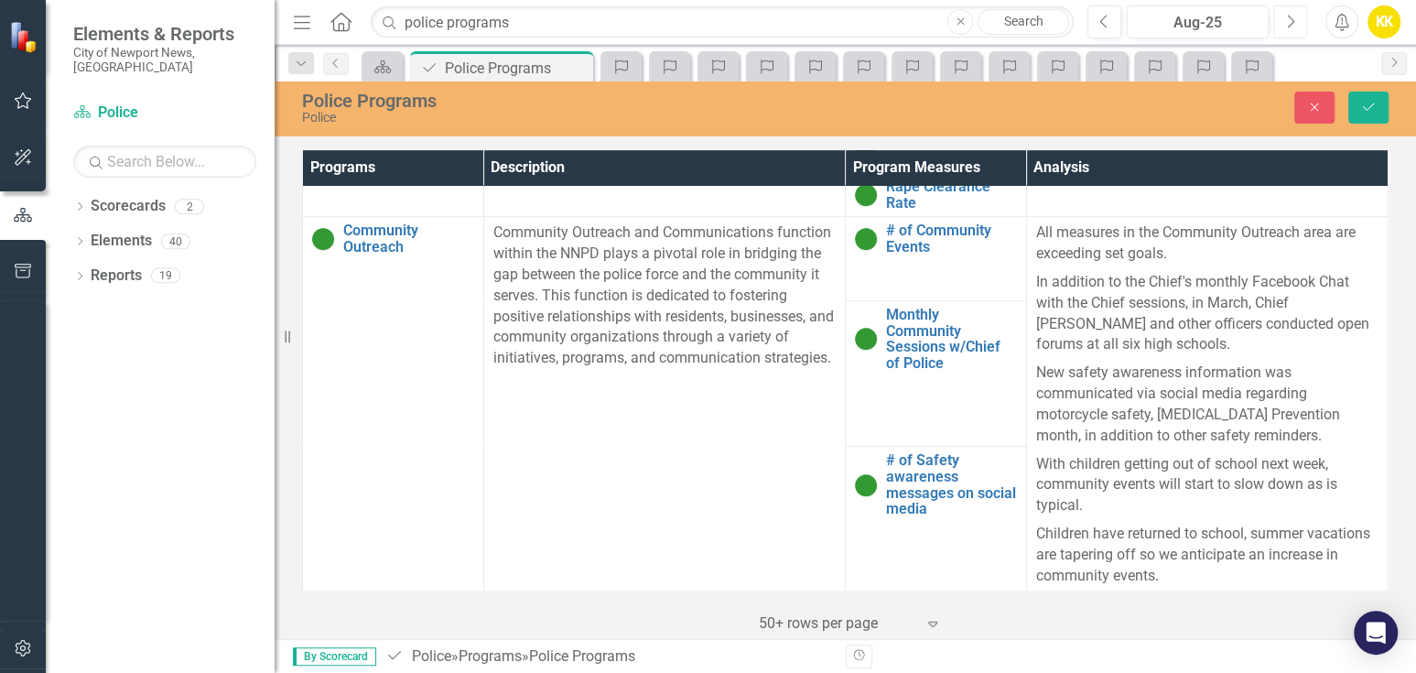
click at [1294, 26] on icon "Next" at bounding box center [1290, 22] width 10 height 16
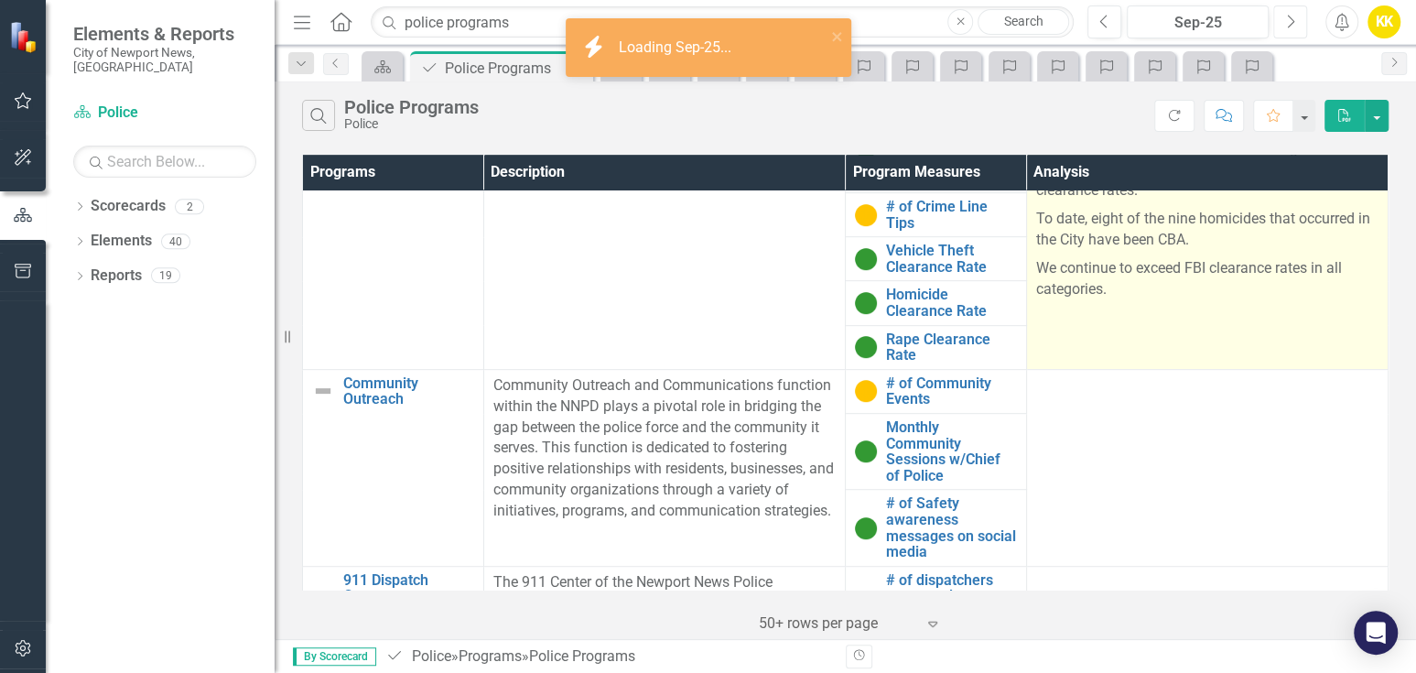
scroll to position [934, 0]
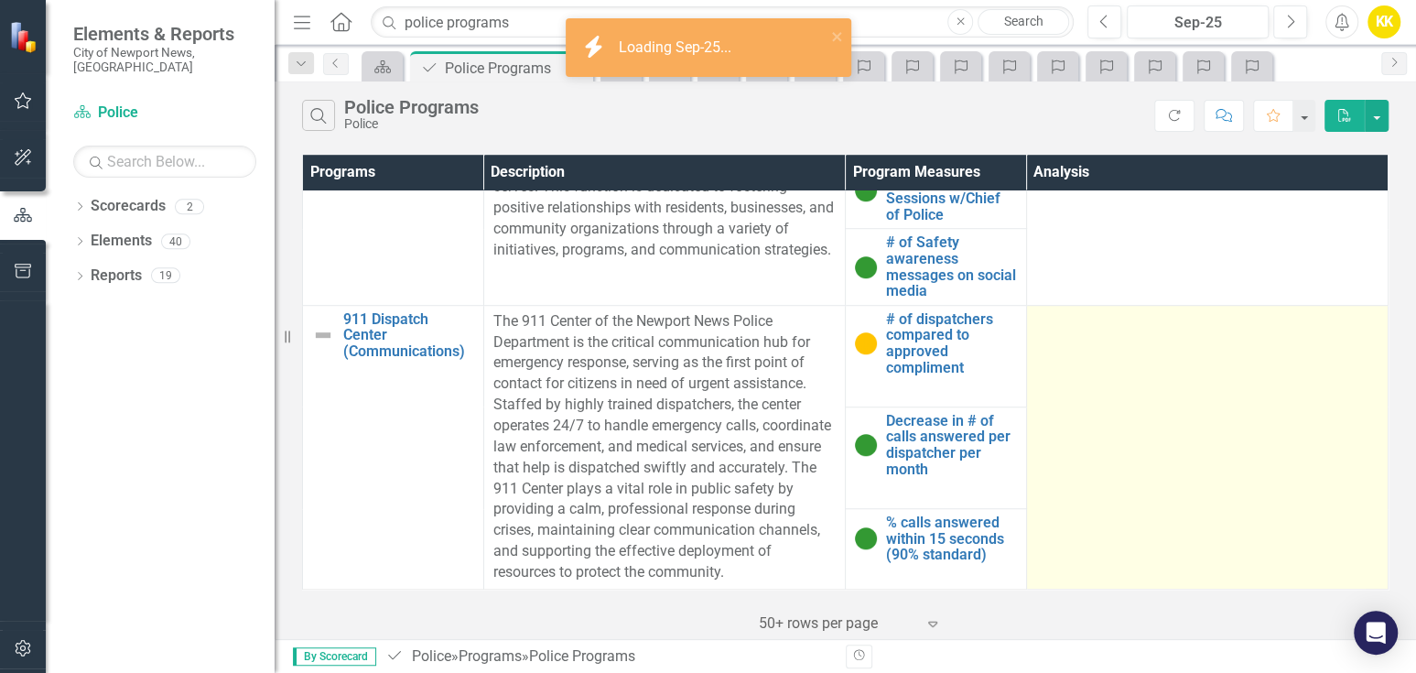
click at [1161, 372] on td at bounding box center [1207, 447] width 362 height 284
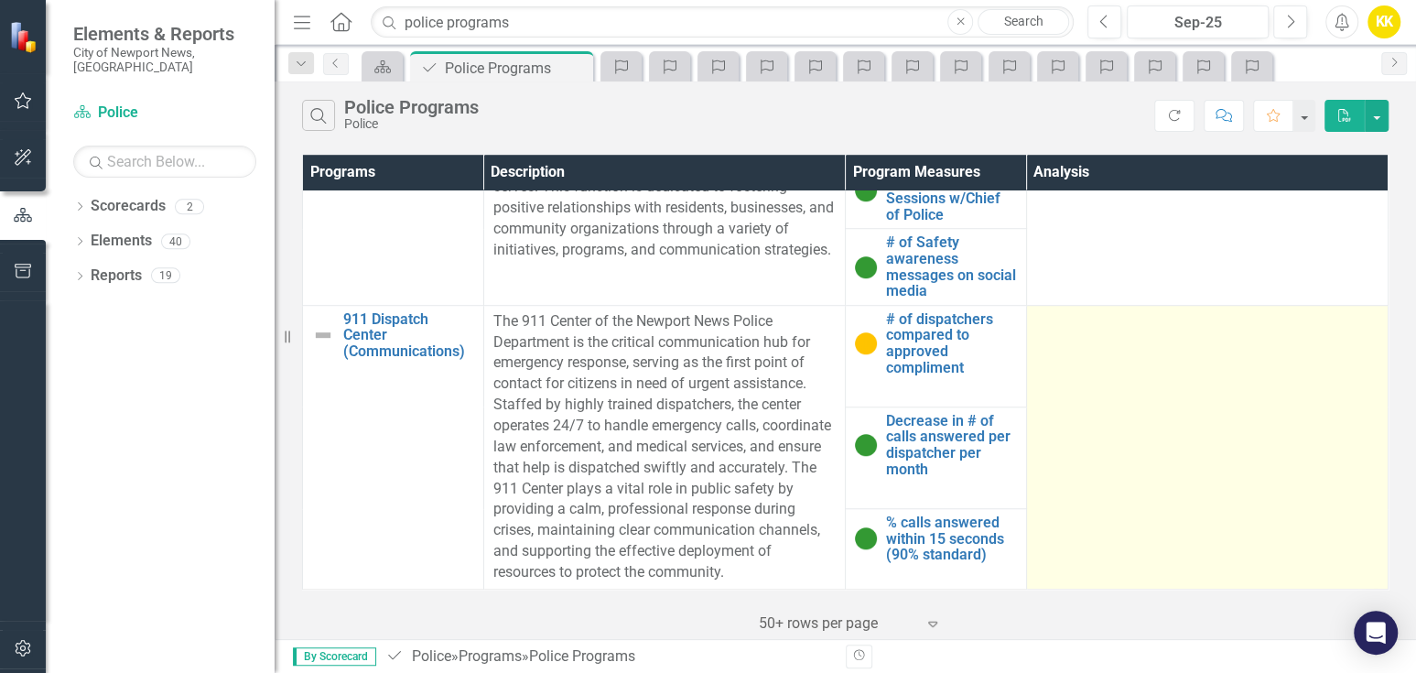
click at [1054, 311] on div at bounding box center [1207, 322] width 342 height 22
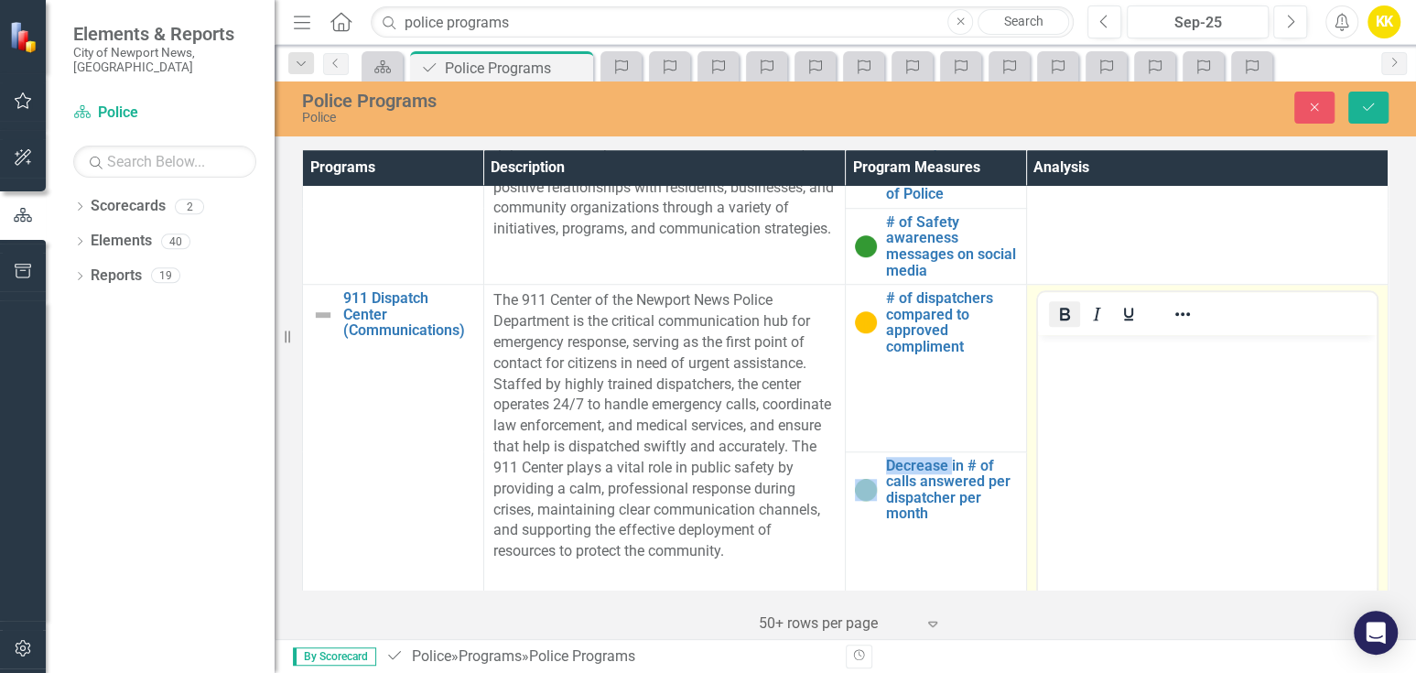
scroll to position [0, 0]
click at [1056, 362] on body "Rich Text Area. Press ALT-0 for help." at bounding box center [1206, 472] width 339 height 275
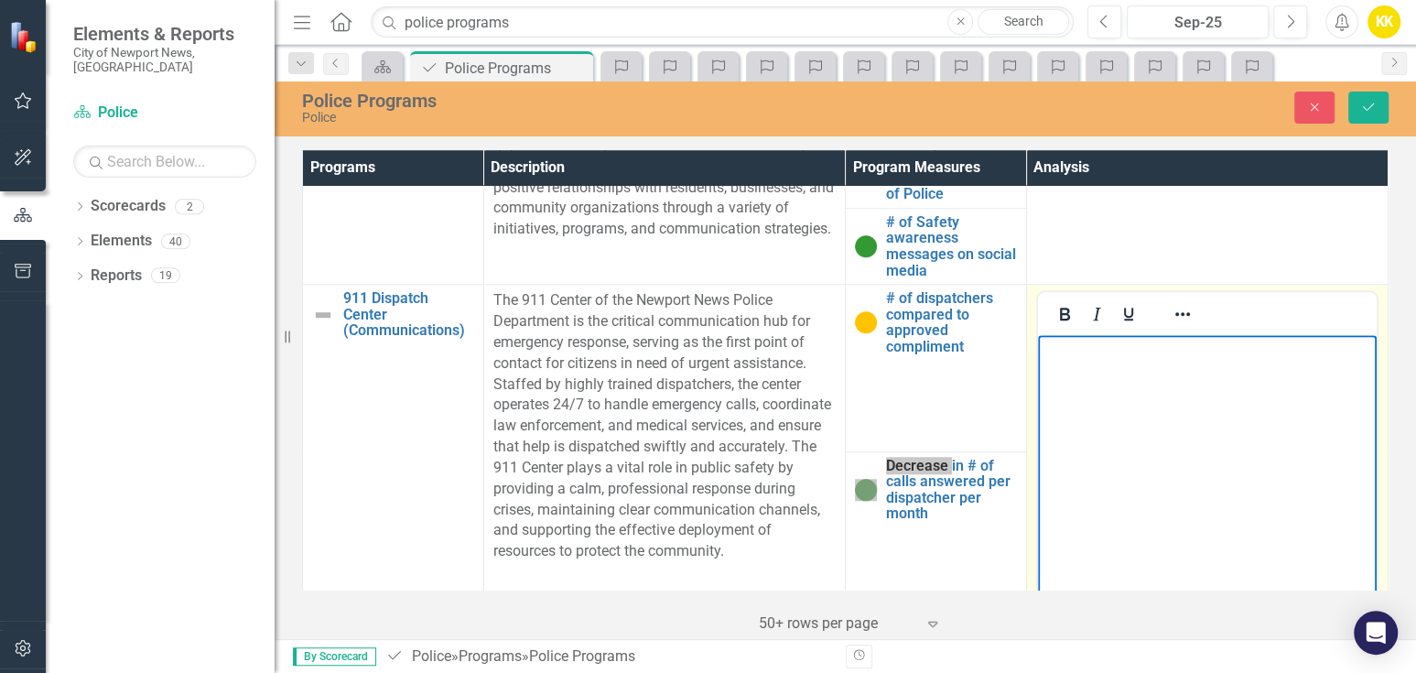
click at [1056, 362] on body "Rich Text Area. Press ALT-0 for help." at bounding box center [1206, 472] width 339 height 275
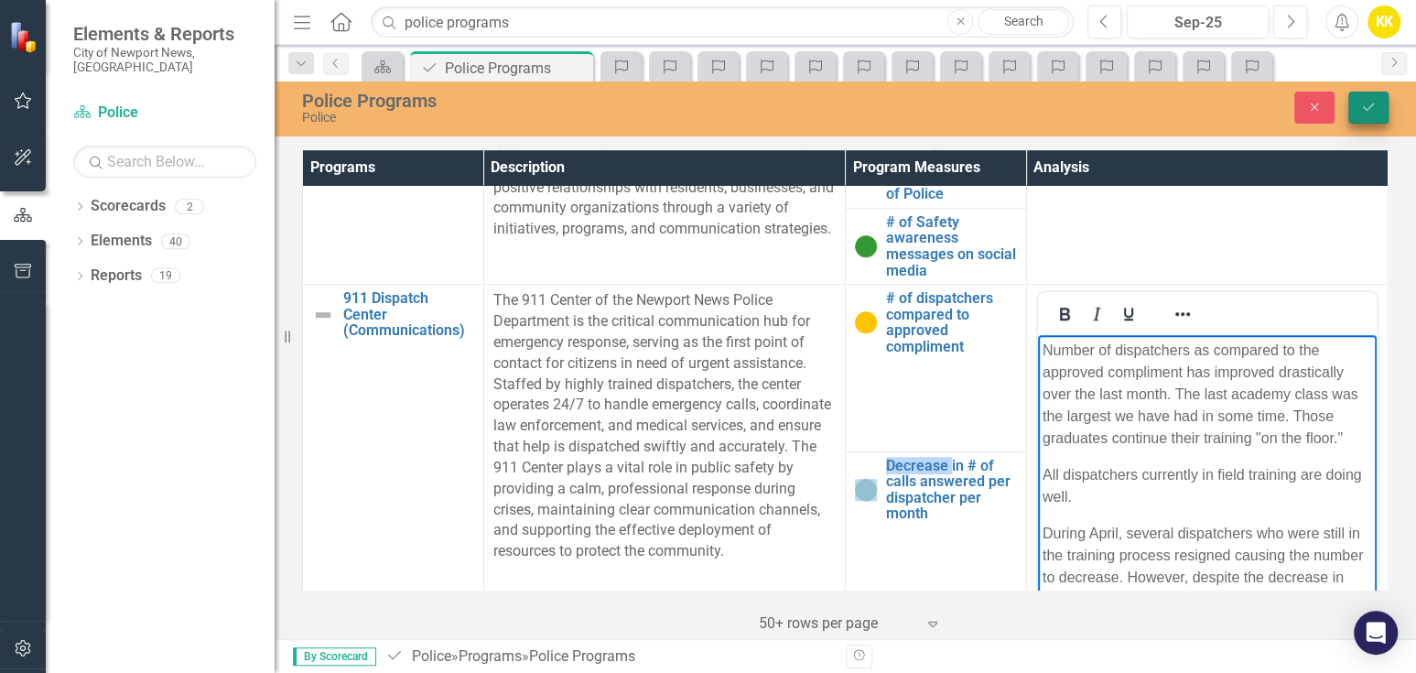
click at [1368, 103] on icon "Save" at bounding box center [1368, 107] width 16 height 13
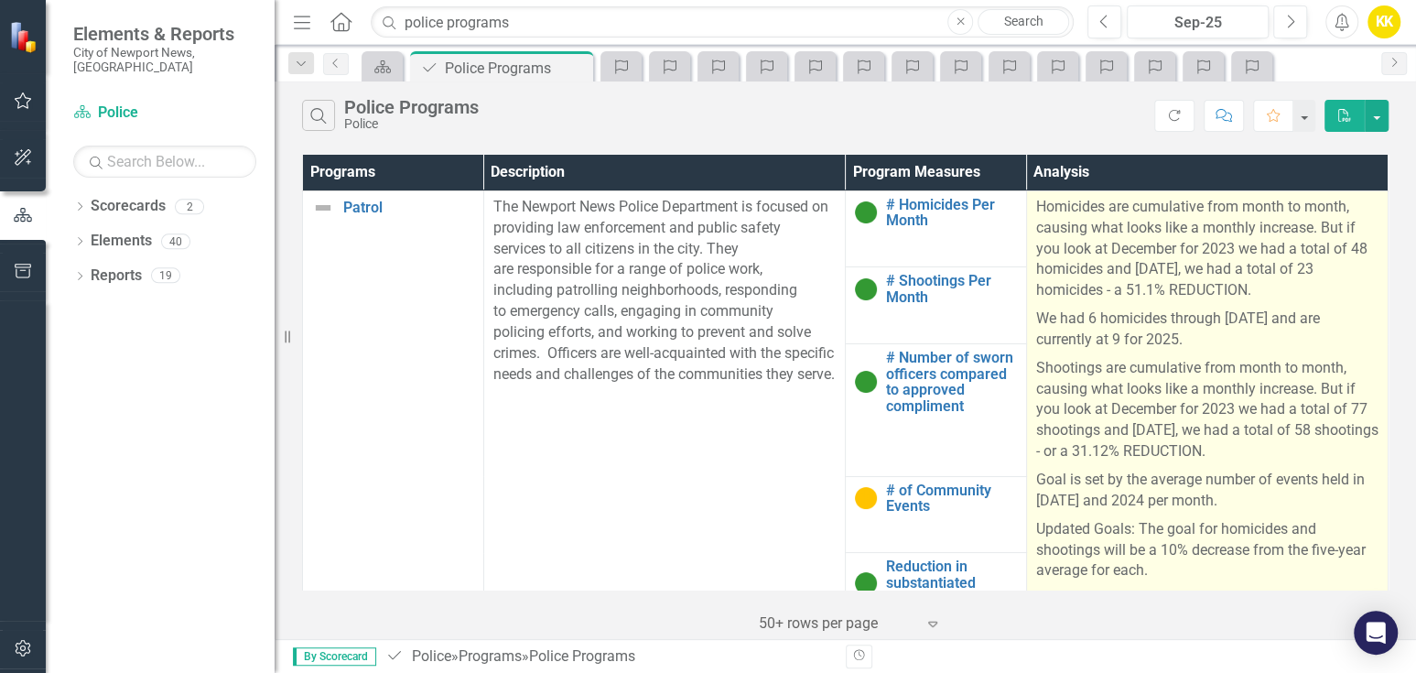
click at [1106, 269] on p "Homicides are cumulative from month to month, causing what looks like a monthly…" at bounding box center [1207, 251] width 342 height 108
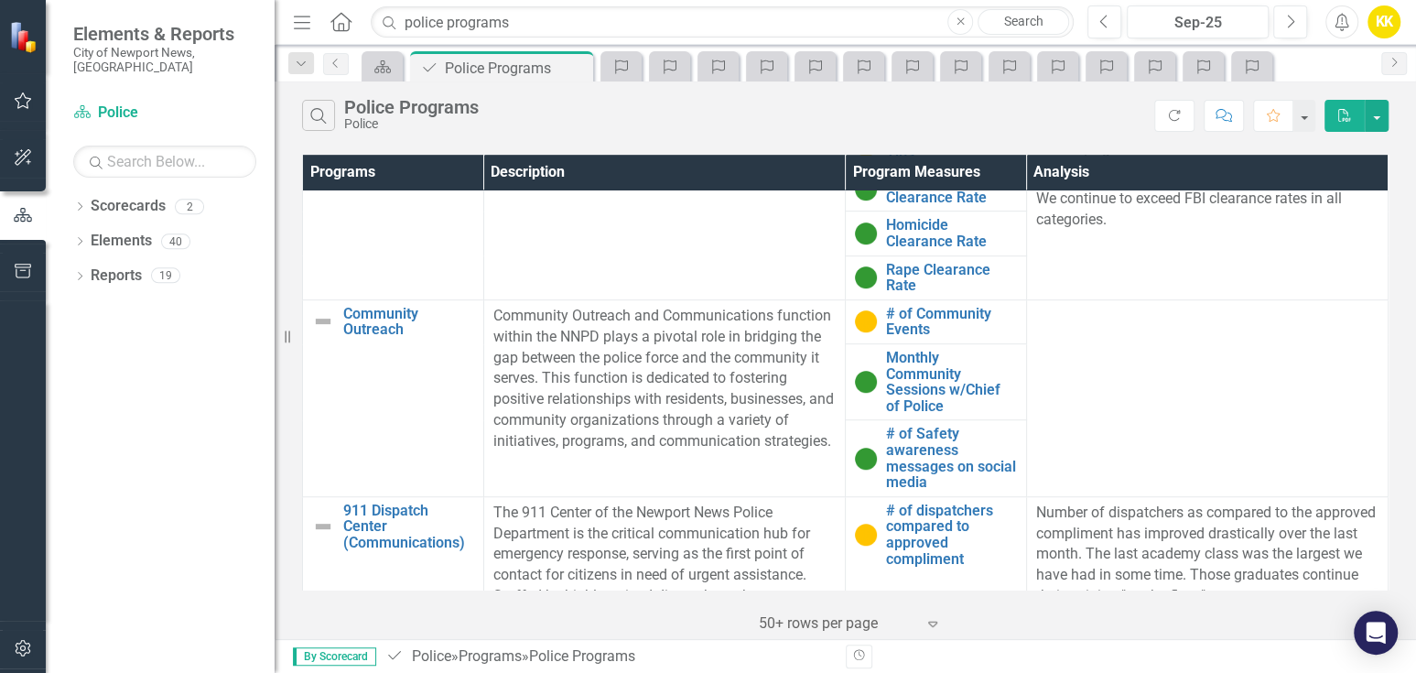
scroll to position [707, 0]
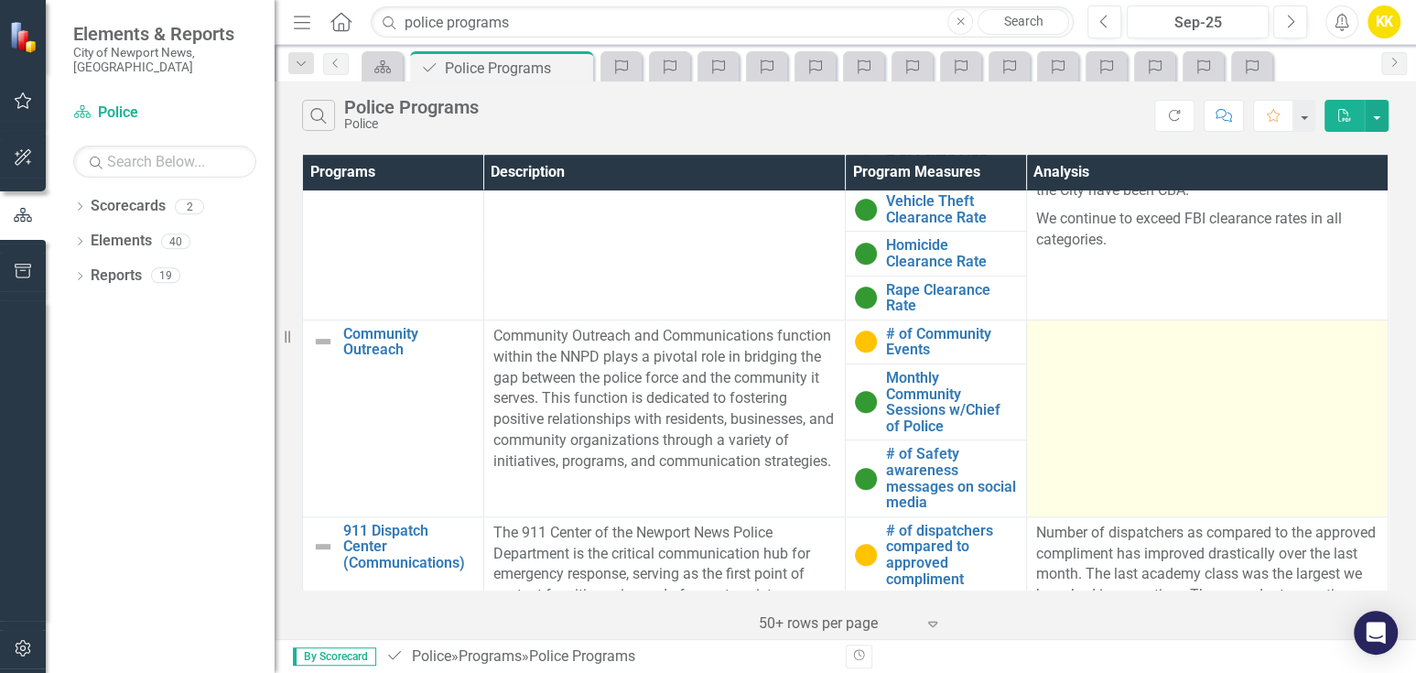
click at [1108, 363] on td at bounding box center [1207, 417] width 362 height 197
click at [1067, 355] on td at bounding box center [1207, 417] width 362 height 197
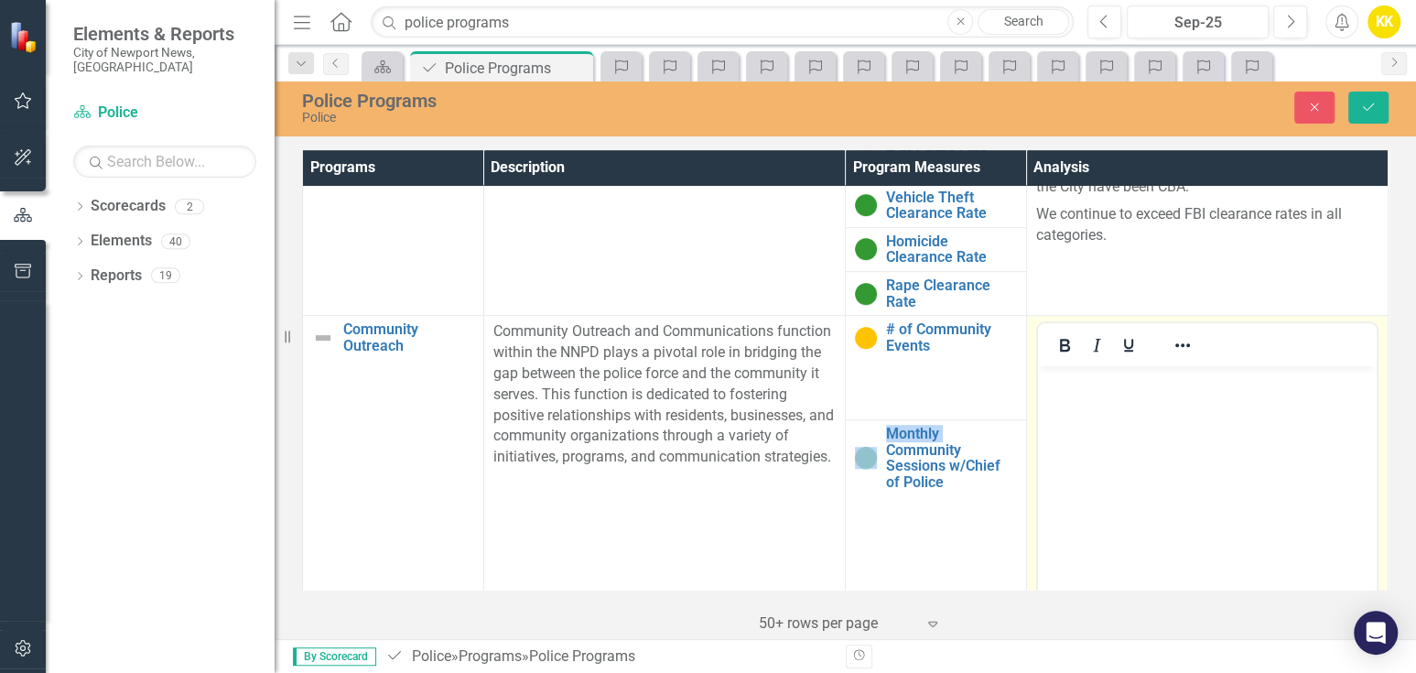
scroll to position [0, 0]
click at [1109, 23] on icon "Previous" at bounding box center [1104, 22] width 10 height 16
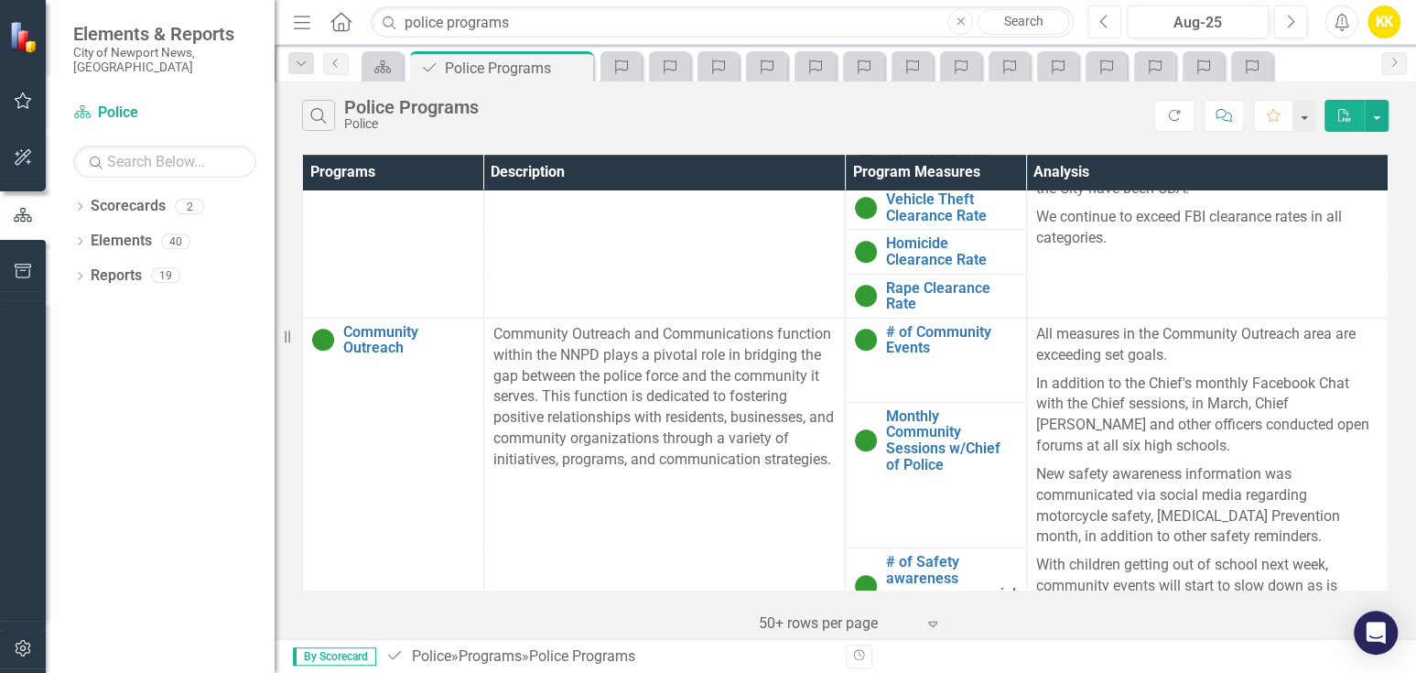
scroll to position [711, 0]
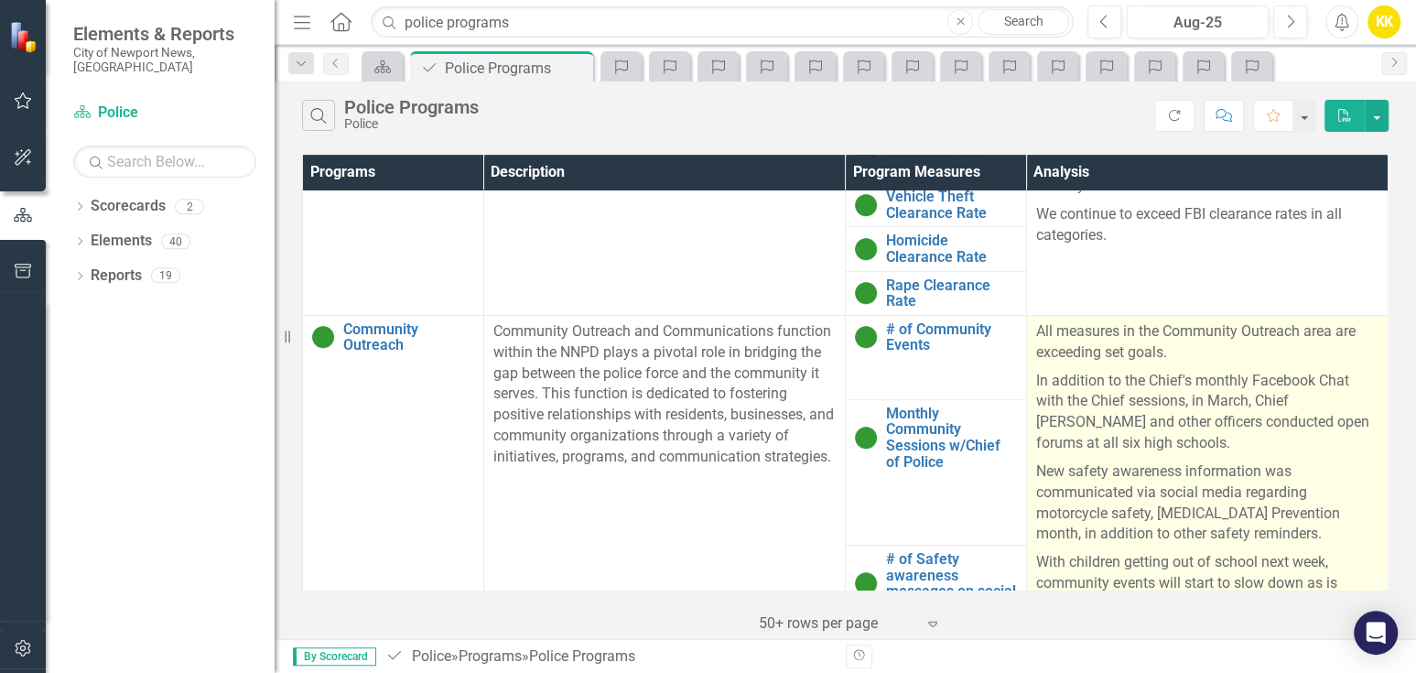
drag, startPoint x: 1116, startPoint y: 334, endPoint x: 1106, endPoint y: 334, distance: 10.1
click at [1116, 334] on p "All measures in the Community Outreach area are exceeding set goals." at bounding box center [1207, 344] width 342 height 46
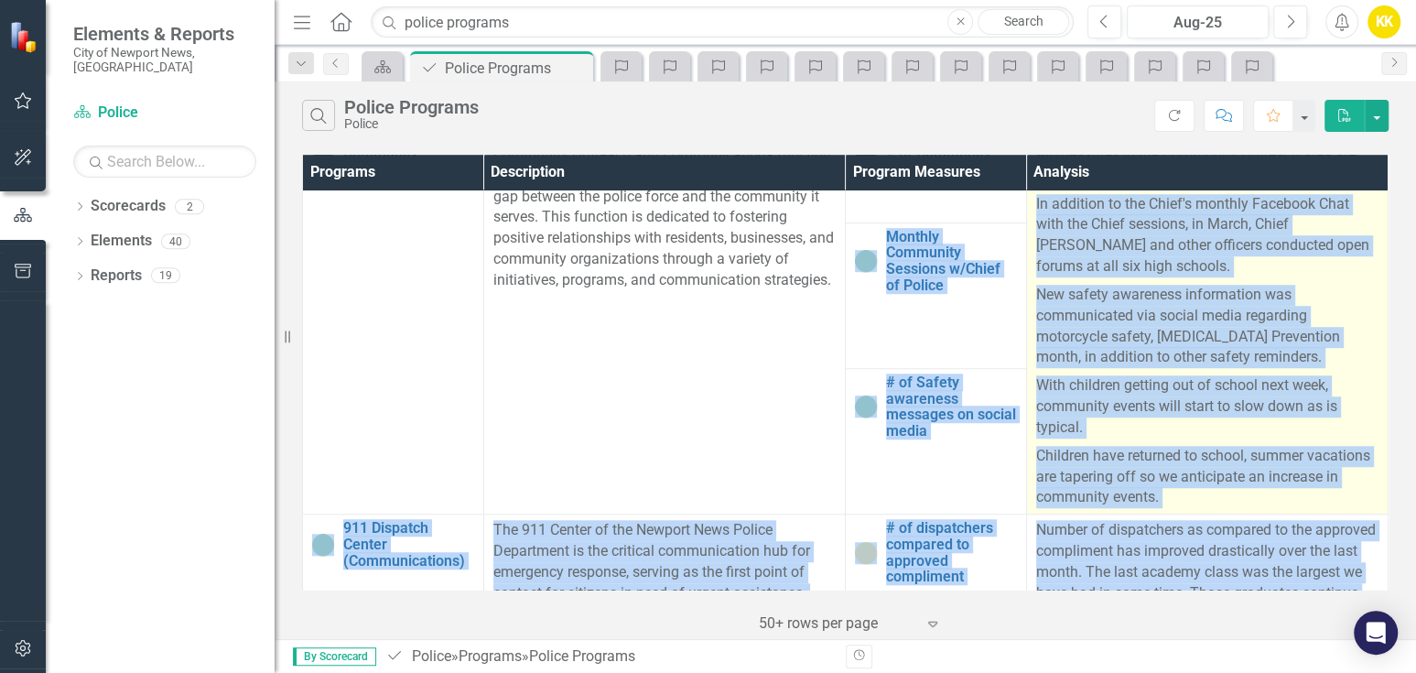
scroll to position [960, 0]
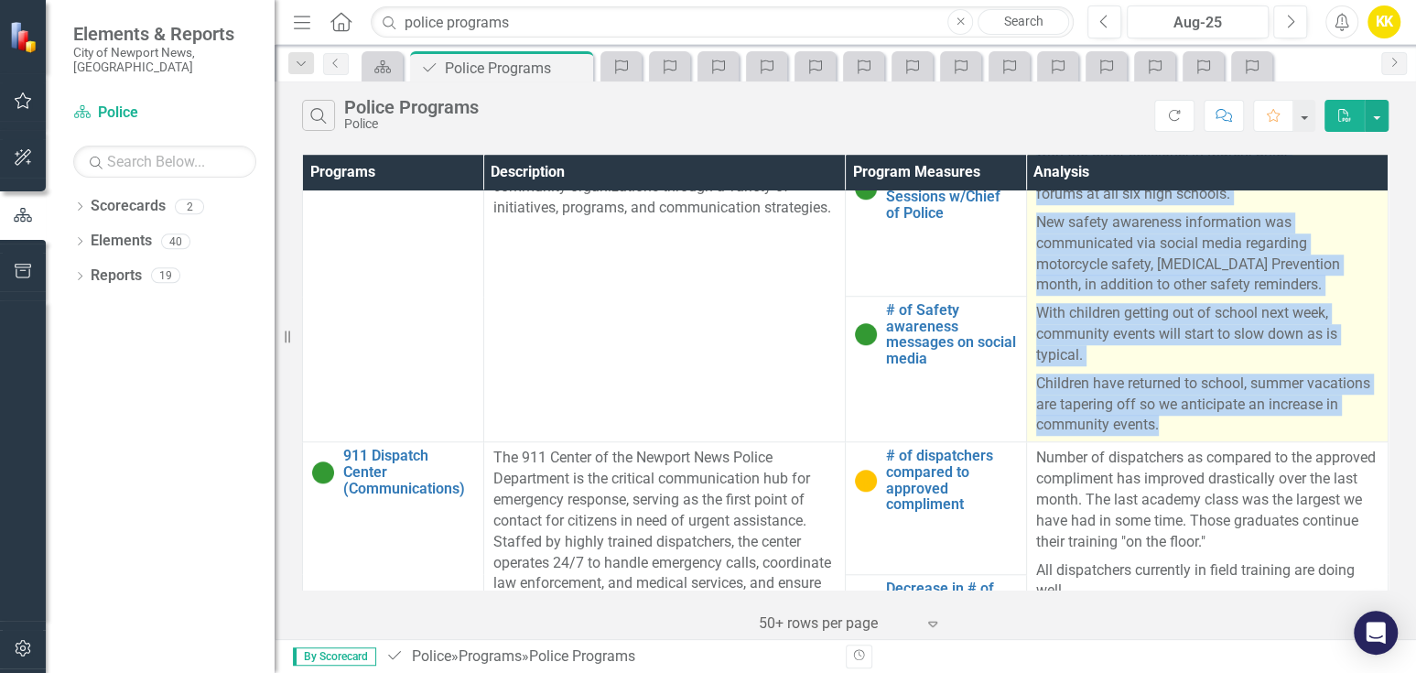
drag, startPoint x: 1029, startPoint y: 328, endPoint x: 1272, endPoint y: 418, distance: 259.8
click at [1272, 418] on div "All measures in the Community Outreach area are exceeding set goals. In additio…" at bounding box center [1207, 254] width 342 height 364
copy div "All measures in the Community Outreach area are exceeding set goals. In additio…"
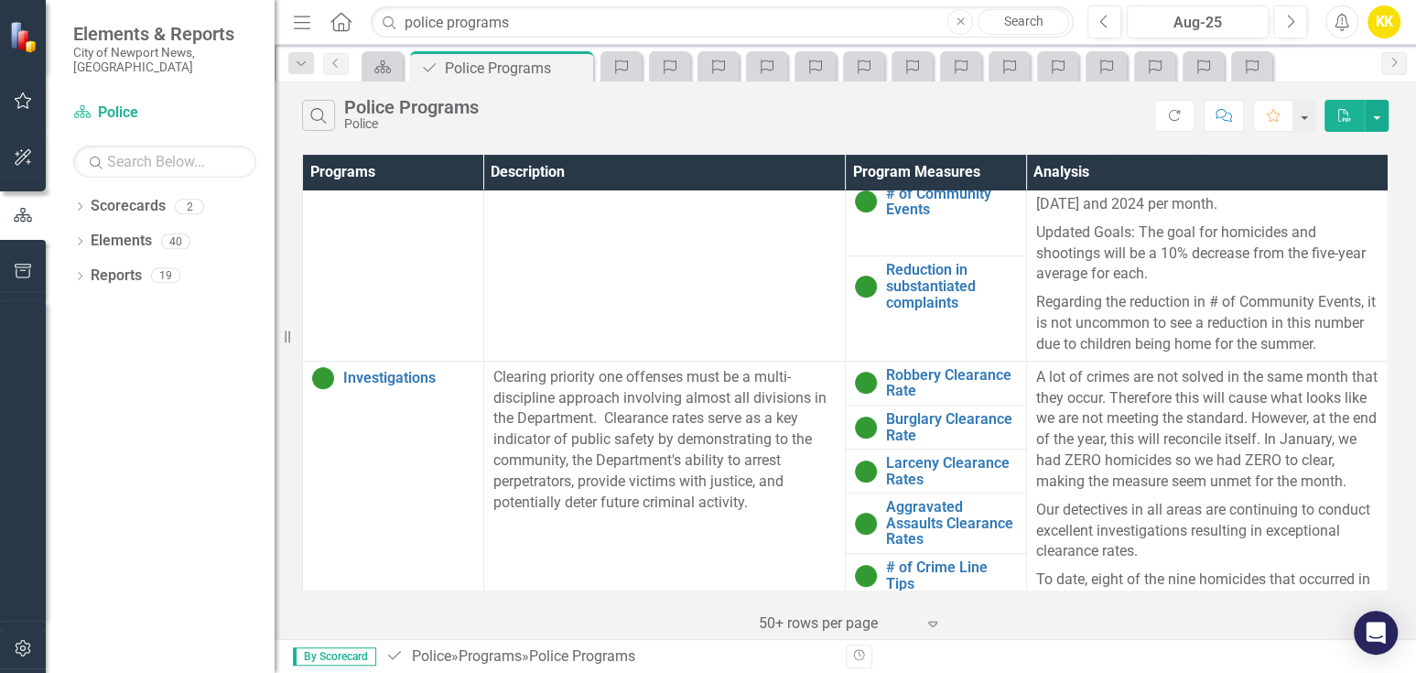
scroll to position [45, 0]
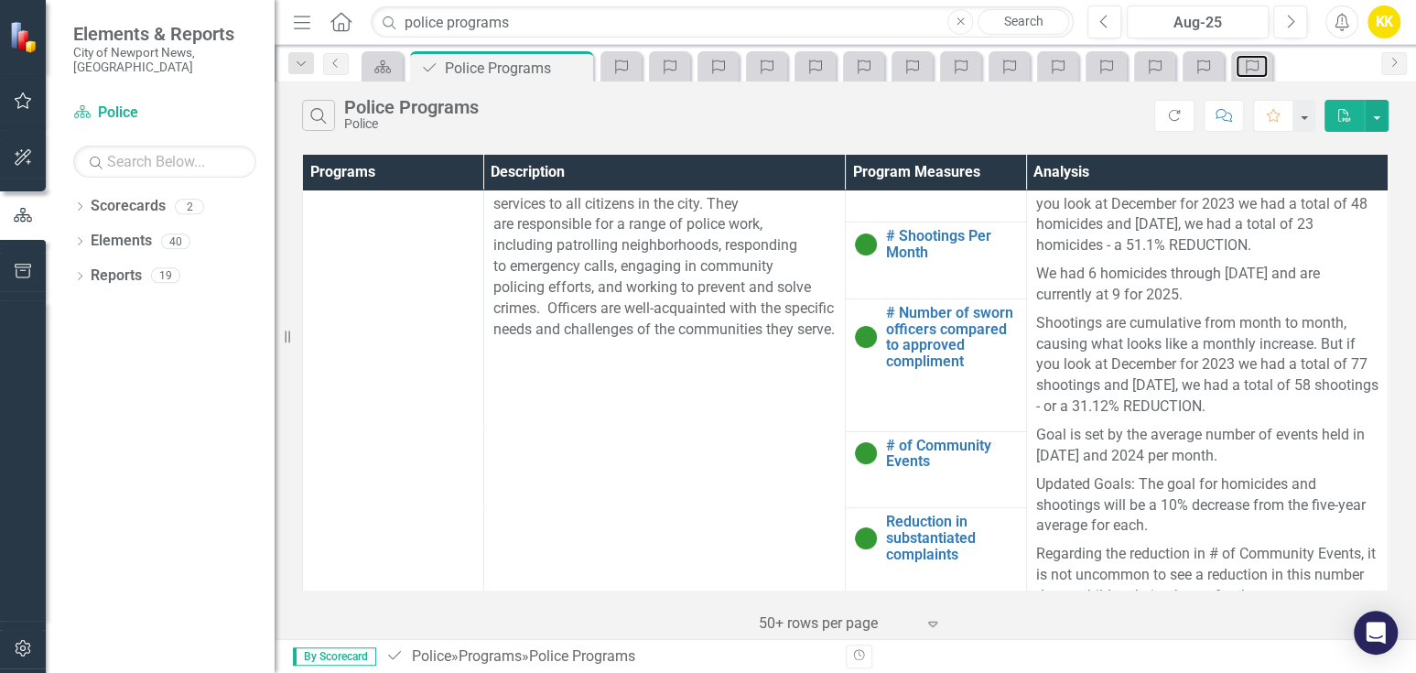
drag, startPoint x: 1227, startPoint y: 90, endPoint x: 1208, endPoint y: 144, distance: 57.3
drag, startPoint x: 1208, startPoint y: 144, endPoint x: 1285, endPoint y: 21, distance: 144.7
click at [1285, 21] on button "Next" at bounding box center [1290, 21] width 34 height 33
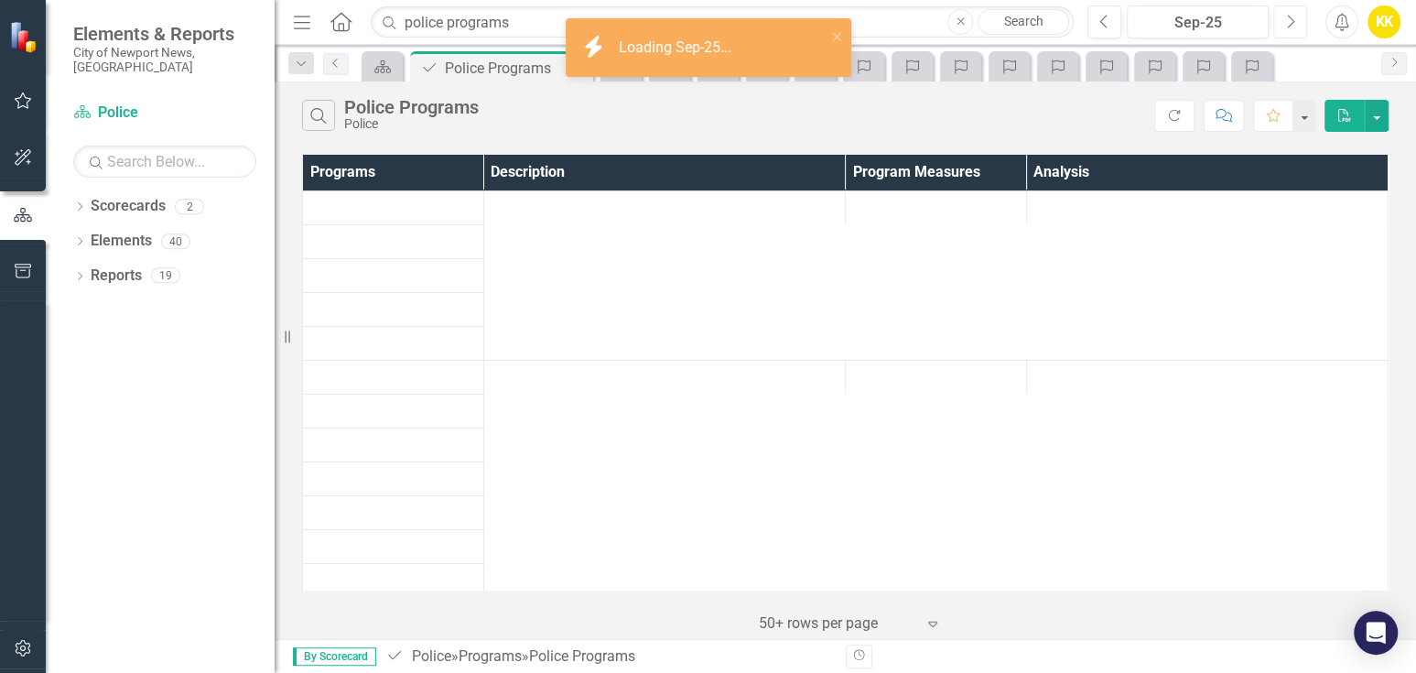
click at [1283, 21] on button "Next" at bounding box center [1290, 21] width 34 height 33
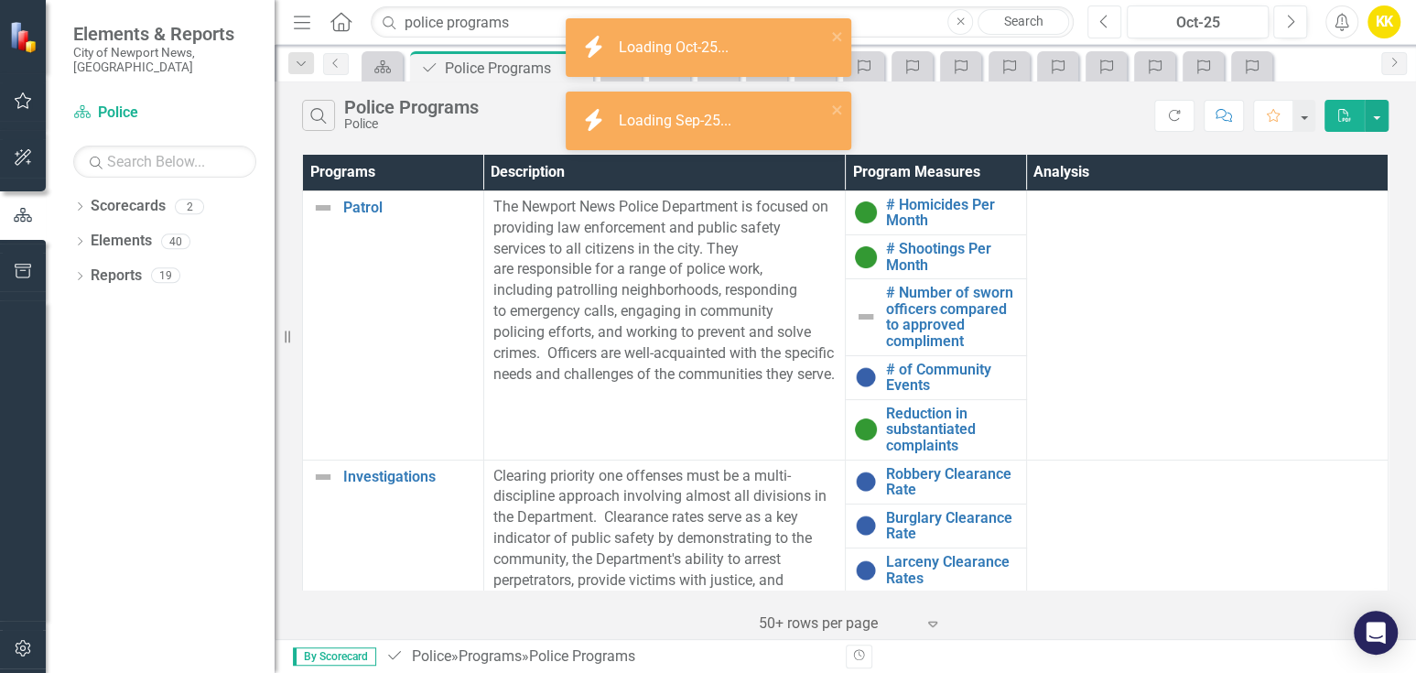
click at [1107, 21] on button "Previous" at bounding box center [1104, 21] width 34 height 33
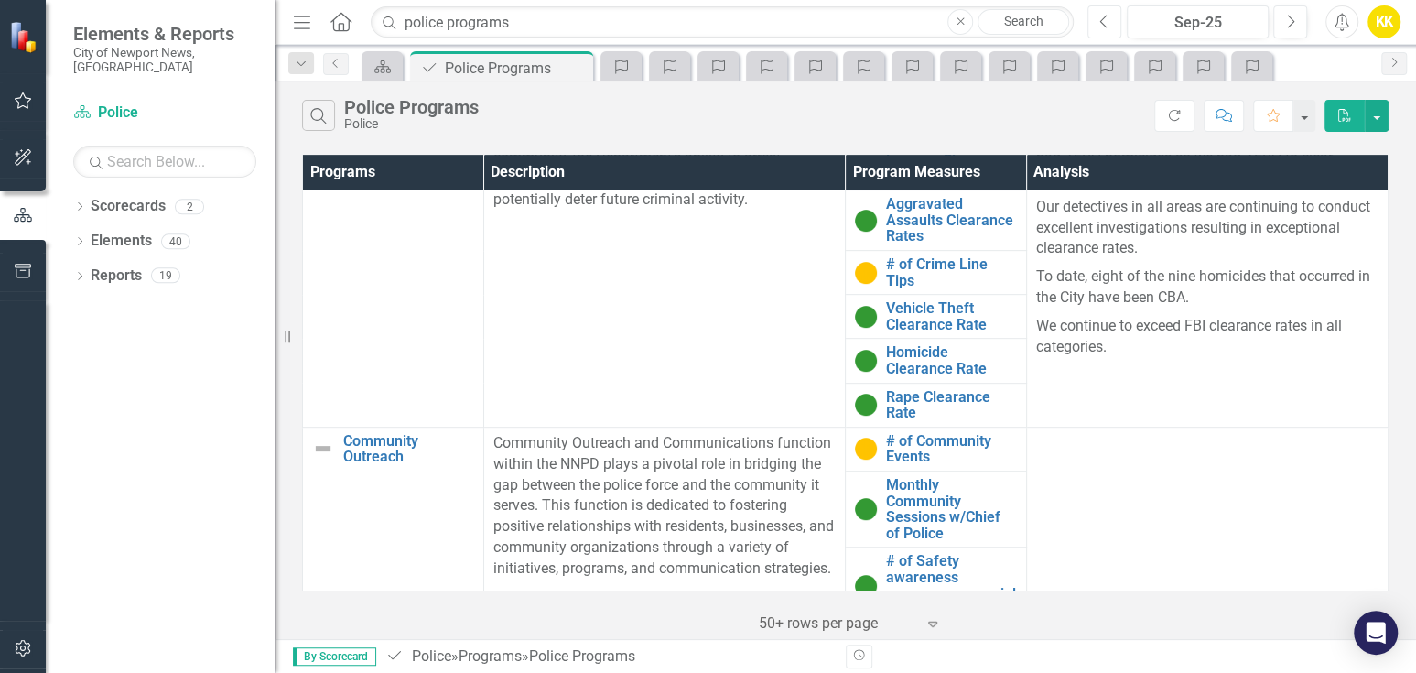
scroll to position [610, 0]
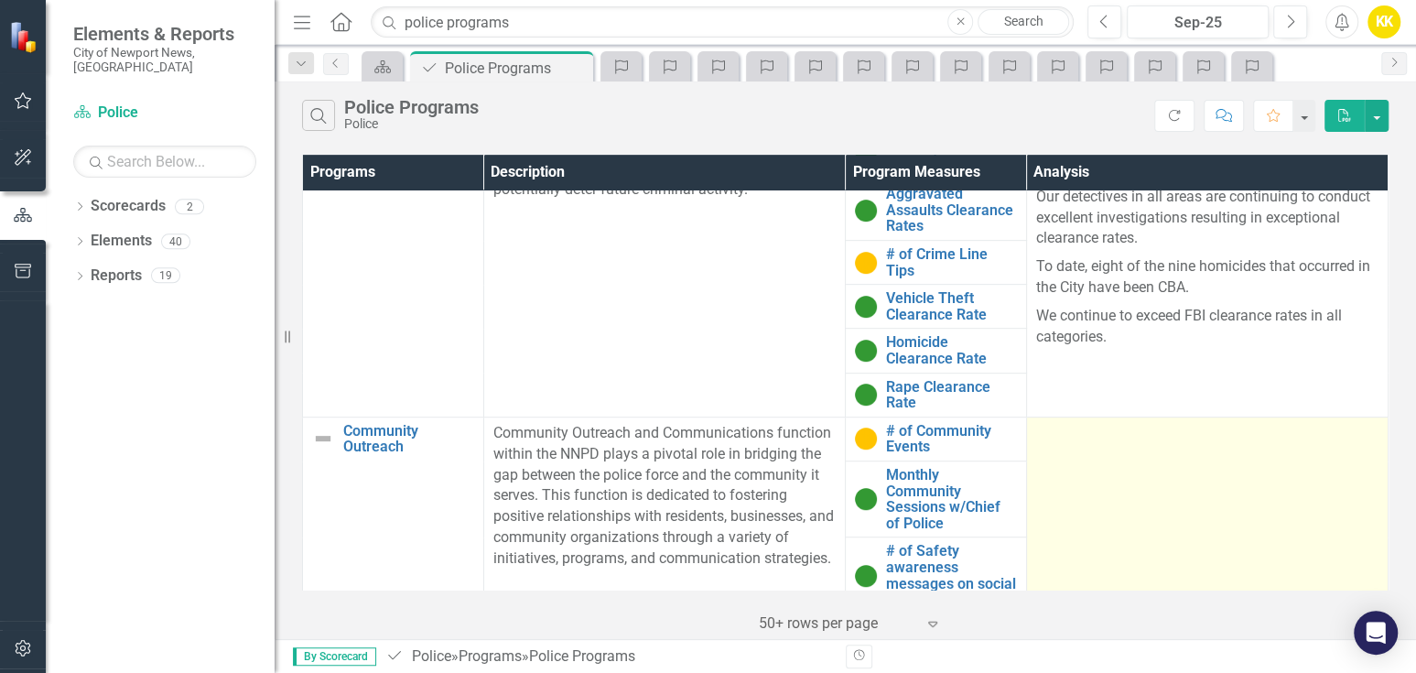
click at [1098, 457] on td at bounding box center [1207, 514] width 362 height 197
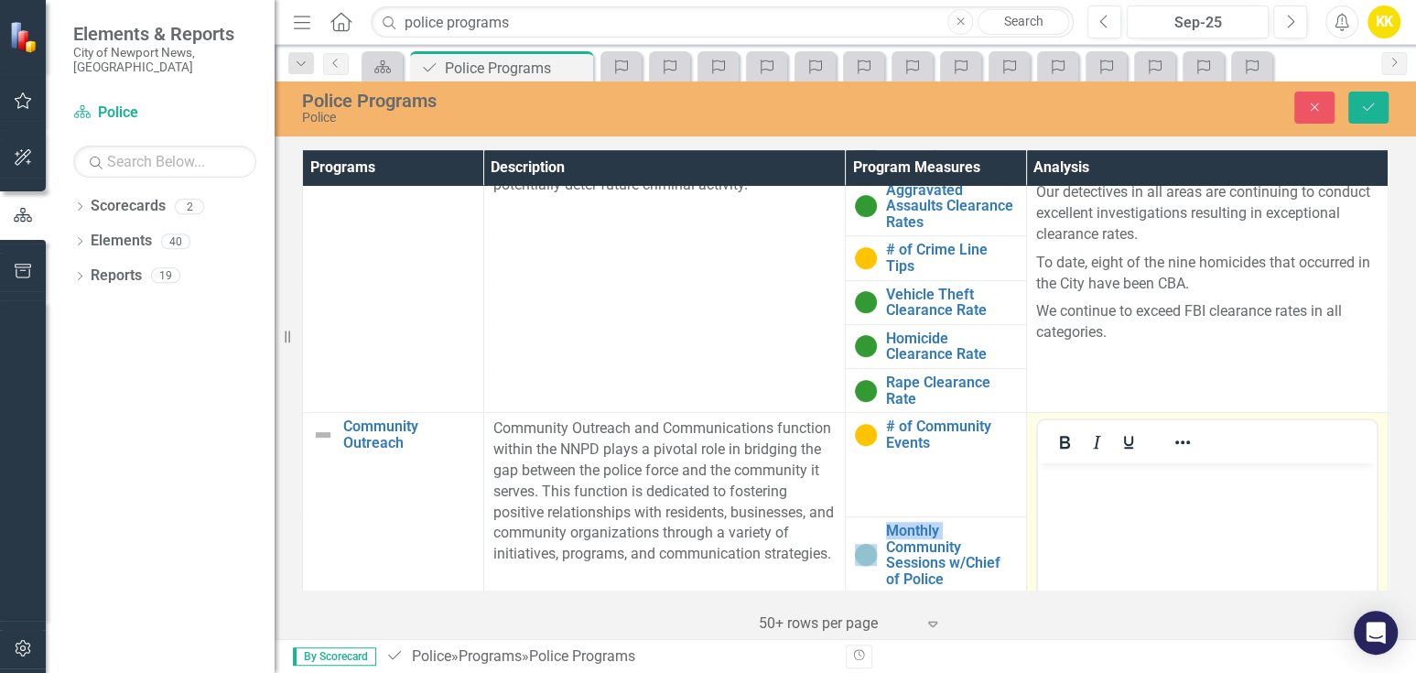
click at [1098, 455] on button "Italic" at bounding box center [1096, 442] width 31 height 26
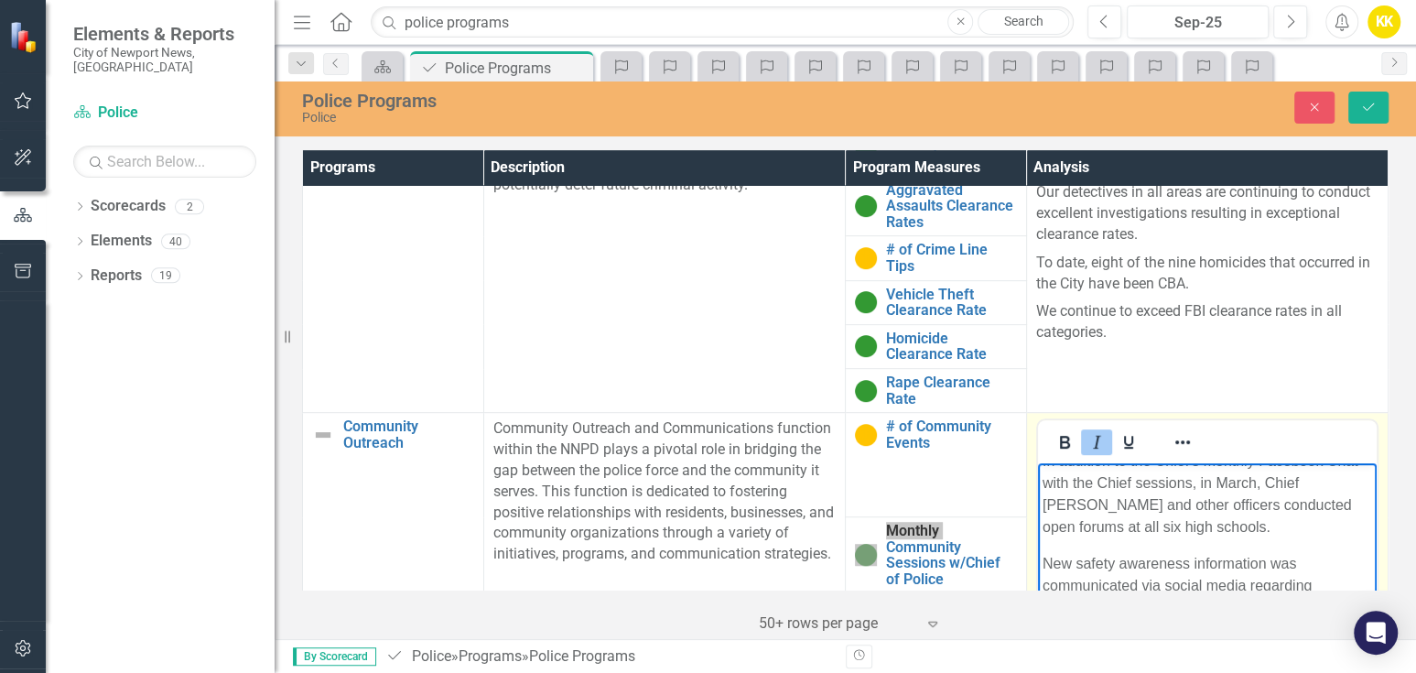
scroll to position [807, 0]
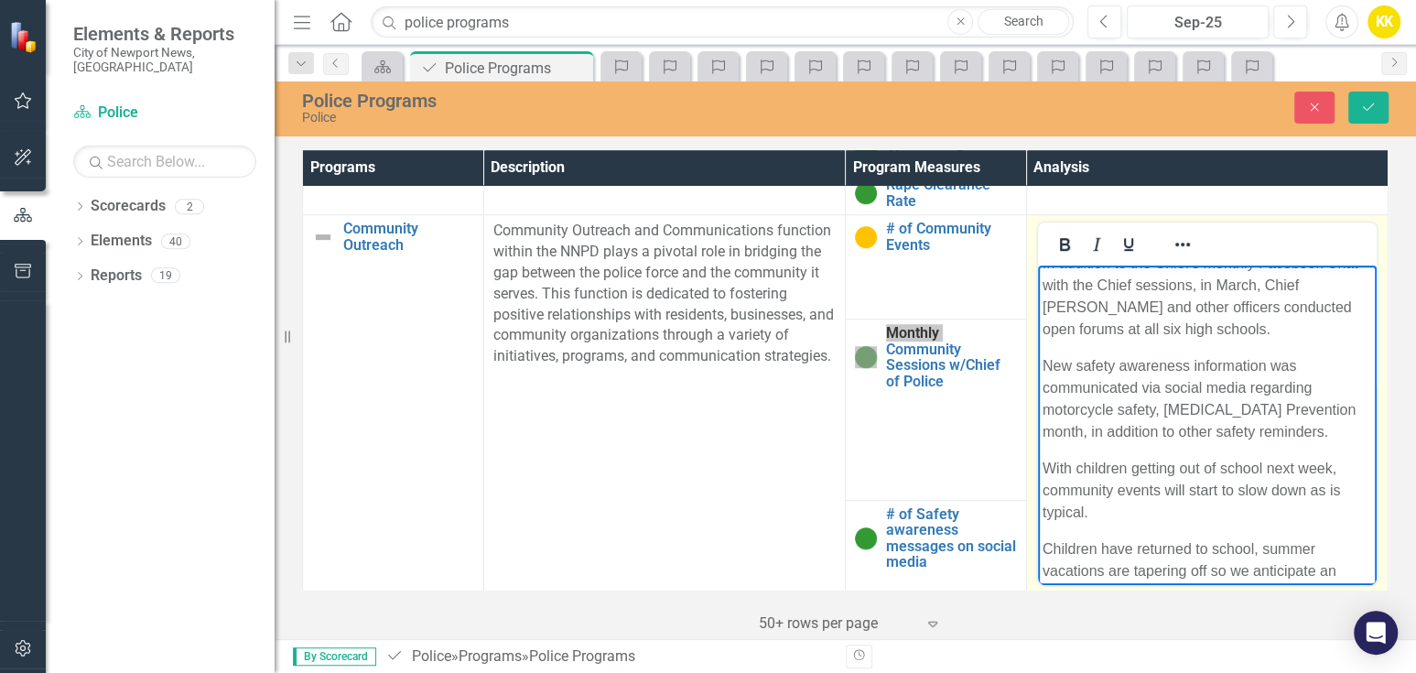
click at [1191, 494] on p "With children getting out of school next week, community events will start to s…" at bounding box center [1206, 491] width 329 height 66
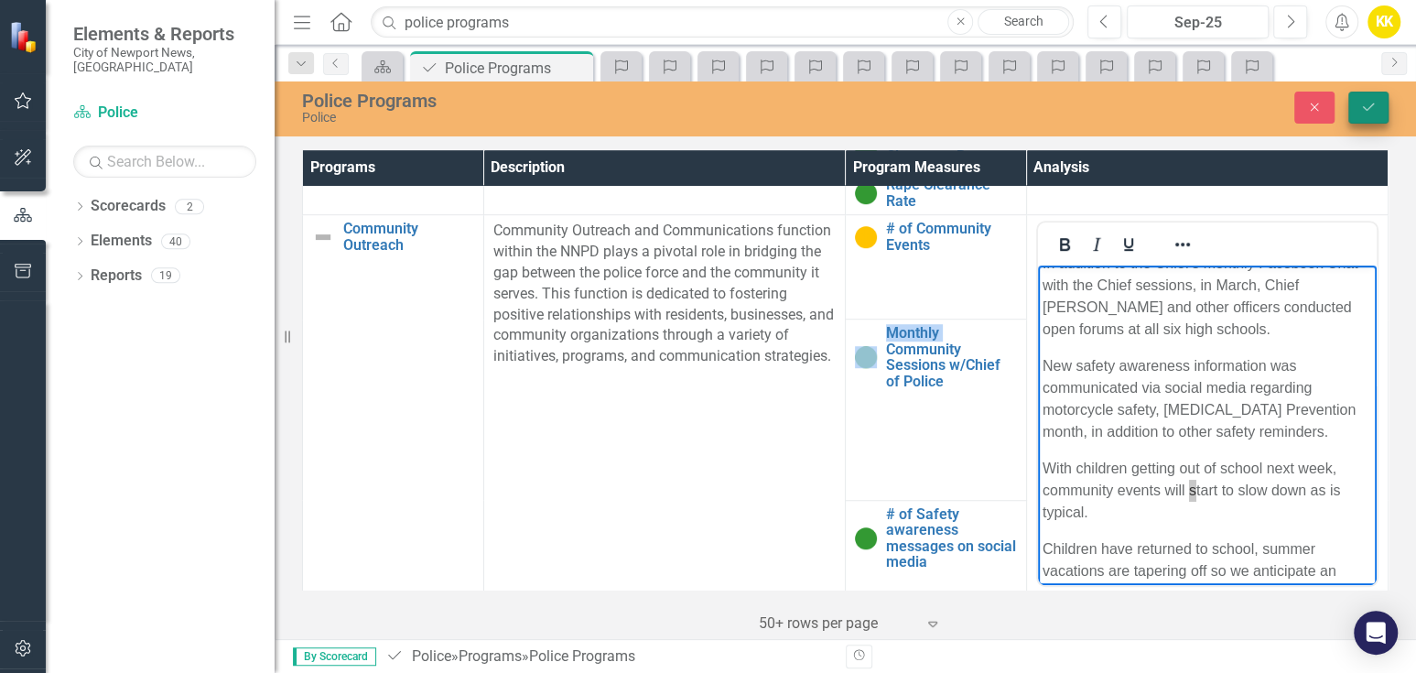
click at [1369, 108] on icon "submit" at bounding box center [1368, 106] width 11 height 7
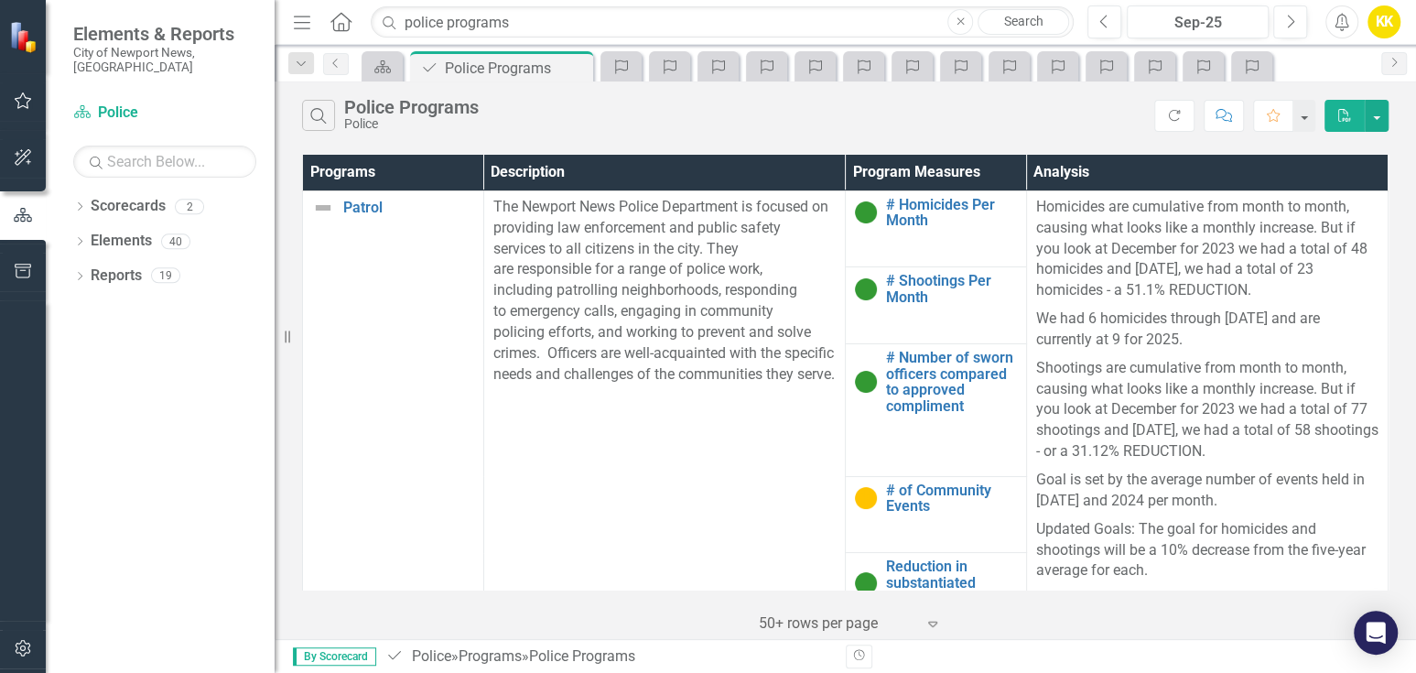
click at [1403, 143] on div "Search Police Programs Police Refresh Comment Favorite PDF Programs Description…" at bounding box center [845, 359] width 1141 height 557
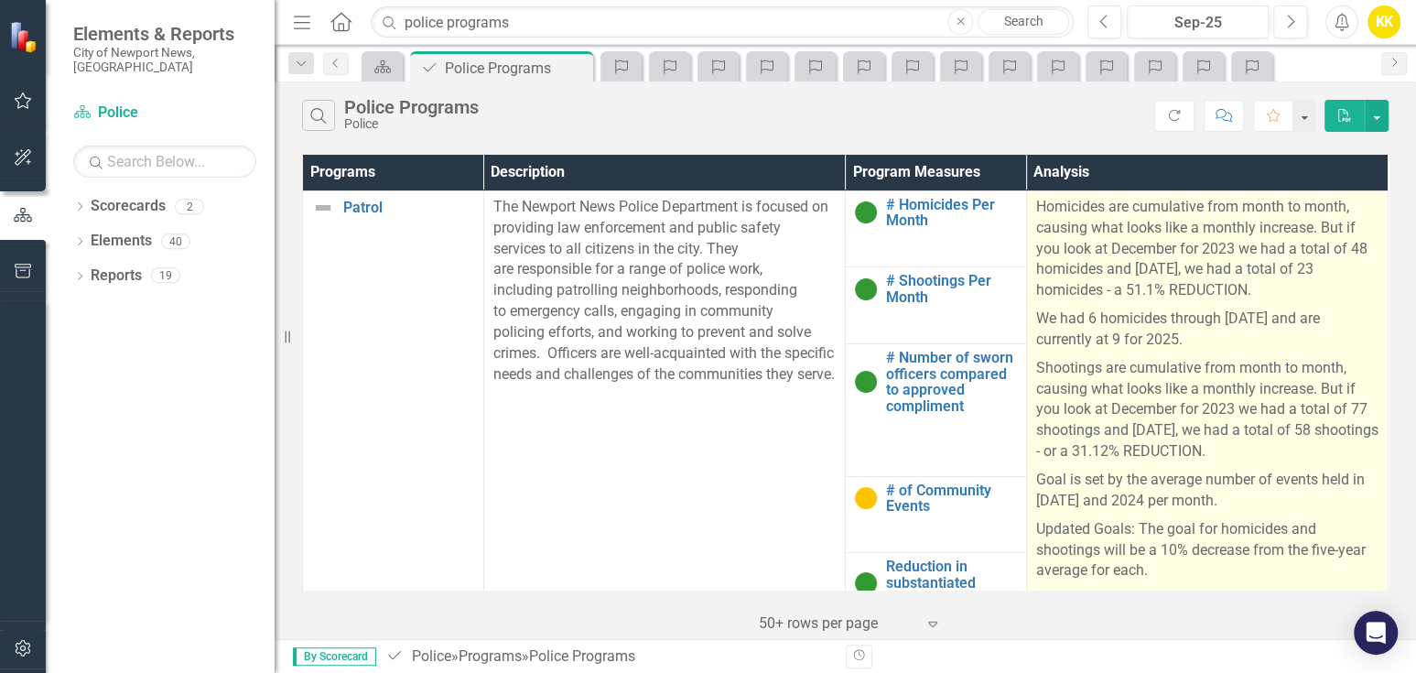
click at [1178, 320] on p "We had 6 homicides through May of 2024 and are currently at 9 for 2025." at bounding box center [1207, 329] width 342 height 49
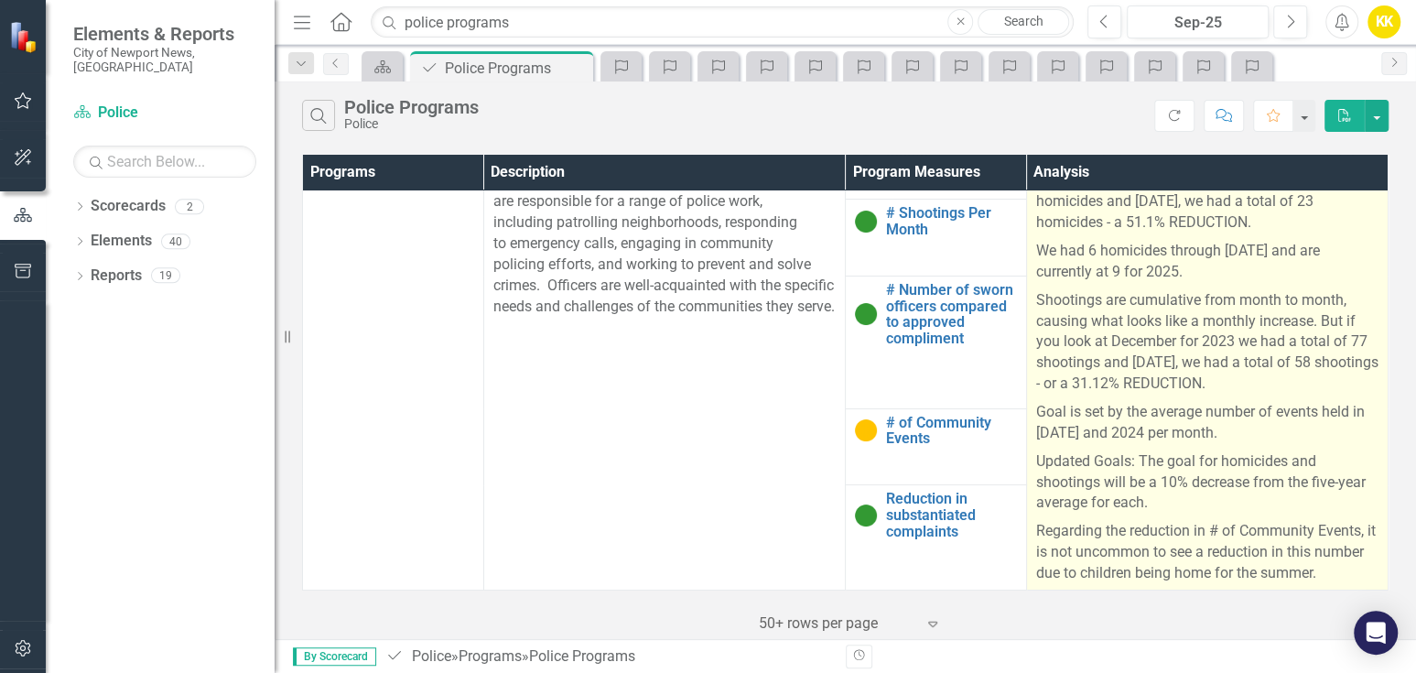
scroll to position [102, 0]
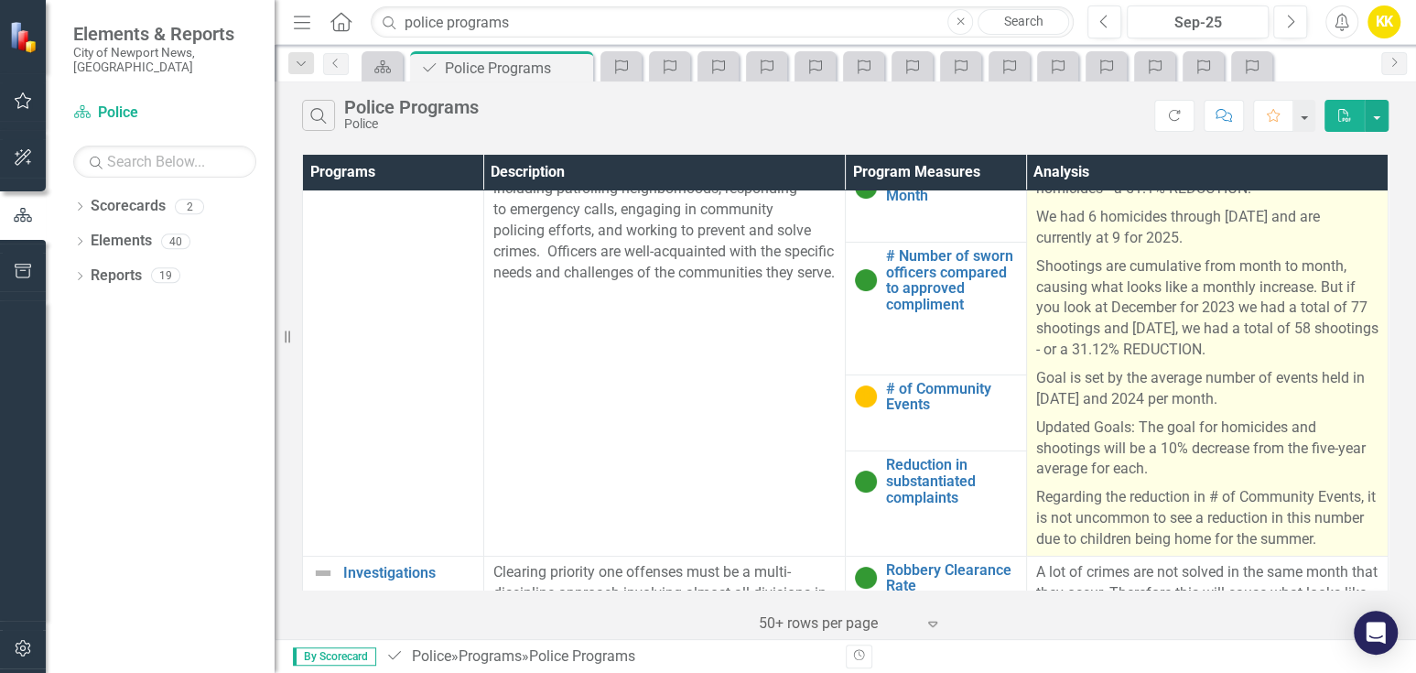
click at [1366, 538] on td "Homicides are cumulative from month to month, causing what looks like a monthly…" at bounding box center [1207, 322] width 362 height 467
click at [1357, 535] on p "Regarding the reduction in # of Community Events, it is not uncommon to see a r…" at bounding box center [1207, 516] width 342 height 67
click at [1361, 536] on p "Regarding the reduction in # of Community Events, it is not uncommon to see a r…" at bounding box center [1207, 516] width 342 height 67
click at [1368, 536] on td "Homicides are cumulative from month to month, causing what looks like a monthly…" at bounding box center [1207, 322] width 362 height 467
drag, startPoint x: 1280, startPoint y: 525, endPoint x: 1018, endPoint y: 517, distance: 262.8
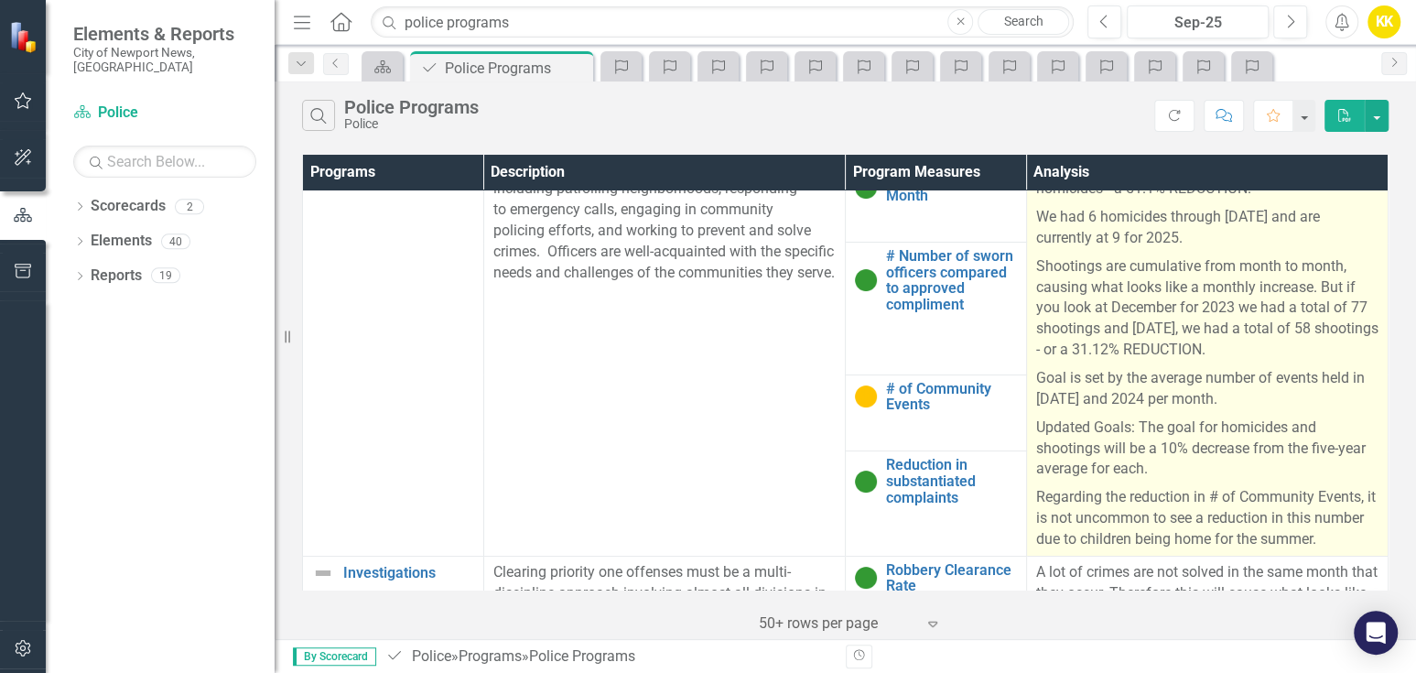
click at [1280, 525] on p "Regarding the reduction in # of Community Events, it is not uncommon to see a r…" at bounding box center [1207, 516] width 342 height 67
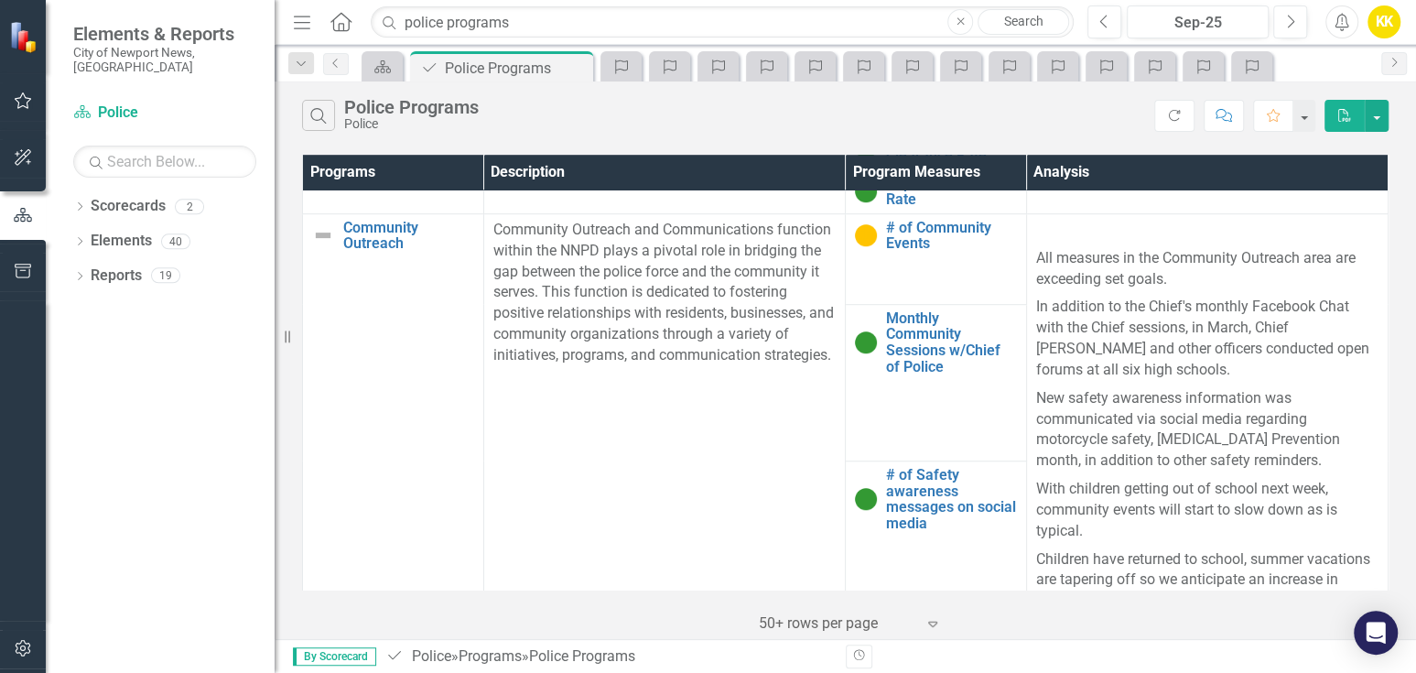
scroll to position [1206, 0]
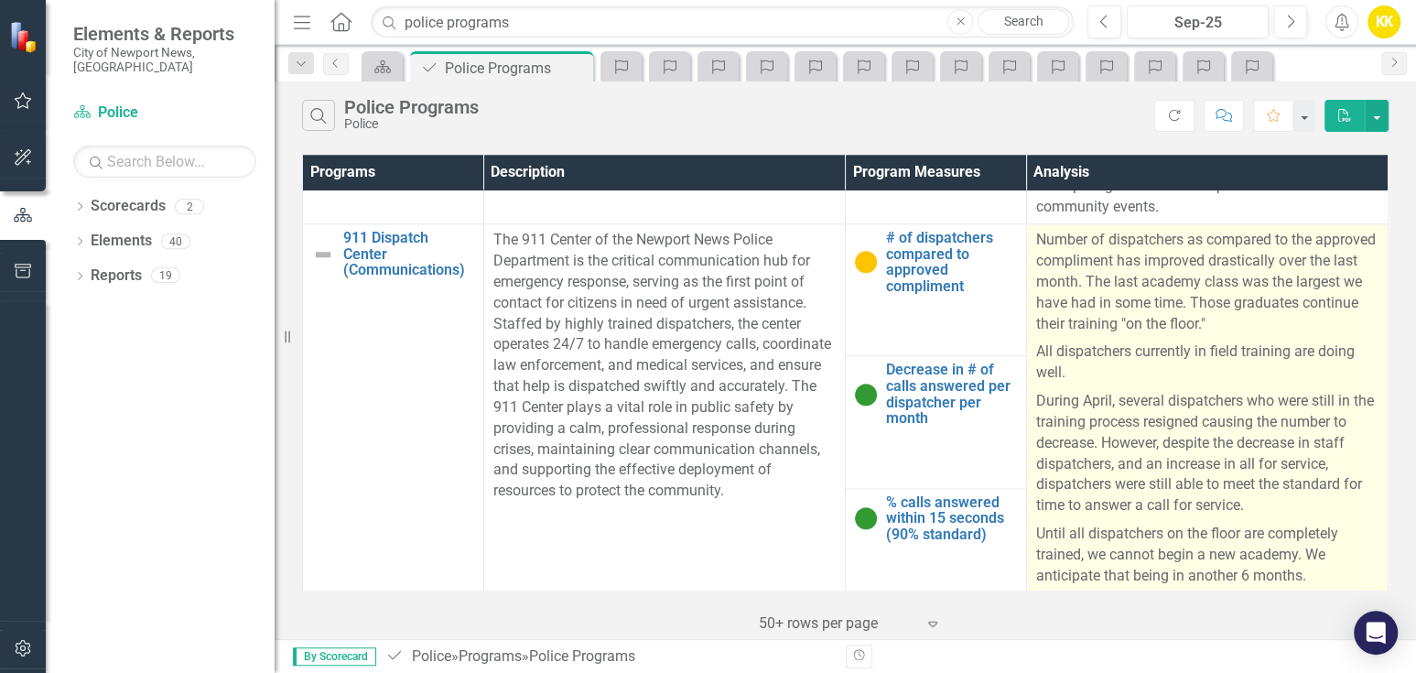
click at [1154, 366] on p "All dispatchers currently in field training are doing well." at bounding box center [1207, 362] width 342 height 49
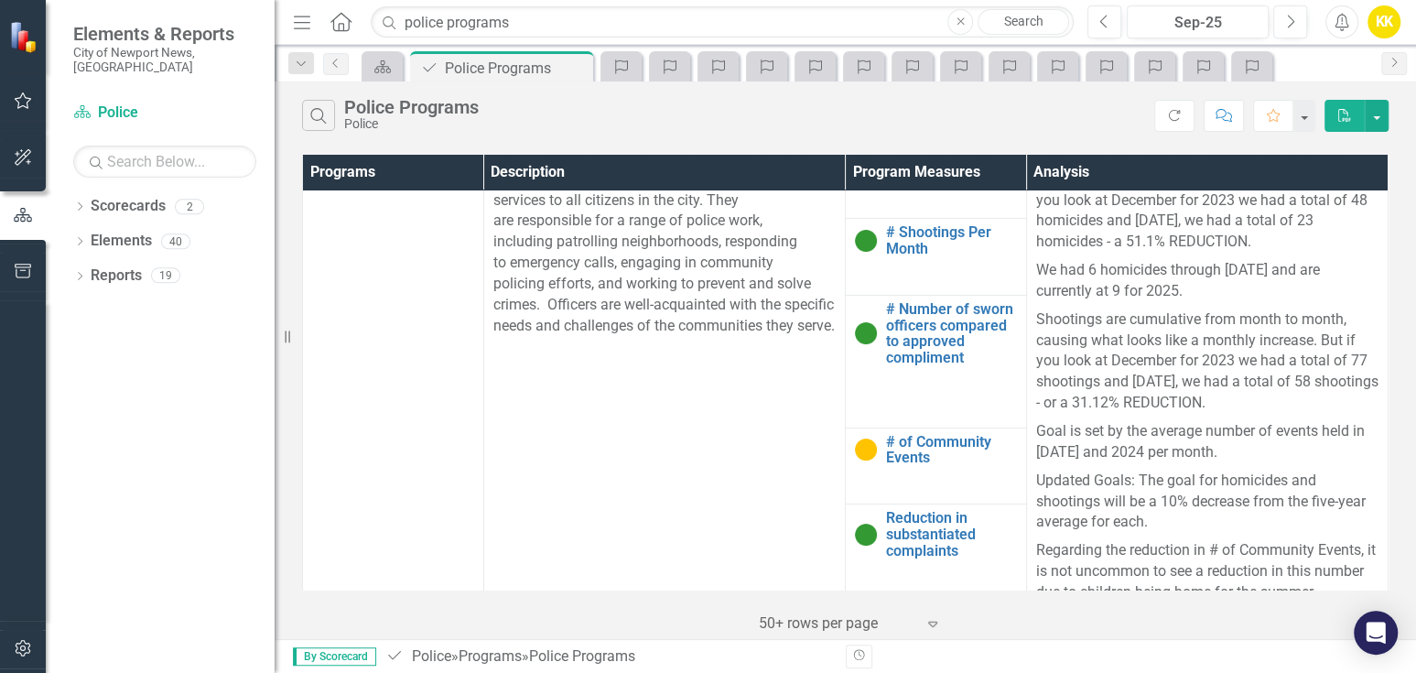
scroll to position [0, 0]
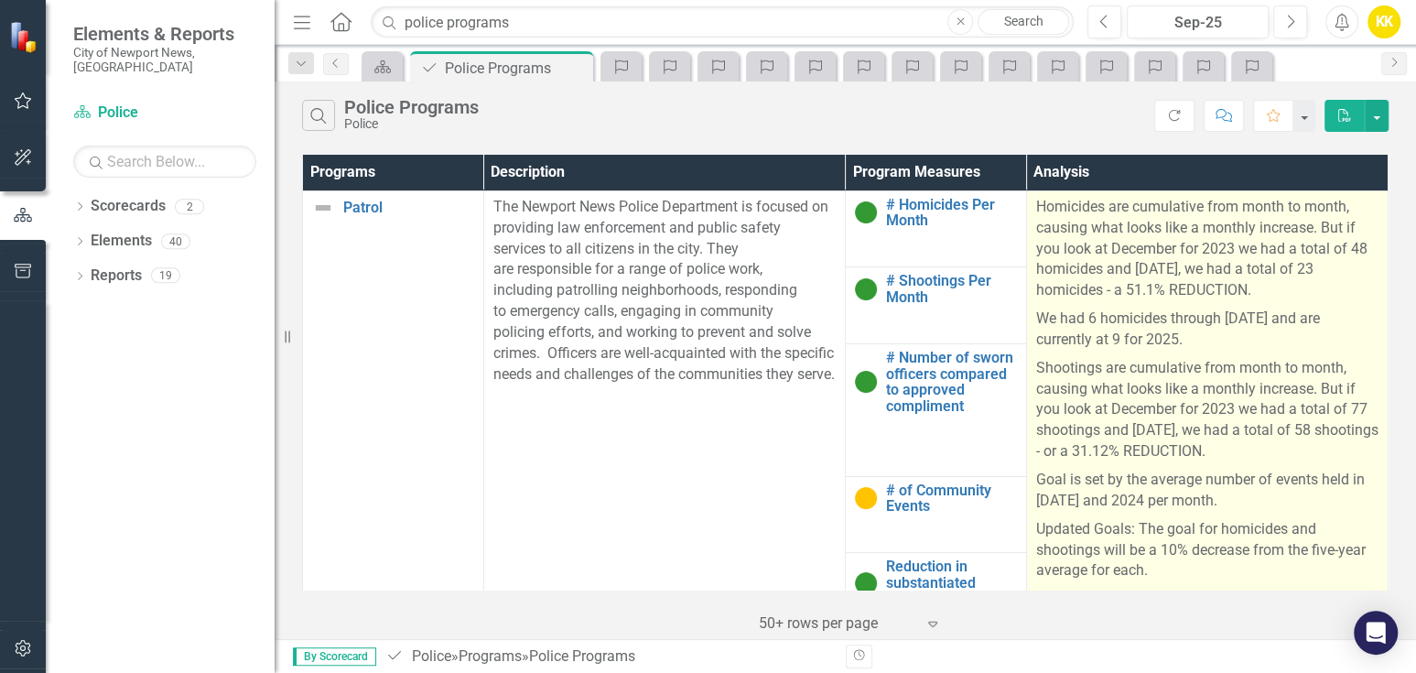
click at [1259, 502] on p "Goal is set by the average number of events held in 2023 and 2024 per month." at bounding box center [1207, 490] width 342 height 49
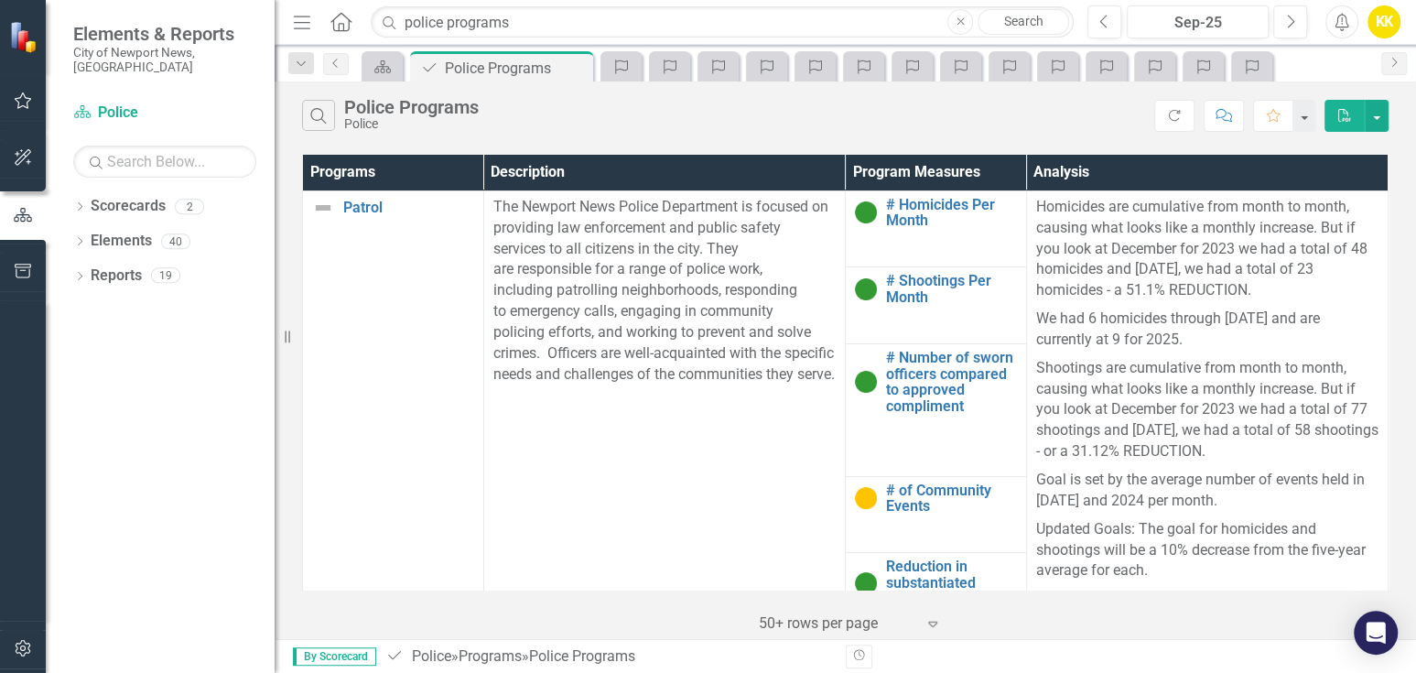
click at [711, 104] on div "Search Police Programs Police" at bounding box center [728, 115] width 852 height 31
drag, startPoint x: 528, startPoint y: 24, endPoint x: 443, endPoint y: 30, distance: 85.4
click at [443, 28] on input "police programs" at bounding box center [722, 22] width 703 height 32
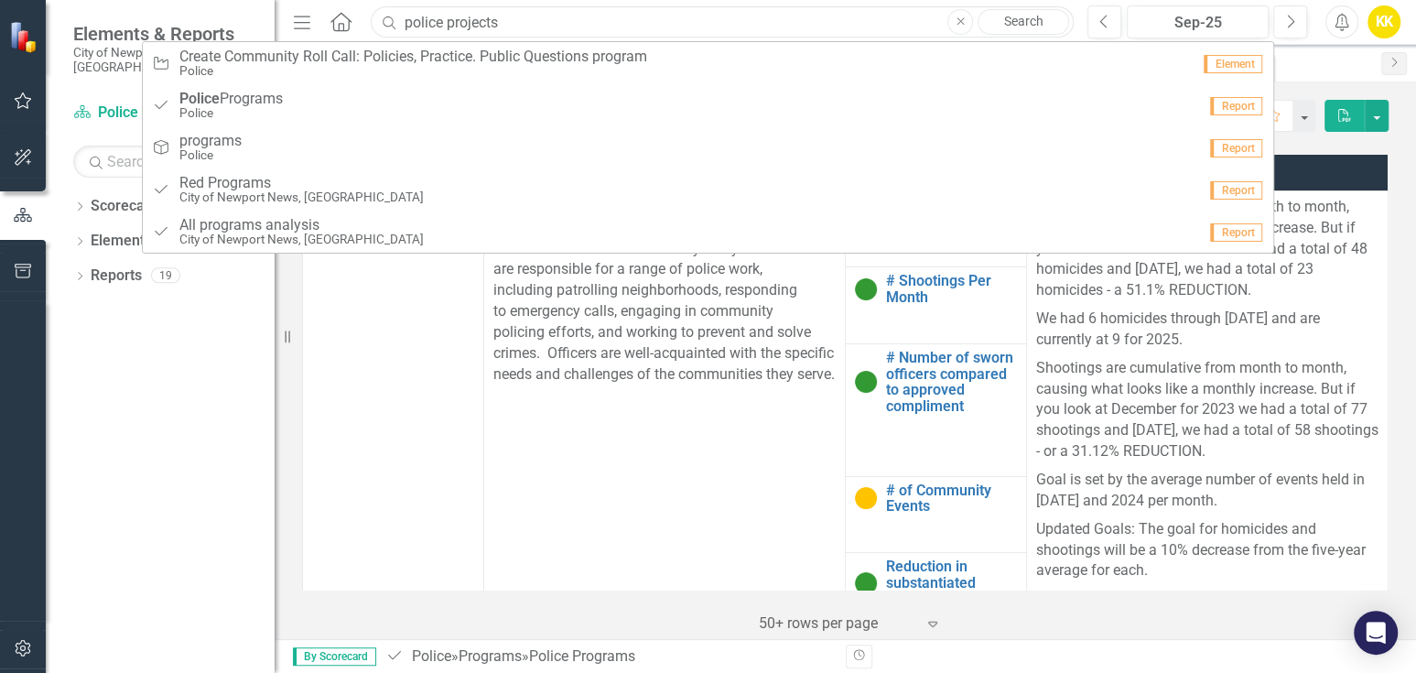
type input "police projects"
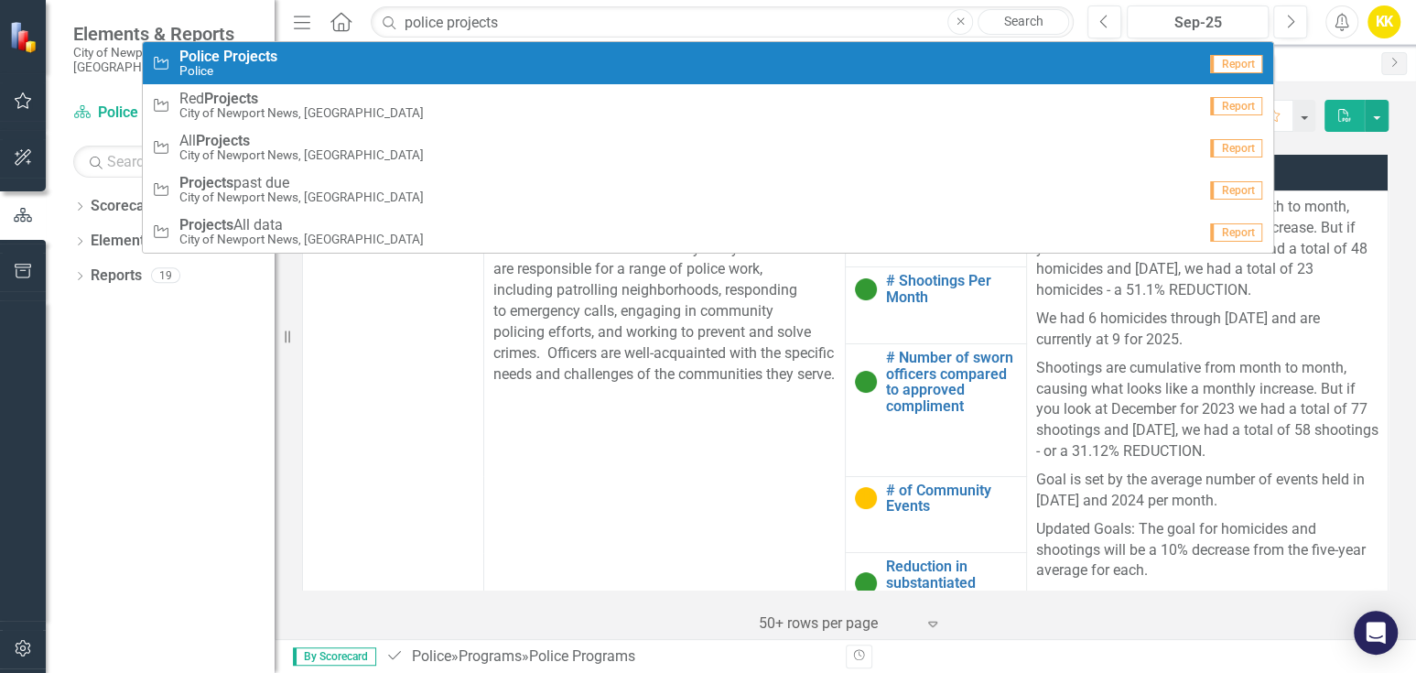
click at [241, 56] on strong "Projects" at bounding box center [250, 56] width 54 height 17
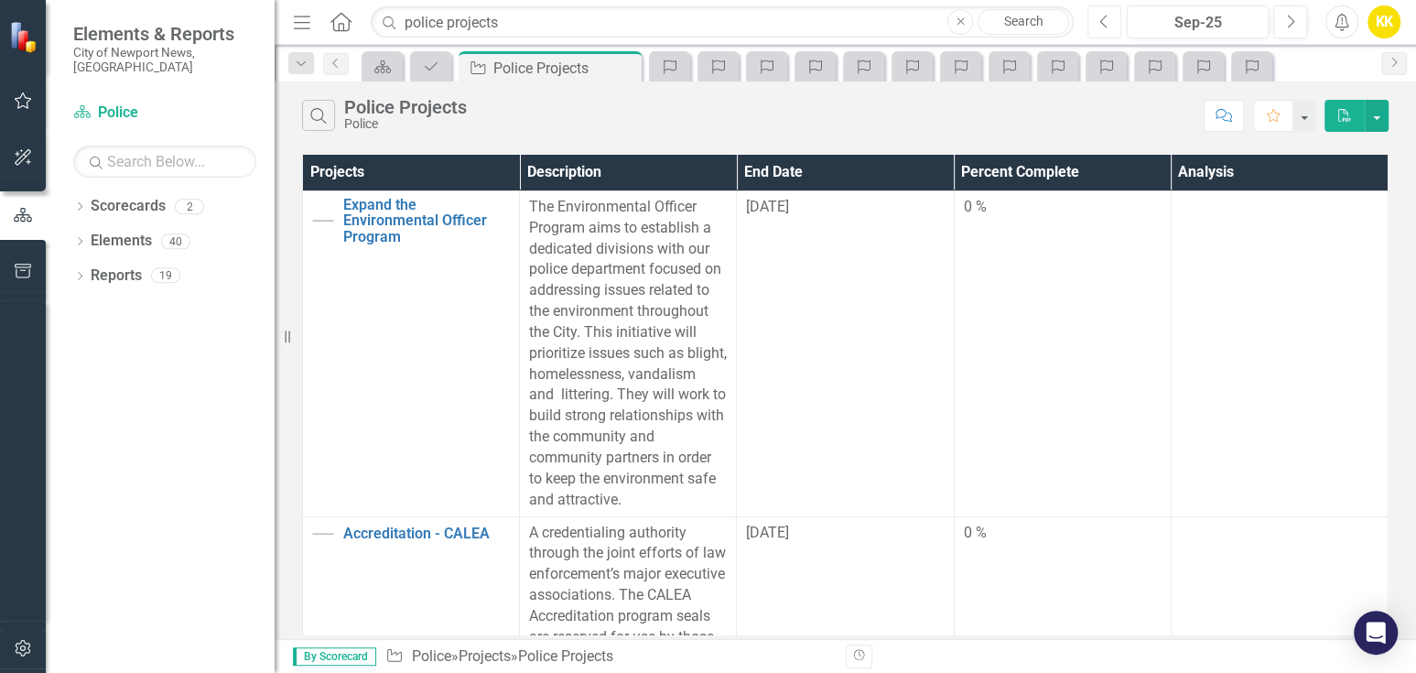
click at [1095, 18] on button "Previous" at bounding box center [1104, 21] width 34 height 33
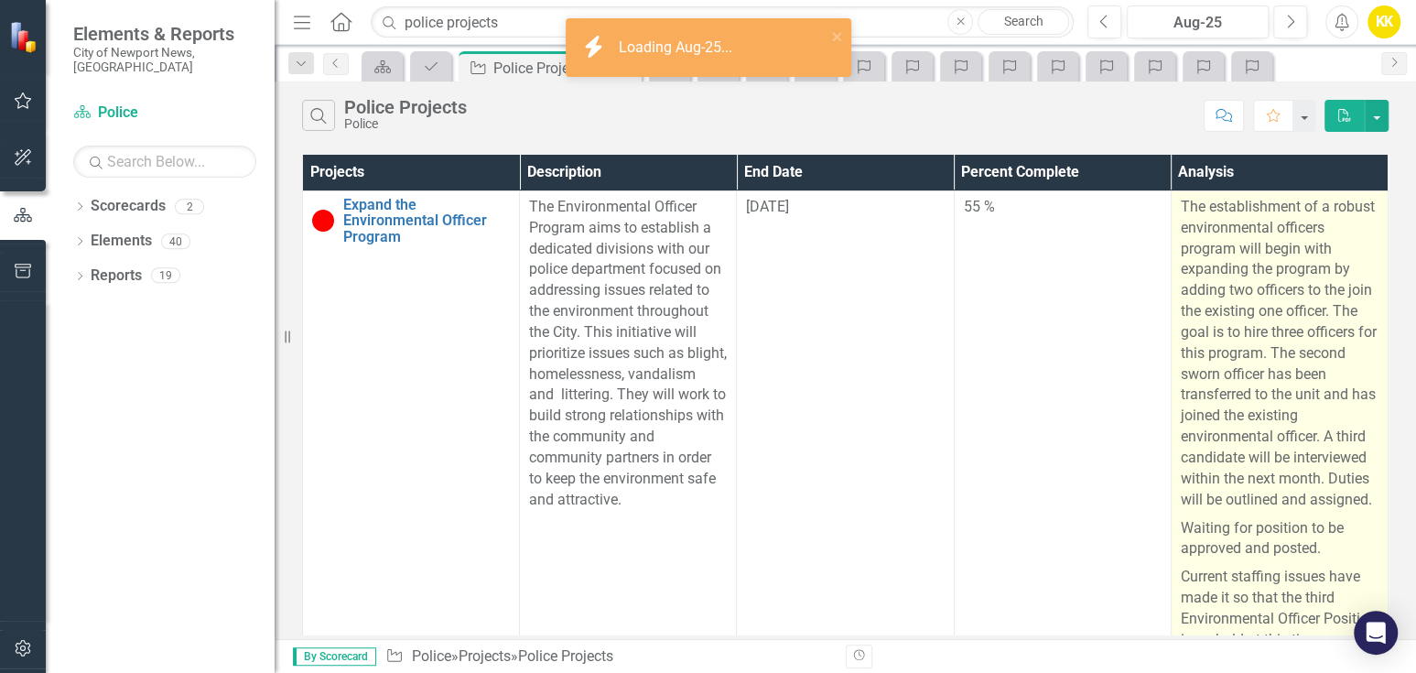
click at [1181, 246] on p "The establishment of a robust environmental officers program will begin with ex…" at bounding box center [1280, 356] width 198 height 318
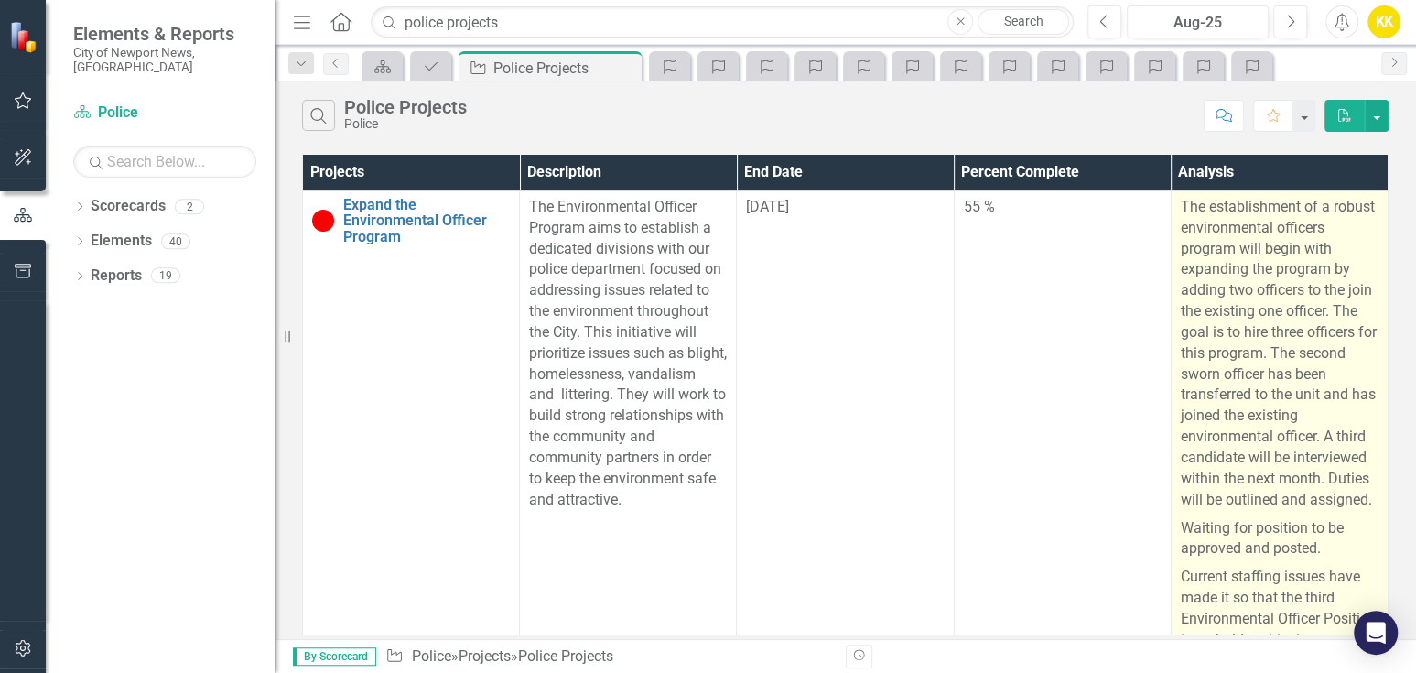
click at [1215, 563] on p "Current staffing issues have made it so that the third Environmental Officer Po…" at bounding box center [1280, 606] width 198 height 87
drag, startPoint x: 1195, startPoint y: 516, endPoint x: 1086, endPoint y: 196, distance: 338.3
click at [1181, 197] on span "The establishment of a robust environmental officers program will begin with ex…" at bounding box center [1280, 424] width 198 height 454
copy span "The establishment of a robust environmental officers program will begin with ex…"
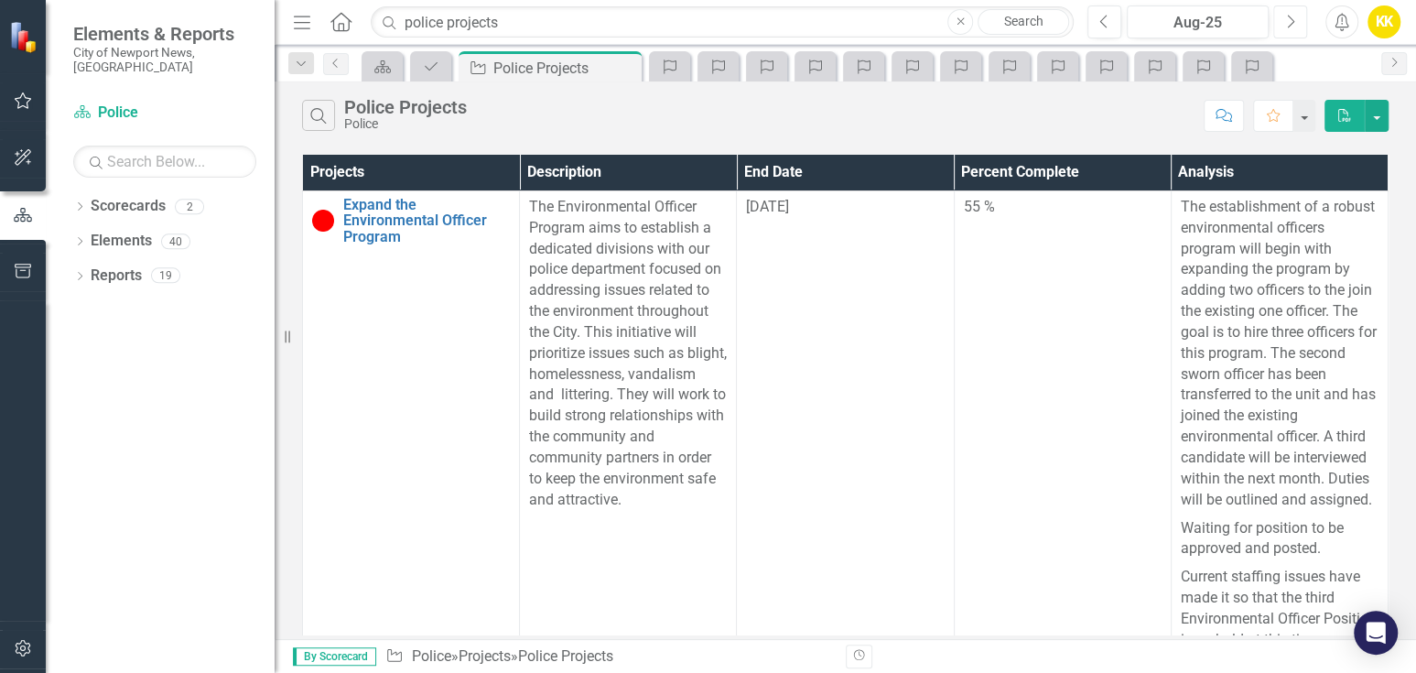
click at [1285, 17] on icon "Next" at bounding box center [1290, 22] width 10 height 16
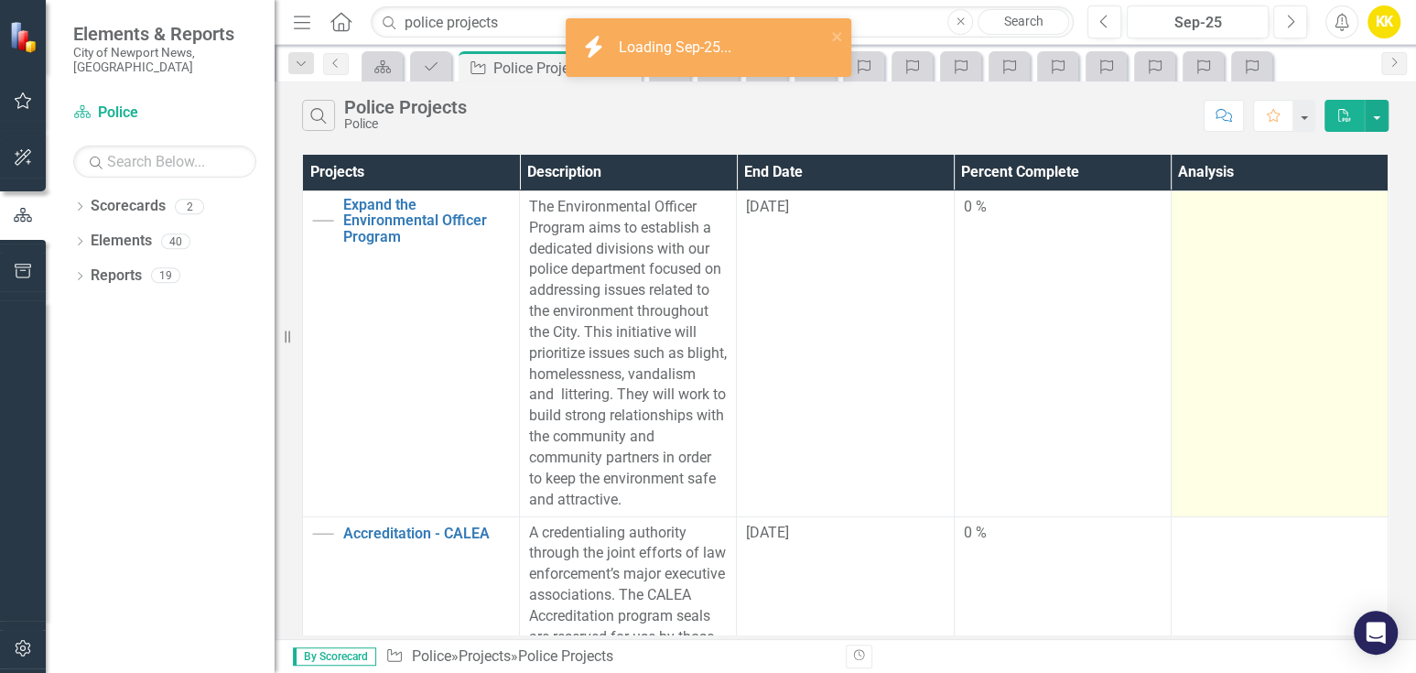
click at [1171, 218] on td at bounding box center [1279, 353] width 217 height 326
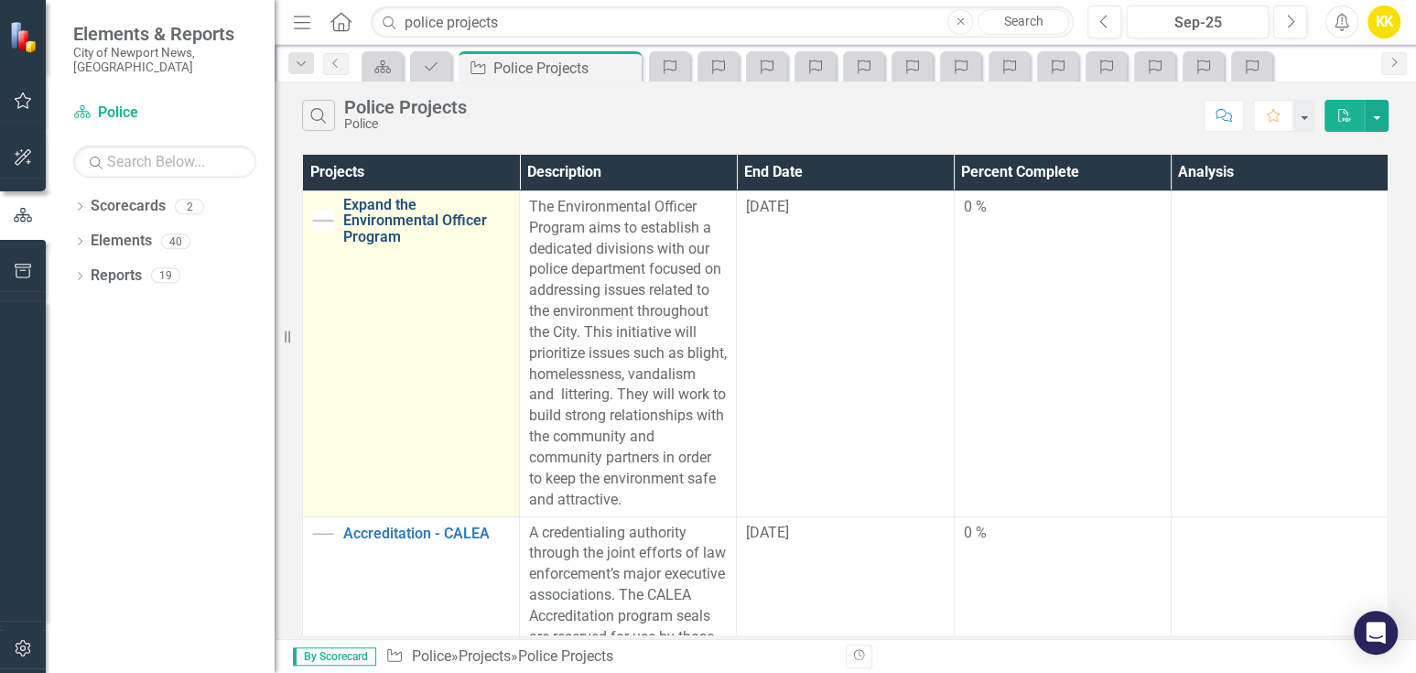
click at [393, 219] on link "Expand the Environmental Officer Program" at bounding box center [426, 221] width 167 height 49
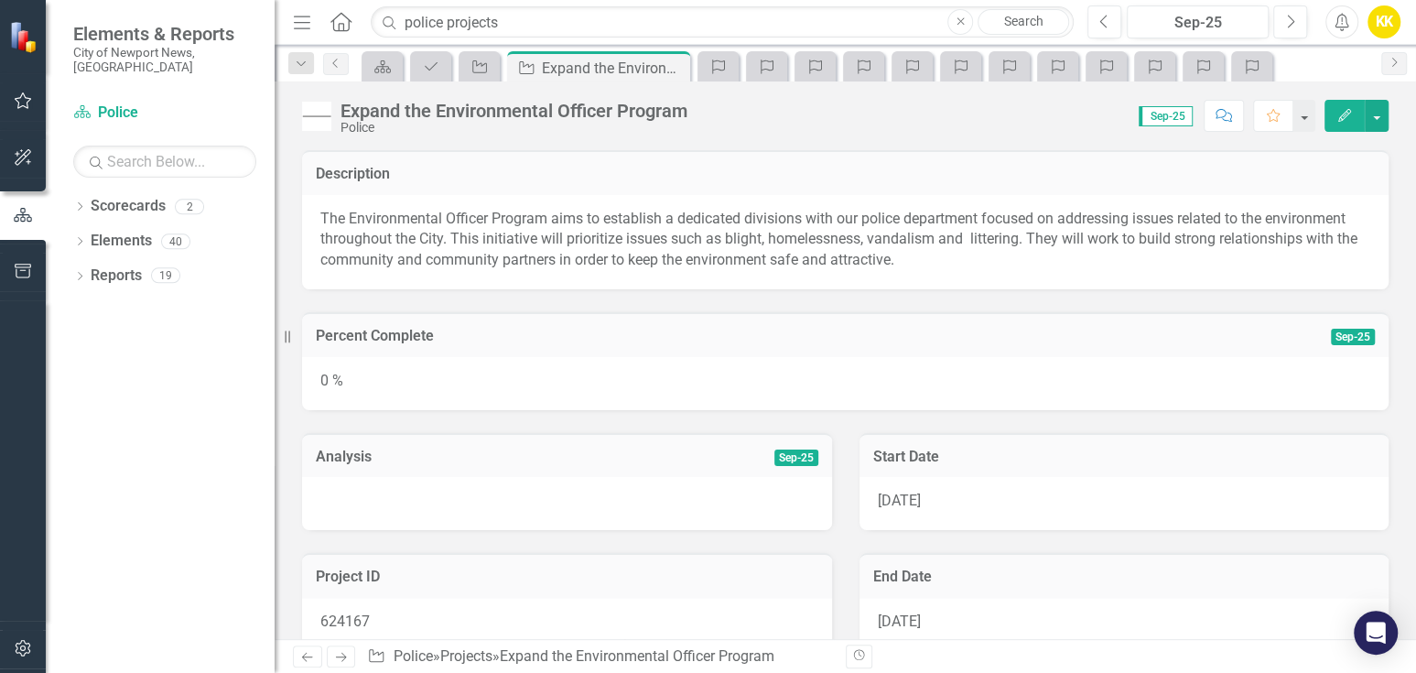
click at [566, 238] on p "The Environmental Officer Program aims to establish a dedicated divisions with …" at bounding box center [845, 240] width 1050 height 63
click at [455, 459] on h3 "Analysis" at bounding box center [457, 456] width 282 height 16
click at [455, 457] on h3 "Analysis" at bounding box center [457, 456] width 282 height 16
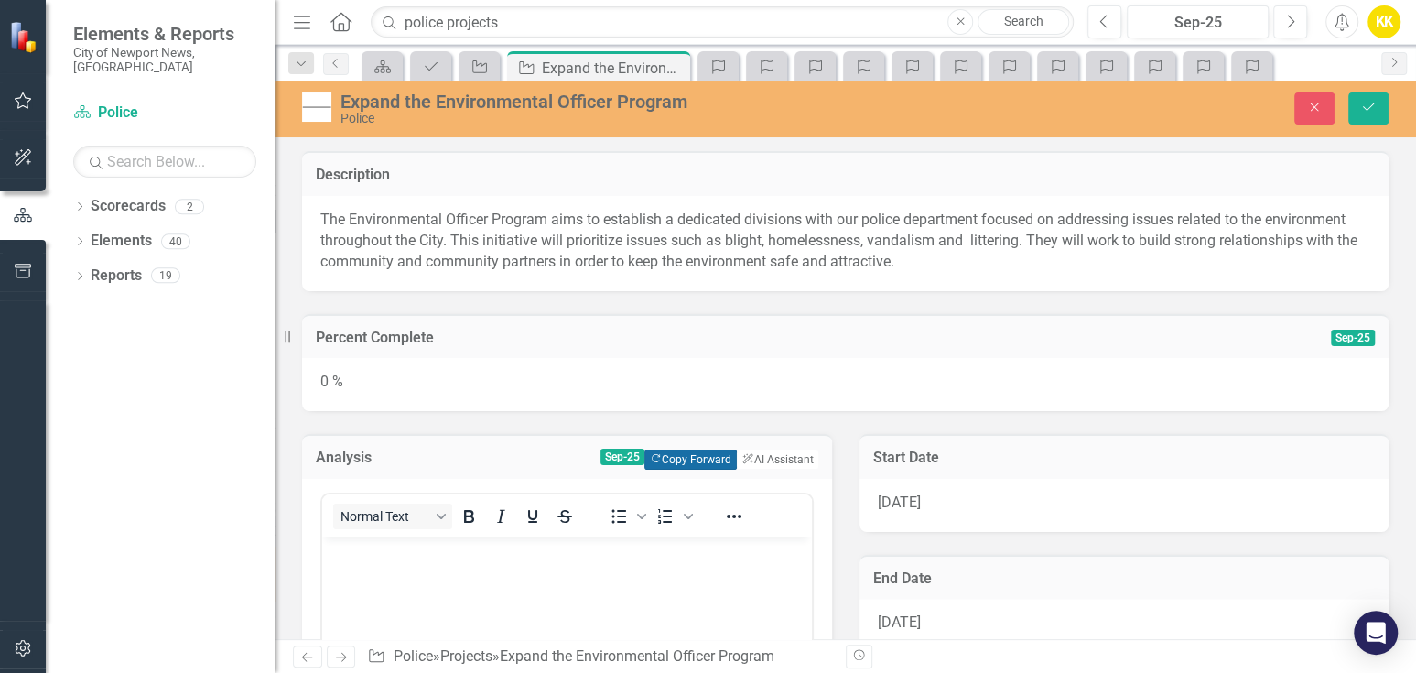
click at [654, 460] on button "Copy Forward Copy Forward" at bounding box center [690, 459] width 92 height 20
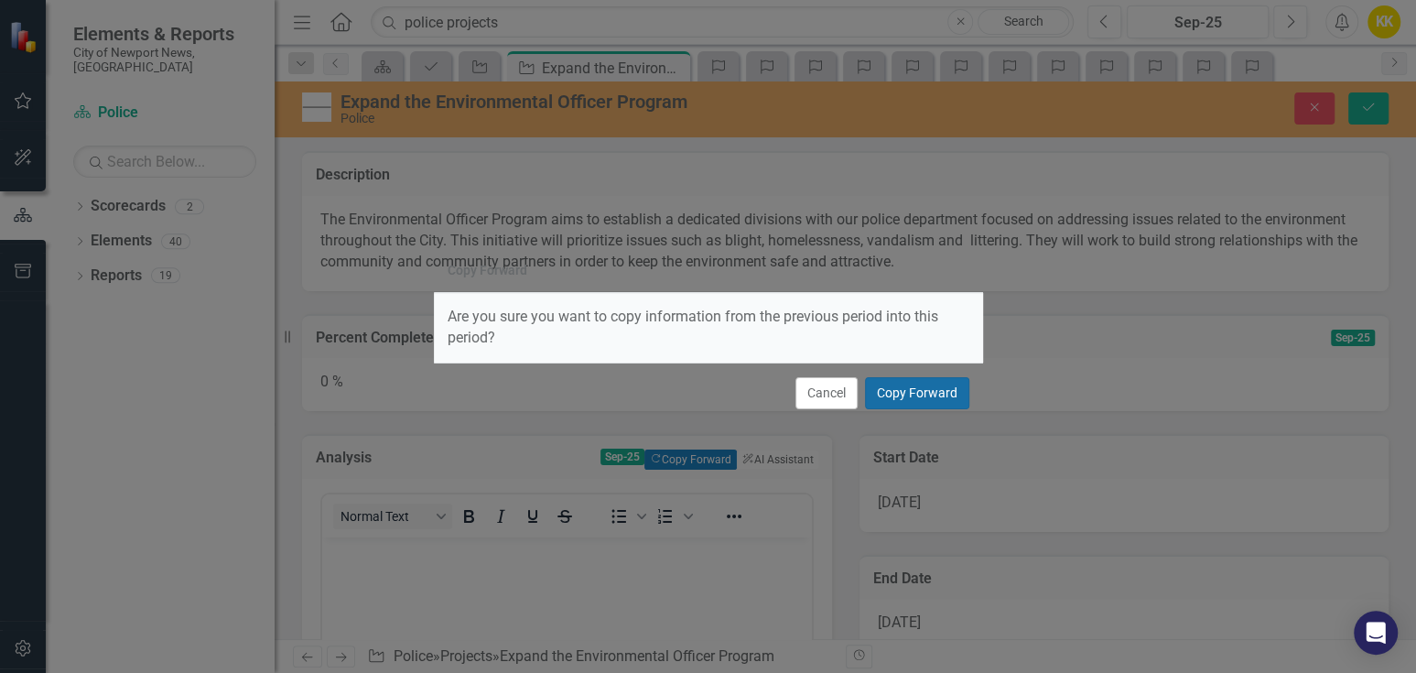
drag, startPoint x: 926, startPoint y: 391, endPoint x: 837, endPoint y: 457, distance: 111.3
click at [926, 392] on button "Copy Forward" at bounding box center [917, 393] width 104 height 32
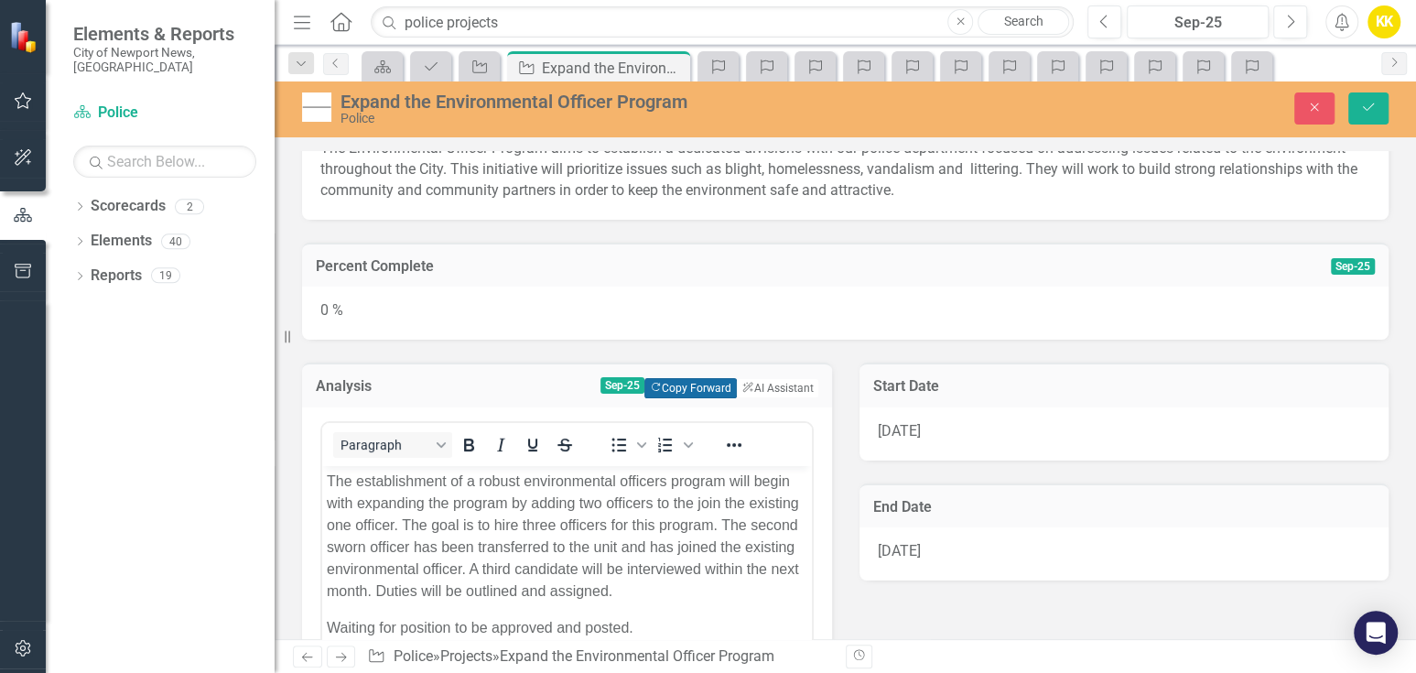
scroll to position [102, 0]
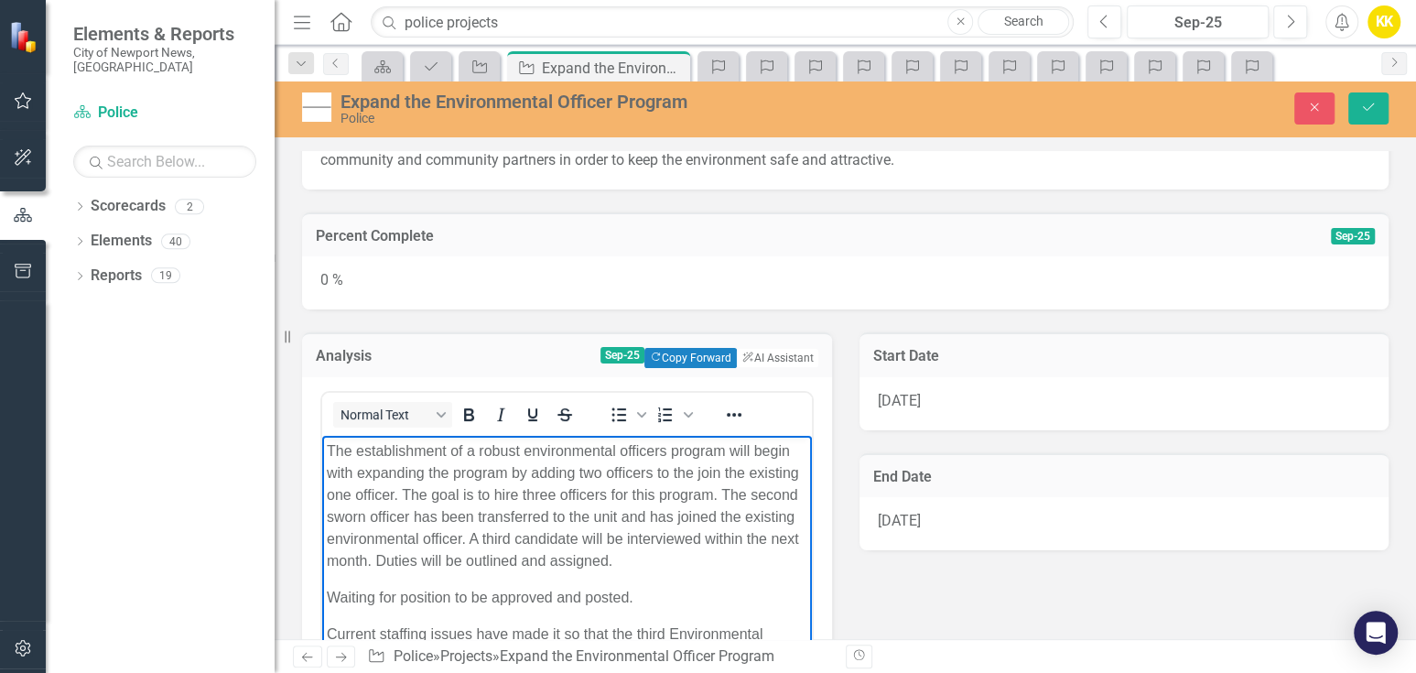
click at [327, 445] on p "The establishment of a robust environmental officers program will begin with ex…" at bounding box center [567, 505] width 481 height 132
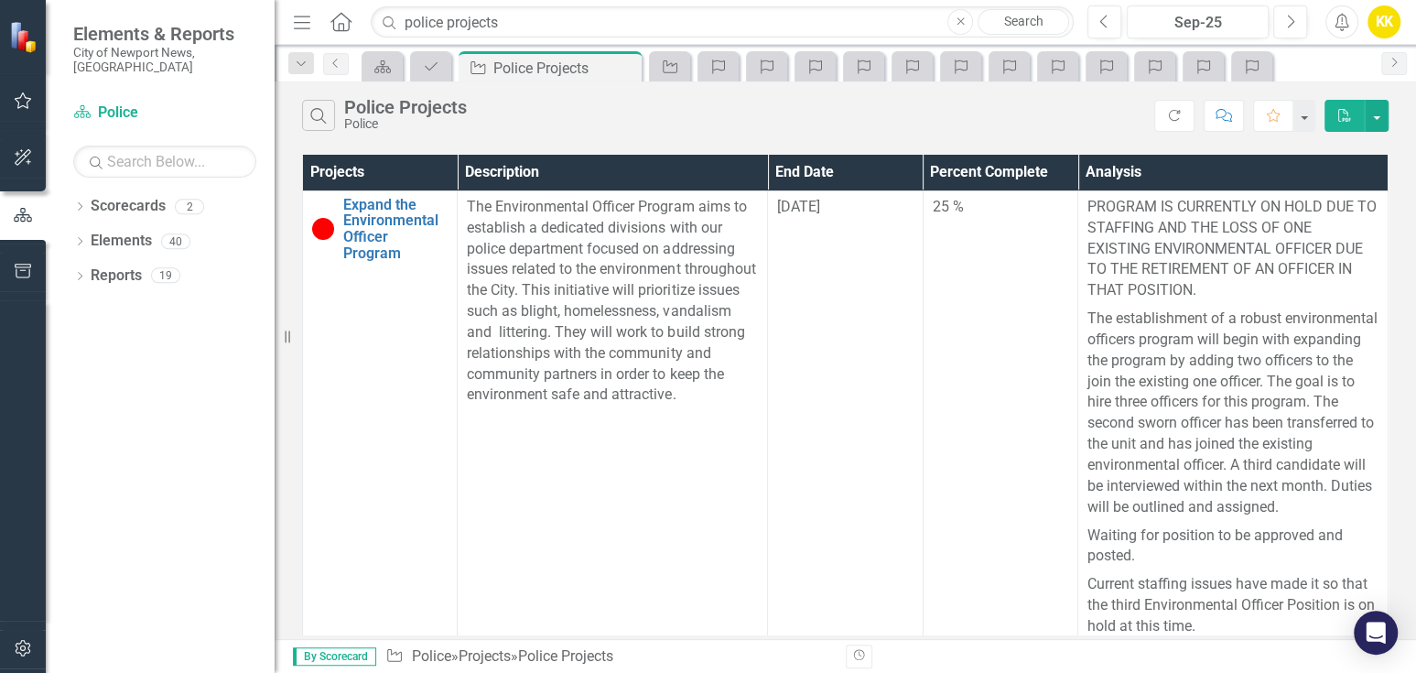
scroll to position [508, 0]
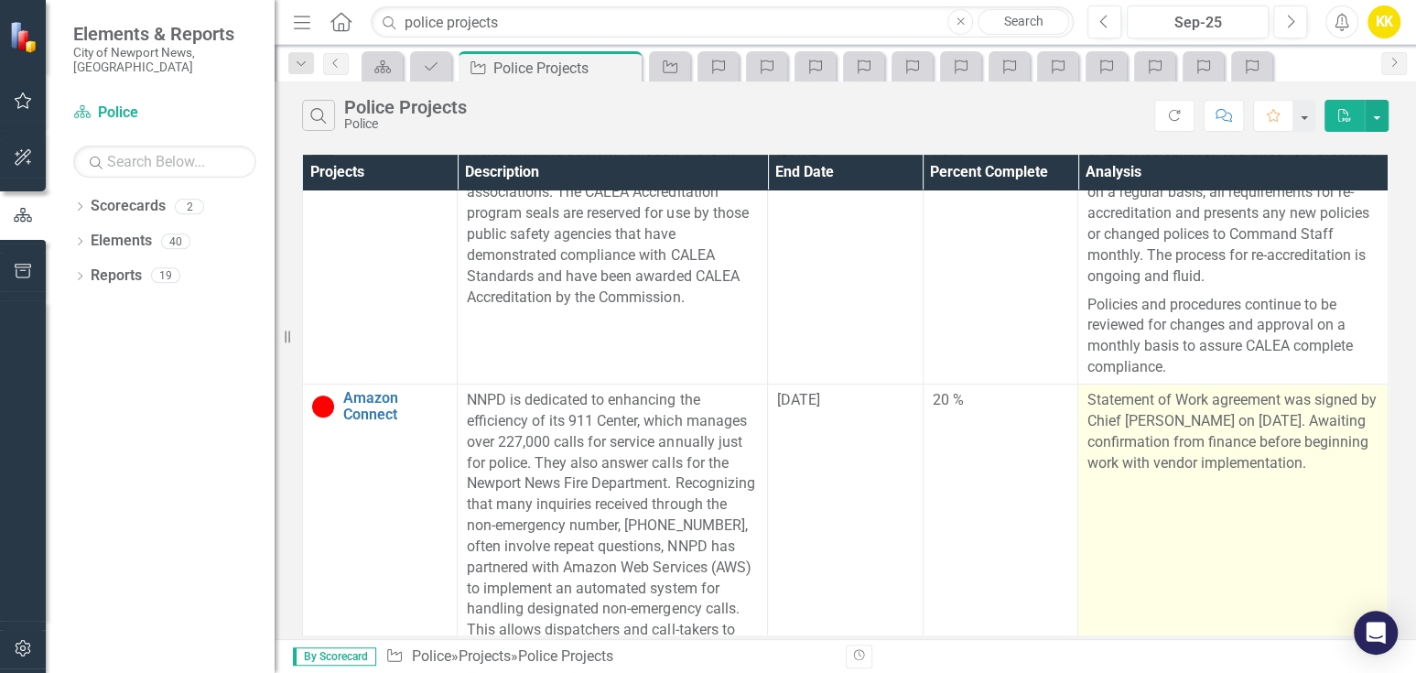
click at [1300, 472] on p "Statement of Work agreement was signed by Chief Drew on September 5. Awaiting c…" at bounding box center [1232, 431] width 291 height 83
click at [1306, 498] on td "Statement of Work agreement was signed by Chief Drew on September 5. Awaiting c…" at bounding box center [1233, 599] width 310 height 430
click at [1206, 467] on p "Statement of Work agreement was signed by Chief Drew on September 5. Awaiting c…" at bounding box center [1232, 431] width 291 height 83
click at [1214, 496] on td "Statement of Work agreement was signed by Chief Drew on September 5. Awaiting c…" at bounding box center [1233, 599] width 310 height 430
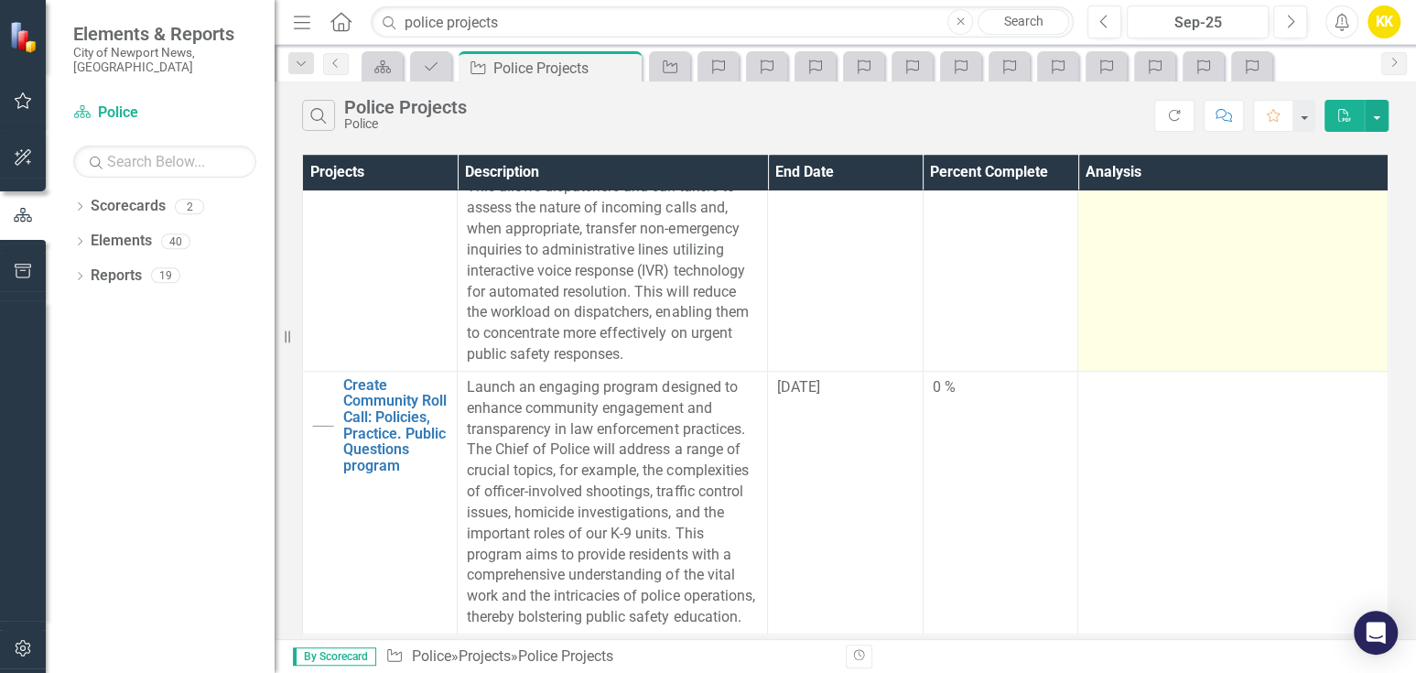
scroll to position [1011, 0]
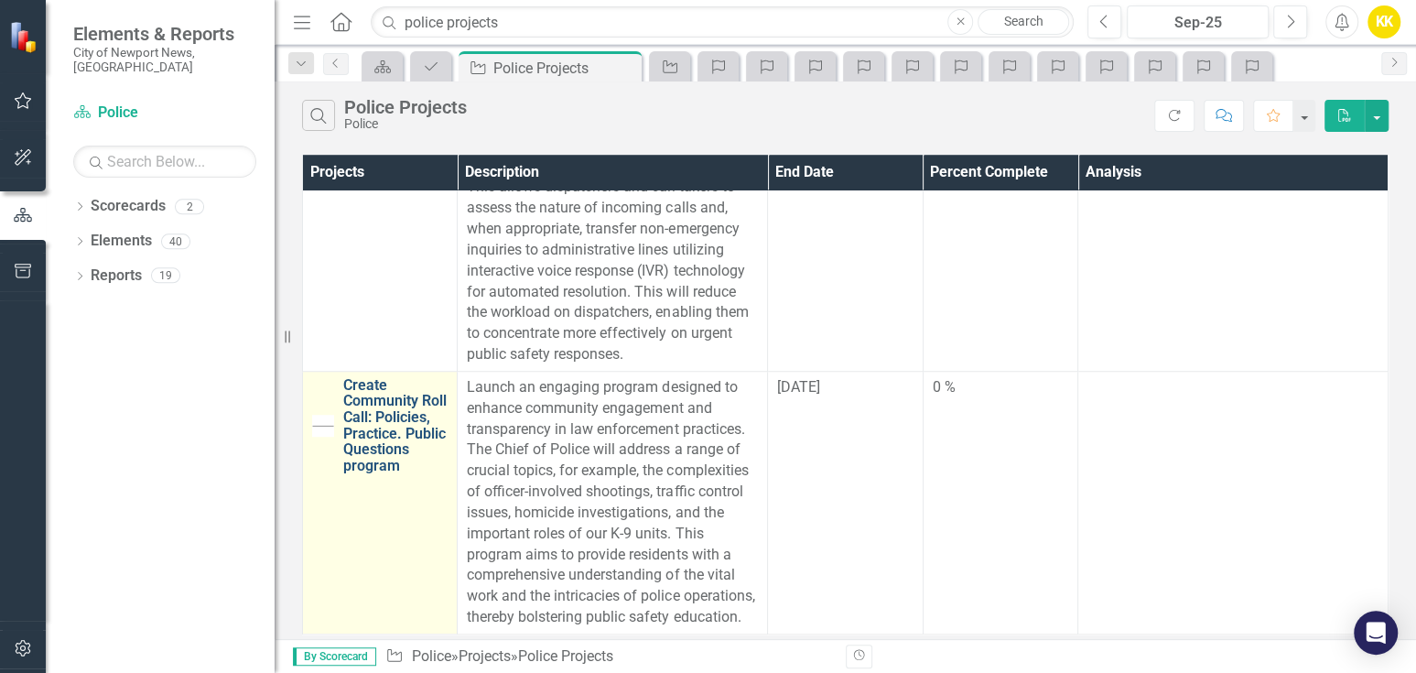
click at [369, 413] on link "Create Community Roll Call: Policies, Practice. Public Questions program" at bounding box center [395, 425] width 104 height 97
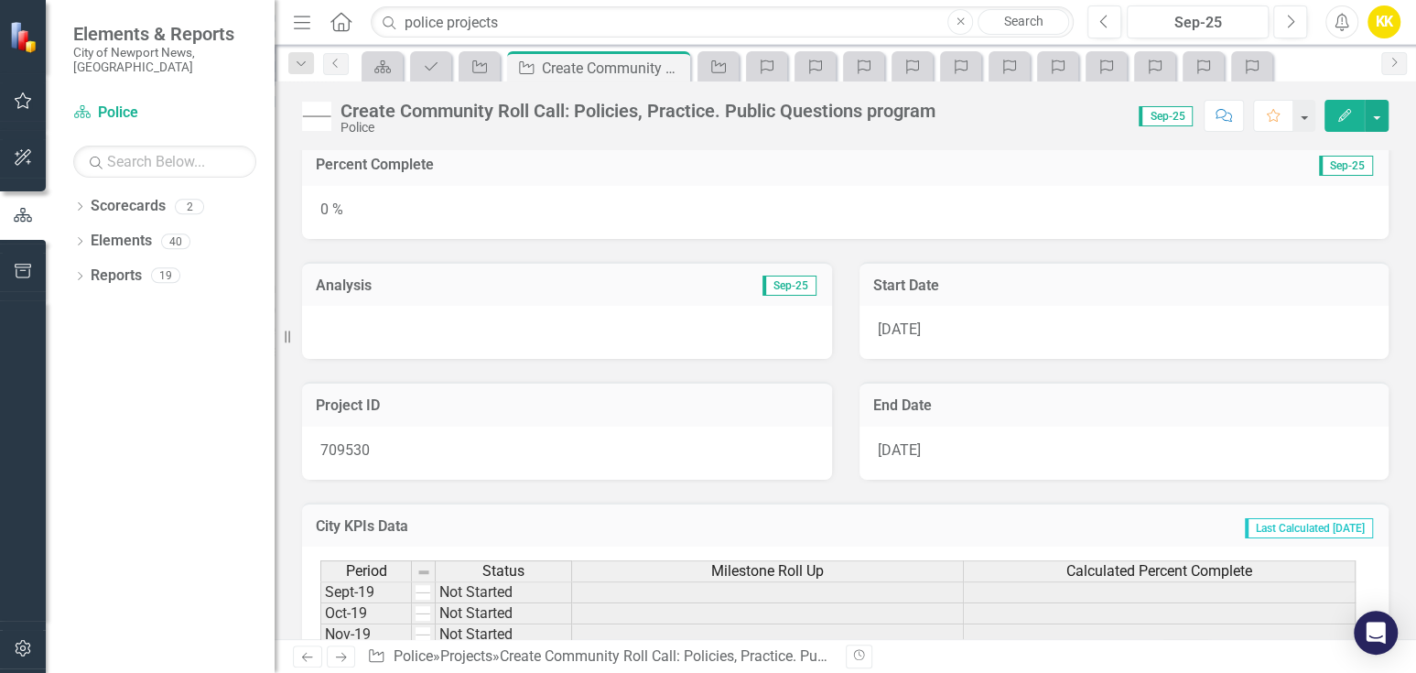
scroll to position [203, 0]
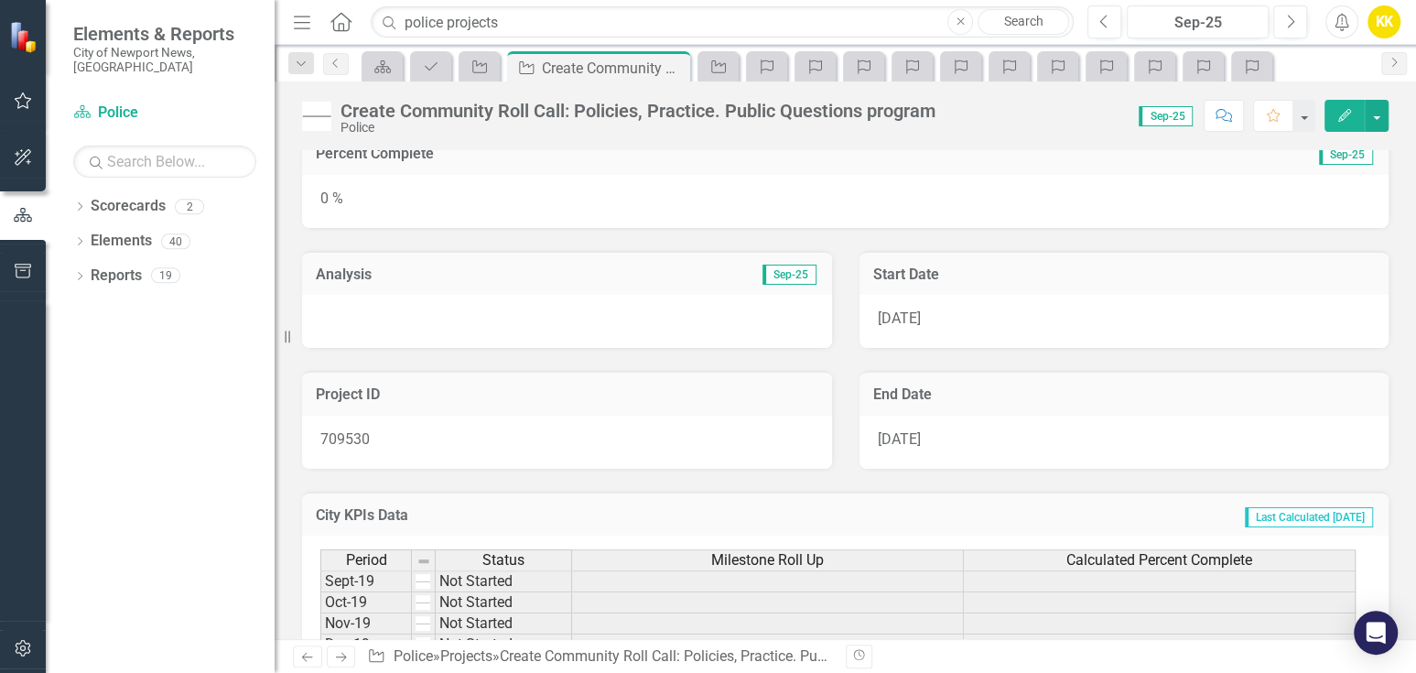
click at [440, 318] on div at bounding box center [567, 321] width 530 height 53
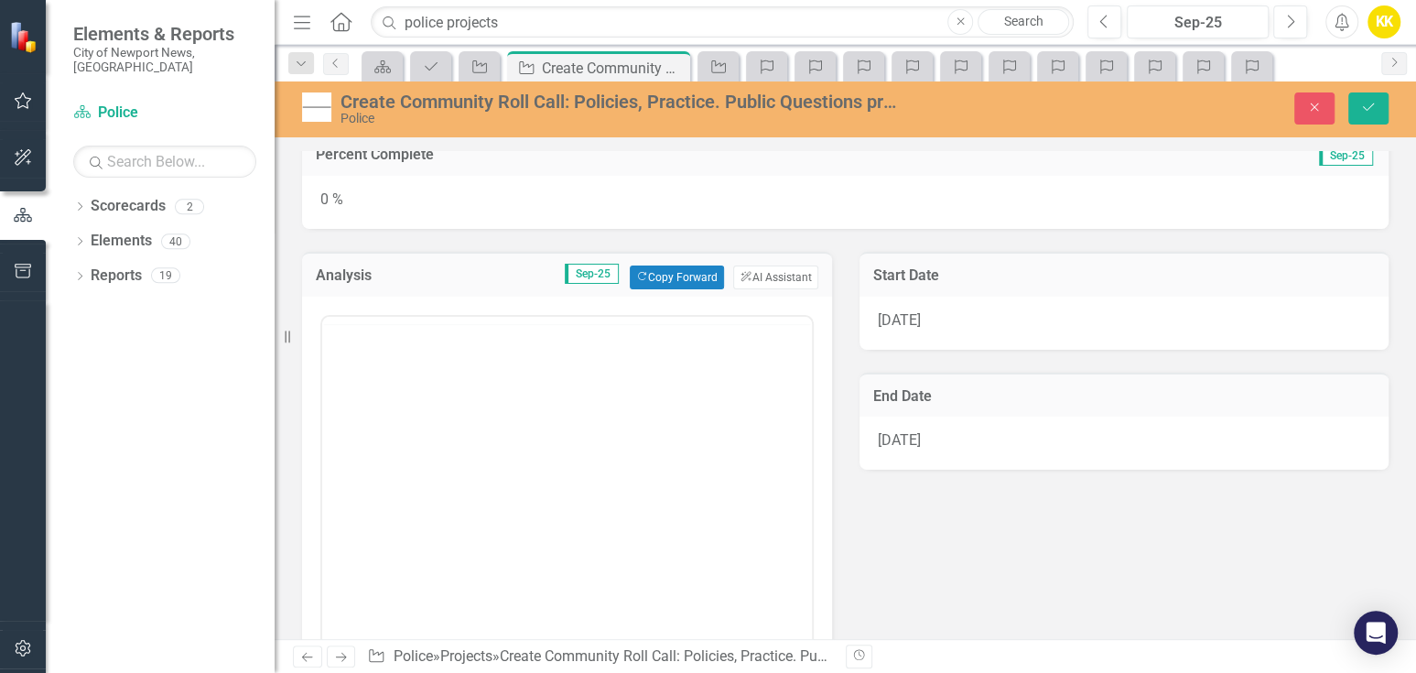
scroll to position [0, 0]
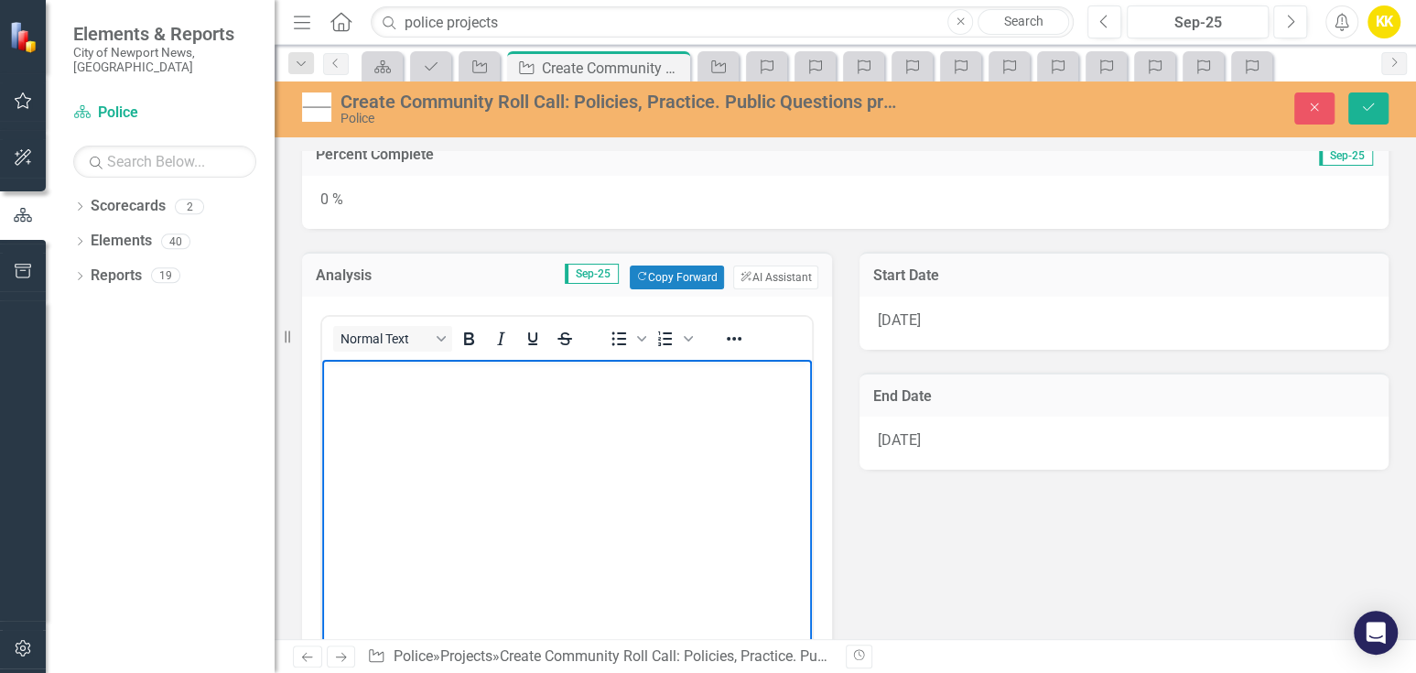
click at [342, 375] on p "Rich Text Area. Press ALT-0 for help." at bounding box center [567, 375] width 481 height 22
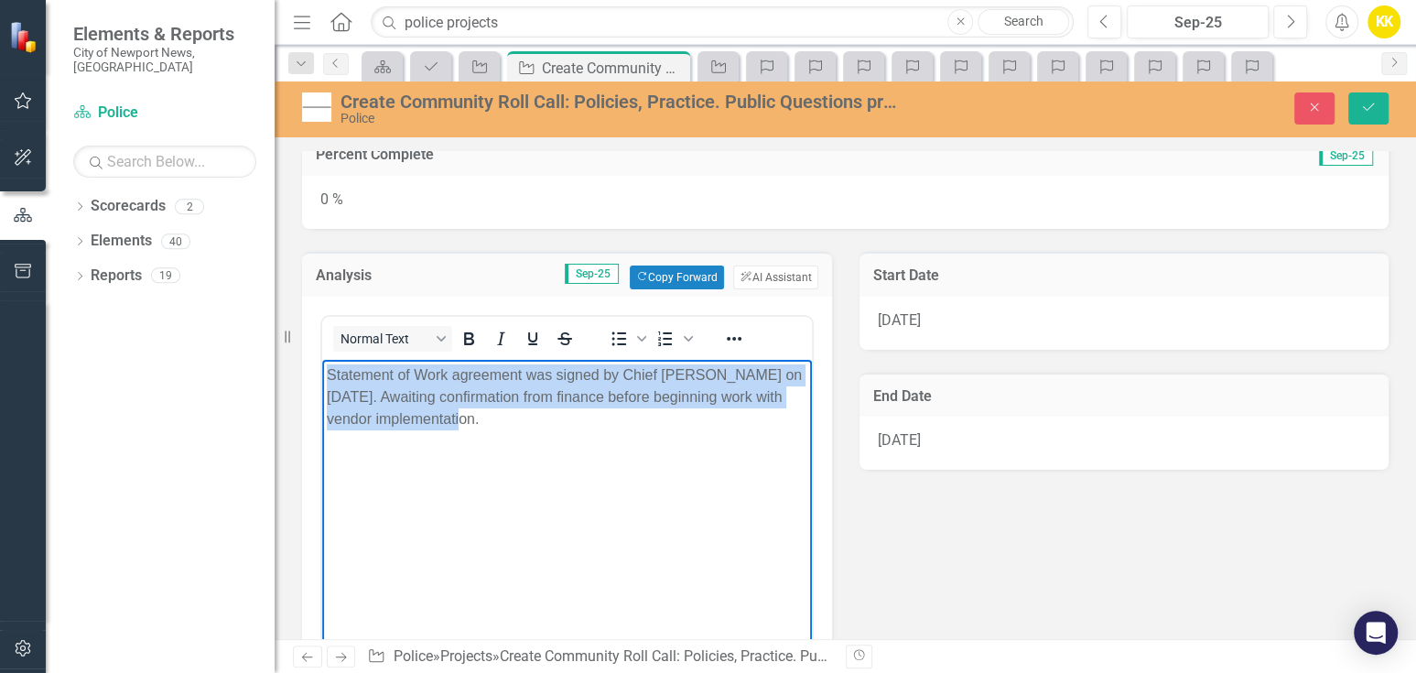
drag, startPoint x: 480, startPoint y: 437, endPoint x: 319, endPoint y: 374, distance: 171.8
click at [322, 374] on html "Statement of Work agreement was signed by Chief Drew on September 5. Awaiting c…" at bounding box center [567, 497] width 490 height 275
